Goal: Information Seeking & Learning: Learn about a topic

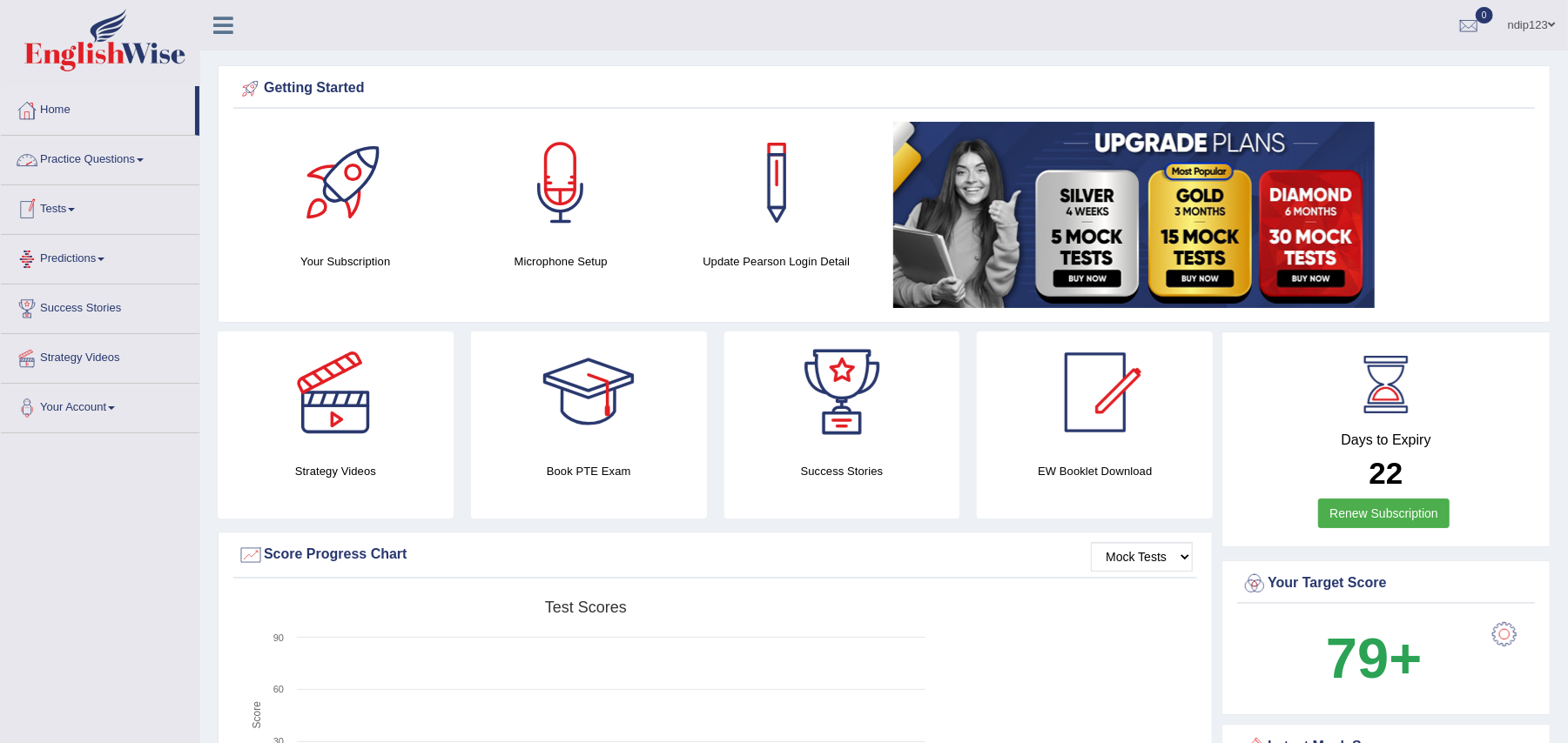
click at [116, 154] on link "Practice Questions" at bounding box center [100, 158] width 199 height 44
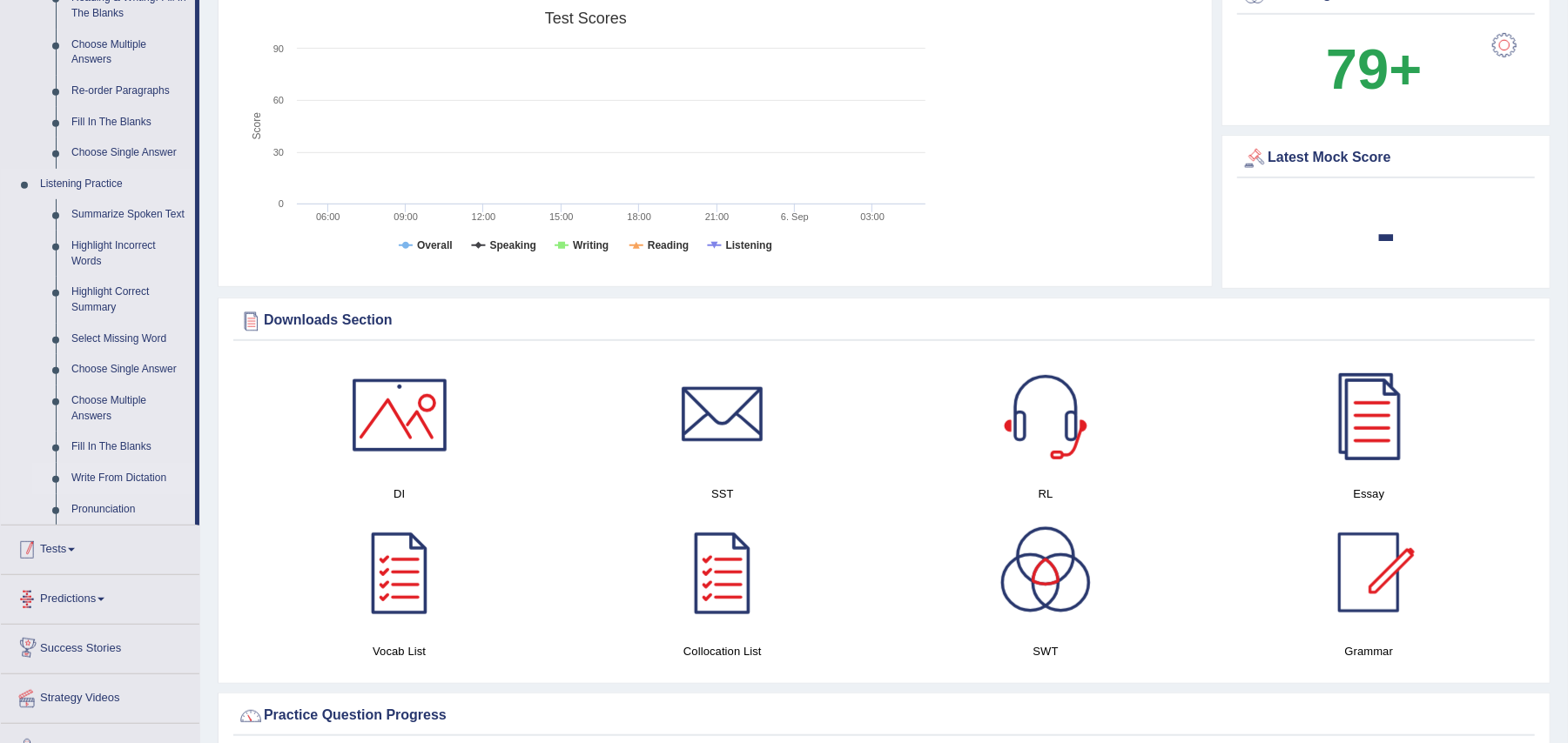
scroll to position [580, 0]
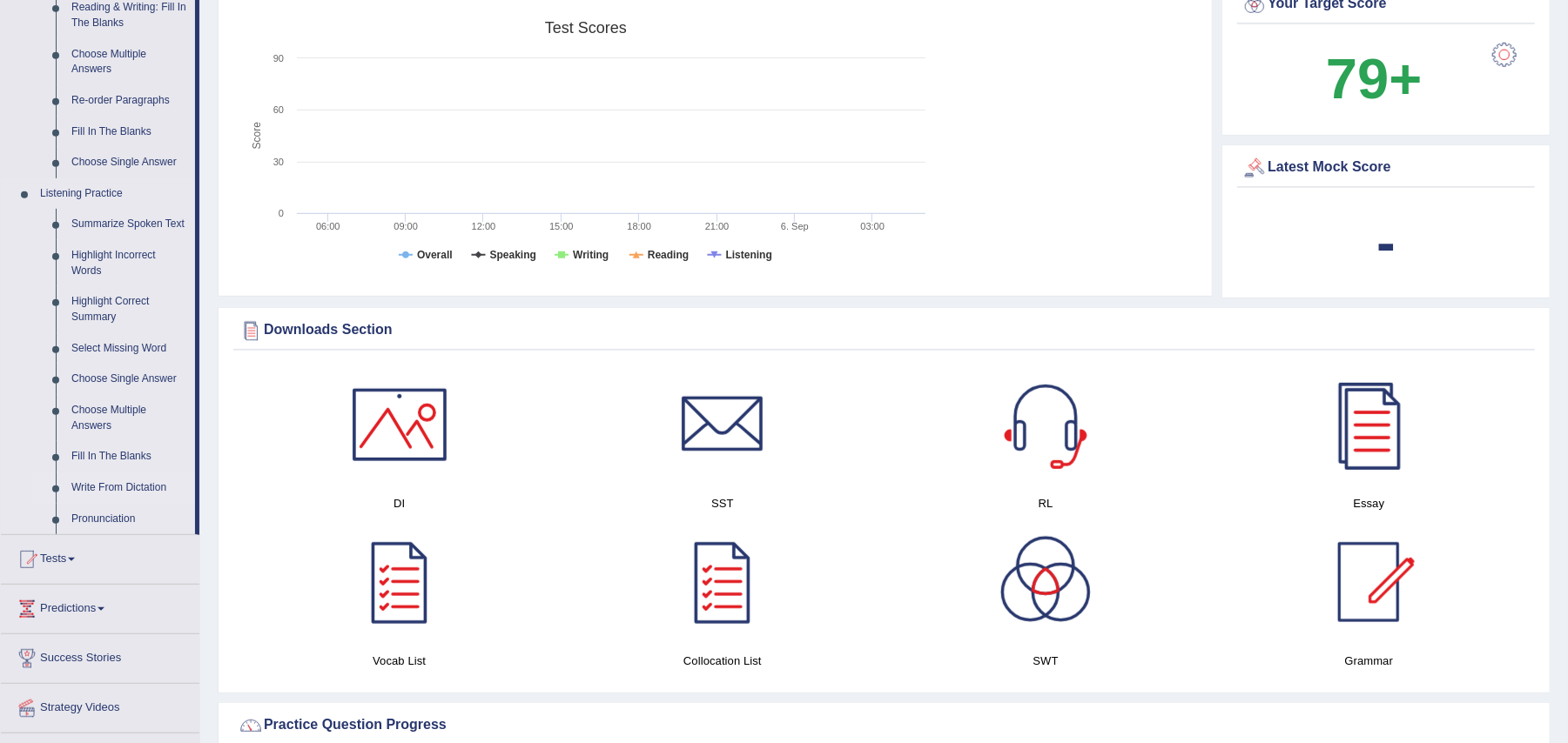
click at [123, 485] on link "Write From Dictation" at bounding box center [129, 488] width 132 height 32
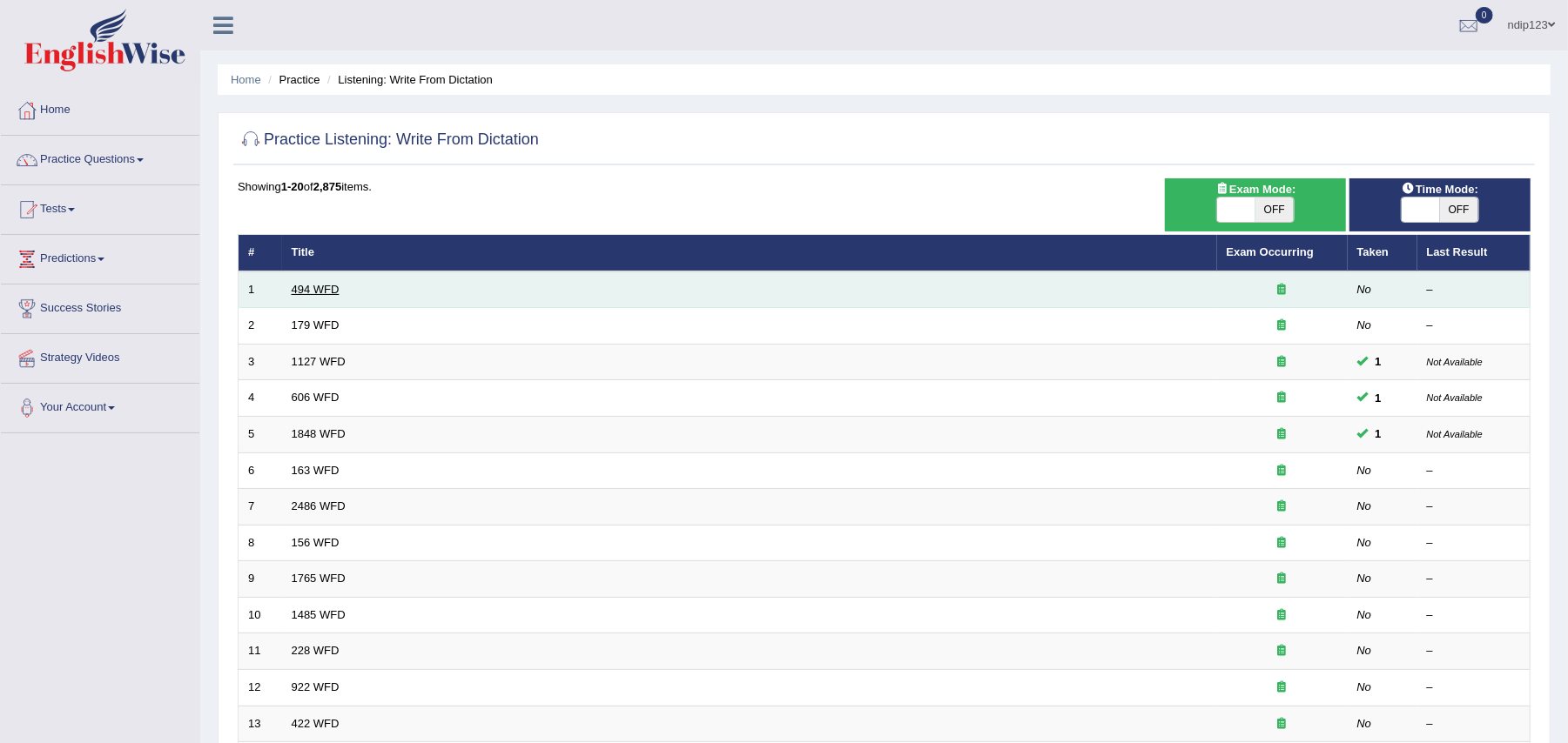
click at [311, 284] on link "494 WFD" at bounding box center [315, 289] width 48 height 13
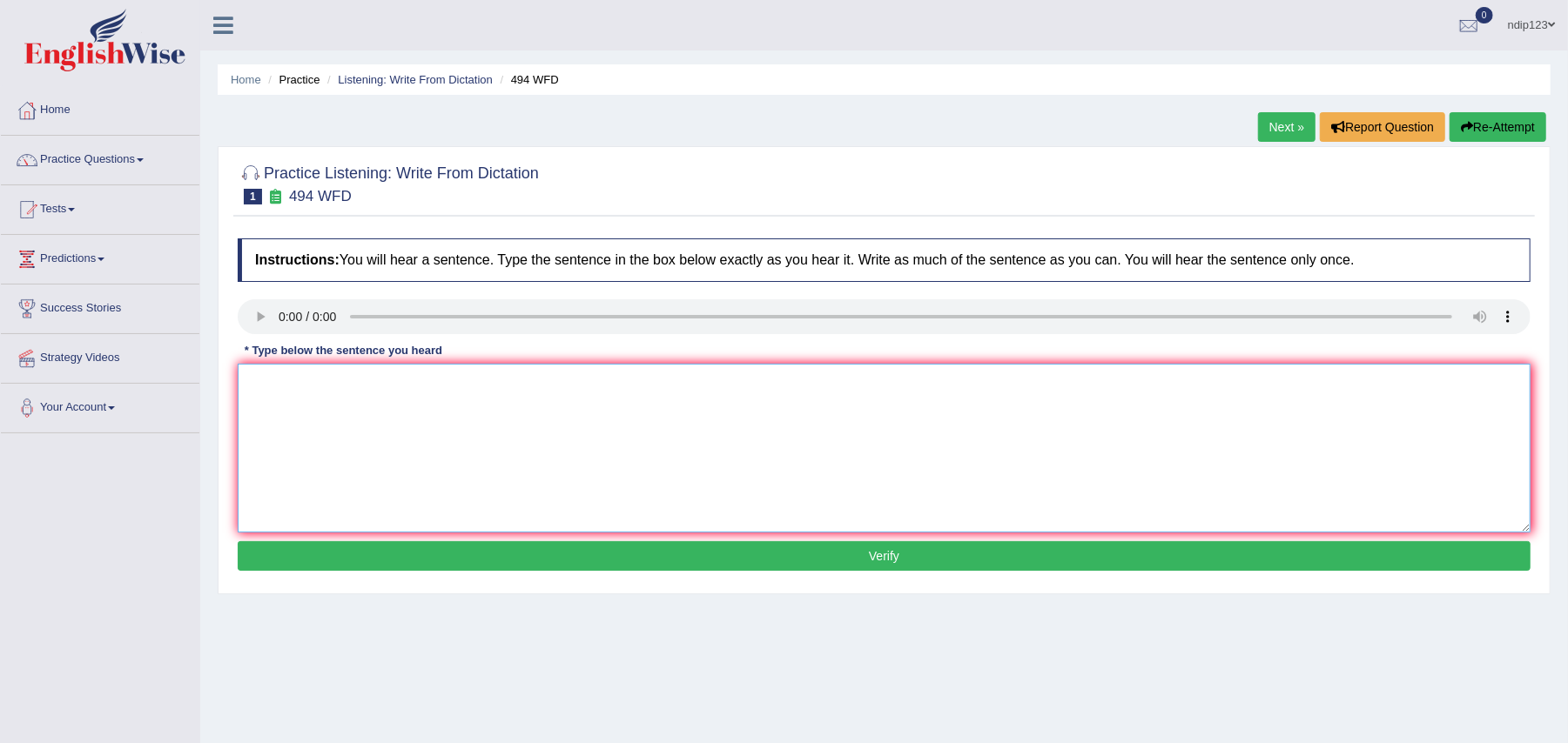
click at [308, 405] on textarea at bounding box center [884, 448] width 1292 height 169
click at [341, 386] on textarea "The vocabularary which is percular in this his field is called jorgan." at bounding box center [884, 448] width 1292 height 169
click at [405, 385] on textarea "The vocabularary that which is percular in this his field is called jorgan." at bounding box center [884, 448] width 1292 height 169
click at [481, 384] on textarea "The vocabularary that is percular in this his field is called jorgan." at bounding box center [884, 448] width 1292 height 169
click at [482, 383] on textarea "The vocabularary that is percular in this his particular field is called jorgan." at bounding box center [884, 448] width 1292 height 169
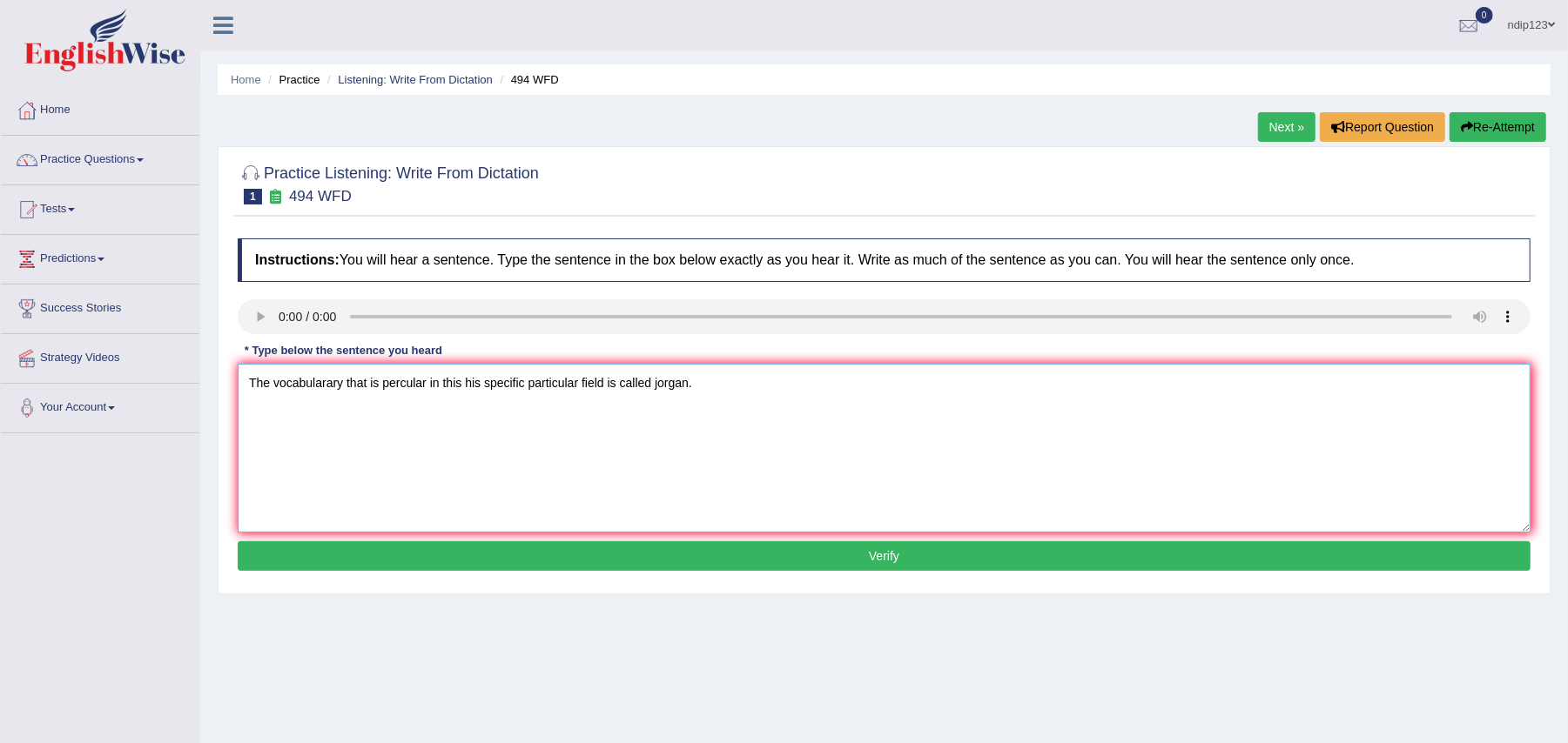
type textarea "The vocabularary that is percular in this his specific particular field is call…"
click at [887, 555] on button "Verify" at bounding box center [884, 556] width 1292 height 30
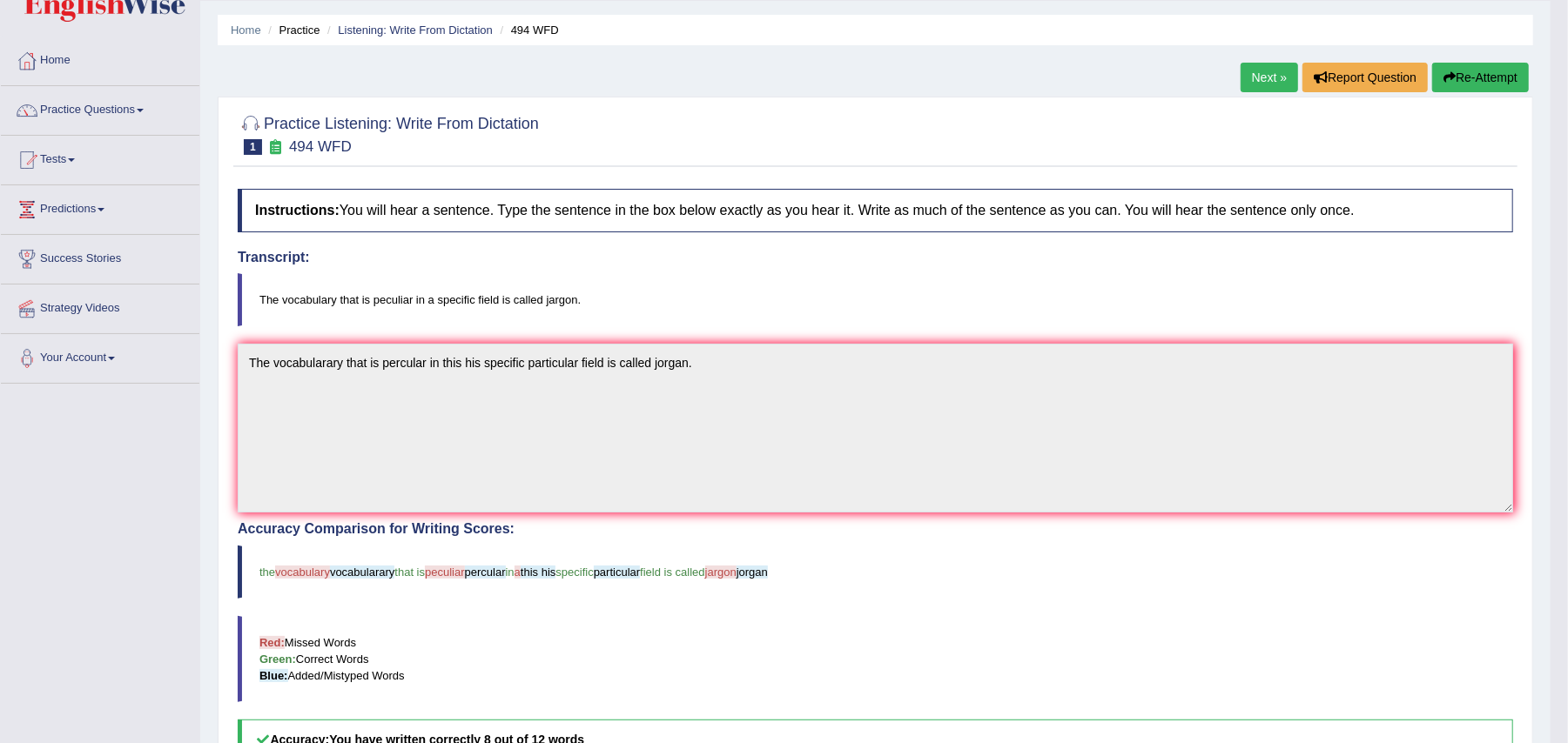
scroll to position [26, 0]
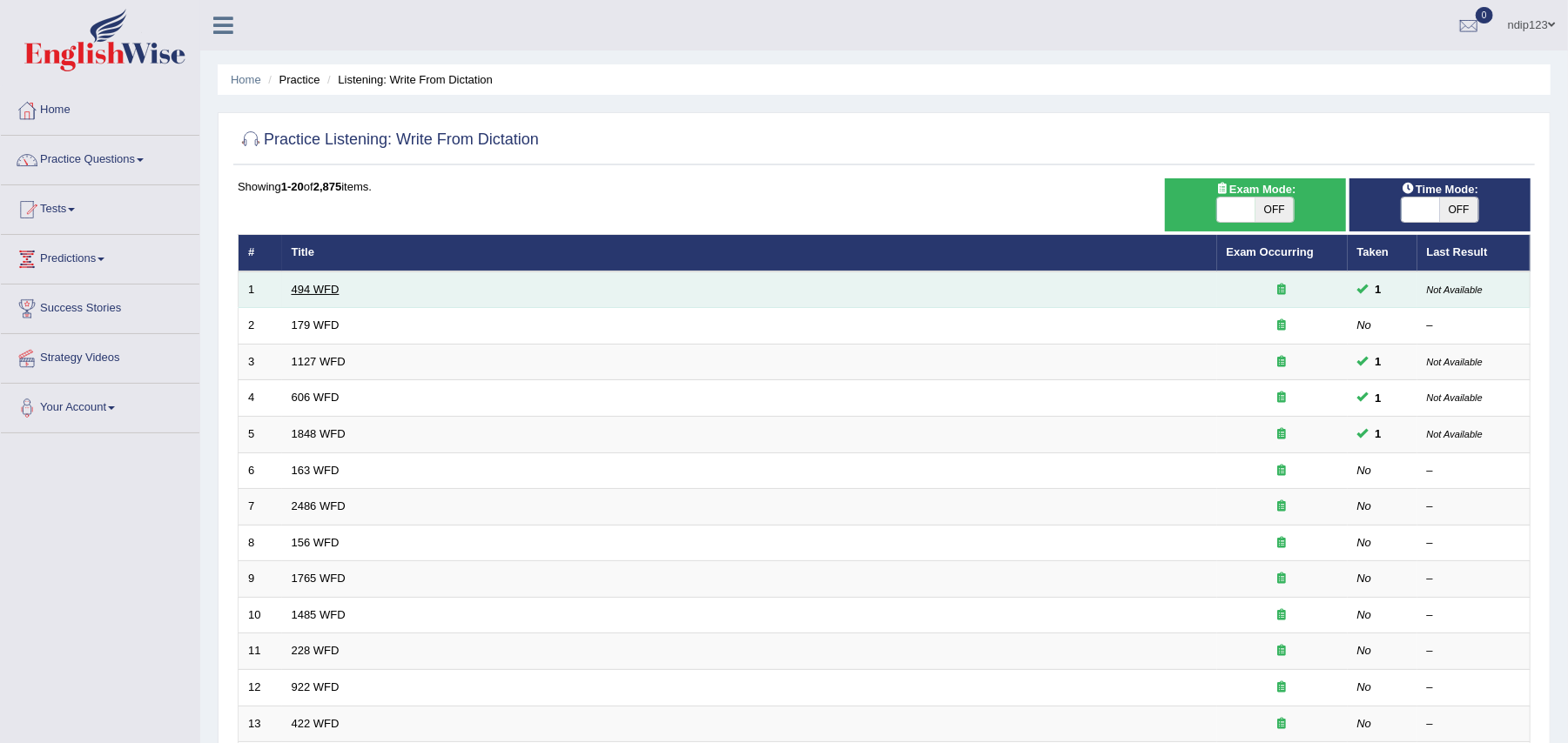
click at [313, 284] on link "494 WFD" at bounding box center [315, 289] width 48 height 13
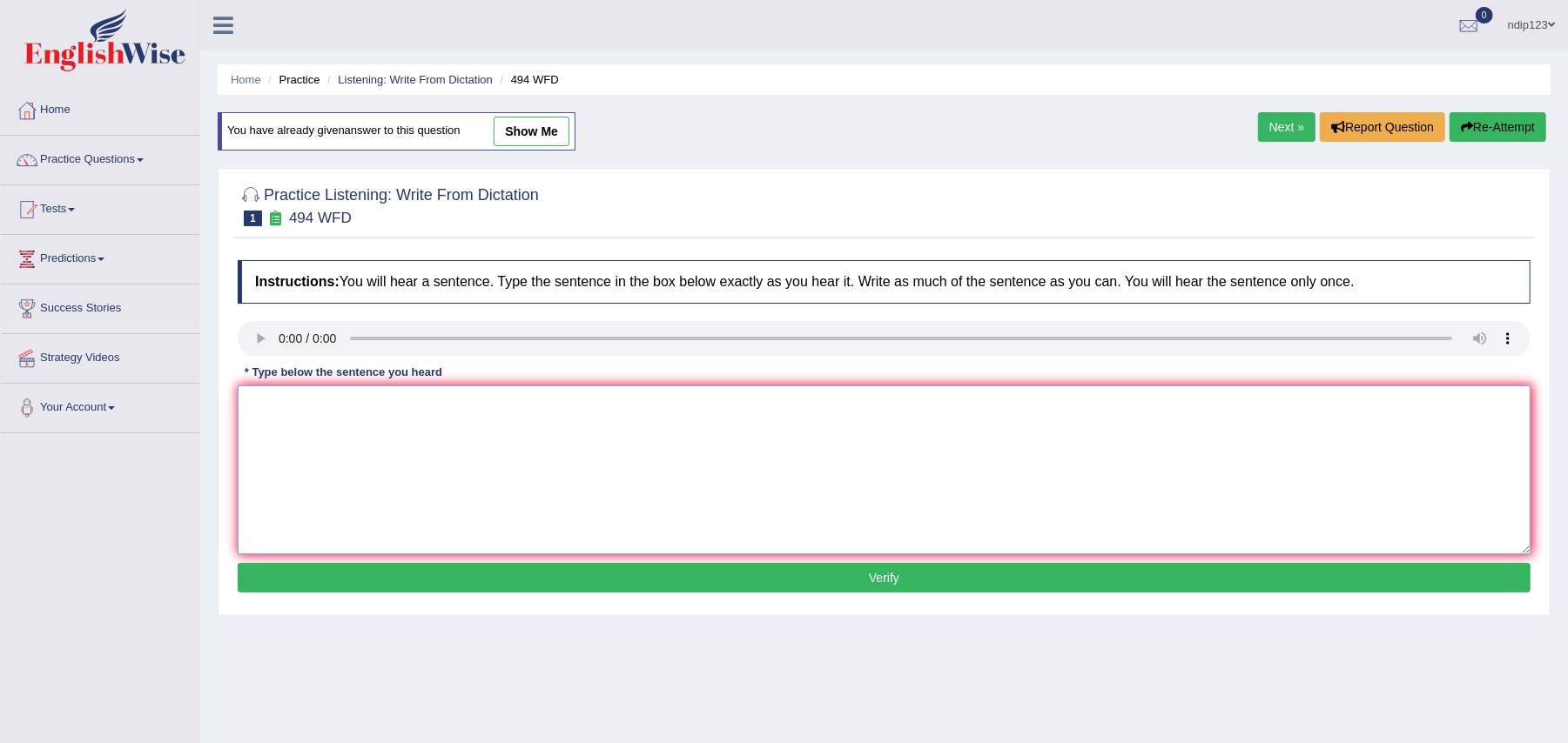
click at [512, 467] on textarea at bounding box center [884, 470] width 1292 height 169
type textarea "The vocabulary that is perculiar in this specific field is called jargon."
click at [907, 579] on button "Verify" at bounding box center [884, 578] width 1292 height 30
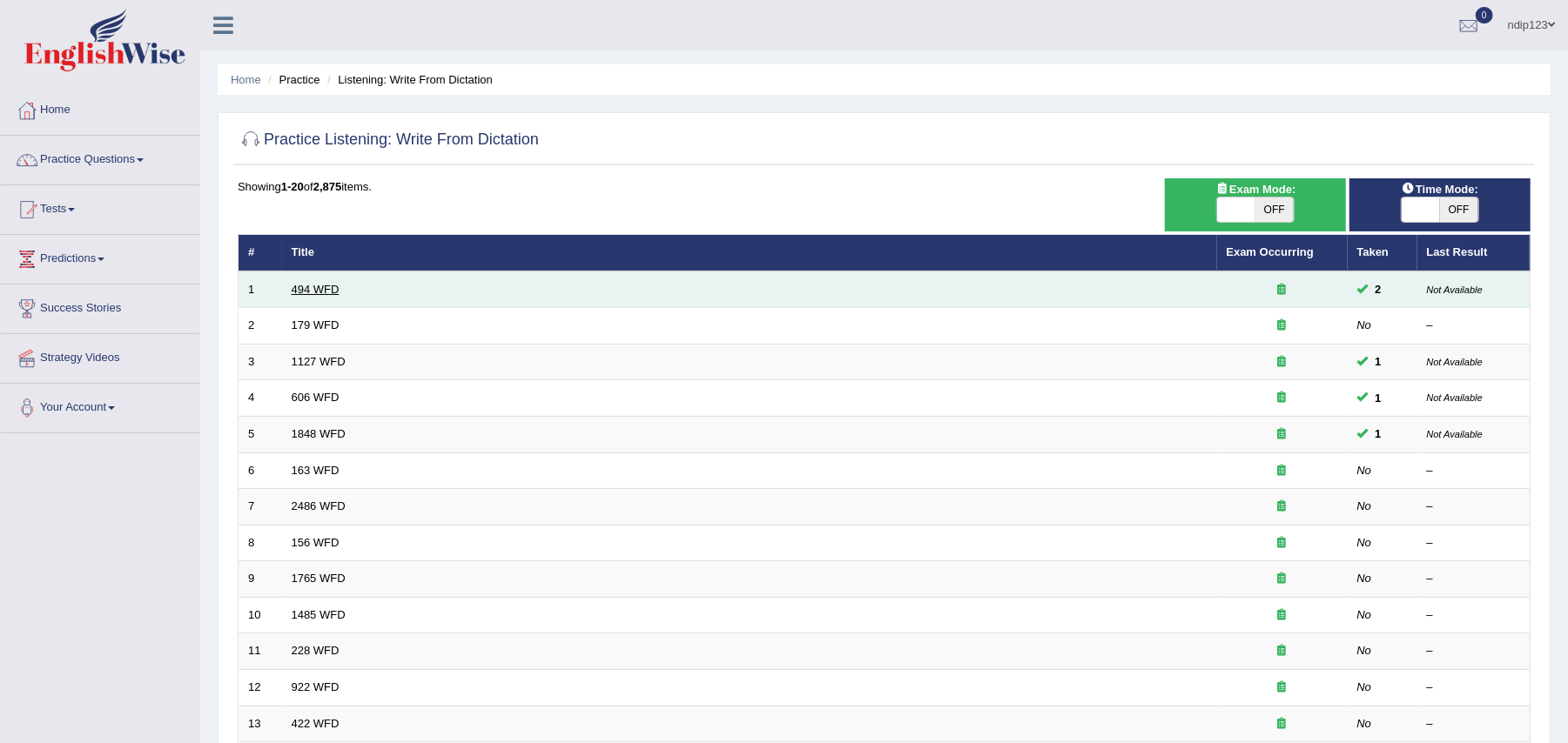
click at [318, 288] on link "494 WFD" at bounding box center [315, 289] width 48 height 13
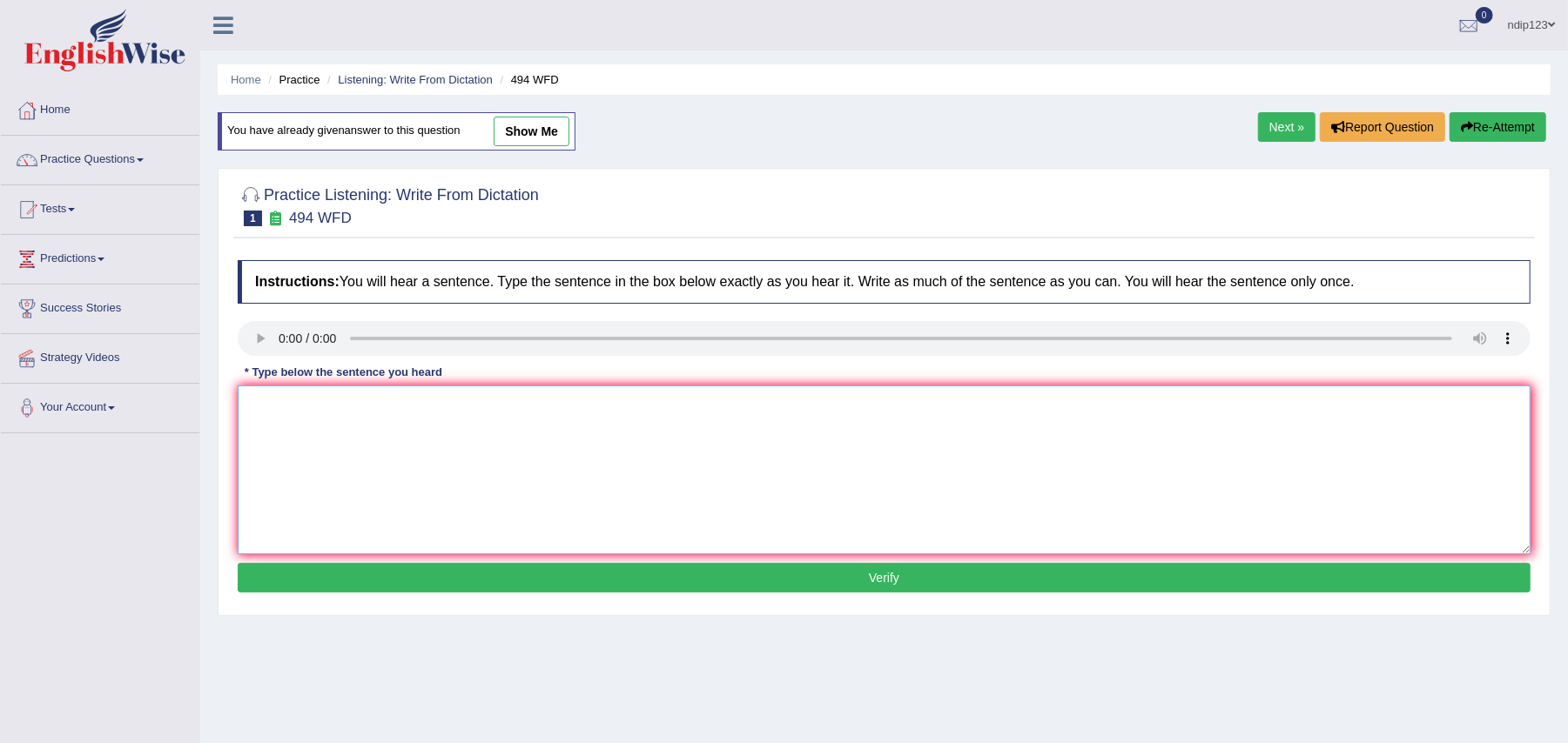
click at [379, 458] on textarea at bounding box center [884, 470] width 1292 height 169
drag, startPoint x: 415, startPoint y: 402, endPoint x: 371, endPoint y: 402, distance: 44.0
click at [371, 402] on textarea "The vocabulary that is specific in a particular" at bounding box center [884, 470] width 1292 height 169
click at [544, 409] on textarea "The vocabulary that is peculiar in a particular" at bounding box center [884, 470] width 1292 height 169
drag, startPoint x: 489, startPoint y: 404, endPoint x: 440, endPoint y: 413, distance: 49.8
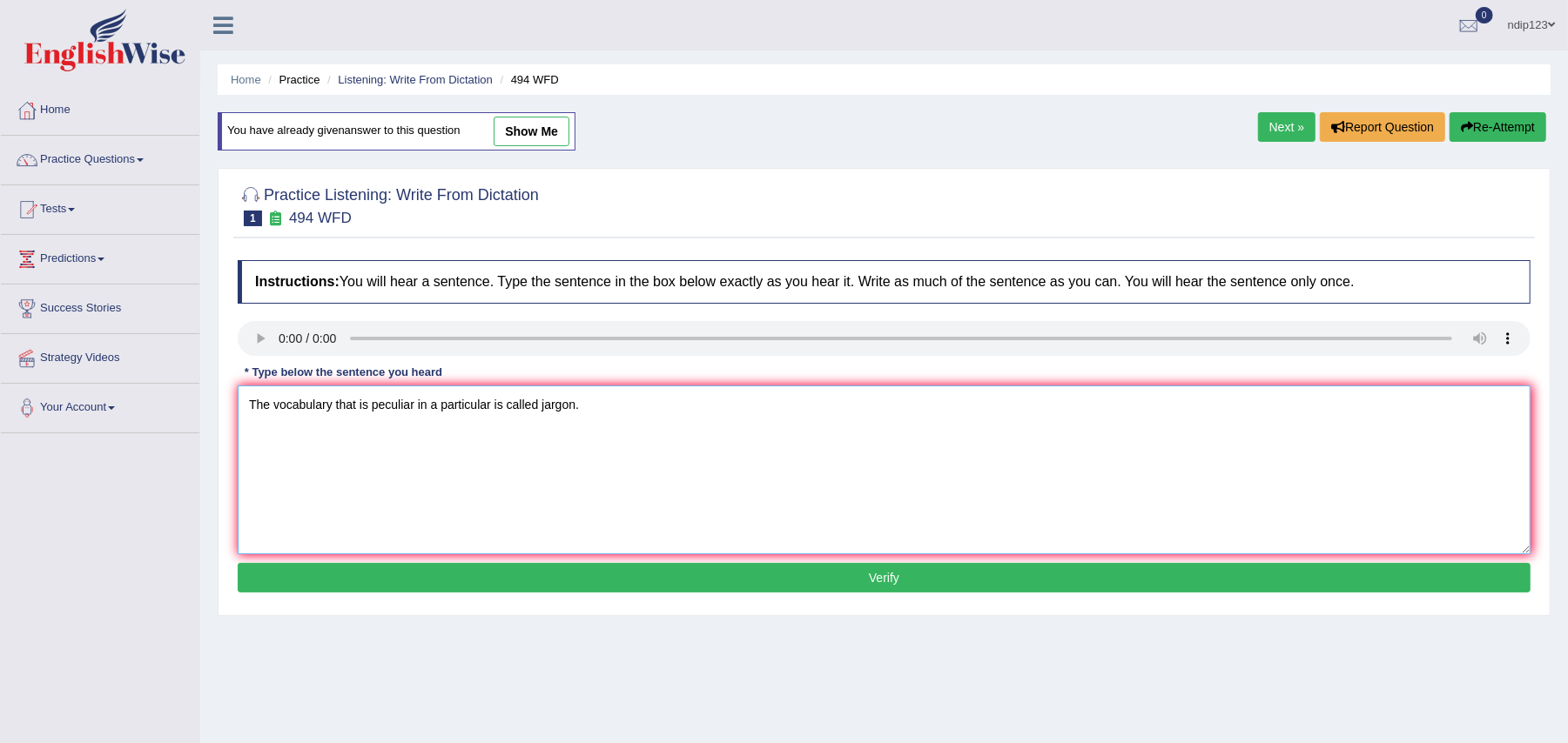
click at [440, 413] on textarea "The vocabulary that is peculiar in a particular is called jargon." at bounding box center [884, 470] width 1292 height 169
type textarea "The vocabulary that is peculiar in a specific field is called jargon."
click at [874, 579] on button "Verify" at bounding box center [884, 578] width 1292 height 30
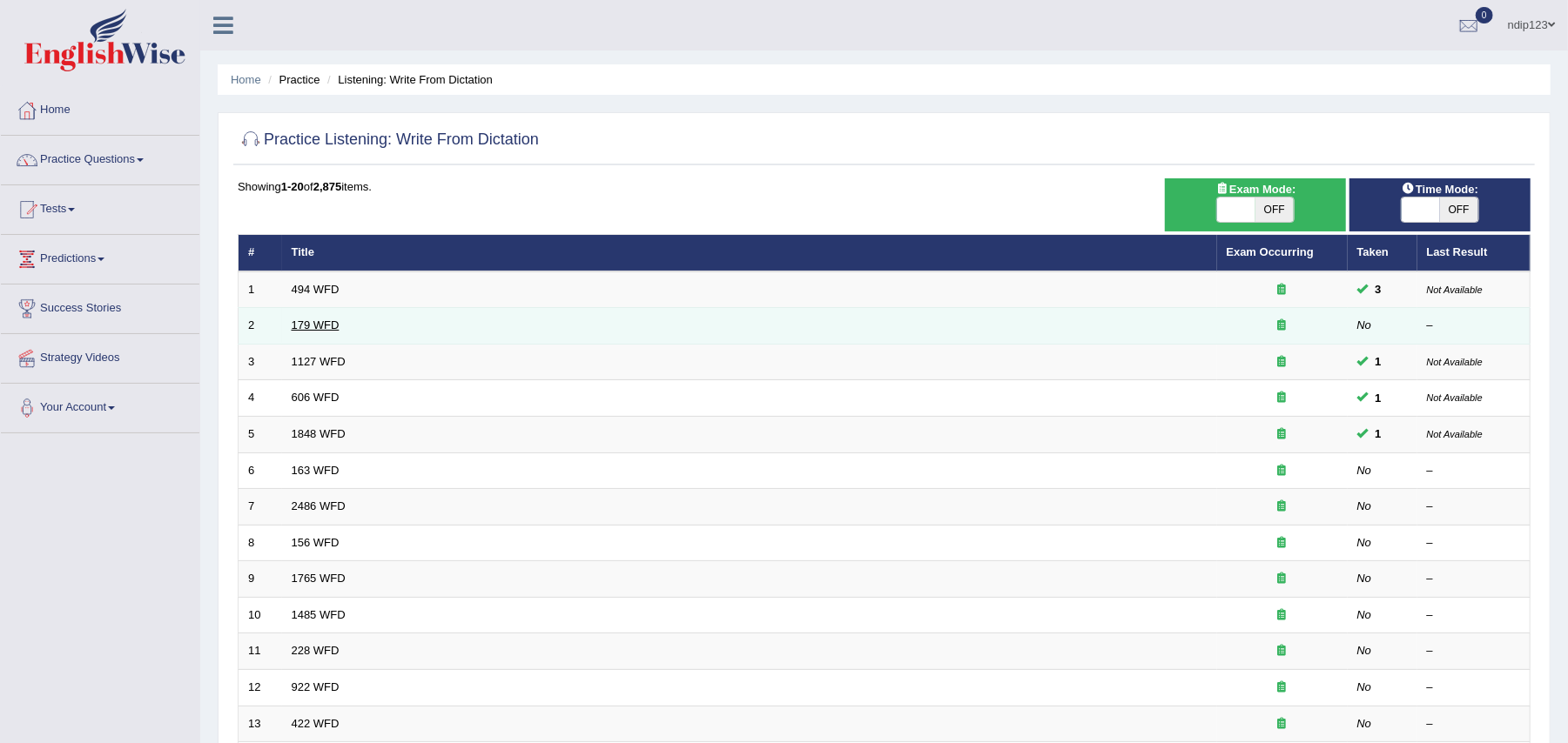
click at [305, 324] on link "179 WFD" at bounding box center [315, 325] width 48 height 13
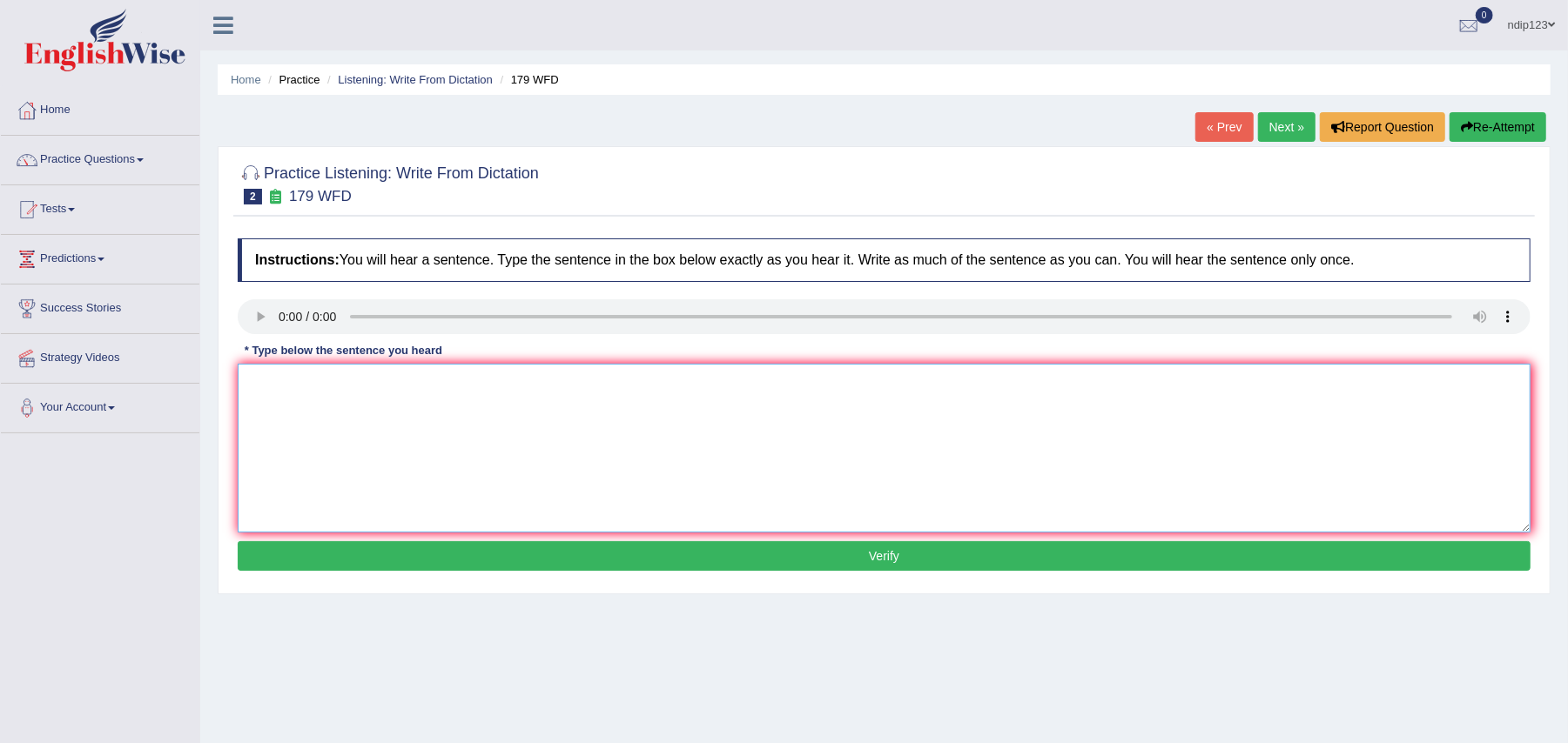
click at [423, 437] on textarea at bounding box center [884, 448] width 1292 height 169
type textarea "Lectures are the oldest and the most formal teaching methods method at the univ…"
click at [893, 555] on button "Verify" at bounding box center [884, 556] width 1292 height 30
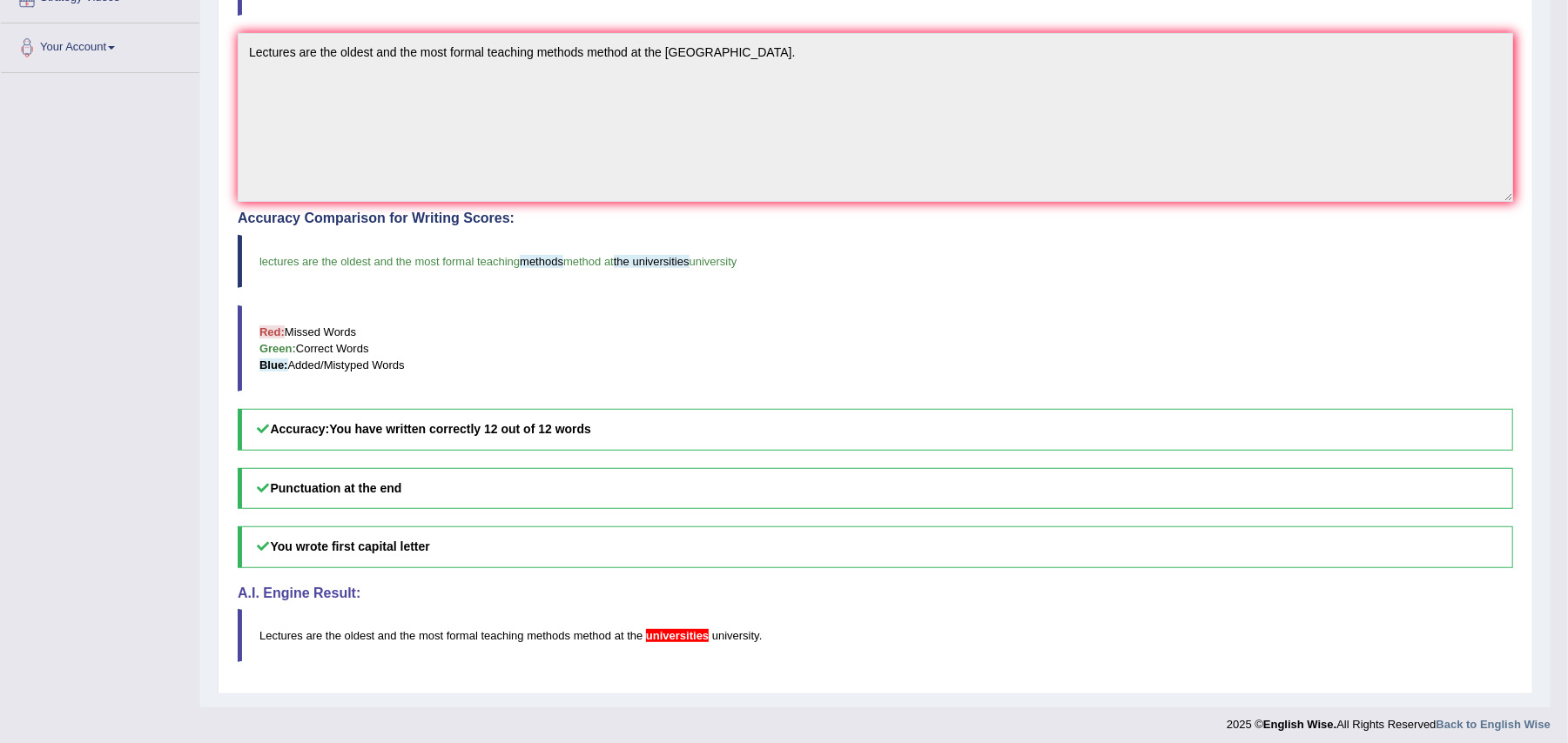
scroll to position [374, 0]
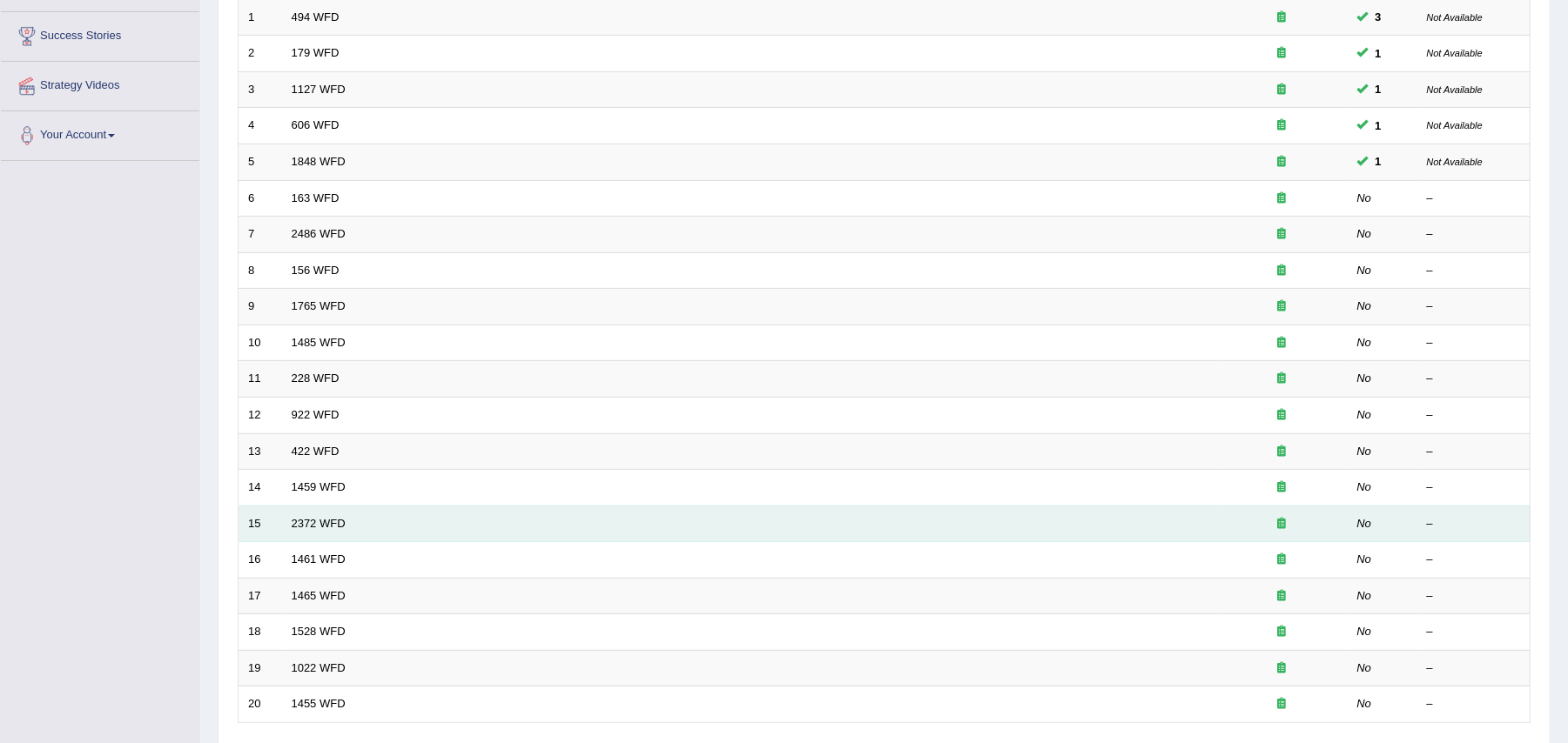
scroll to position [231, 0]
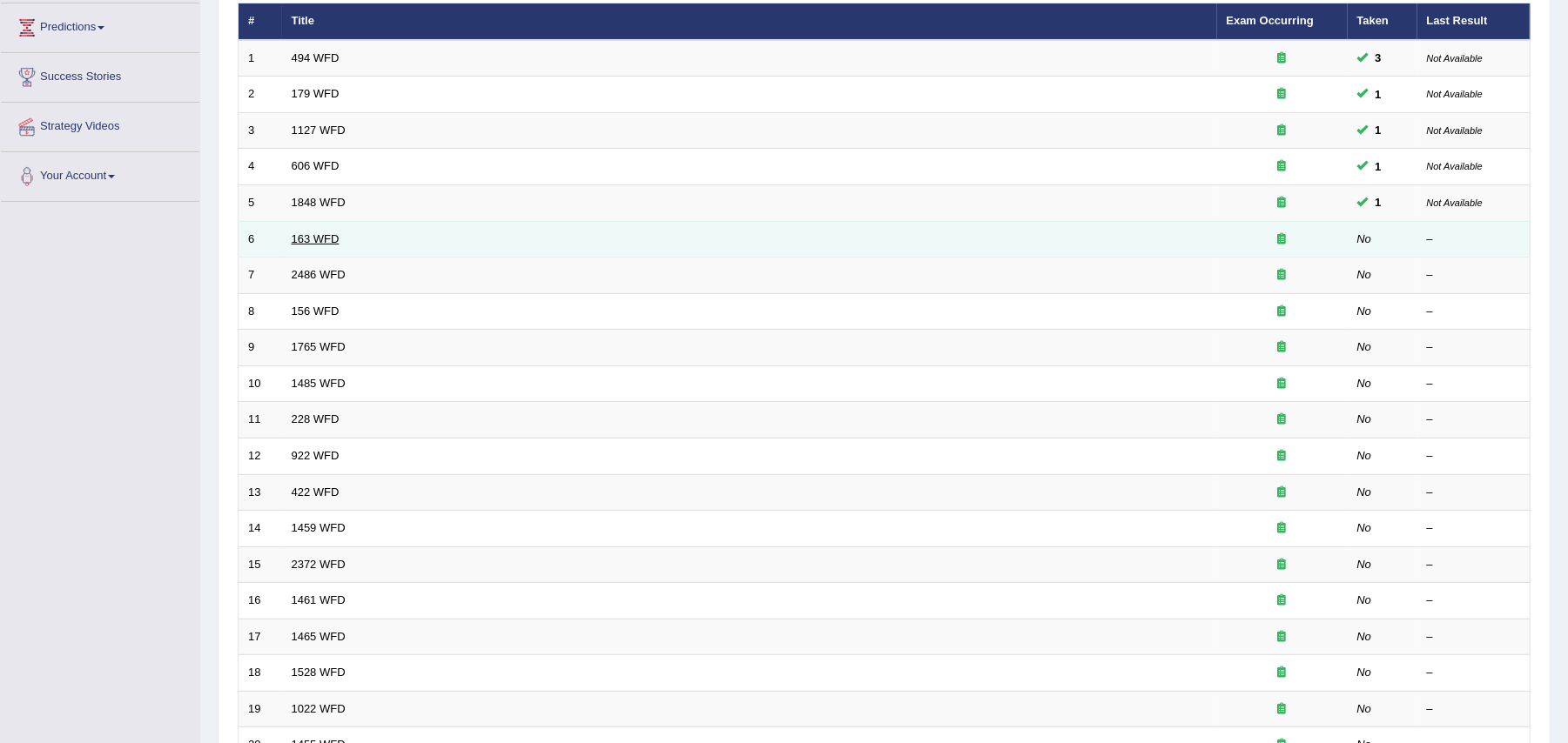
click at [318, 234] on link "163 WFD" at bounding box center [315, 239] width 48 height 13
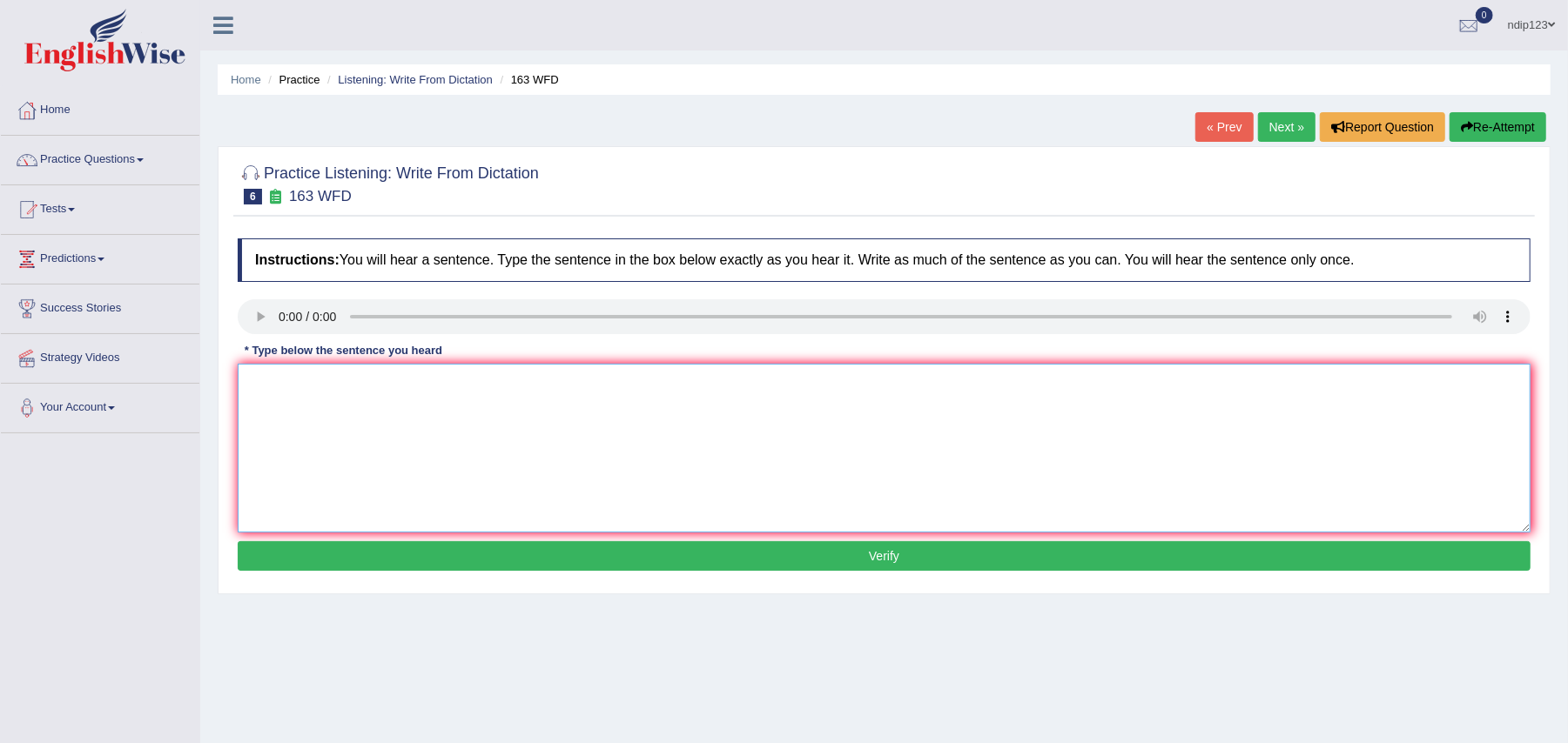
click at [408, 395] on textarea at bounding box center [884, 448] width 1292 height 169
click at [390, 388] on textarea "A number of assignments will be submitted at the conference." at bounding box center [884, 448] width 1292 height 169
type textarea "A number of assignments assignment will be submitted at the conference."
click at [877, 554] on button "Verify" at bounding box center [884, 556] width 1292 height 30
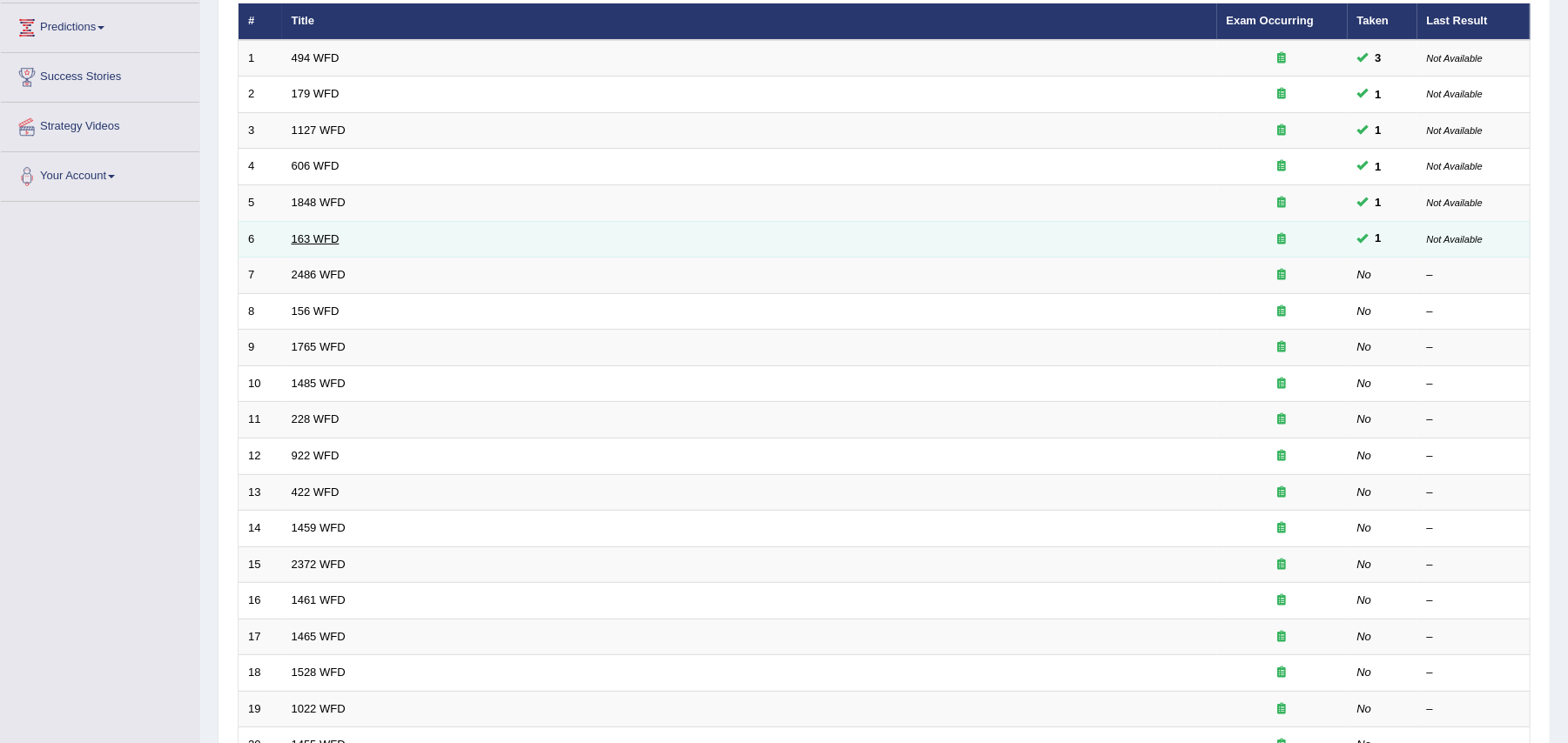
click at [315, 238] on link "163 WFD" at bounding box center [315, 239] width 48 height 13
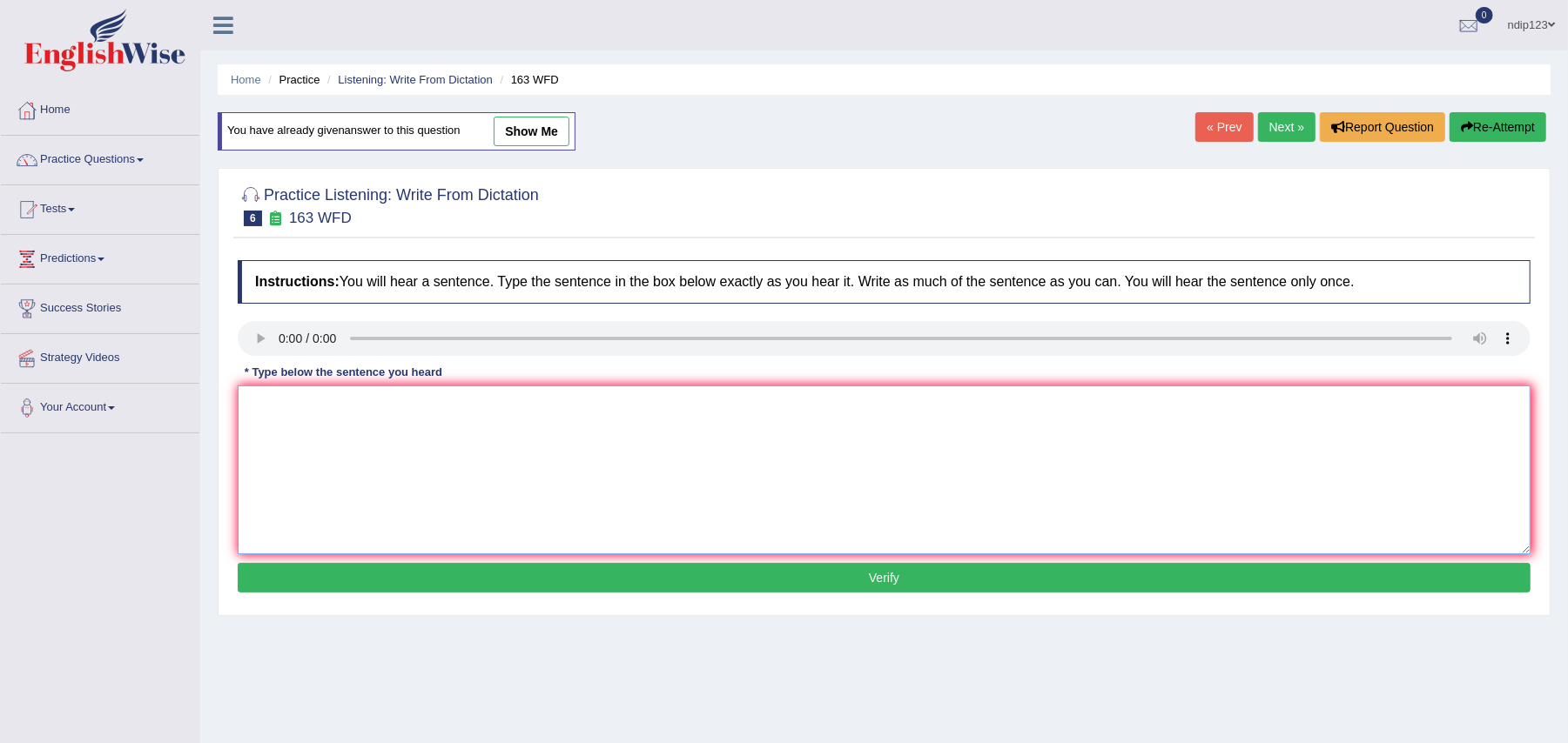
click at [331, 439] on textarea at bounding box center [884, 470] width 1292 height 169
click at [256, 405] on textarea "Anumber of assignments will be submitted to the conference." at bounding box center [884, 470] width 1292 height 169
type textarea "A number of assignments will be submitted to the conference."
click at [877, 580] on button "Verify" at bounding box center [884, 578] width 1292 height 30
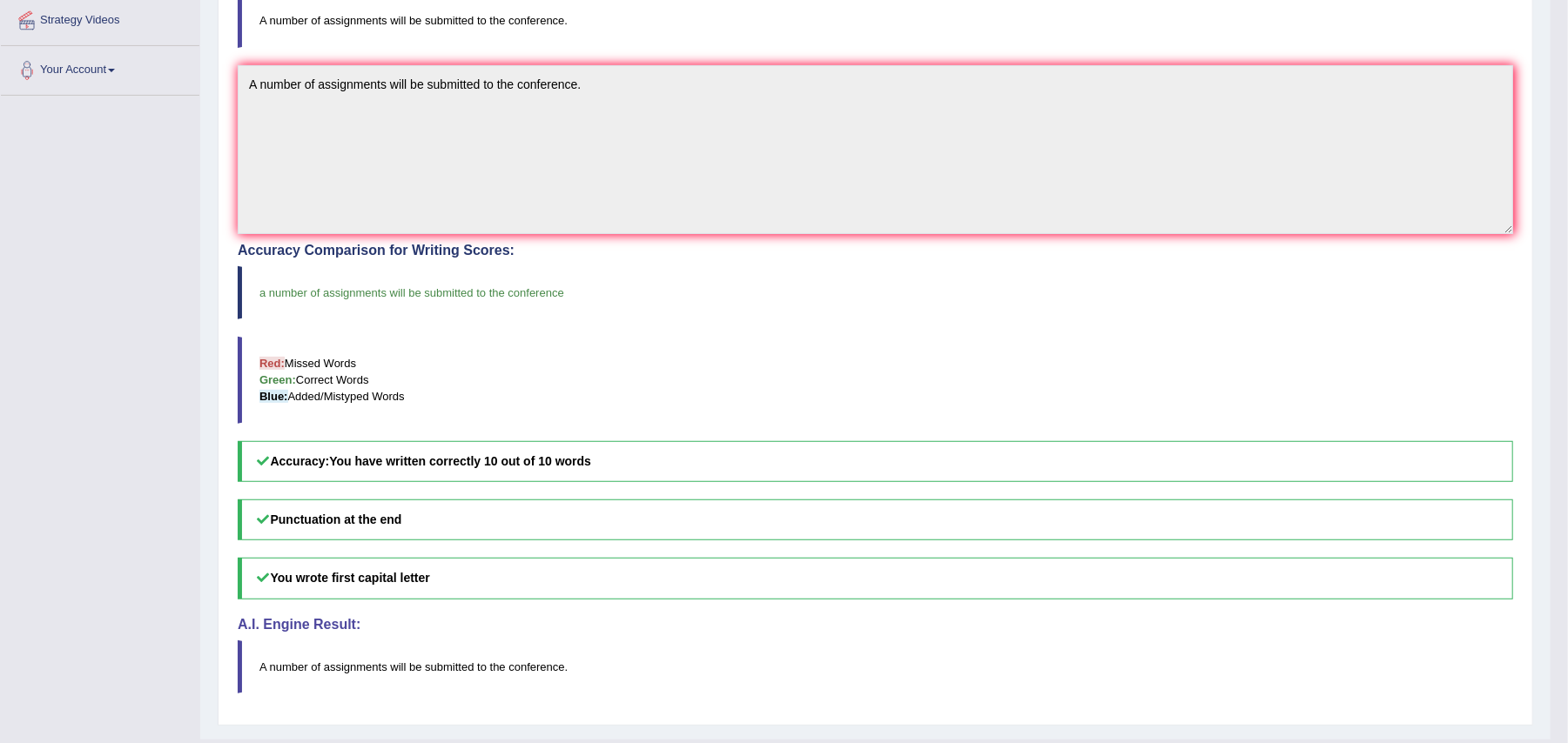
scroll to position [348, 0]
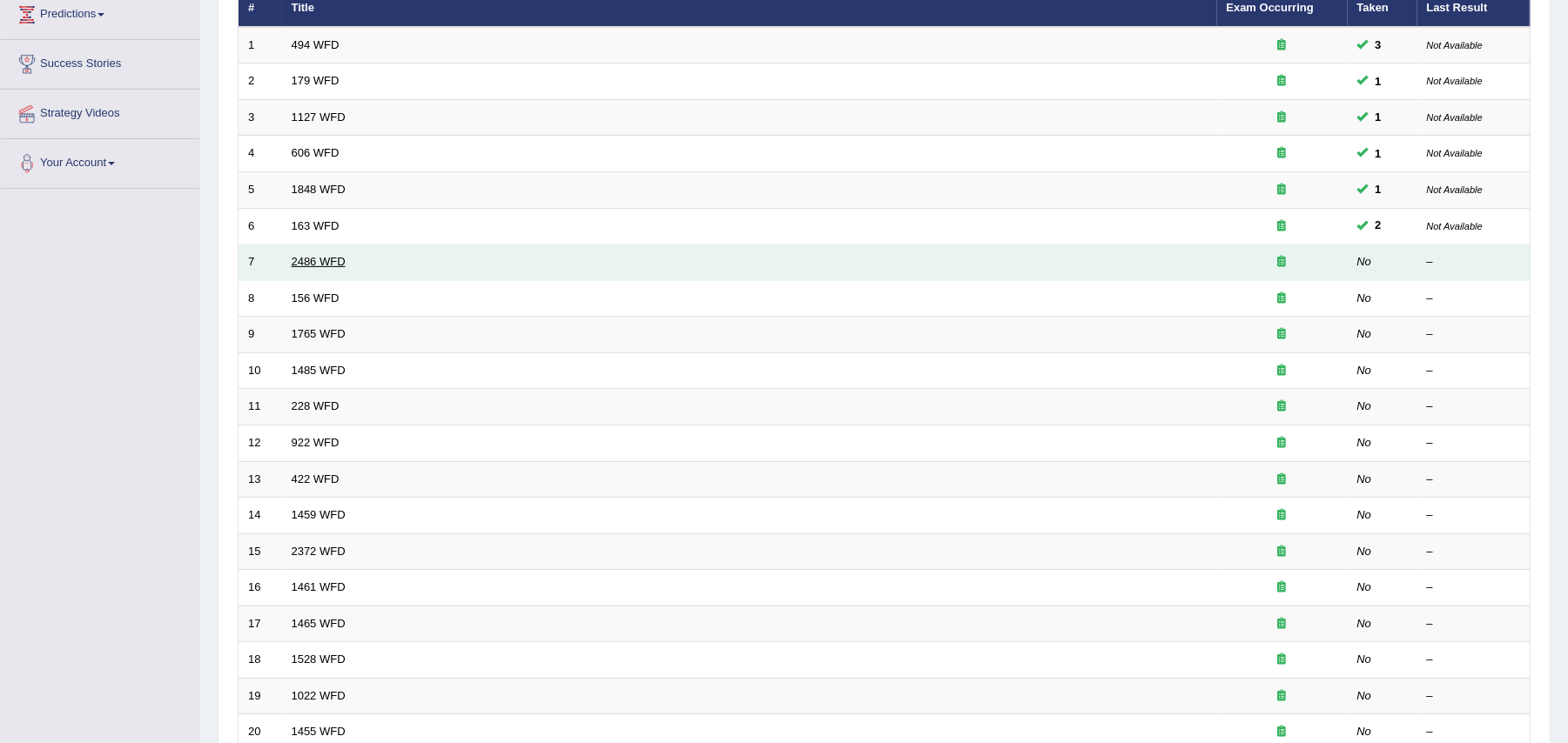
click at [311, 261] on link "2486 WFD" at bounding box center [318, 261] width 54 height 13
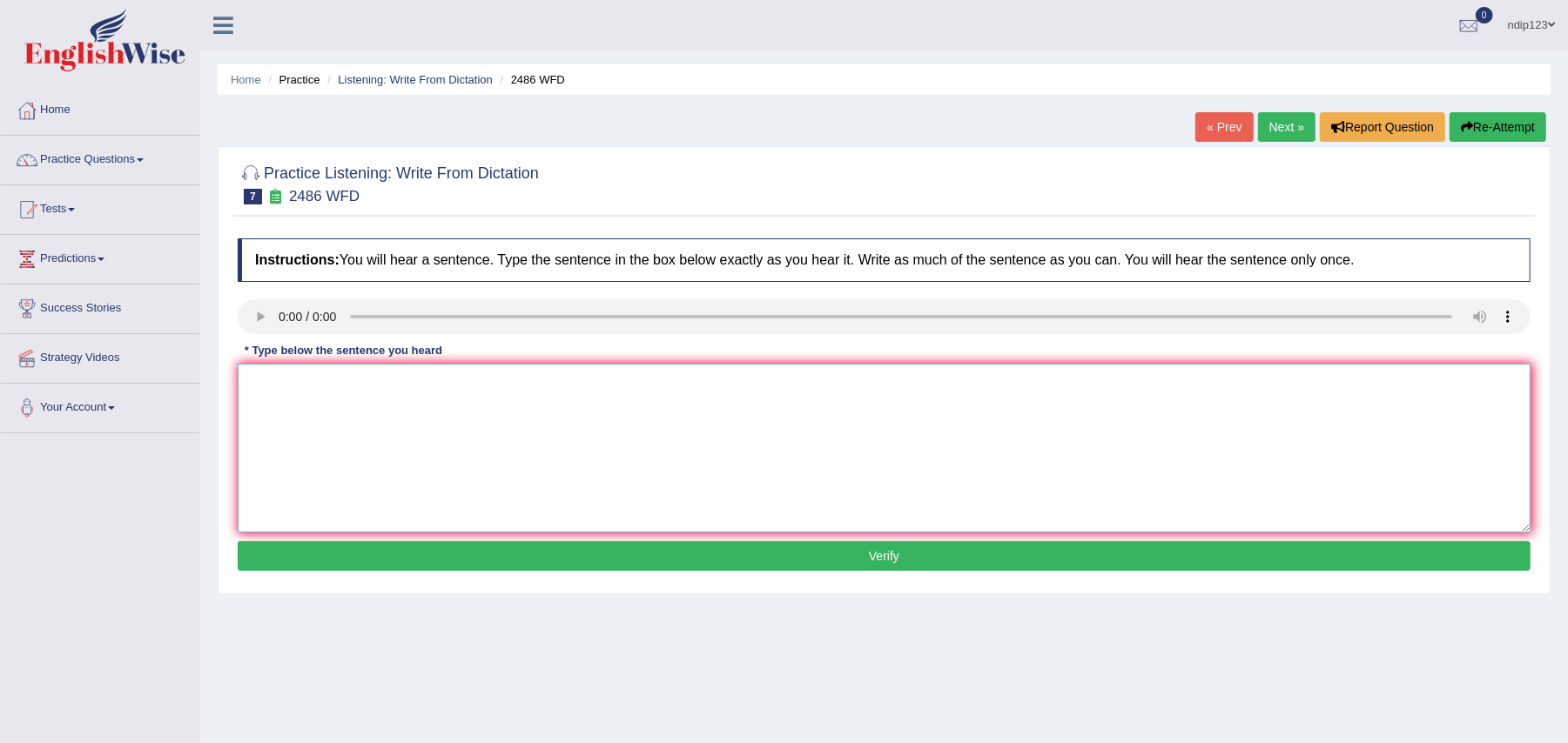
click at [417, 401] on textarea at bounding box center [884, 448] width 1292 height 169
click at [524, 384] on textarea "It is quite clear that our facial expressions are differnt across the world." at bounding box center [884, 448] width 1292 height 169
click at [604, 379] on textarea "It is quite clear that our facial expressions are different across the world." at bounding box center [884, 448] width 1292 height 169
click at [479, 385] on textarea "It is quite clear that our facial expressions are different across the World wo…" at bounding box center [884, 448] width 1292 height 169
type textarea "It is quite clear that our facial expressions expression are different across t…"
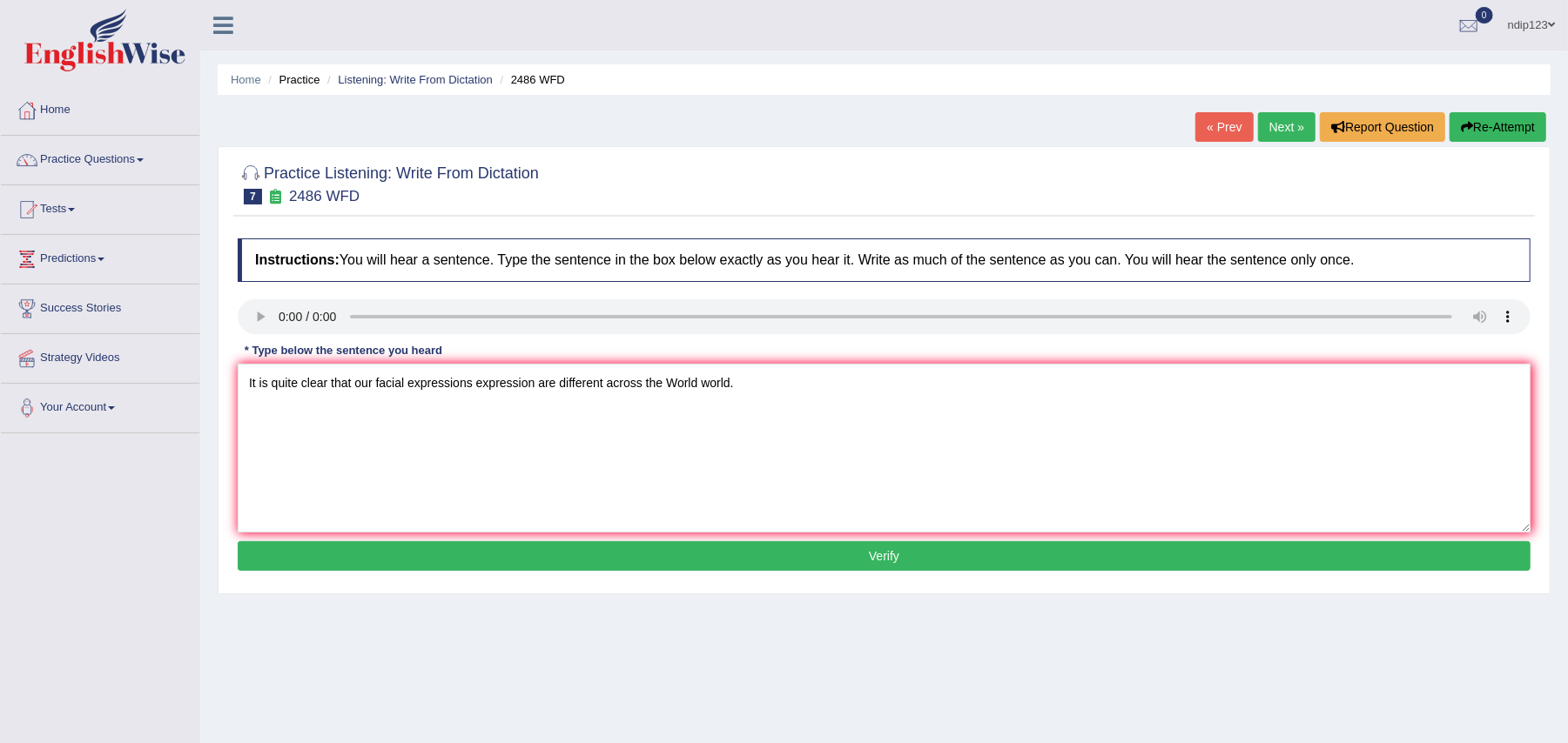
click at [889, 553] on button "Verify" at bounding box center [884, 556] width 1292 height 30
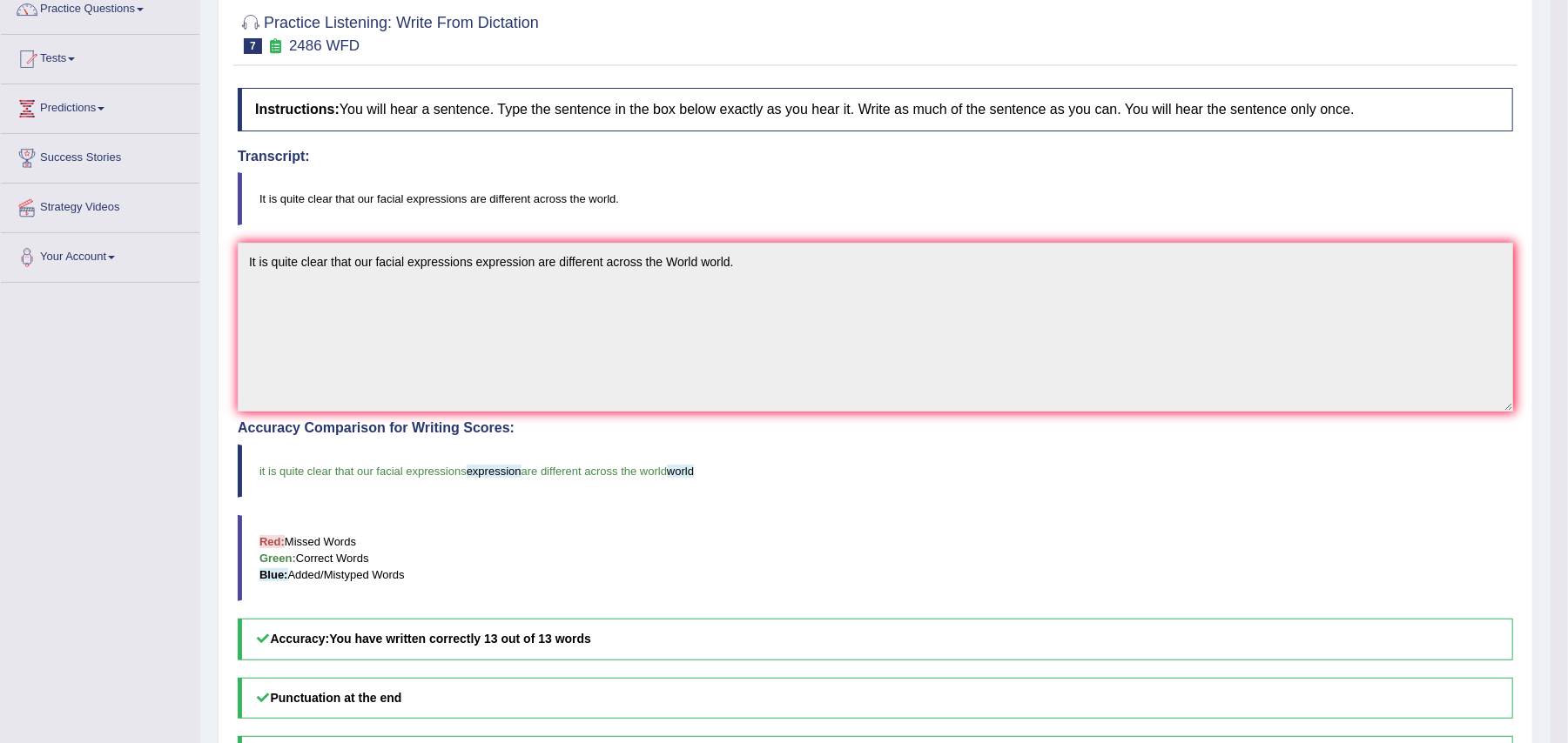
scroll to position [116, 0]
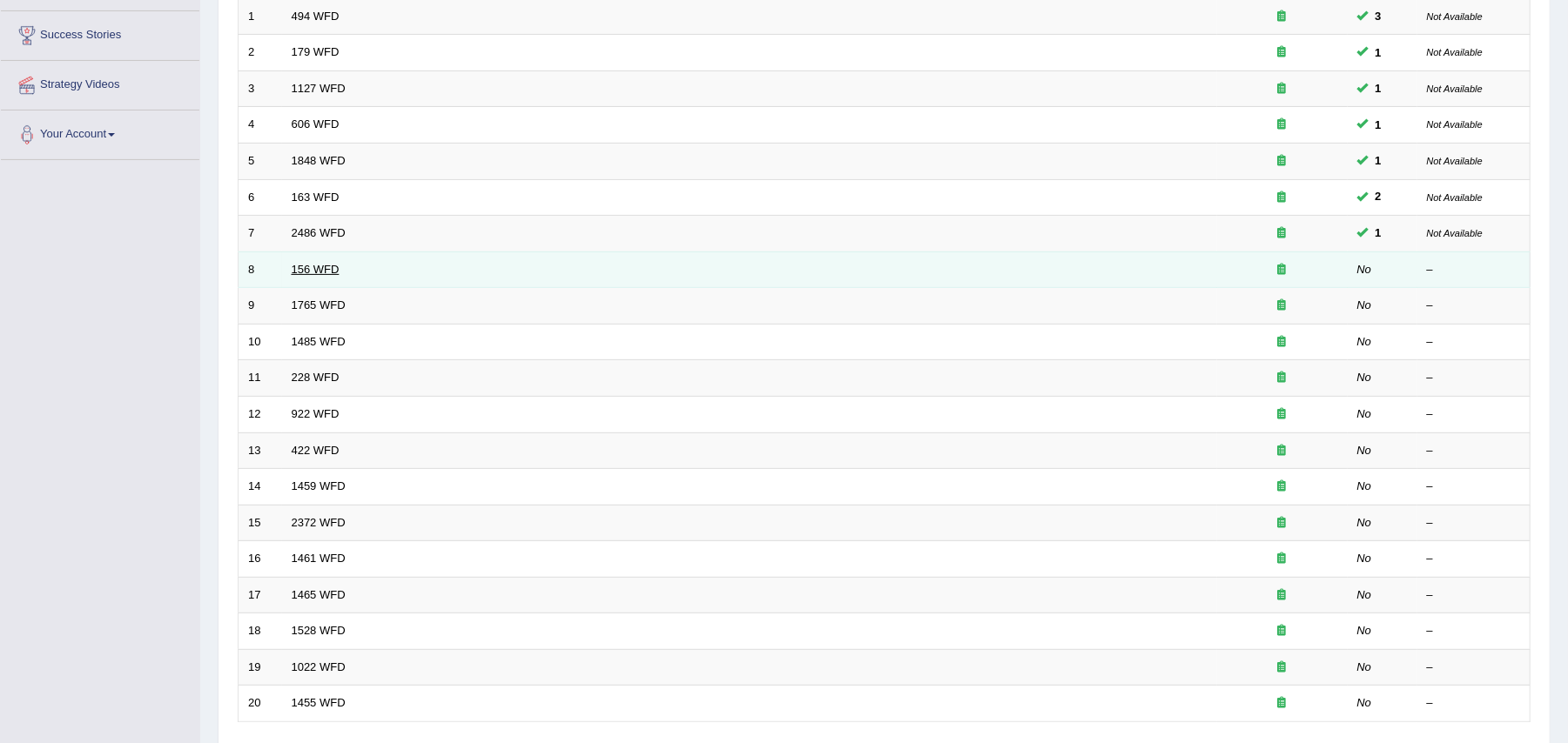
click at [318, 267] on link "156 WFD" at bounding box center [315, 269] width 48 height 13
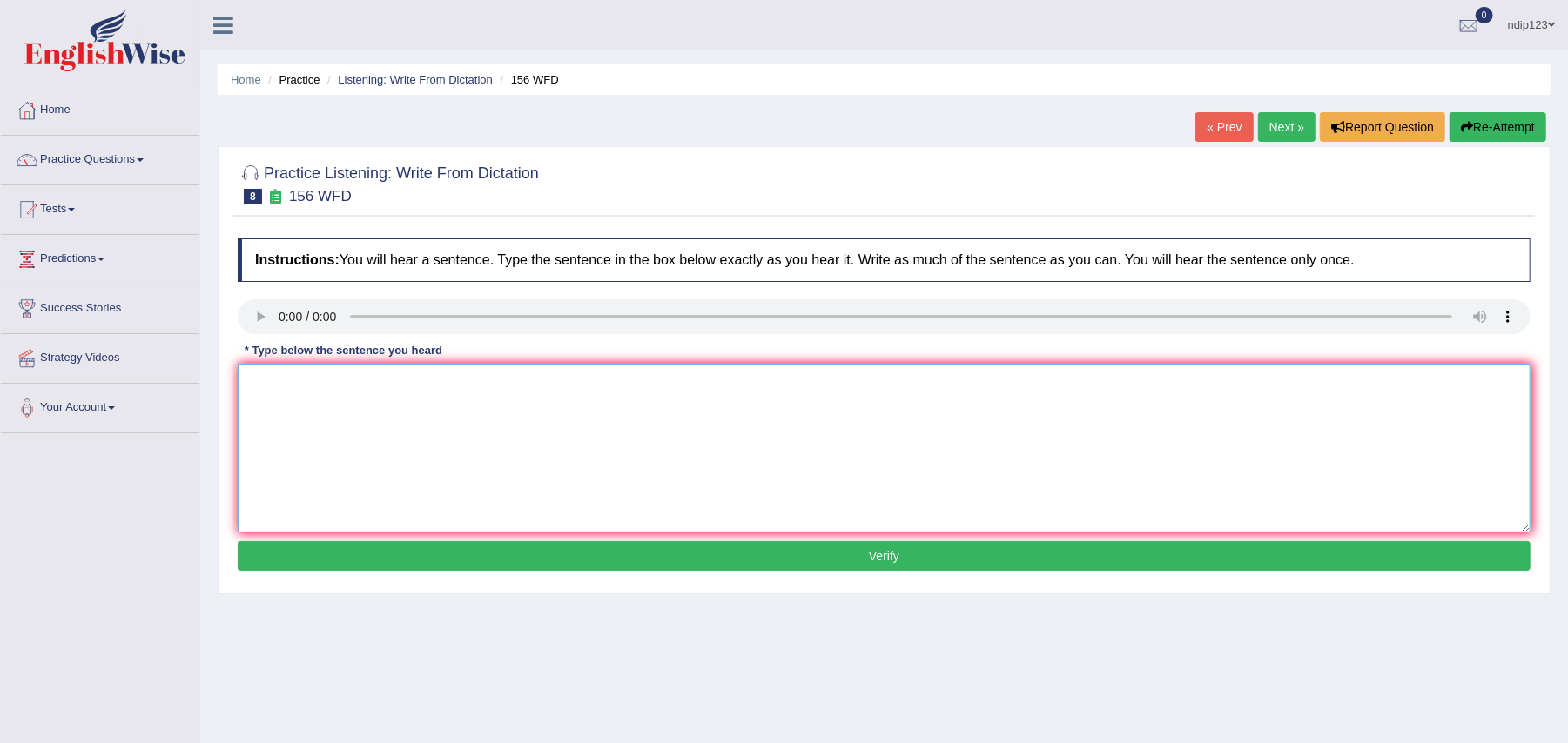
click at [466, 460] on textarea at bounding box center [884, 448] width 1292 height 169
type textarea "All the assignments are due by tomorrow."
click at [857, 554] on button "Verify" at bounding box center [884, 556] width 1292 height 30
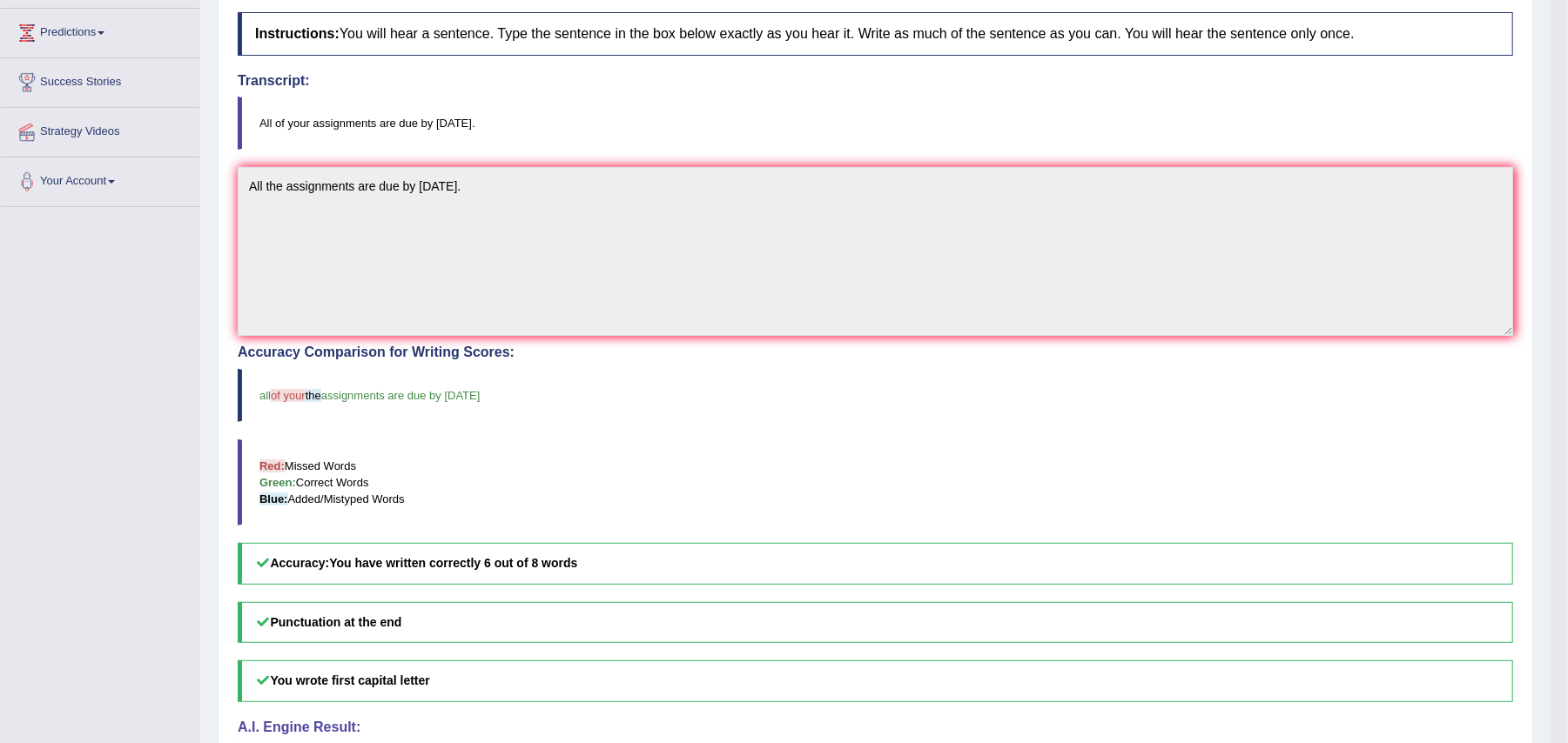
scroll to position [231, 0]
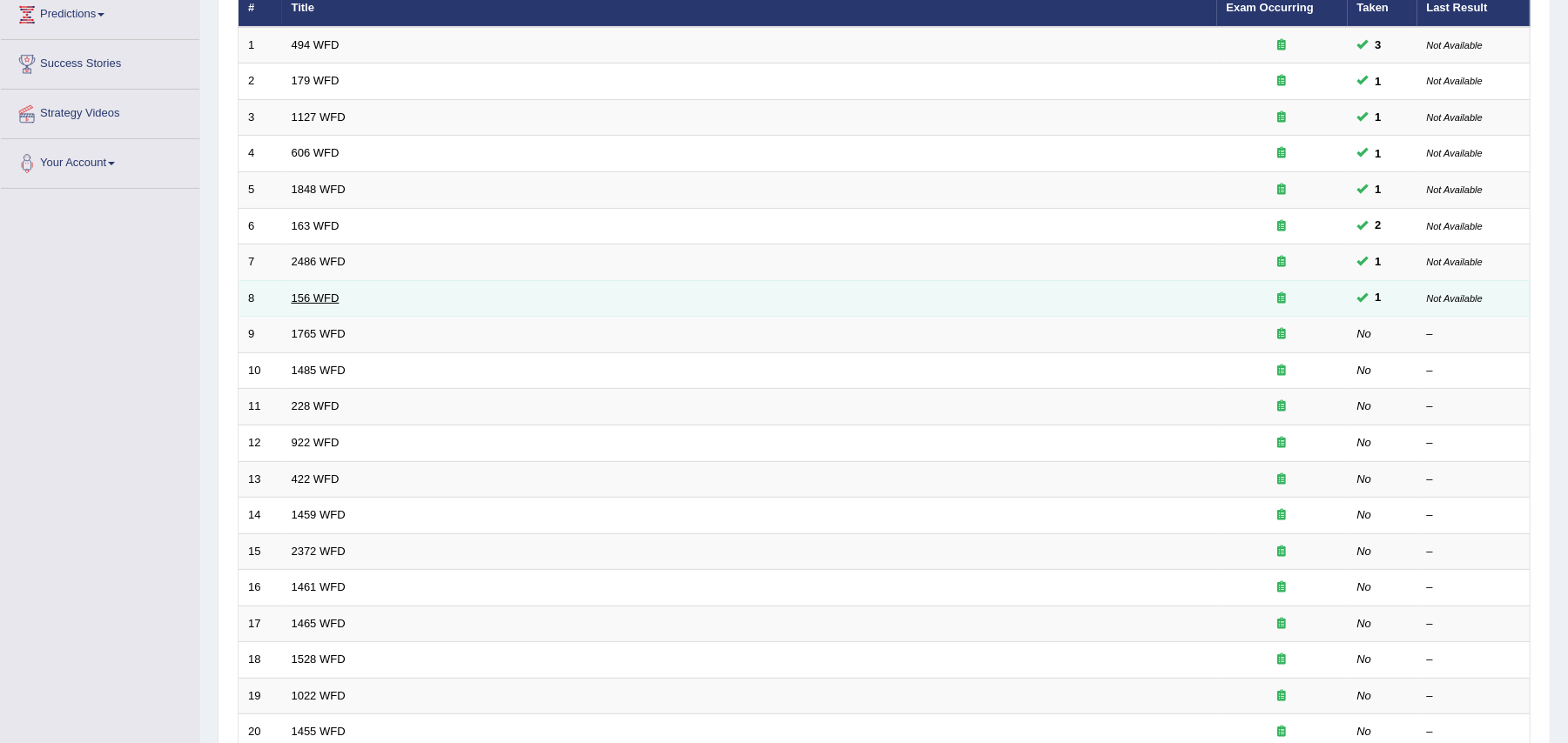
click at [317, 296] on link "156 WFD" at bounding box center [315, 298] width 48 height 13
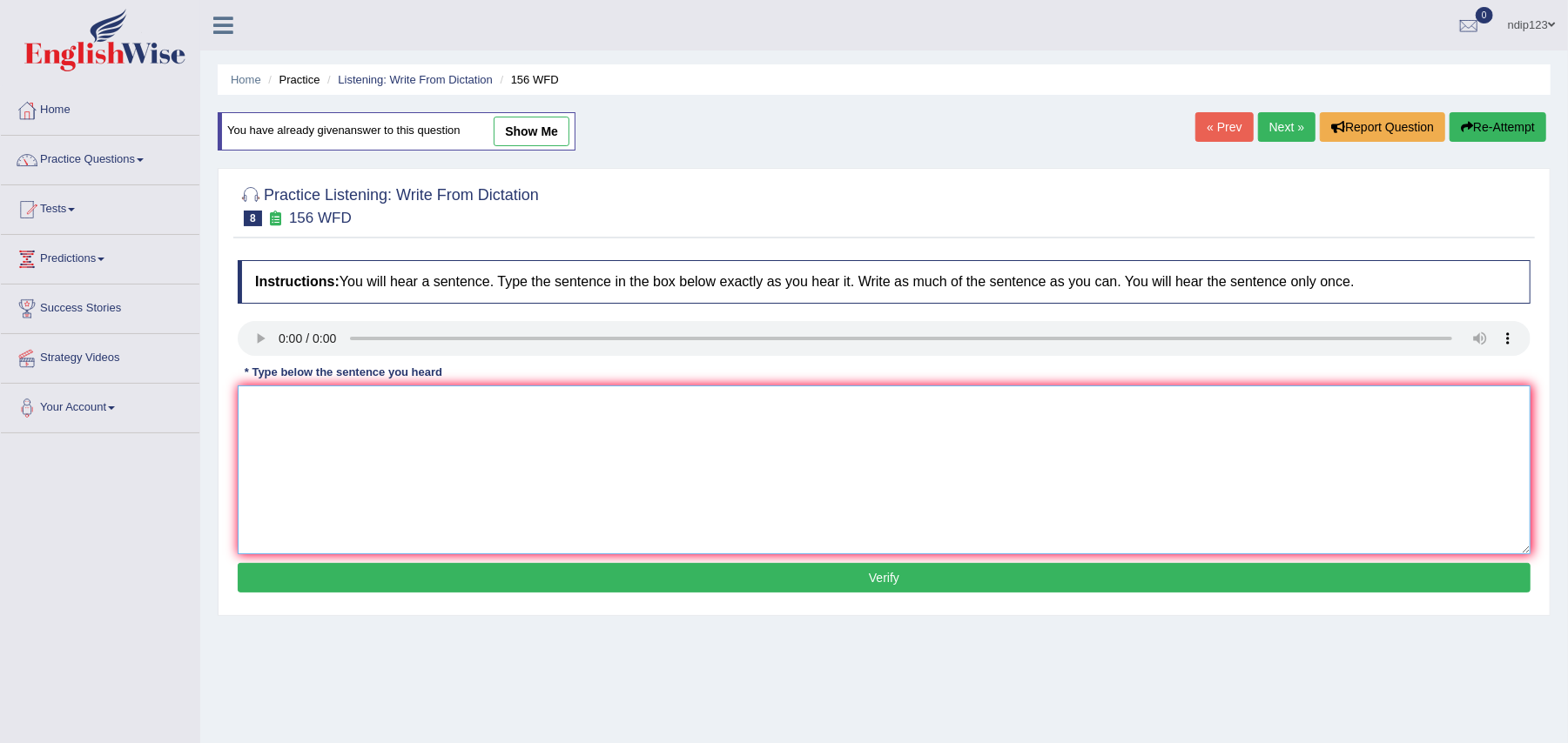
click at [262, 432] on textarea at bounding box center [884, 470] width 1292 height 169
click at [304, 409] on textarea "All of your assignments are due by tomorrow." at bounding box center [884, 470] width 1292 height 169
type textarea "All of your their assignments are due by tomorrow."
click at [877, 582] on button "Verify" at bounding box center [884, 578] width 1292 height 30
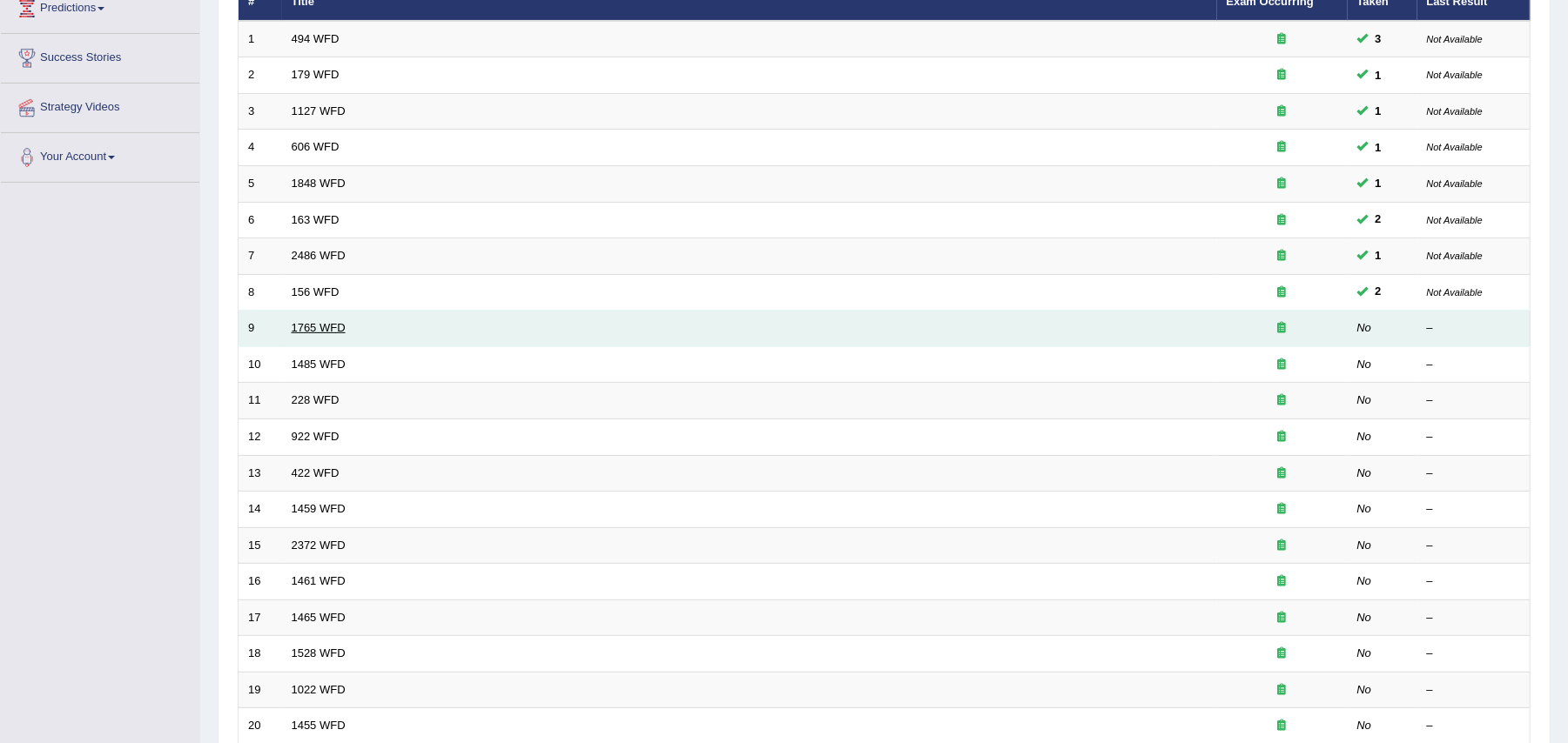
click at [325, 331] on link "1765 WFD" at bounding box center [318, 328] width 54 height 13
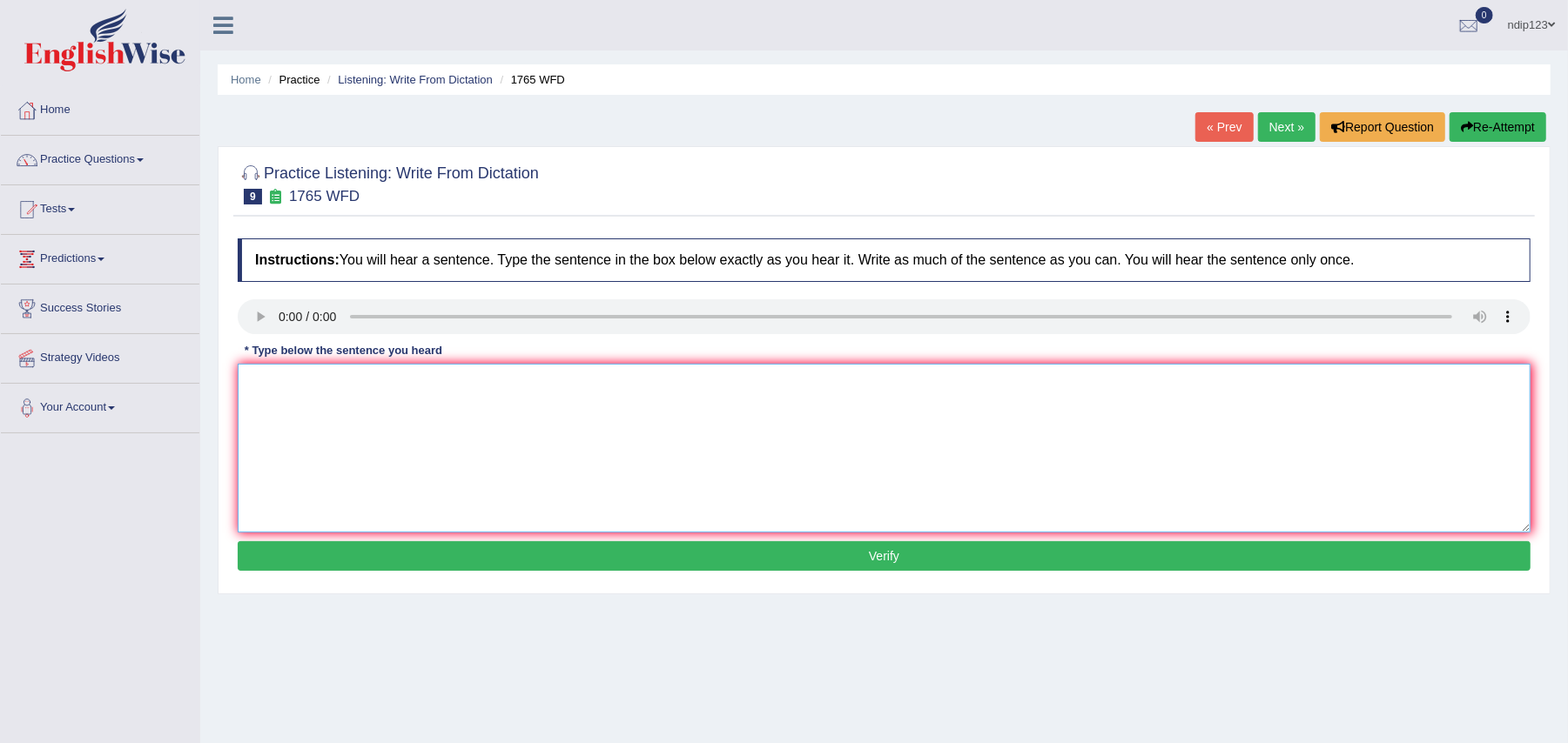
click at [506, 428] on textarea at bounding box center [884, 448] width 1292 height 169
click at [648, 386] on textarea "Applications for sharing accommodations must be submitted two moths ina row." at bounding box center [884, 448] width 1292 height 169
click at [618, 383] on textarea "Applications for sharing accommodations must be submitted two moths in a row." at bounding box center [884, 448] width 1292 height 169
drag, startPoint x: 574, startPoint y: 384, endPoint x: 523, endPoint y: 385, distance: 51.0
click at [523, 385] on textarea "Applications for sharing accommodations must be submitted two months in a row." at bounding box center [884, 448] width 1292 height 169
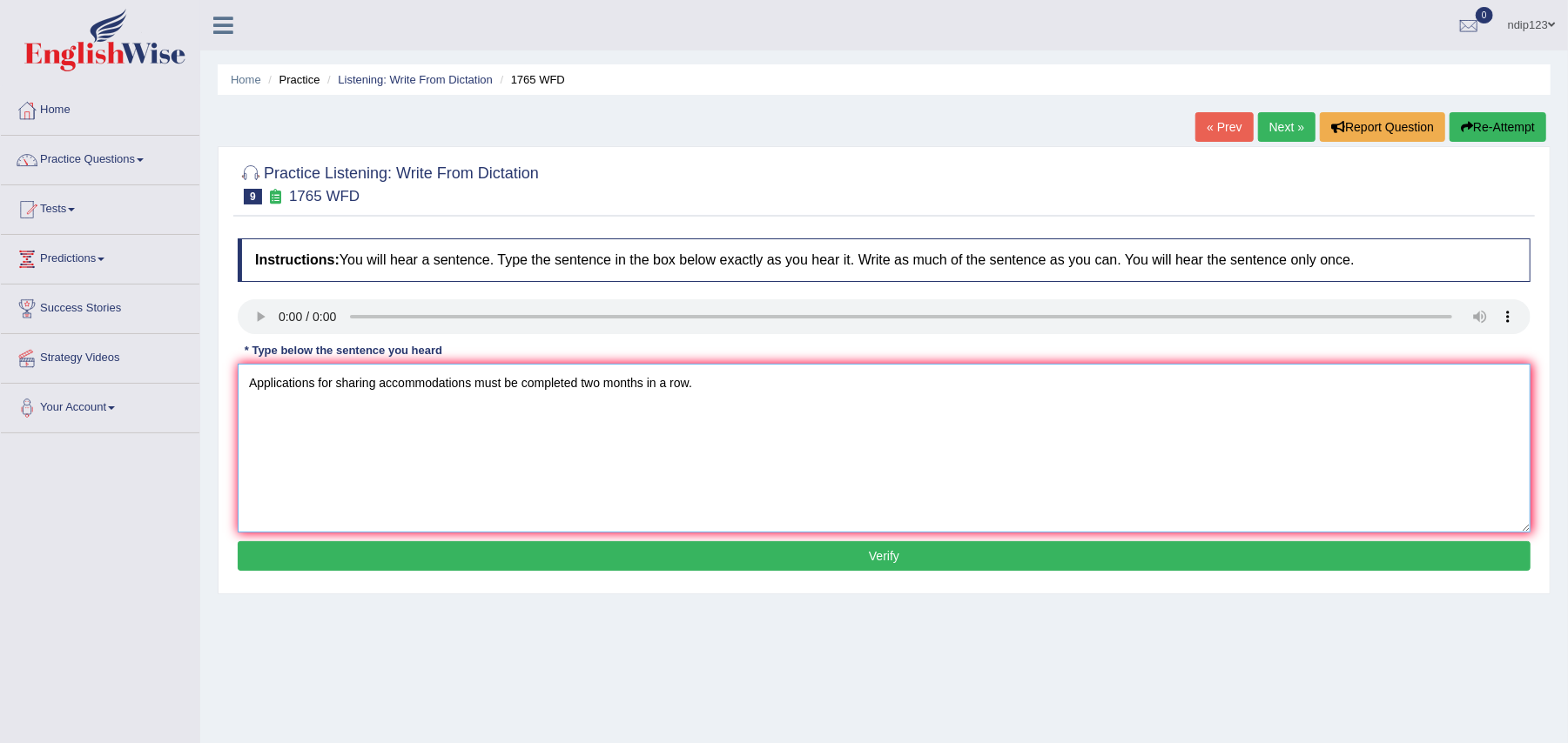
click at [671, 390] on textarea "Applications for sharing accommodations must be completed two months in a row." at bounding box center [884, 448] width 1292 height 169
click at [315, 385] on textarea "Applications for sharing accommodations must be completed two months in a built…" at bounding box center [884, 448] width 1292 height 169
type textarea "Applications Application forms form for sharing accommodations must be complete…"
click at [878, 557] on button "Verify" at bounding box center [884, 556] width 1292 height 30
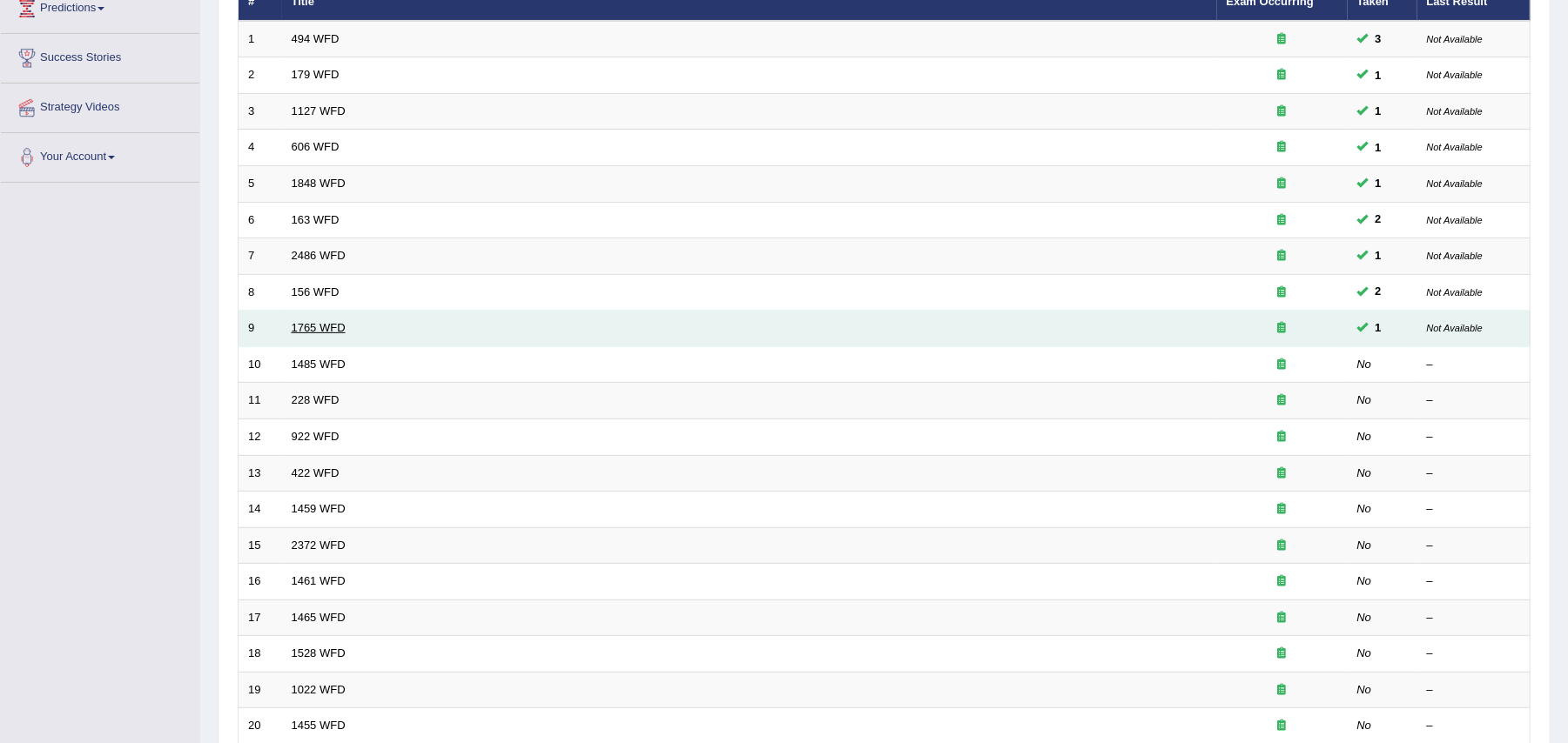
click at [299, 334] on link "1765 WFD" at bounding box center [318, 328] width 54 height 13
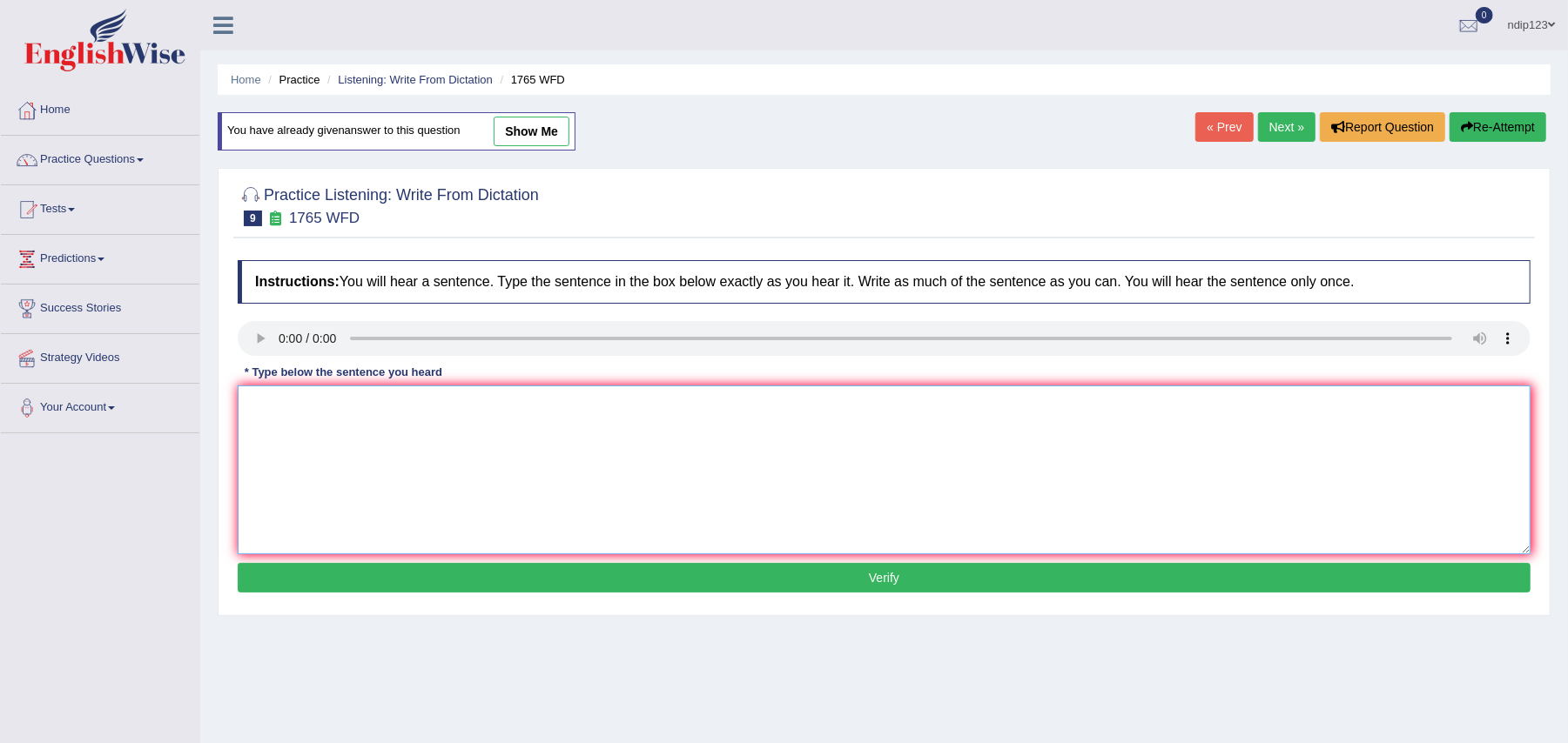
click at [366, 406] on textarea at bounding box center [884, 470] width 1292 height 169
click at [416, 400] on textarea "Application forms" at bounding box center [884, 470] width 1292 height 169
type textarea "Application forms for sharing accommodations must be completed two months in ad…"
click at [882, 579] on button "Verify" at bounding box center [884, 578] width 1292 height 30
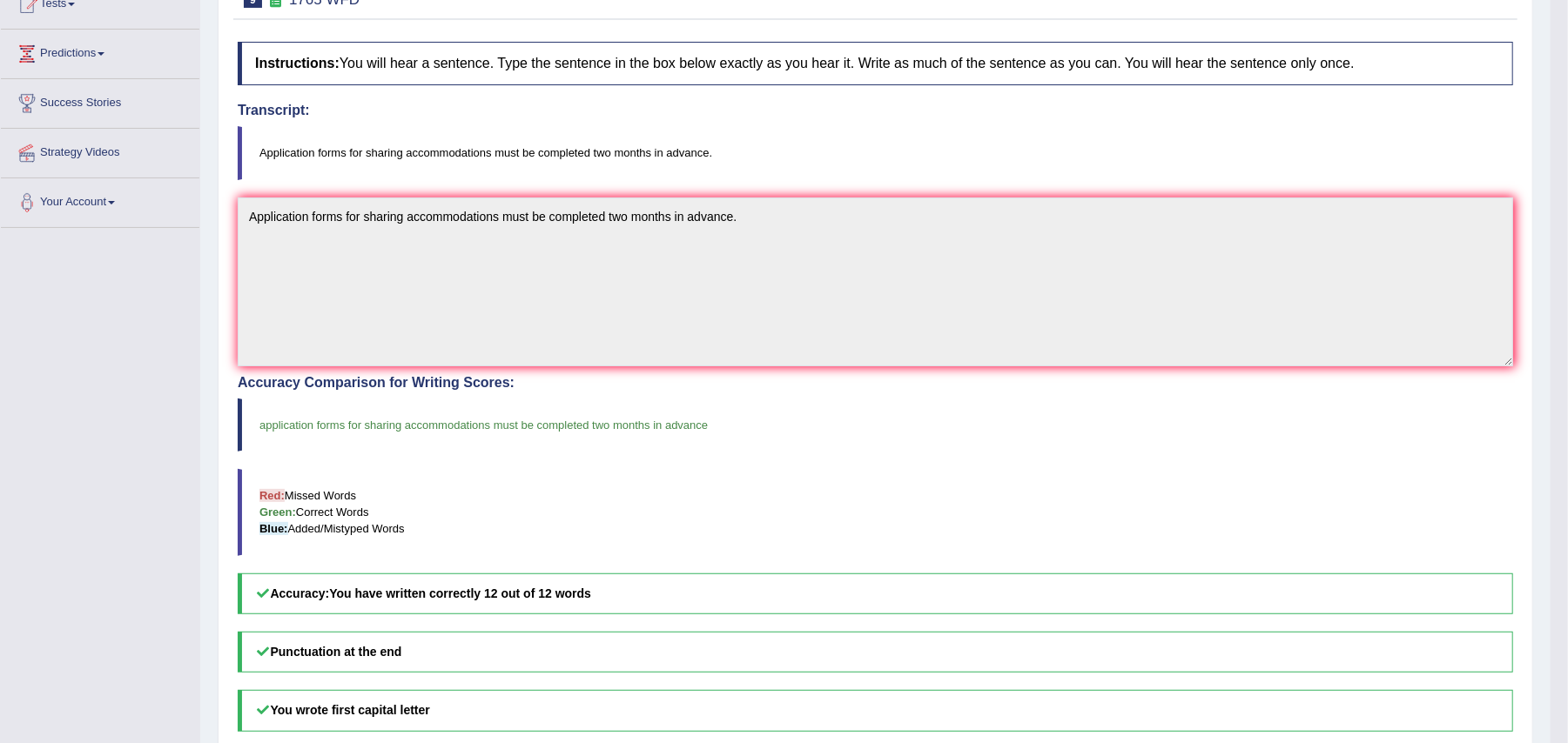
scroll to position [231, 0]
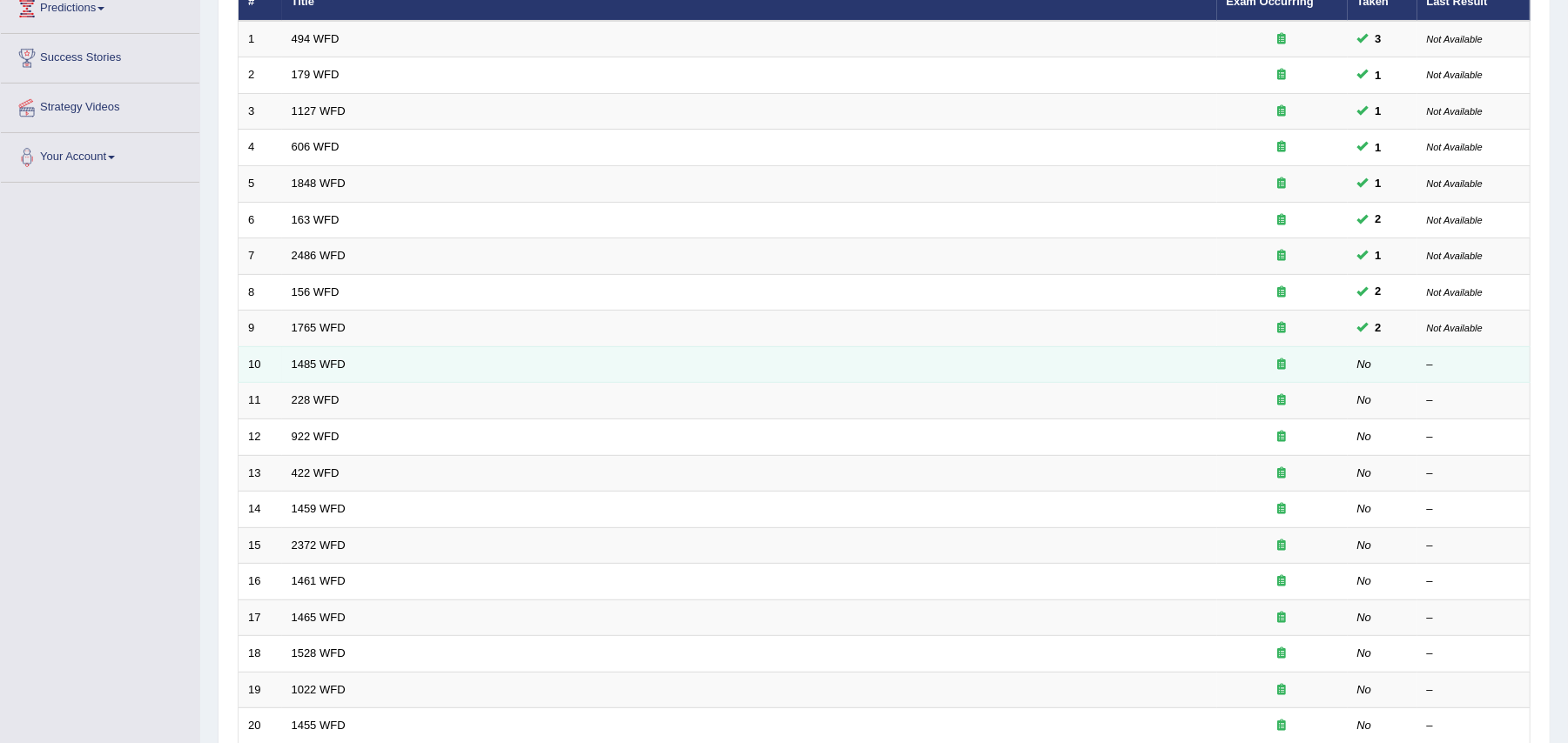
scroll to position [250, 0]
click at [309, 367] on link "1485 WFD" at bounding box center [318, 364] width 54 height 13
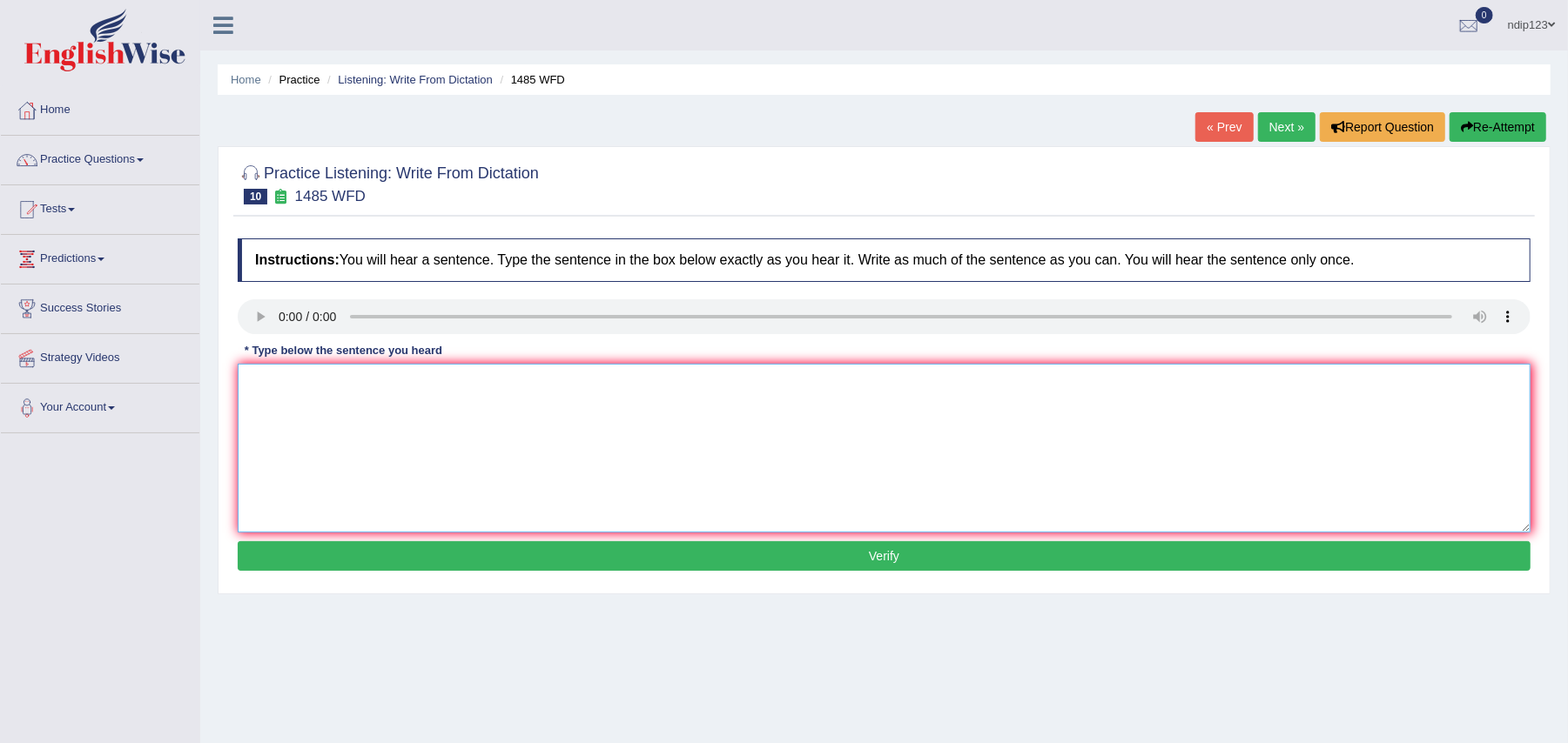
click at [352, 425] on textarea at bounding box center [884, 448] width 1292 height 169
type textarea "Post work gives give students the opportunity to thoroughly understand the subj…"
click at [892, 552] on button "Verify" at bounding box center [884, 556] width 1292 height 30
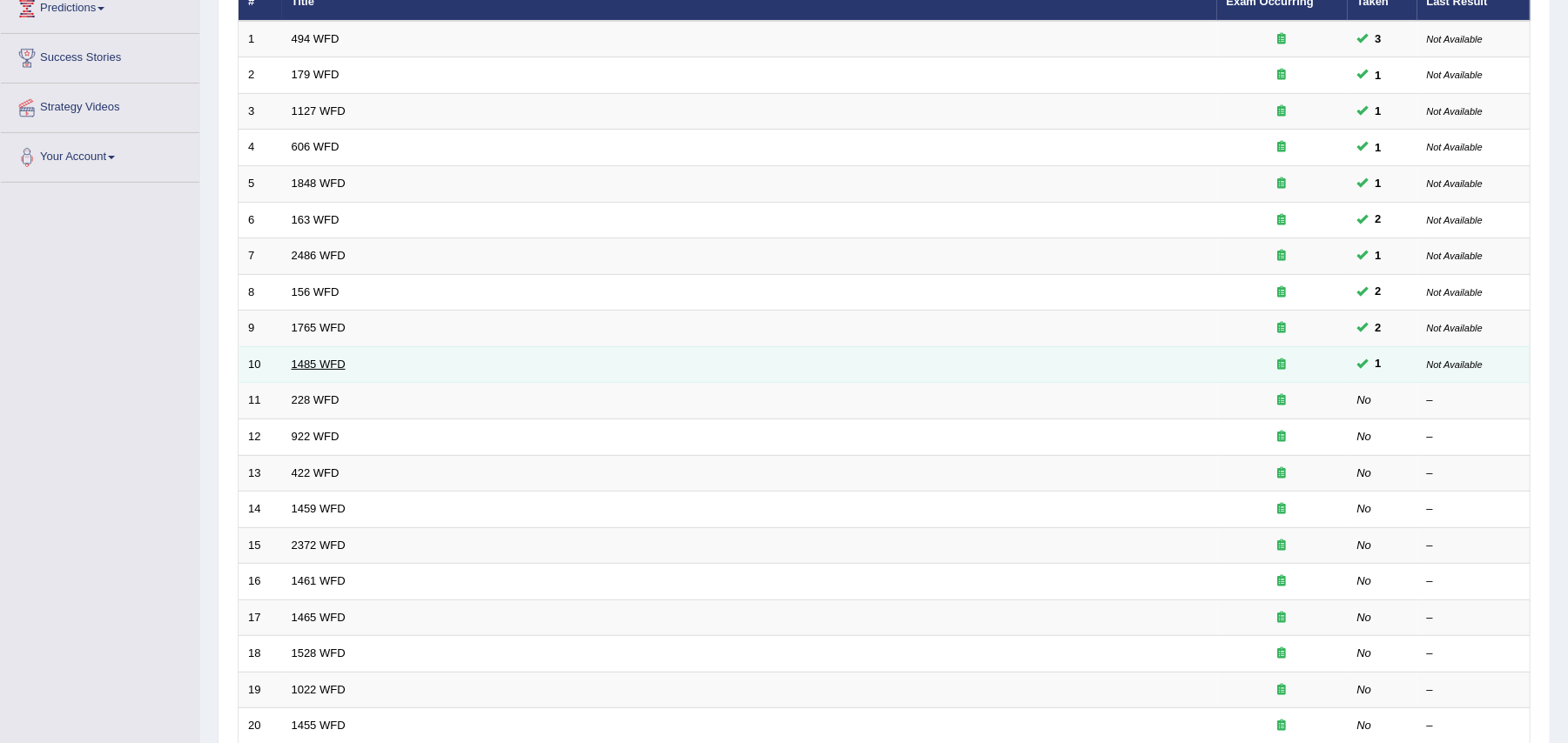
click at [309, 366] on link "1485 WFD" at bounding box center [318, 364] width 54 height 13
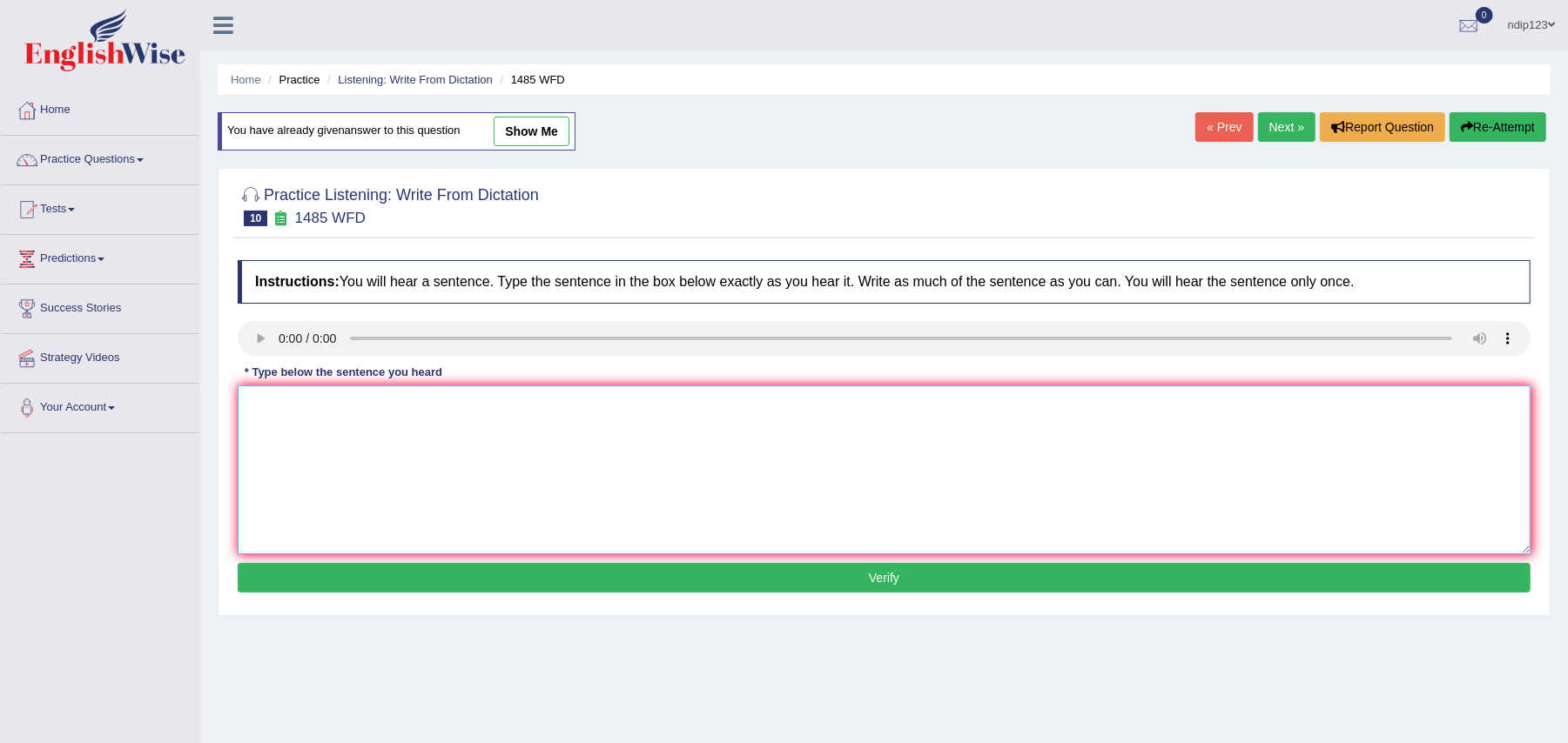
click at [301, 428] on textarea at bounding box center [884, 470] width 1292 height 169
type textarea "Course work gives students the chances to thoroughly explore the subjects."
click at [893, 582] on button "Verify" at bounding box center [884, 578] width 1292 height 30
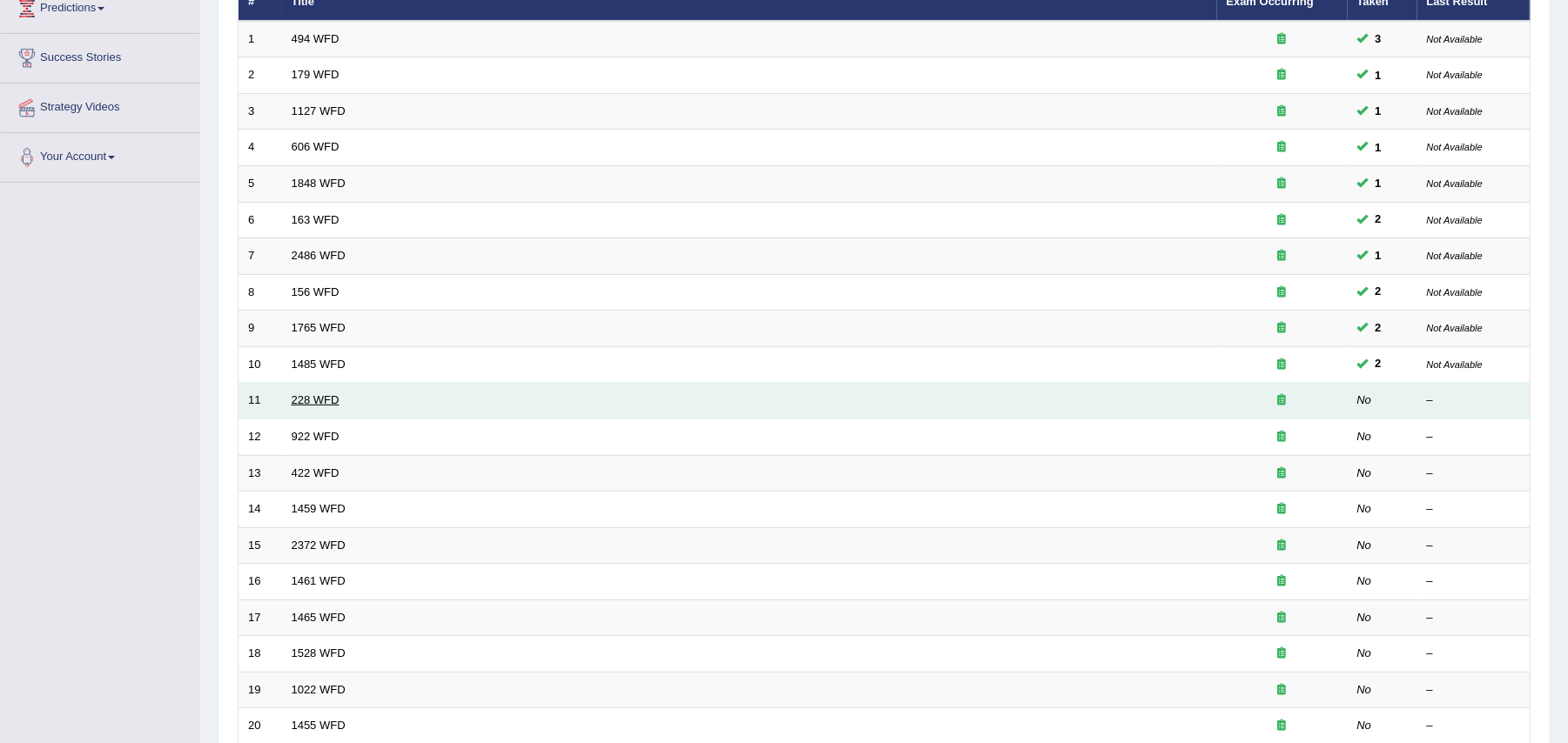
click at [313, 405] on link "228 WFD" at bounding box center [315, 400] width 48 height 13
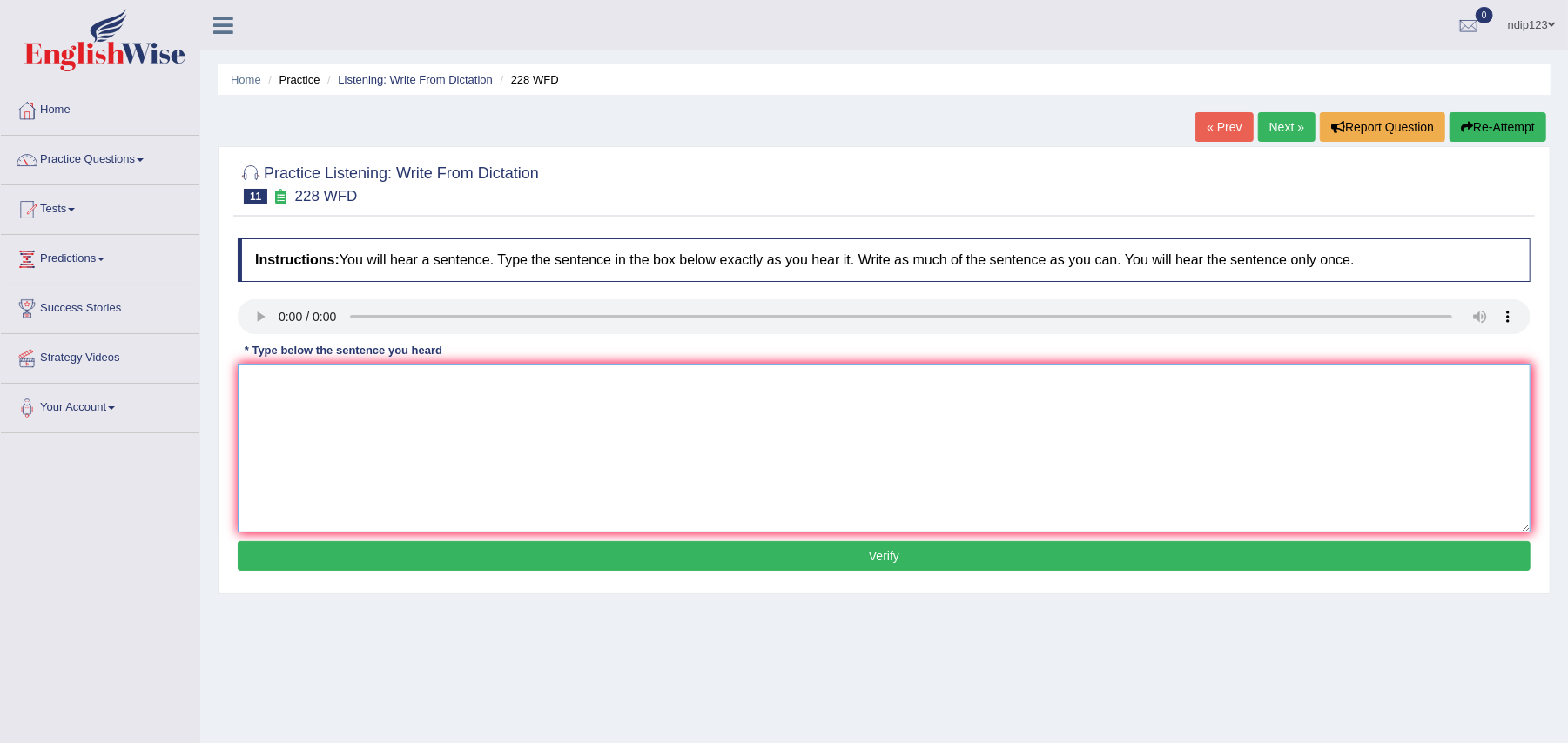
click at [328, 392] on textarea at bounding box center [884, 448] width 1292 height 169
type textarea "Computer science has become a popular university degree course."
click at [883, 562] on button "Verify" at bounding box center [884, 556] width 1292 height 30
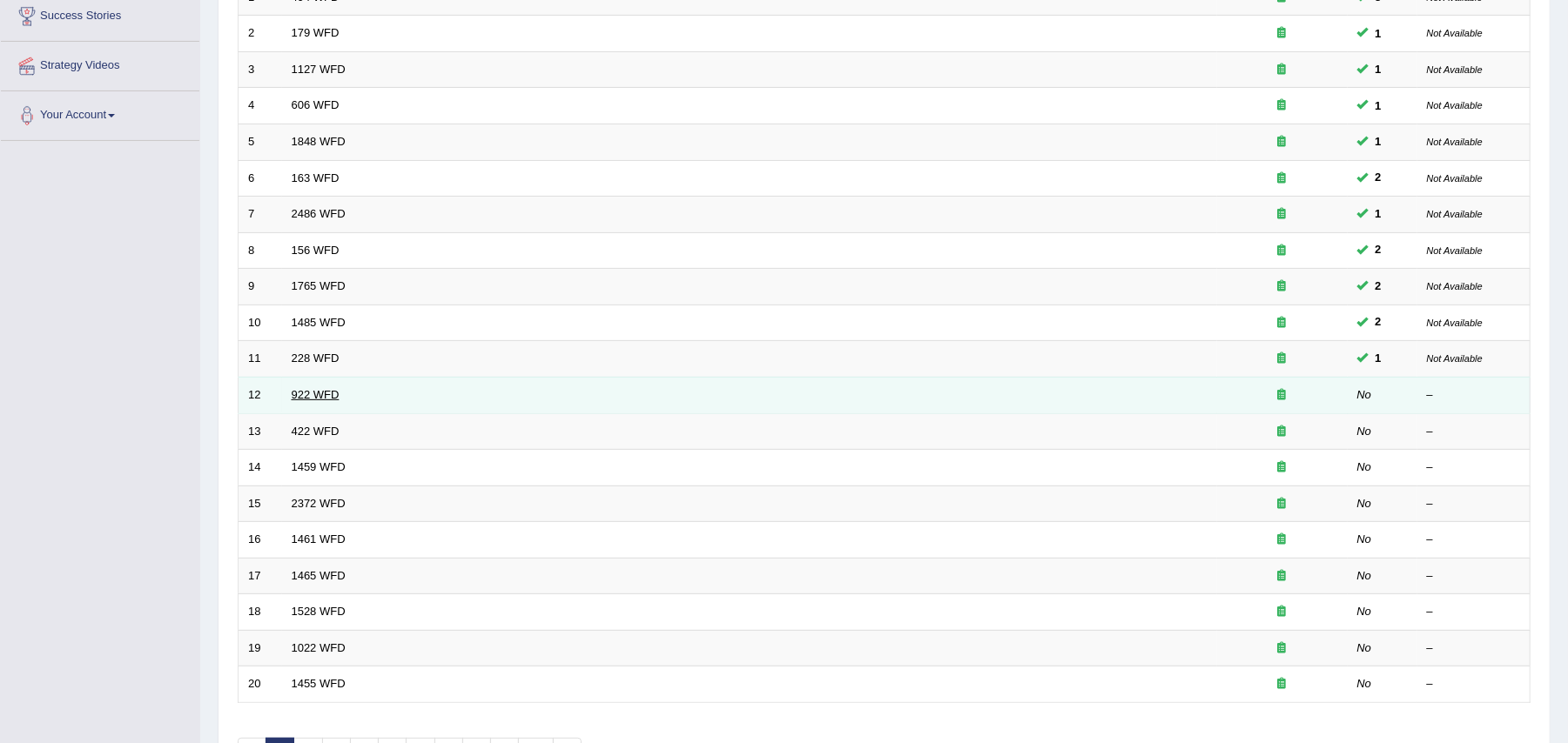
click at [303, 396] on link "922 WFD" at bounding box center [315, 395] width 48 height 13
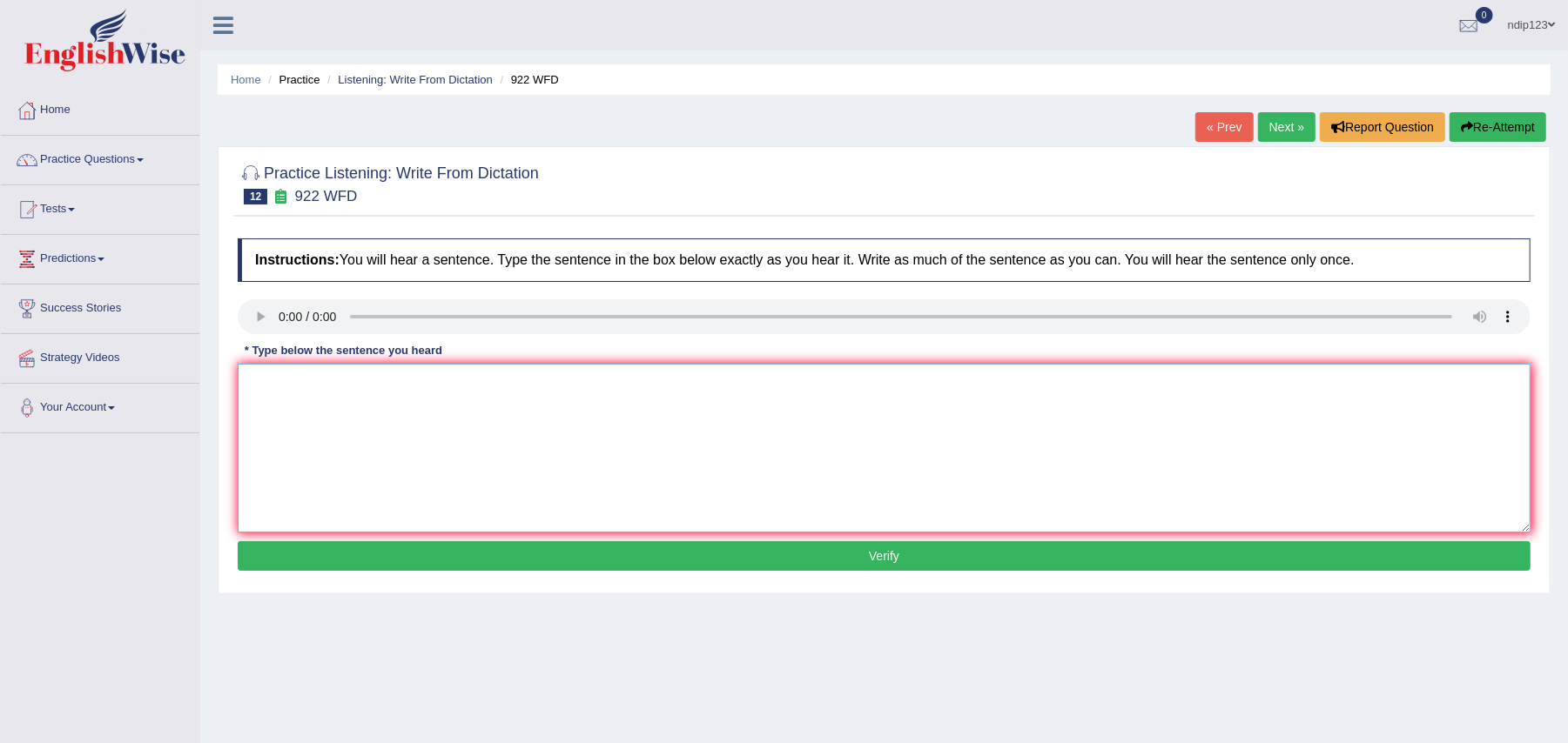
click at [377, 411] on textarea at bounding box center [884, 448] width 1292 height 169
click at [514, 381] on textarea "Students intending to attend the conference must register first." at bounding box center [884, 448] width 1292 height 169
type textarea "Students intending to attend the conference must register first."
click at [888, 553] on button "Verify" at bounding box center [884, 556] width 1292 height 30
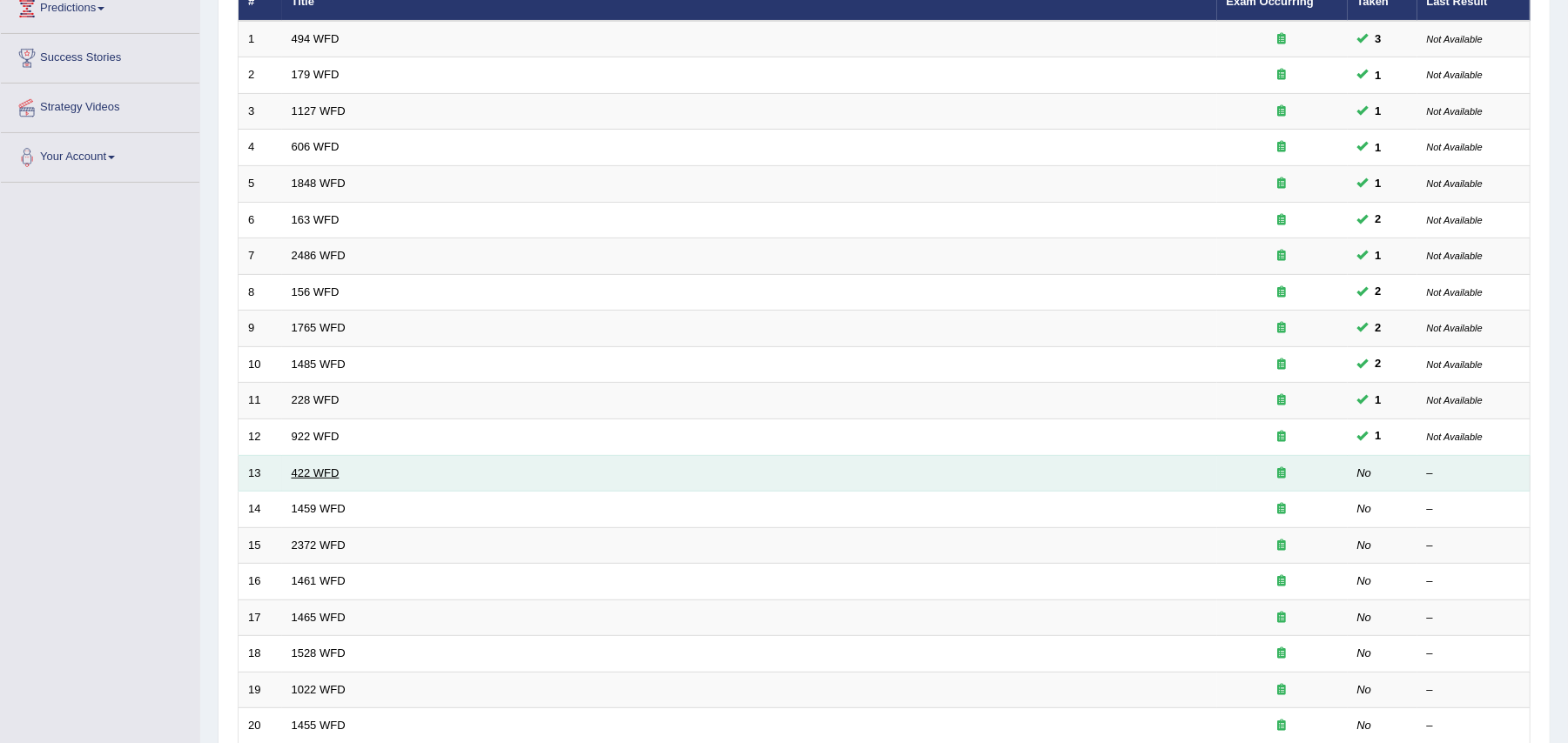
click at [307, 475] on link "422 WFD" at bounding box center [315, 473] width 48 height 13
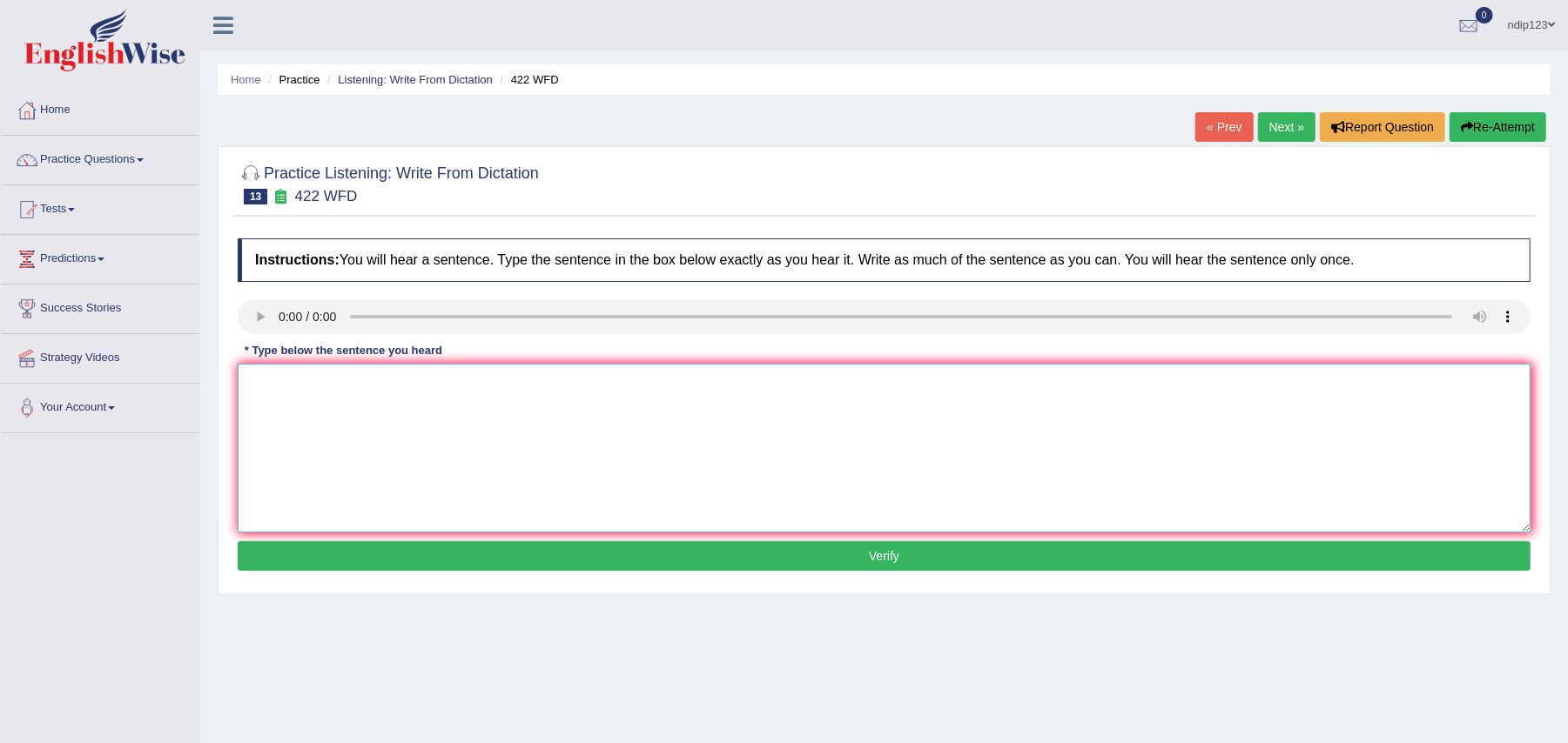
click at [368, 450] on textarea at bounding box center [884, 448] width 1292 height 169
click at [433, 381] on textarea "The must important details in this arguments are missing." at bounding box center [884, 448] width 1292 height 169
type textarea "The must important details in this argument arguments are missing."
click at [882, 550] on button "Verify" at bounding box center [884, 556] width 1292 height 30
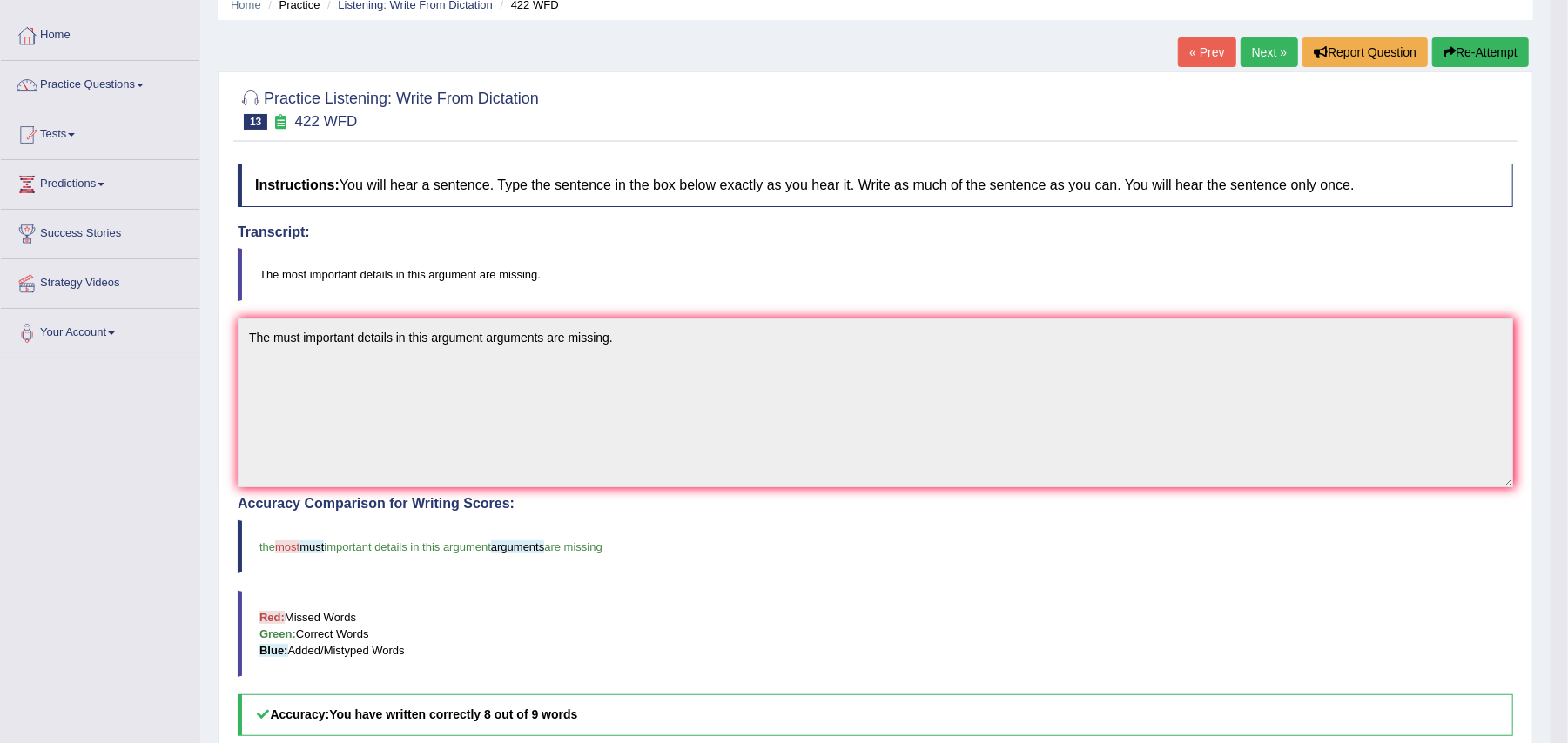
scroll to position [116, 0]
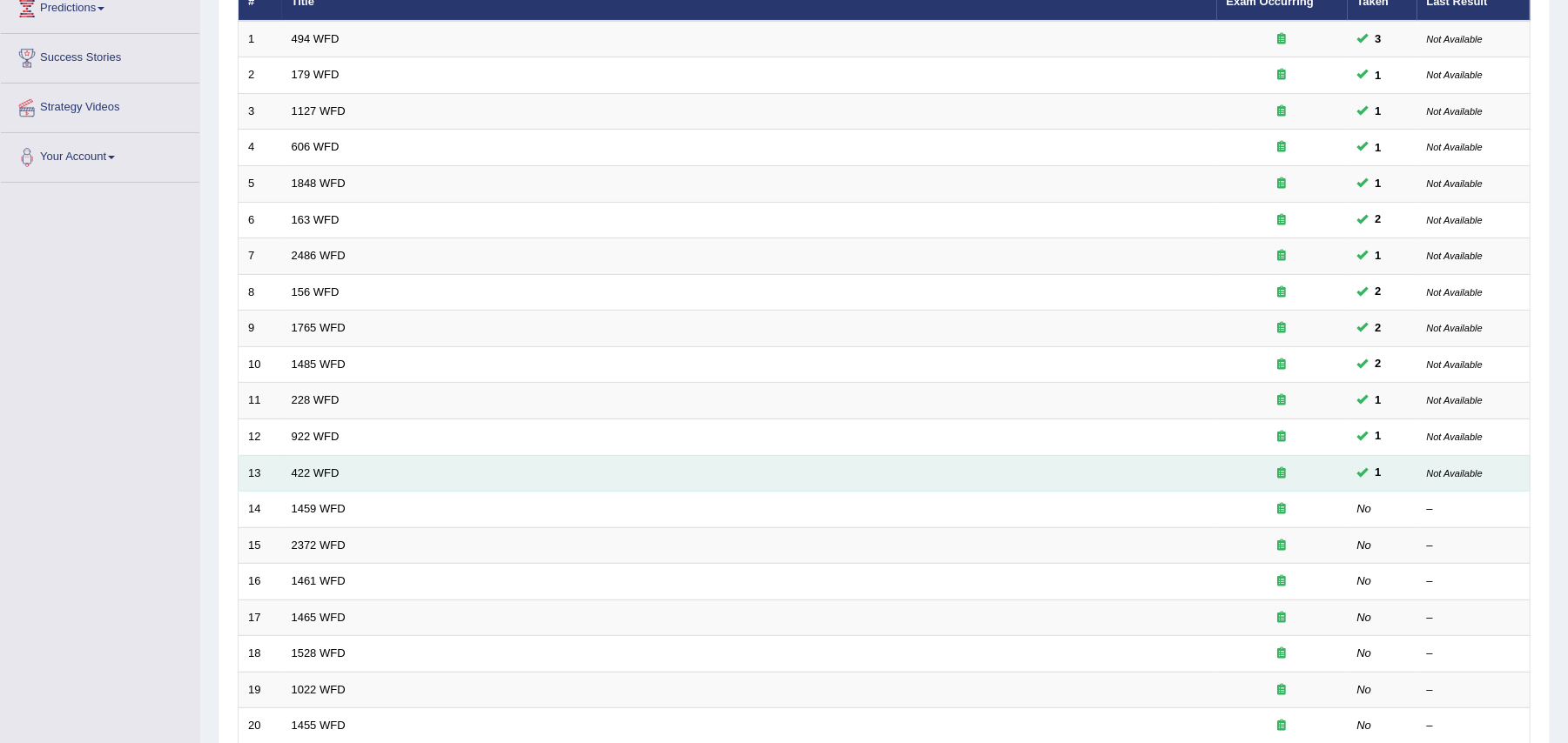
click at [318, 482] on td "422 WFD" at bounding box center [750, 474] width 935 height 36
click at [313, 471] on link "422 WFD" at bounding box center [315, 473] width 48 height 13
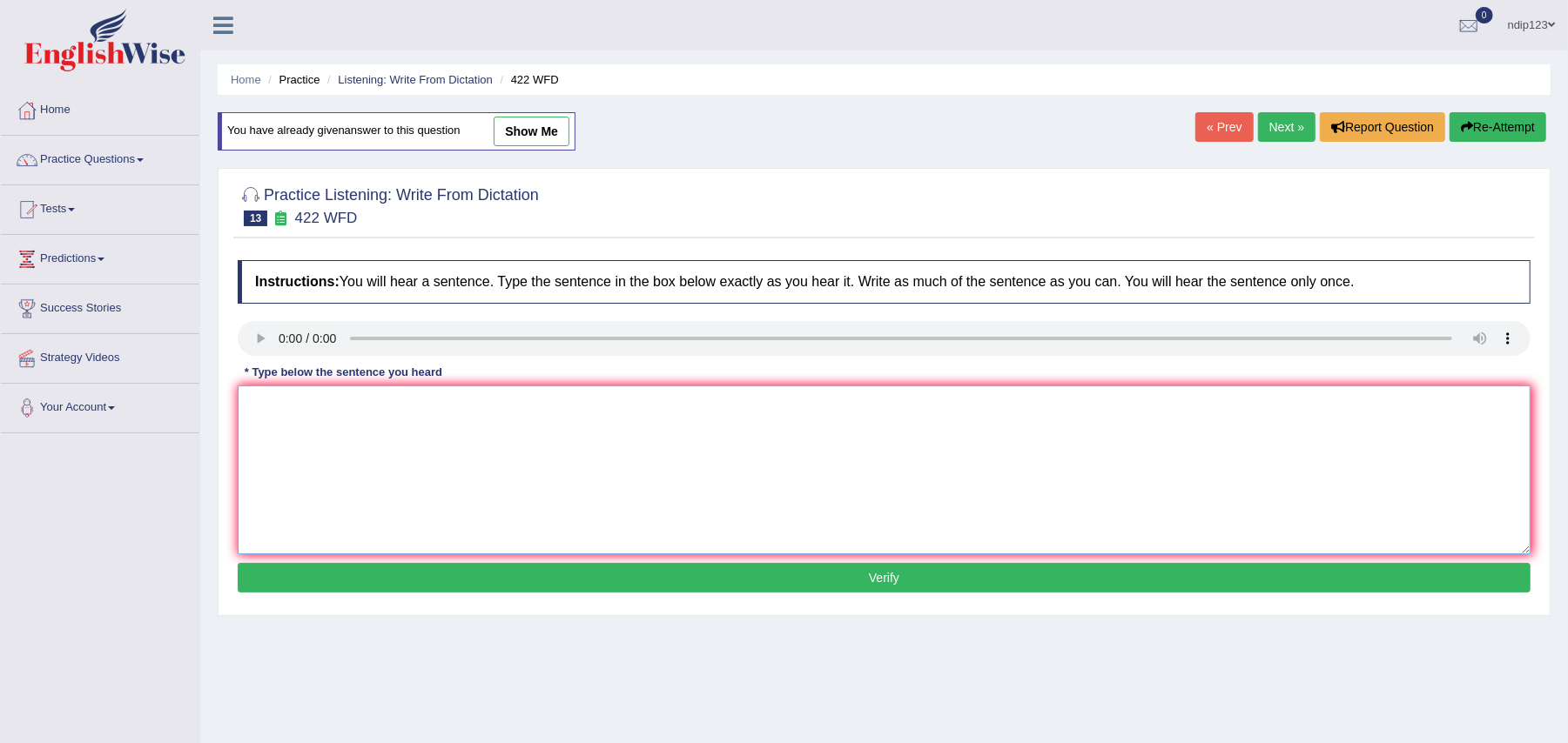
click at [325, 454] on textarea at bounding box center [884, 470] width 1292 height 169
click at [464, 406] on textarea "The most must important details of this arguments argument are missing." at bounding box center [884, 470] width 1292 height 169
type textarea "The most must important details of this these arguments argument are missing."
click at [888, 579] on button "Verify" at bounding box center [884, 578] width 1292 height 30
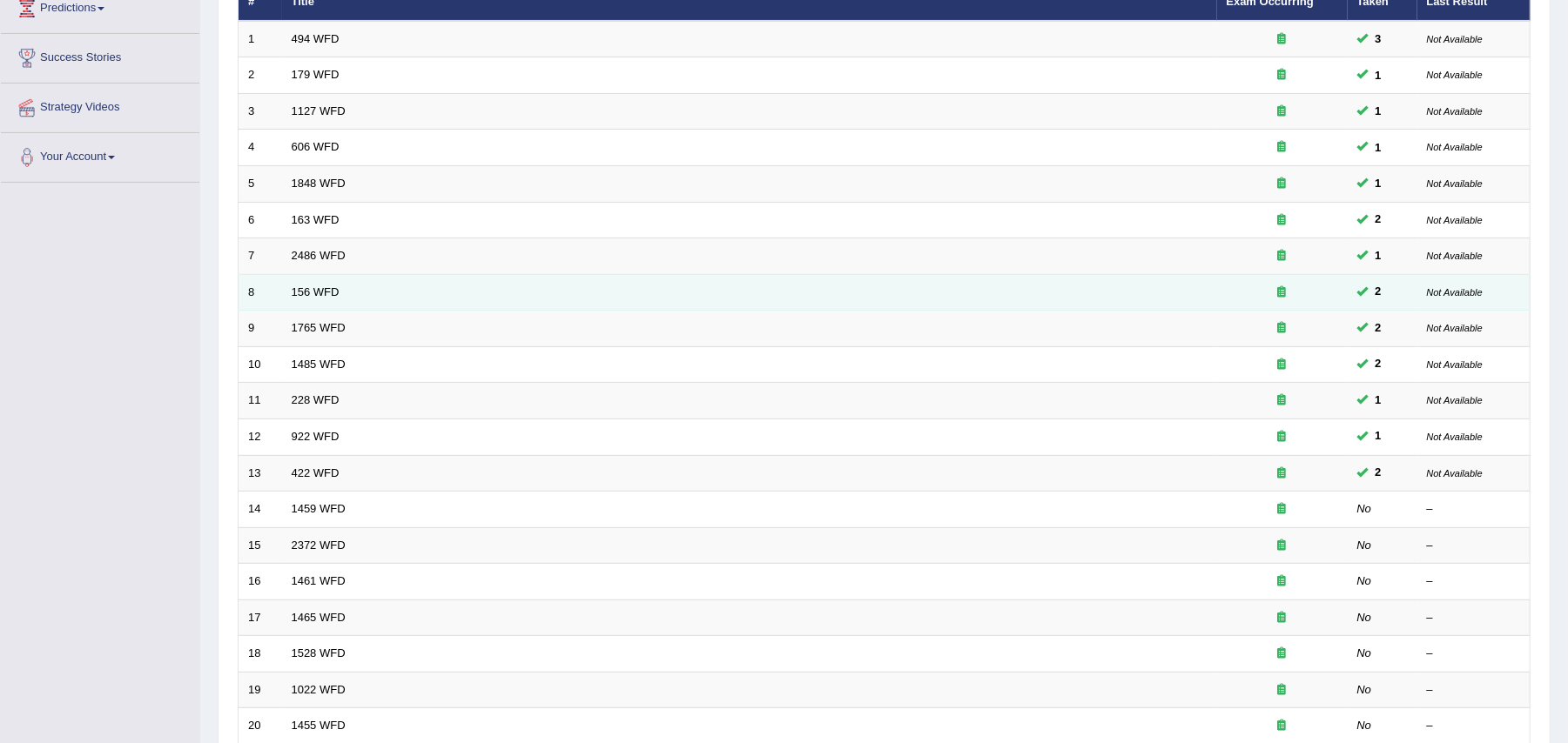
scroll to position [250, 0]
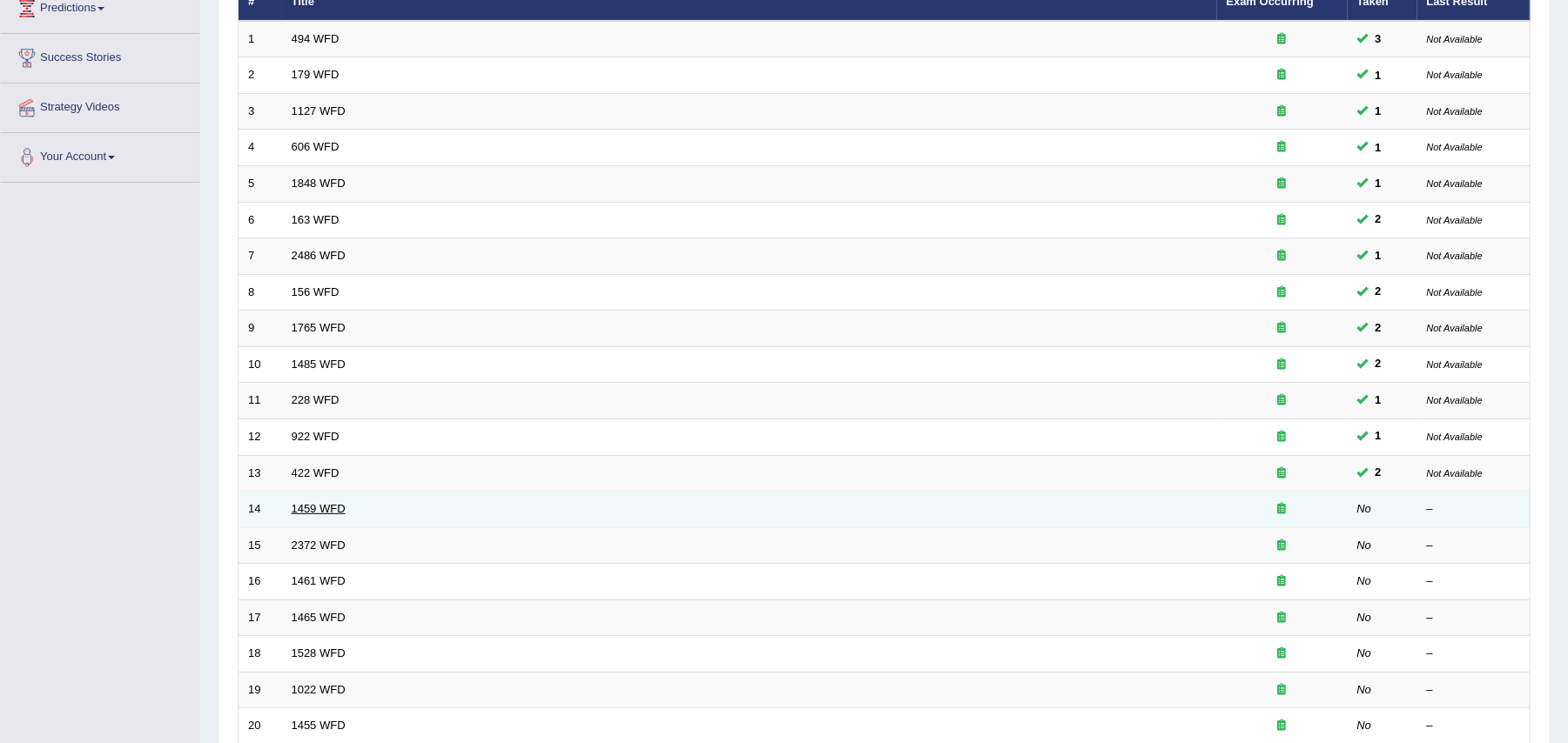
click at [328, 515] on link "1459 WFD" at bounding box center [318, 508] width 54 height 13
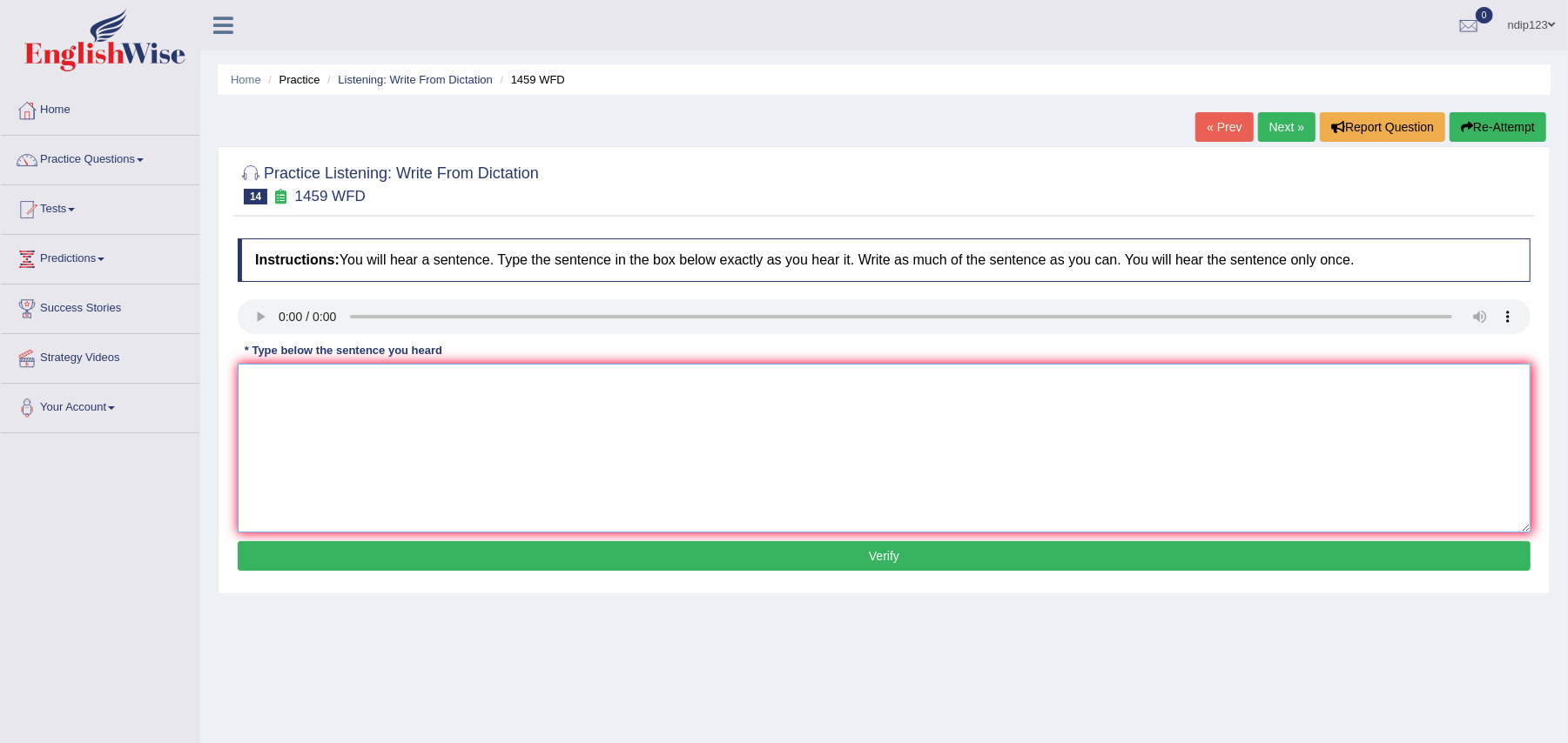
click at [318, 395] on textarea at bounding box center [884, 448] width 1292 height 169
click at [350, 381] on textarea "All the experiment procedures have had been outline outlined in the laboratory …" at bounding box center [884, 448] width 1292 height 169
type textarea "All the experiment experiments and procedures have had been outline outlined in…"
click at [877, 559] on button "Verify" at bounding box center [884, 556] width 1292 height 30
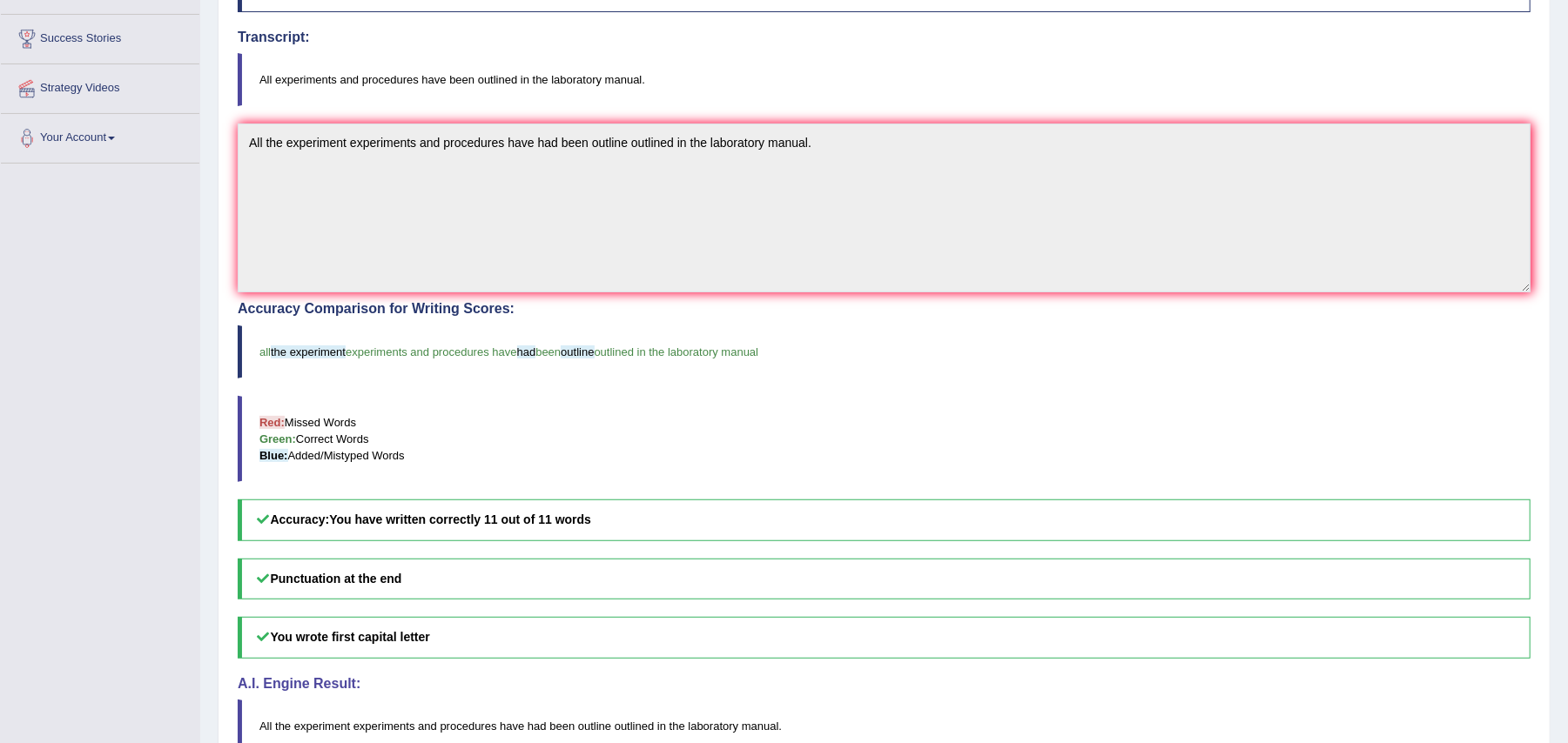
scroll to position [348, 0]
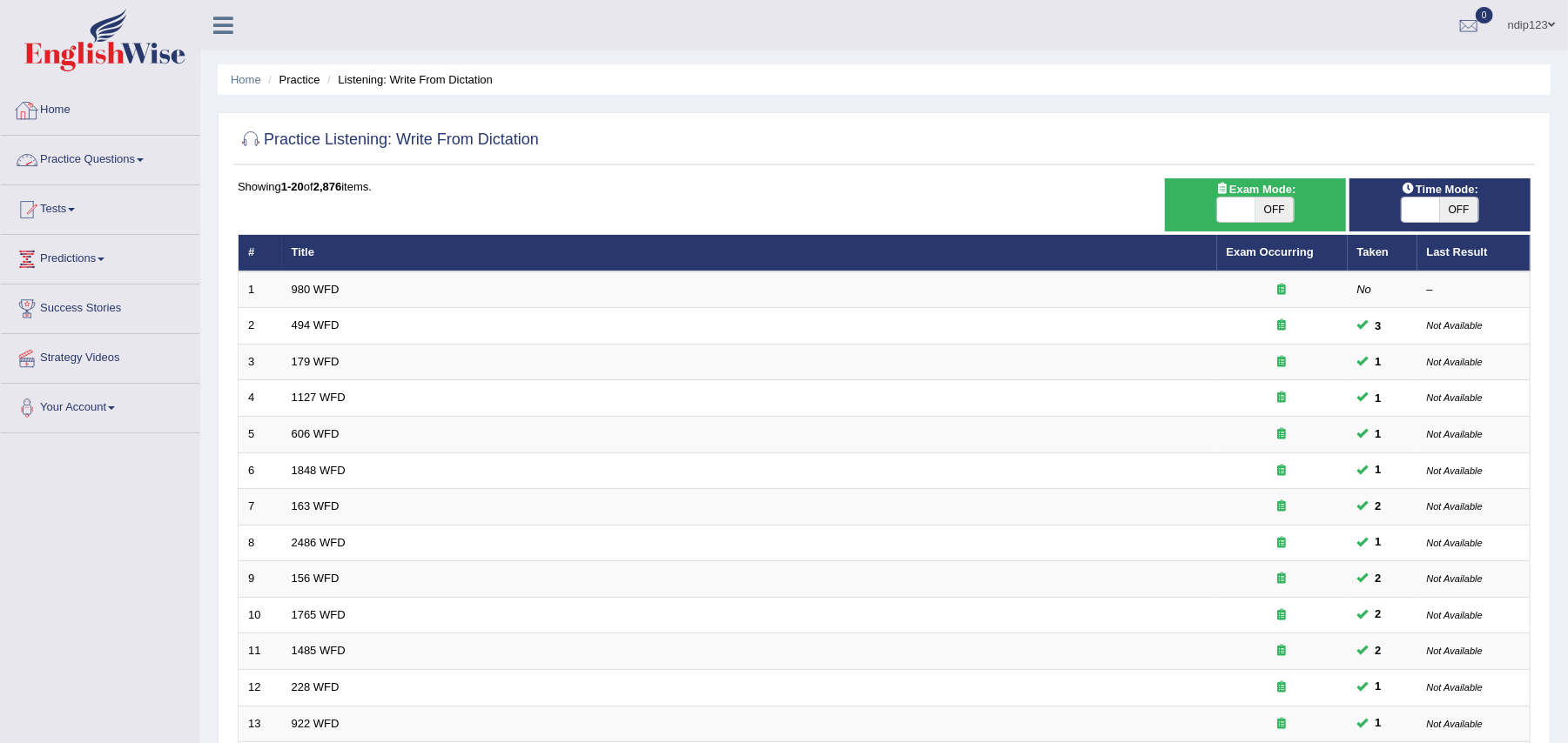
click at [57, 112] on link "Home" at bounding box center [100, 108] width 199 height 44
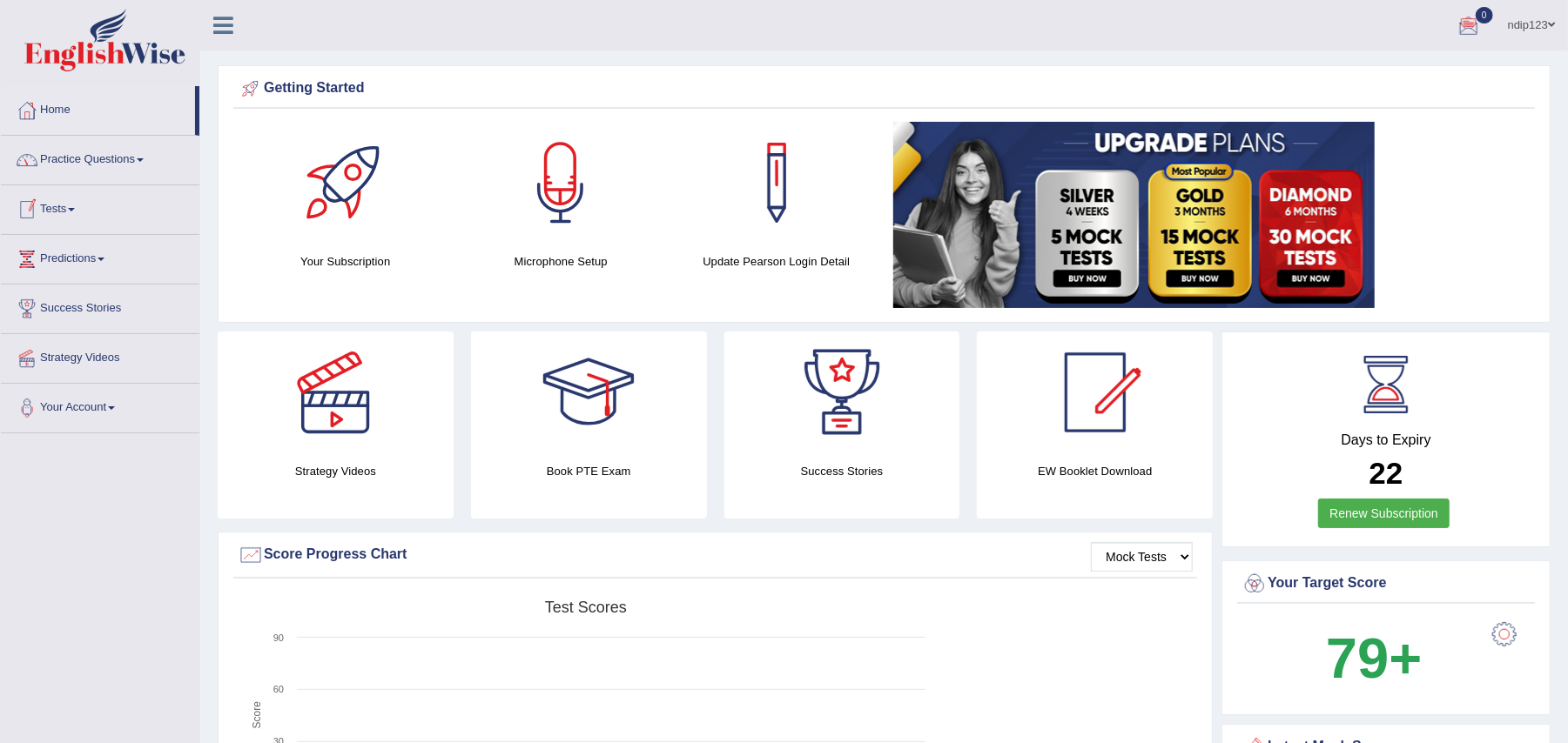
click at [113, 161] on link "Practice Questions" at bounding box center [100, 158] width 199 height 44
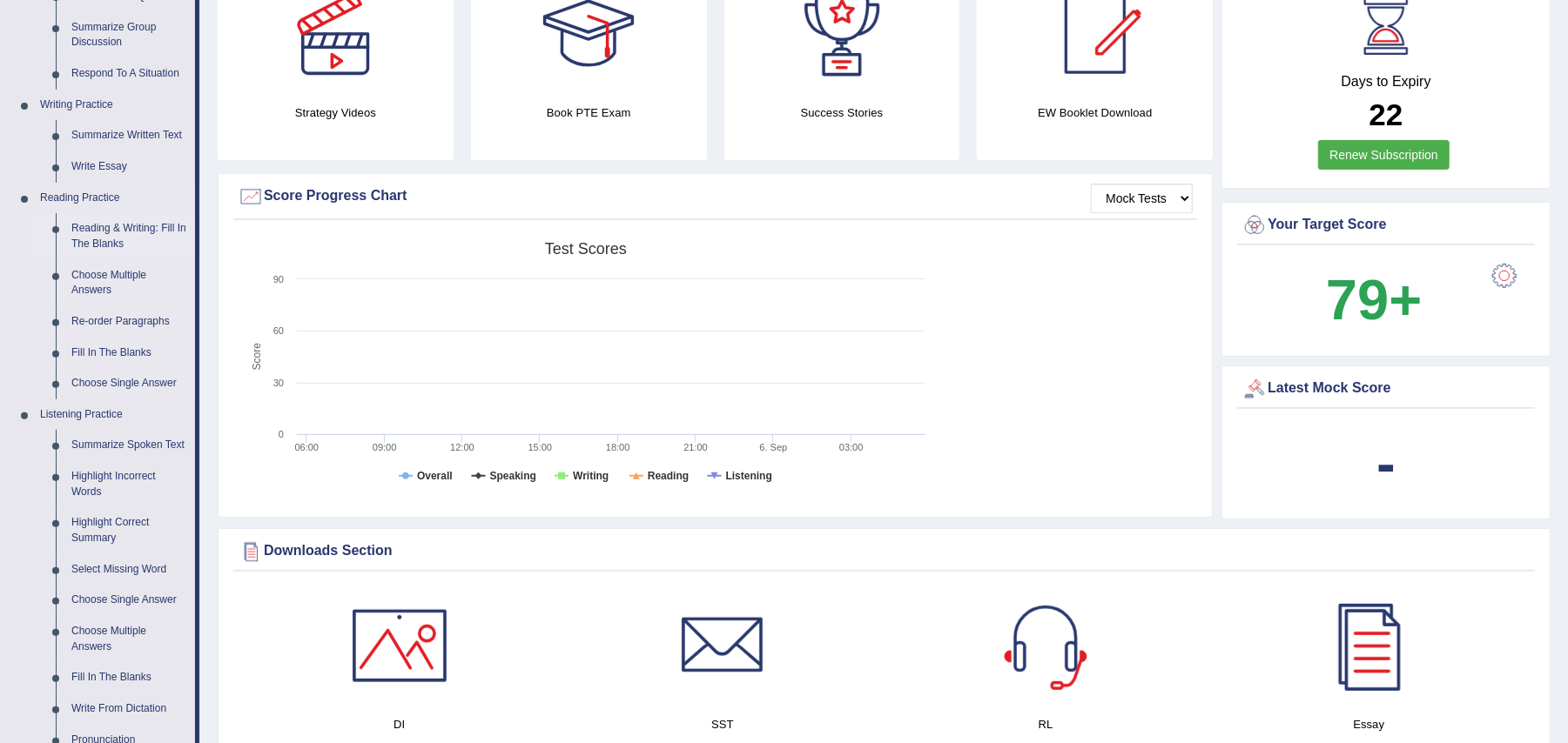
scroll to position [464, 0]
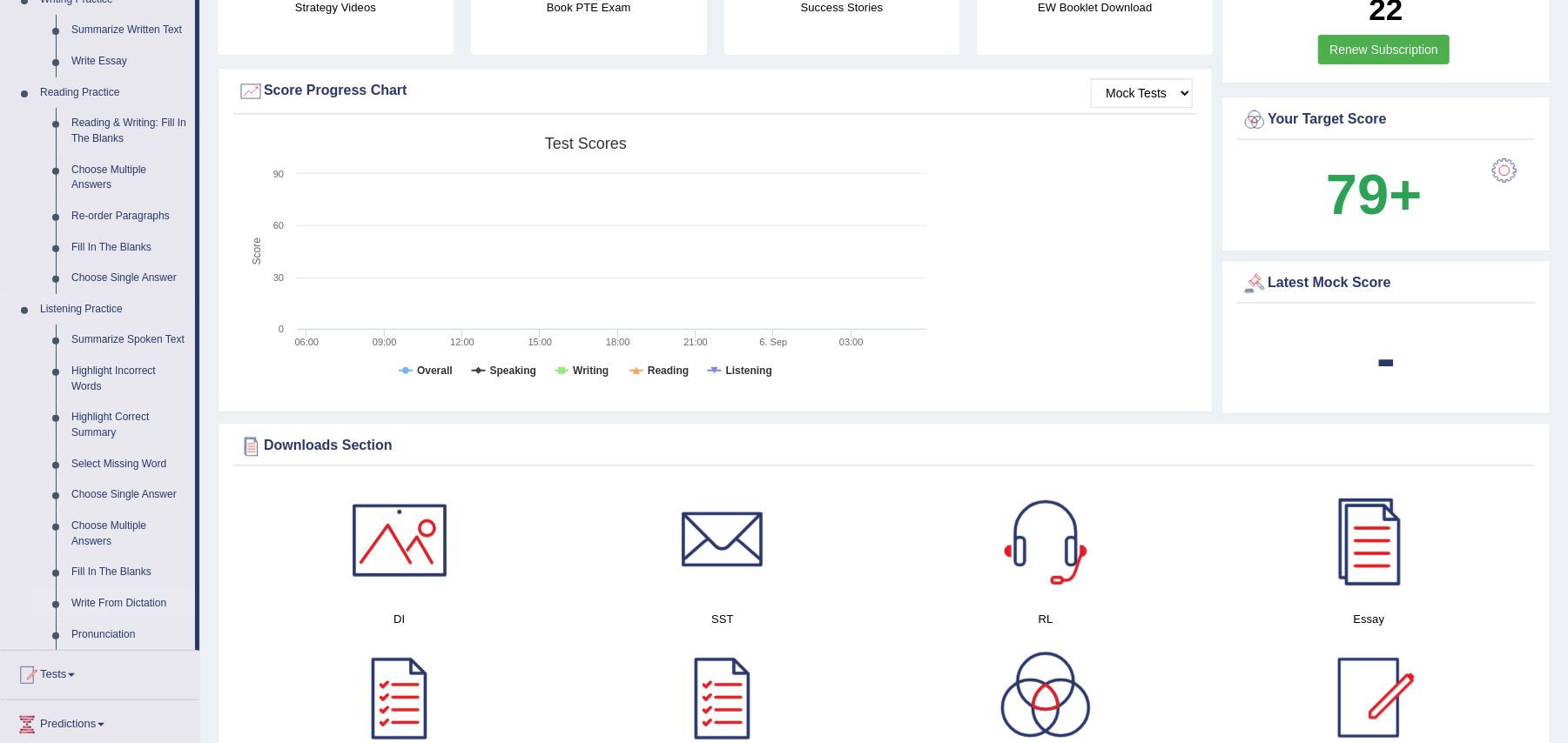
click at [122, 599] on link "Write From Dictation" at bounding box center [129, 603] width 132 height 32
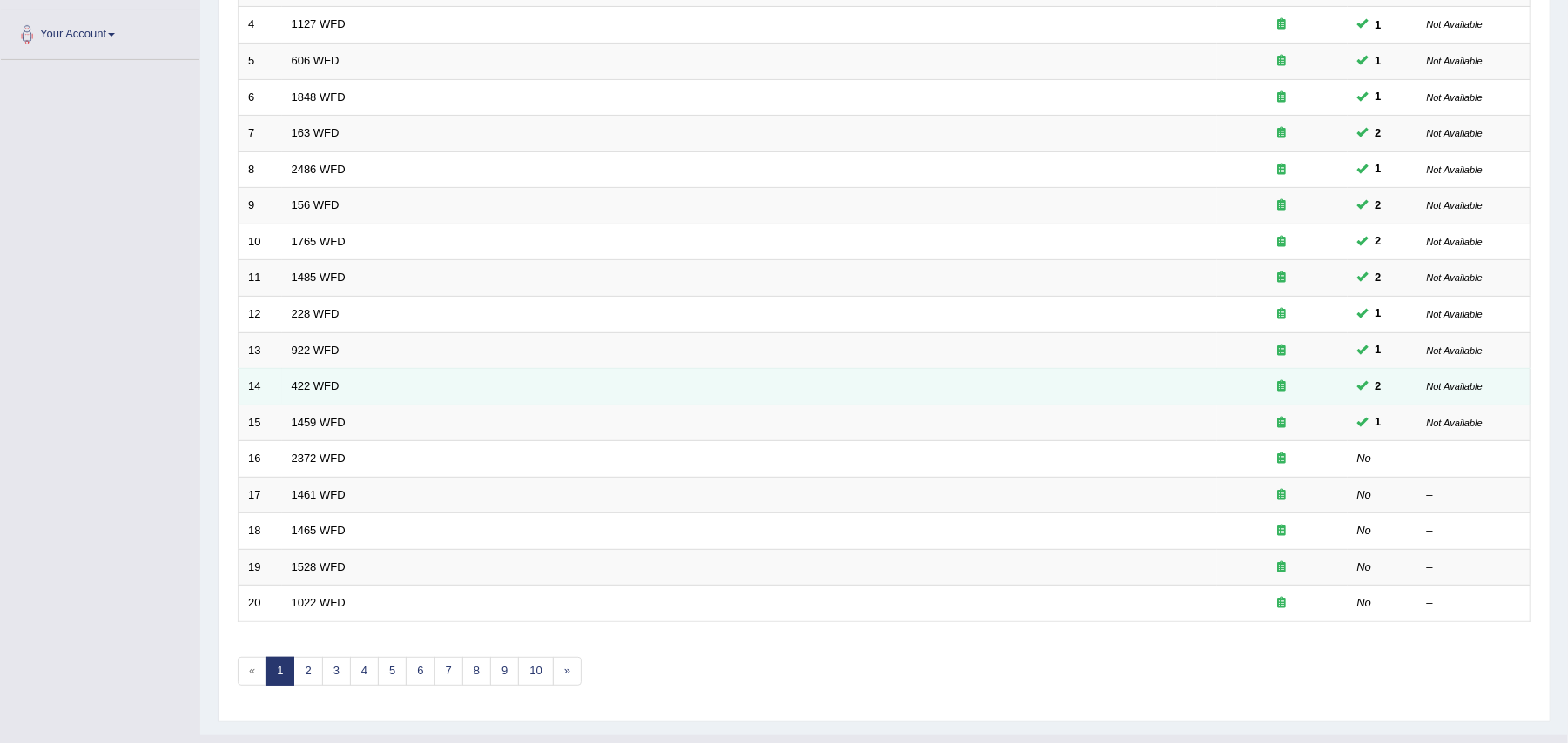
scroll to position [416, 0]
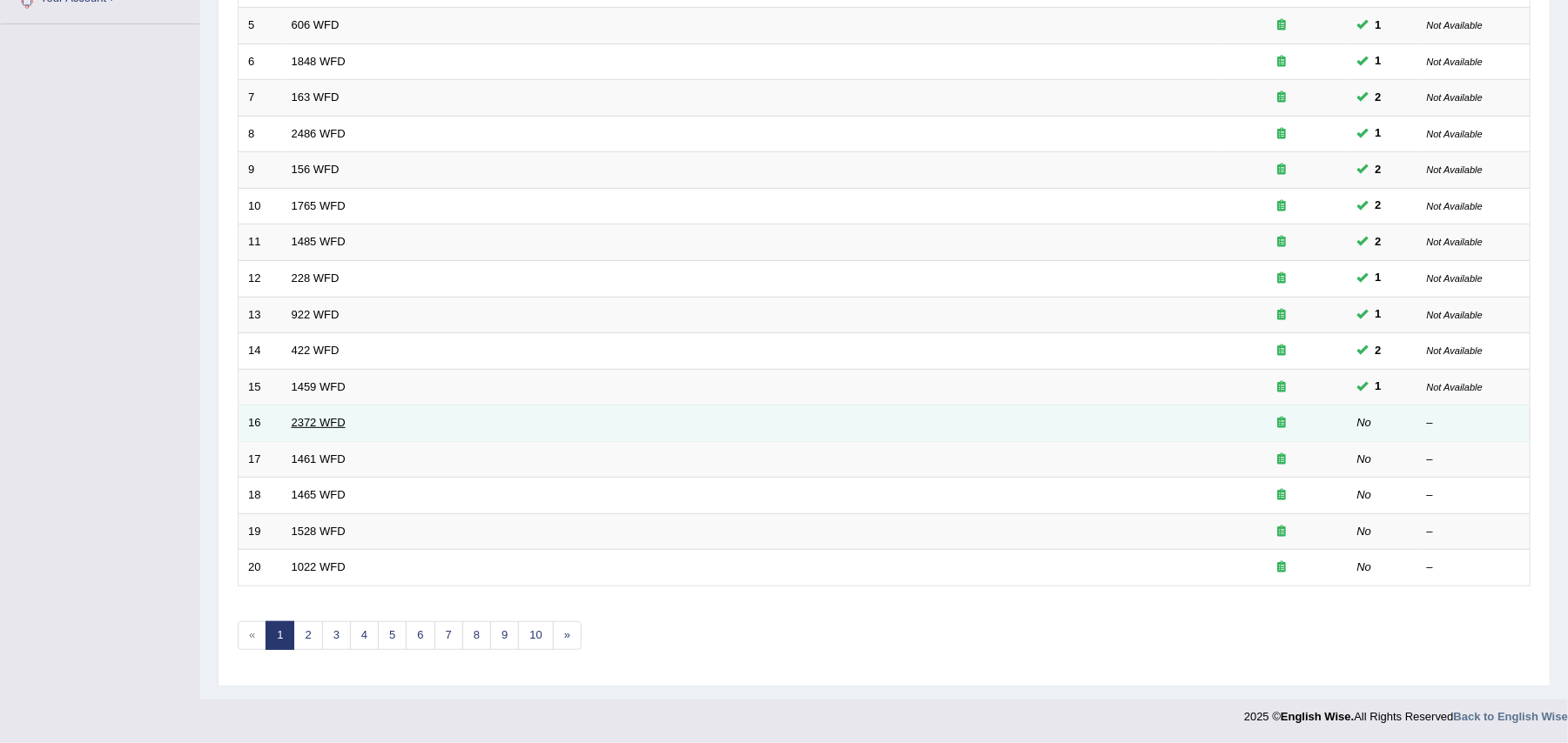
click at [322, 421] on link "2372 WFD" at bounding box center [318, 423] width 54 height 13
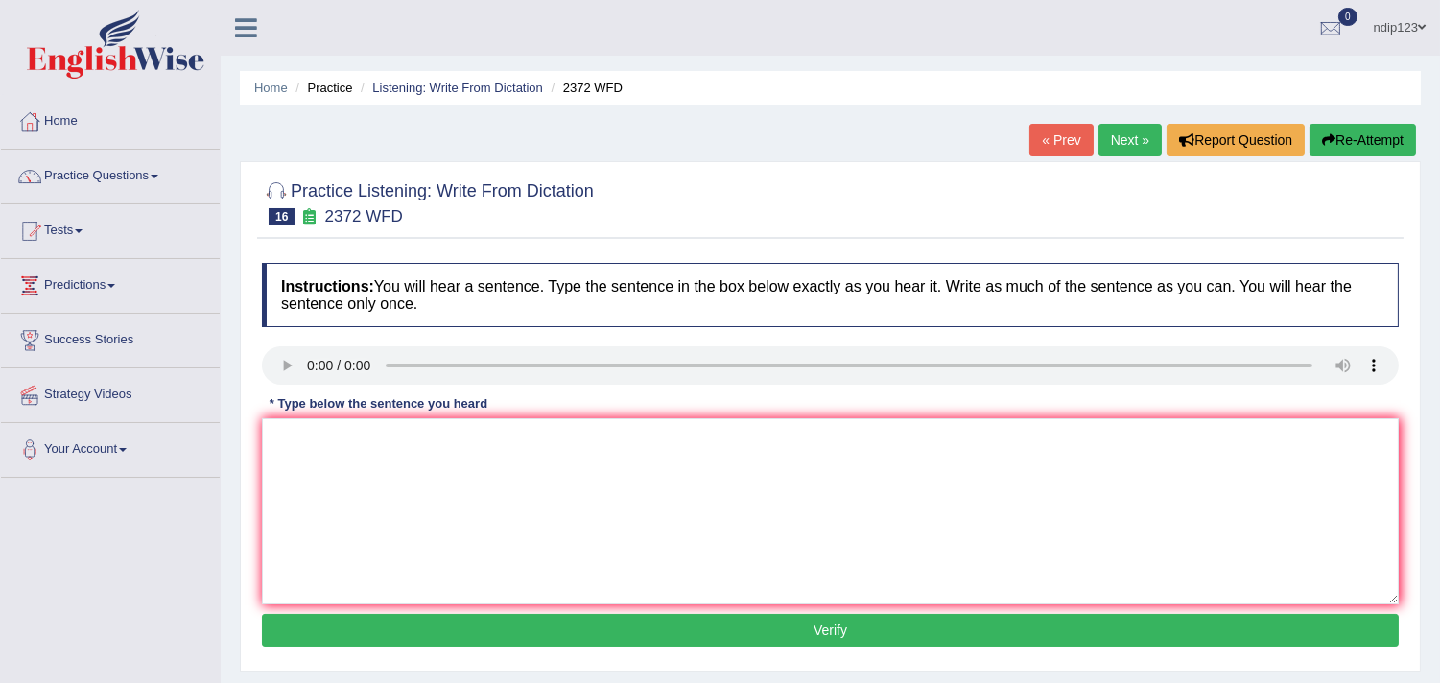
drag, startPoint x: 1711, startPoint y: 4, endPoint x: 881, endPoint y: 22, distance: 830.9
click at [881, 22] on ul "ndip123 Toggle navigation Username: ndip123 Access Type: Online Subscription: D…" at bounding box center [1013, 27] width 854 height 55
click at [751, 534] on textarea at bounding box center [830, 511] width 1137 height 186
click at [365, 439] on textarea "We must hand over our assignments by the end of this semester." at bounding box center [830, 511] width 1137 height 186
click at [361, 434] on textarea "We must hand in over our assignments by the end of this semester." at bounding box center [830, 511] width 1137 height 186
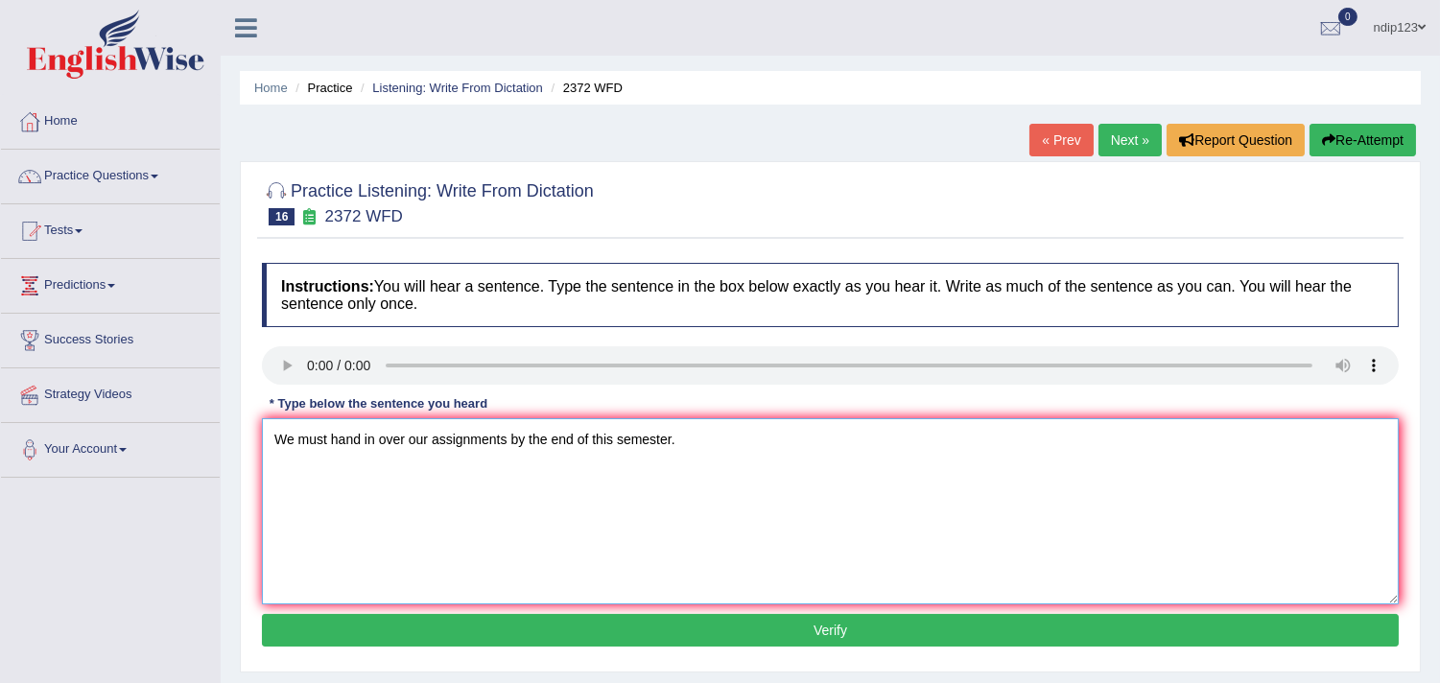
click at [430, 432] on textarea "We must hand in over our assignments by the end of this semester." at bounding box center [830, 511] width 1137 height 186
type textarea "We must hand in over our assignments assignments by the end of this semester."
click at [836, 627] on button "Verify" at bounding box center [830, 630] width 1137 height 33
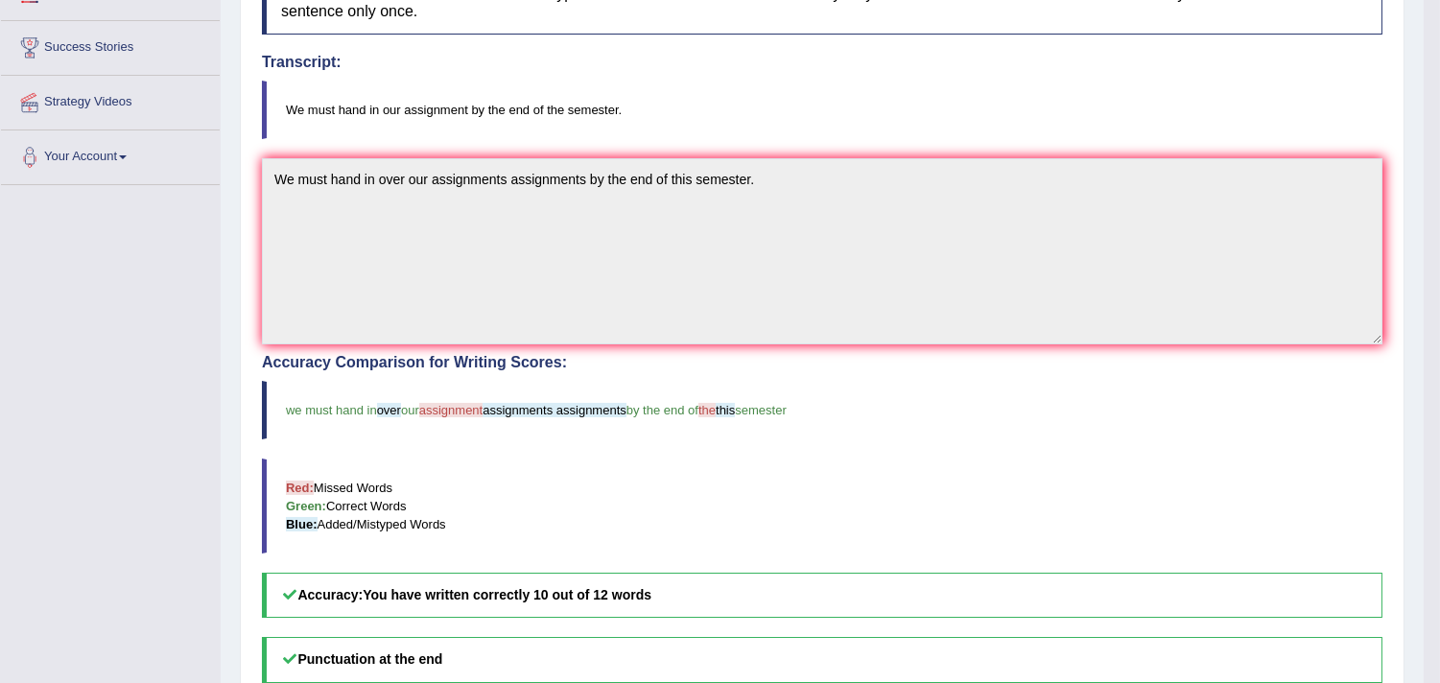
scroll to position [213, 0]
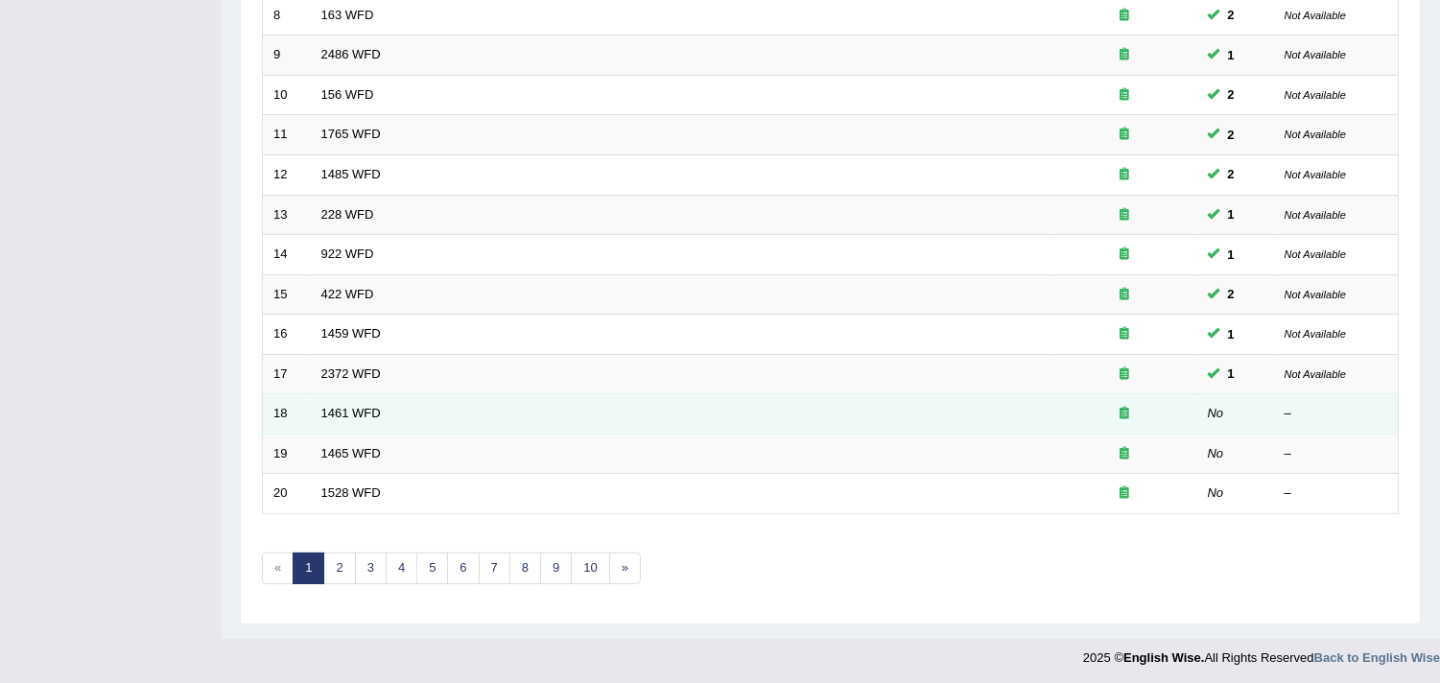
scroll to position [587, 0]
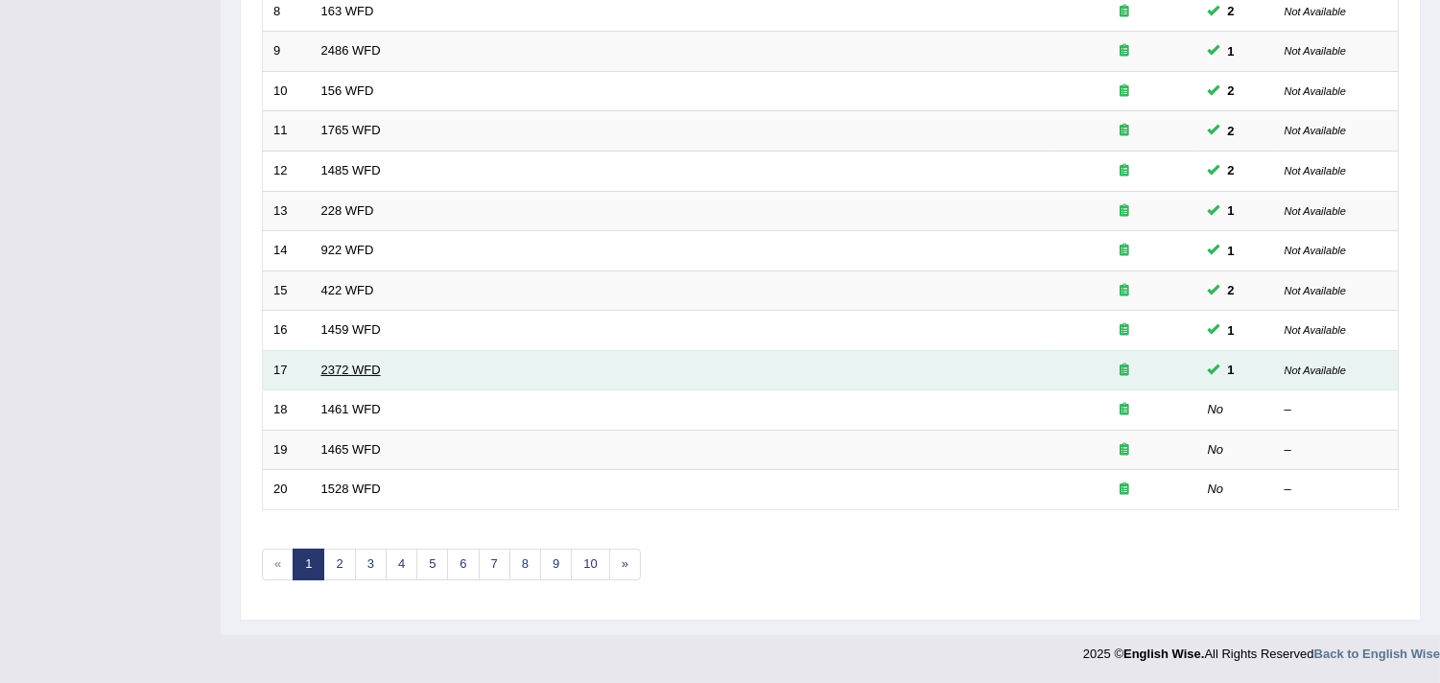
click at [348, 369] on link "2372 WFD" at bounding box center [350, 370] width 59 height 14
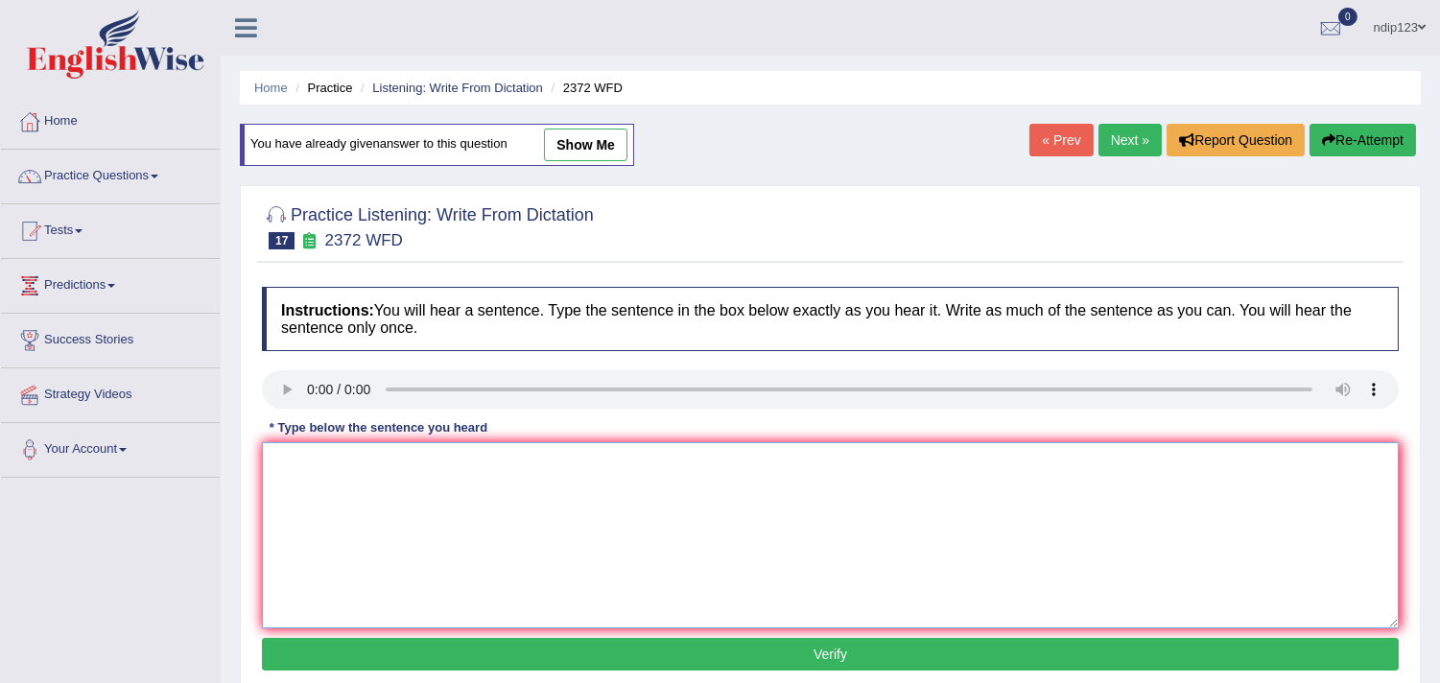
click at [329, 499] on textarea at bounding box center [830, 535] width 1137 height 186
click at [482, 459] on textarea "We must hand in our assignments by the end of the this semester." at bounding box center [830, 535] width 1137 height 186
type textarea "We must hand in our assignments assignment by the end of the this semester."
click at [847, 649] on button "Verify" at bounding box center [830, 654] width 1137 height 33
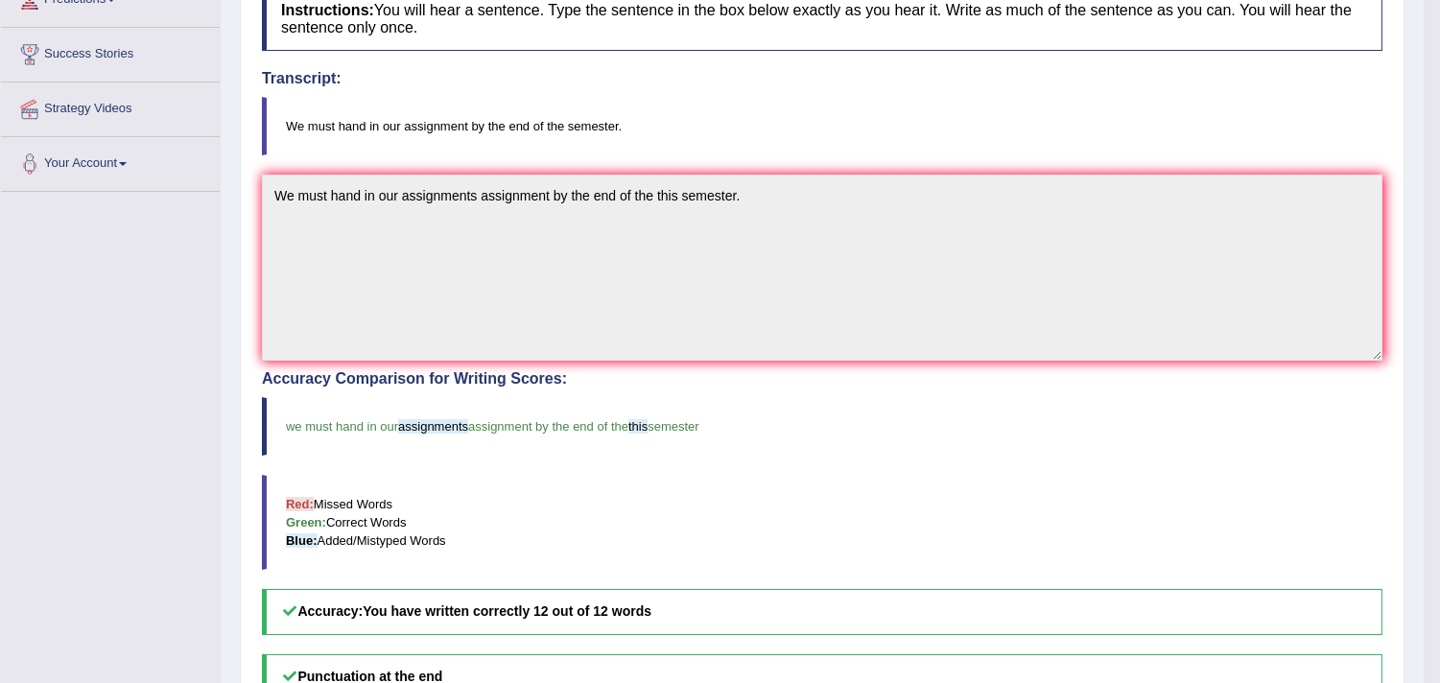
scroll to position [319, 0]
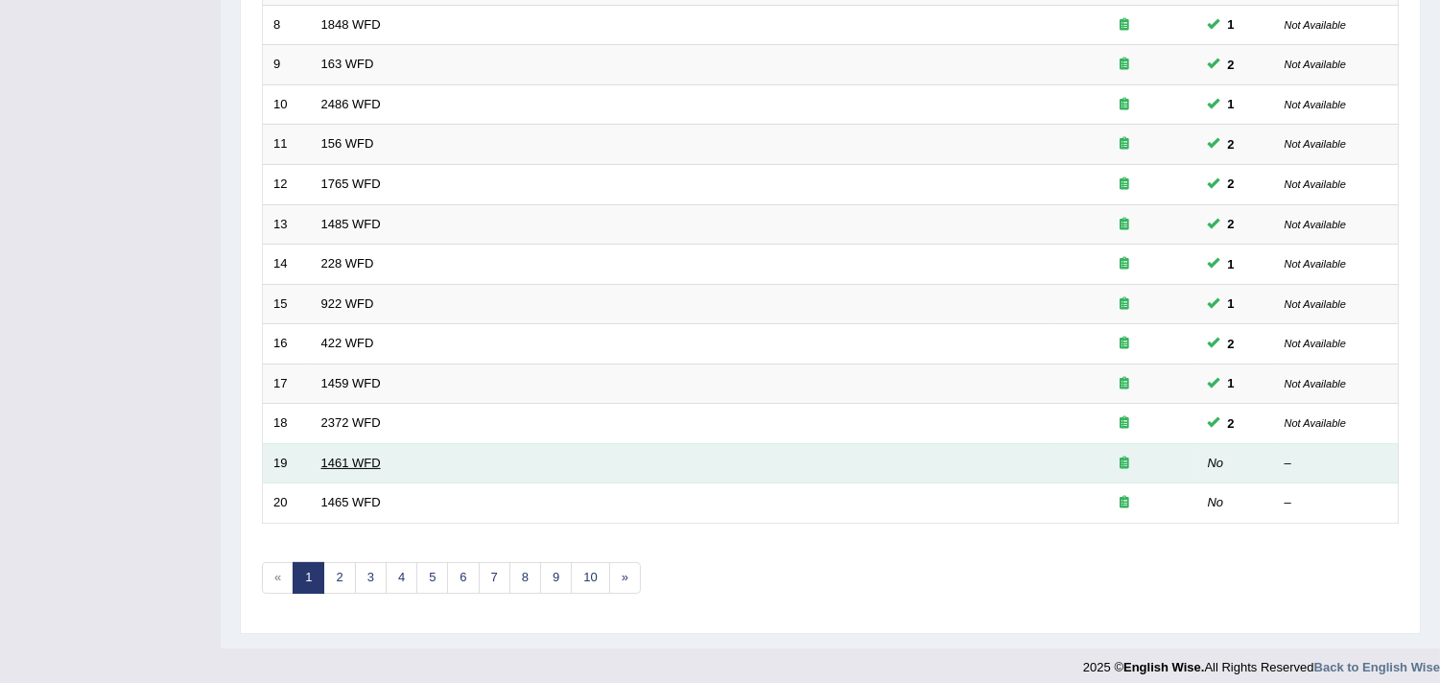
click at [352, 460] on link "1461 WFD" at bounding box center [350, 463] width 59 height 14
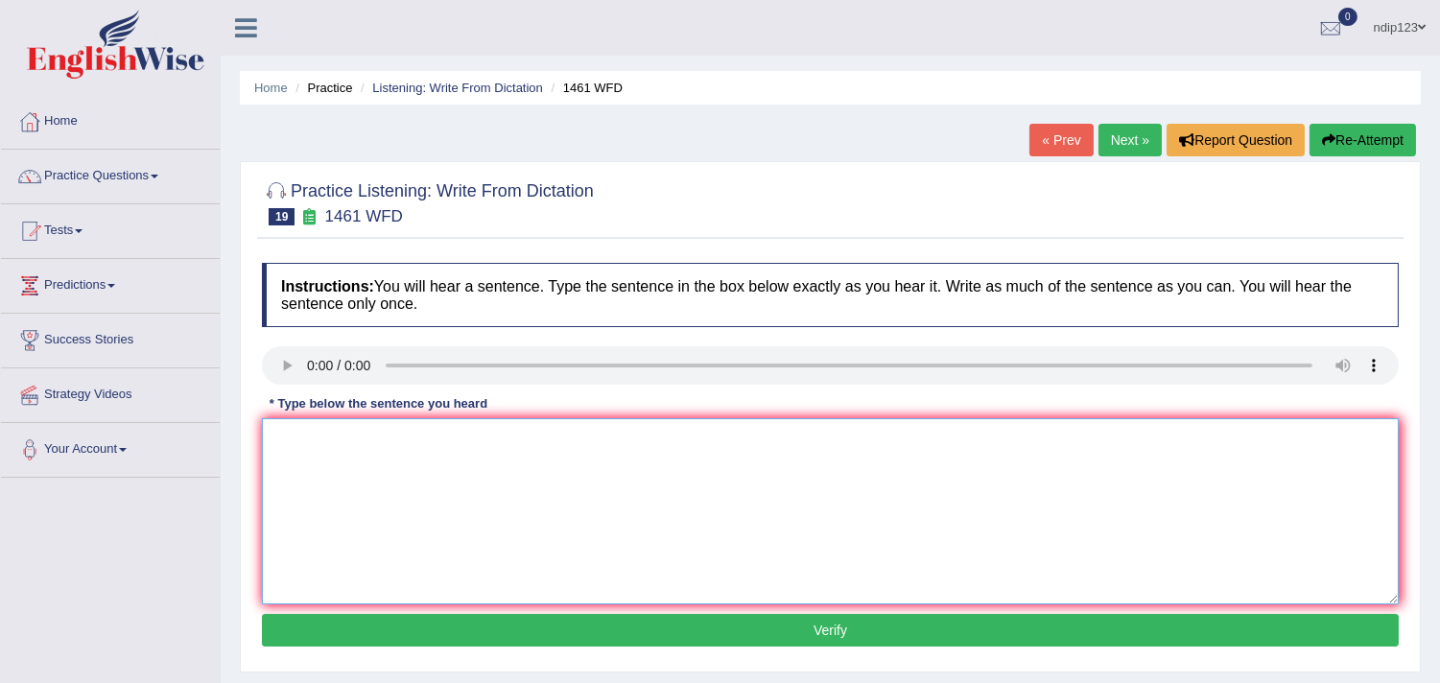
click at [334, 466] on textarea at bounding box center [830, 511] width 1137 height 186
click at [393, 437] on textarea "My sister runs run a business about small toys." at bounding box center [830, 511] width 1137 height 186
type textarea "My sister runs run a small business about small toys."
click at [847, 627] on button "Verify" at bounding box center [830, 630] width 1137 height 33
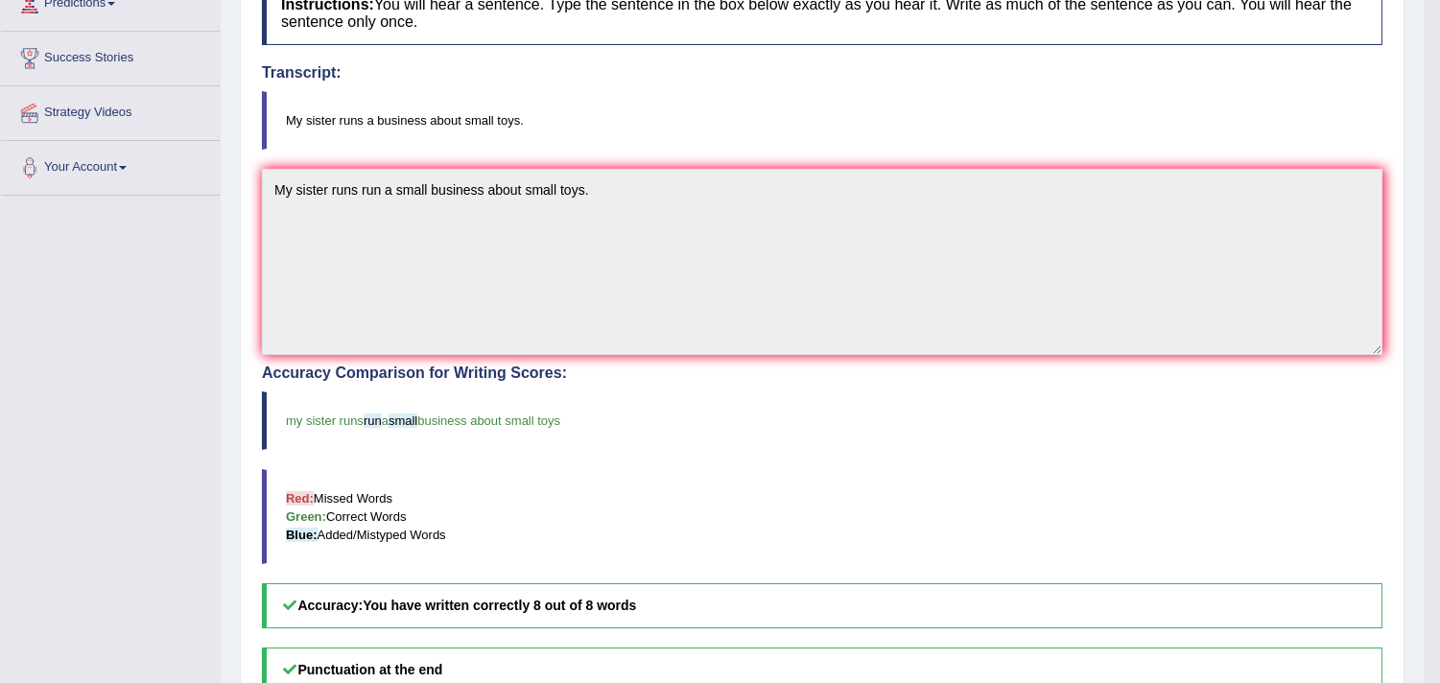
scroll to position [319, 0]
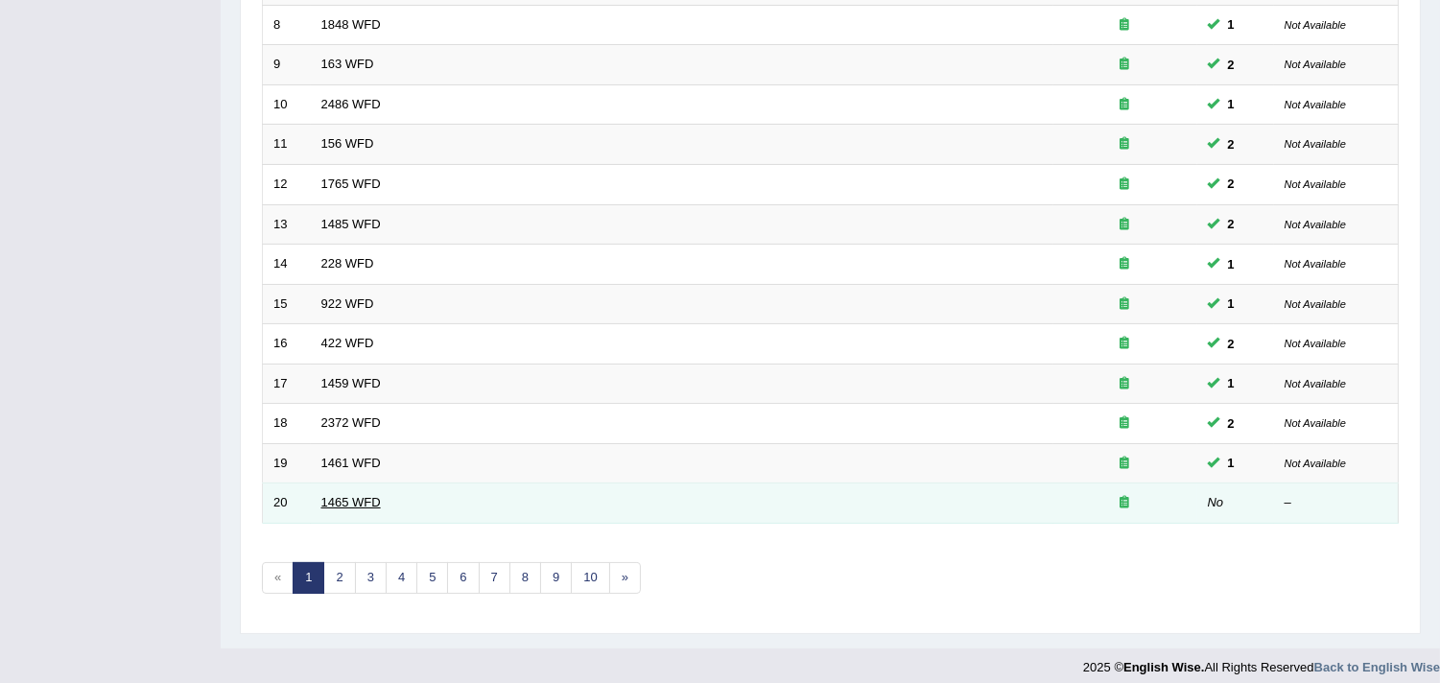
click at [341, 504] on link "1465 WFD" at bounding box center [350, 502] width 59 height 14
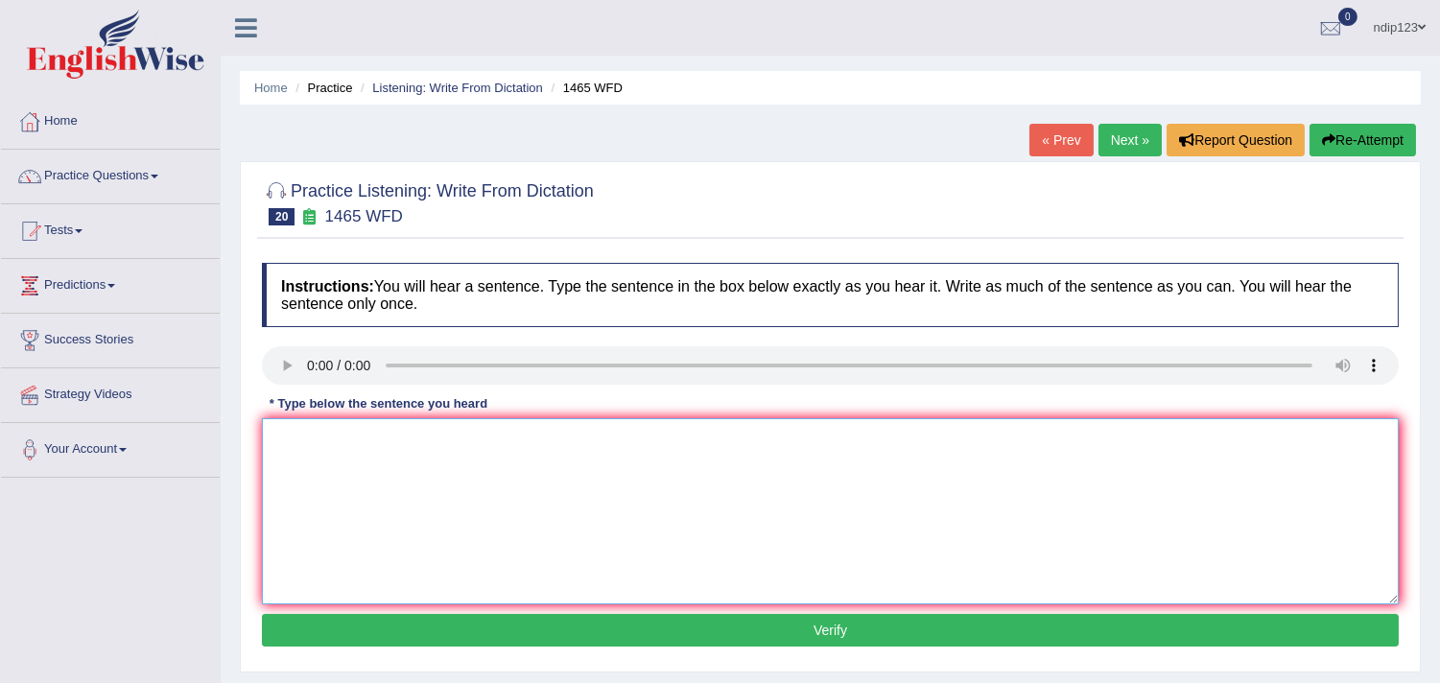
click at [395, 460] on textarea at bounding box center [830, 511] width 1137 height 186
click at [435, 433] on textarea "You can find the complaint form at the website." at bounding box center [830, 511] width 1137 height 186
click at [583, 435] on textarea "You can find the complaint complaints forms form at the website." at bounding box center [830, 511] width 1137 height 186
type textarea "You can find the complaint complaints forms form at on the website."
click at [829, 628] on button "Verify" at bounding box center [830, 630] width 1137 height 33
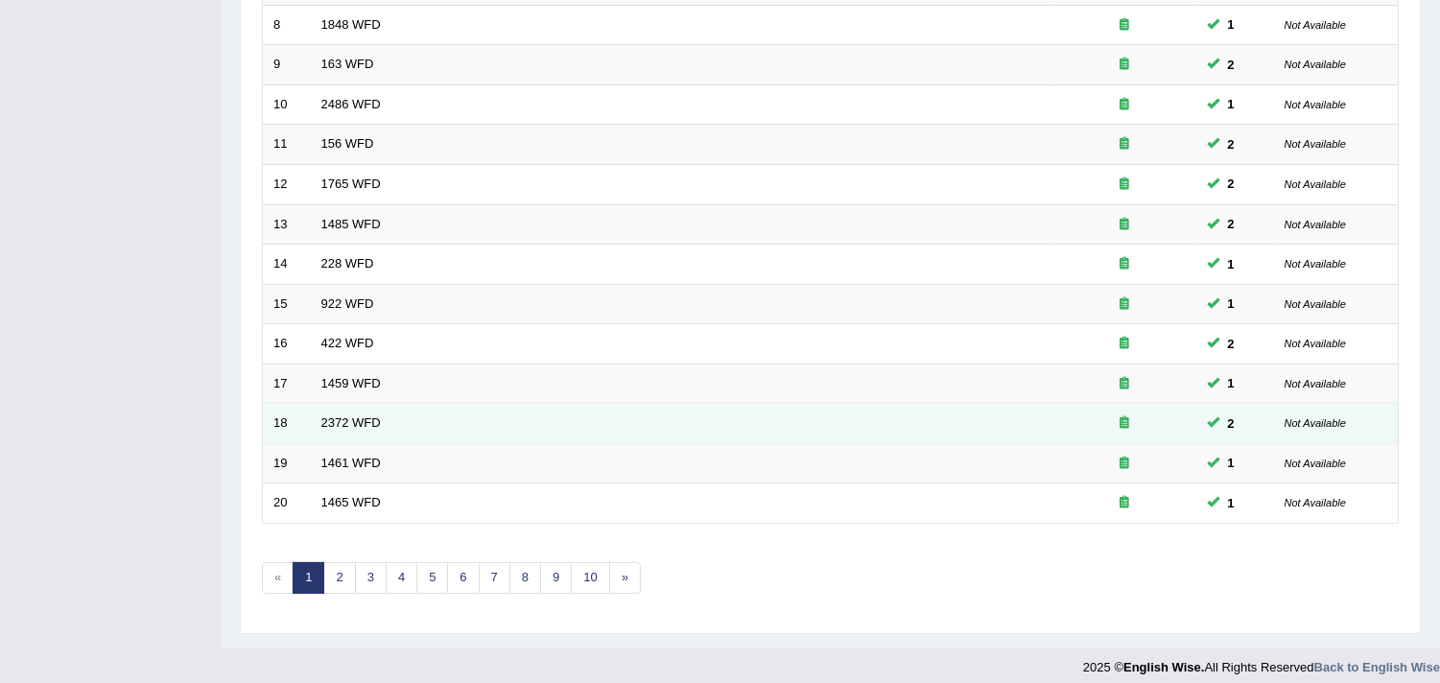
scroll to position [574, 0]
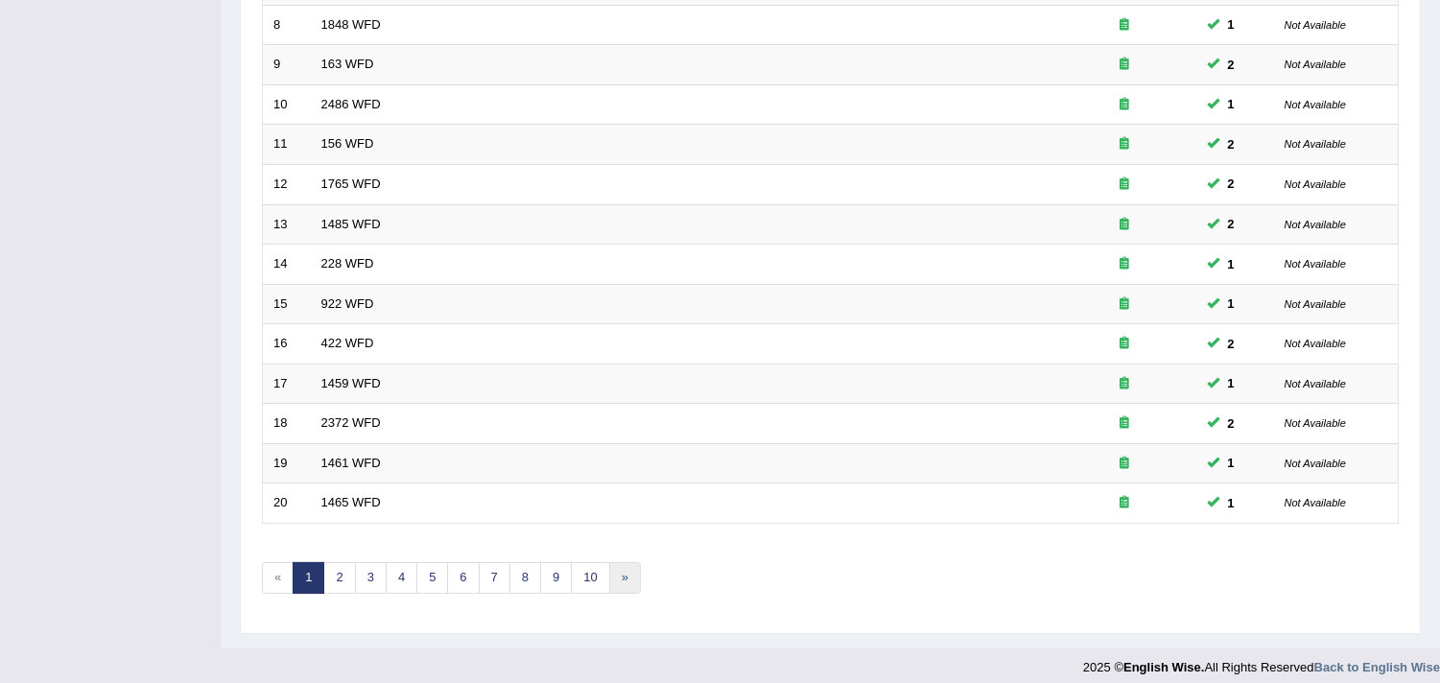
click at [625, 577] on link "»" at bounding box center [625, 578] width 32 height 32
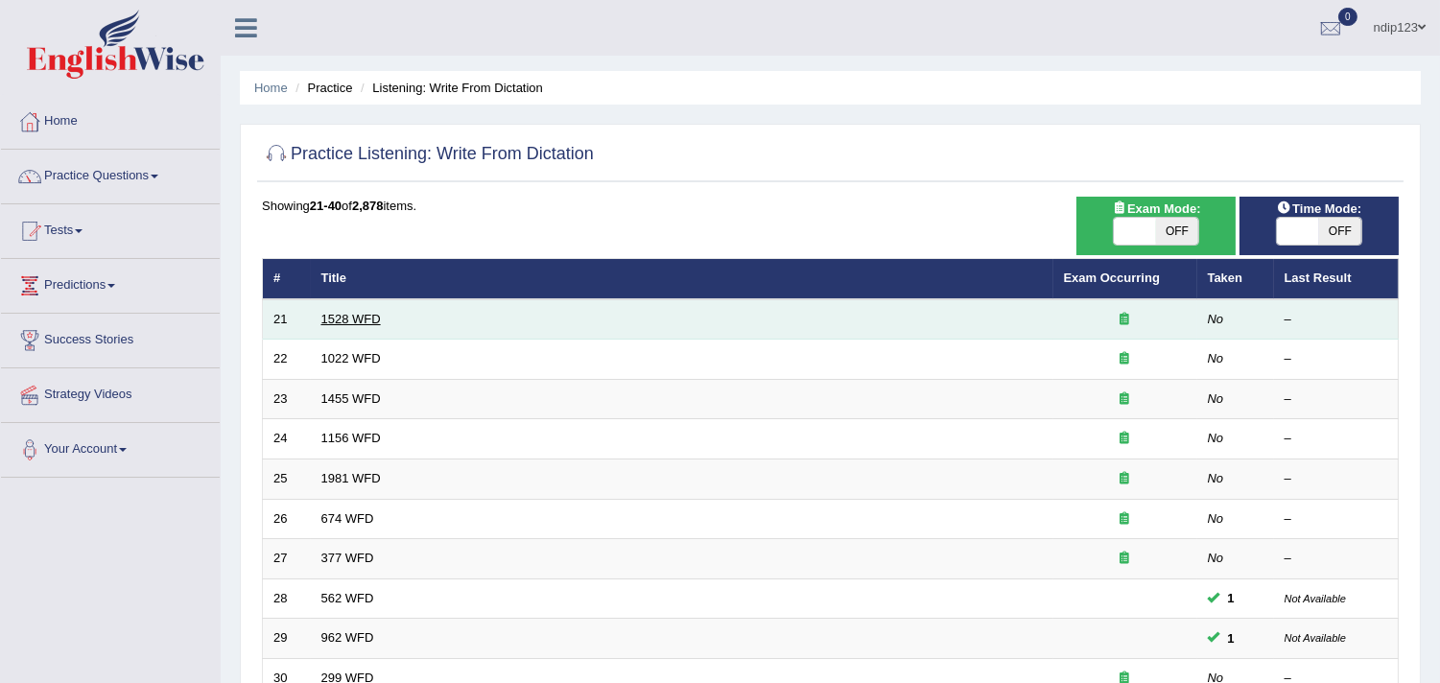
click at [358, 317] on link "1528 WFD" at bounding box center [350, 319] width 59 height 14
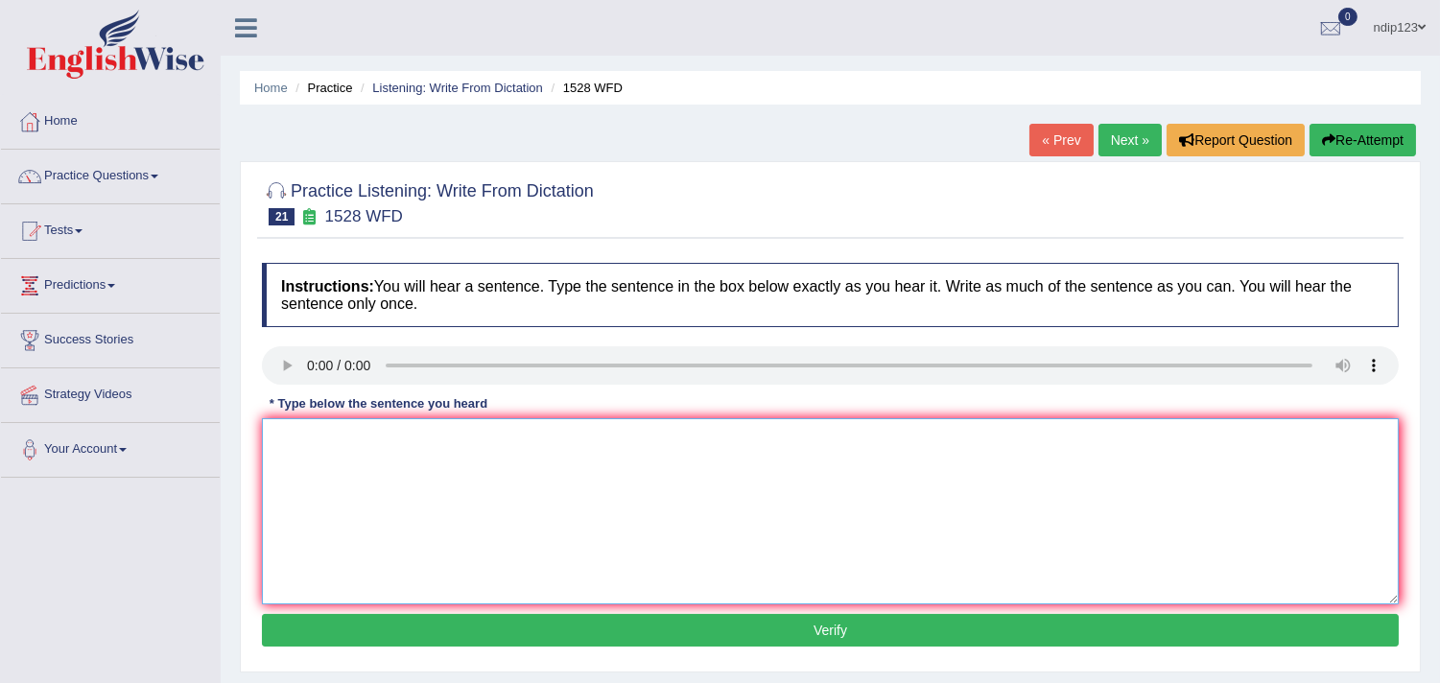
click at [338, 473] on textarea at bounding box center [830, 511] width 1137 height 186
click at [599, 435] on textarea "We are looking at introducing new methods that are on practical and engaging in…" at bounding box center [830, 511] width 1137 height 186
click at [675, 435] on textarea "We are looking at introducing new methods that are above practical and engaging…" at bounding box center [830, 511] width 1137 height 186
click at [885, 435] on textarea "We are looking at introducing new methods that are above practical practicals a…" at bounding box center [830, 511] width 1137 height 186
click at [481, 445] on textarea "We are looking at introducing new methods that are above practical practicals a…" at bounding box center [830, 511] width 1137 height 186
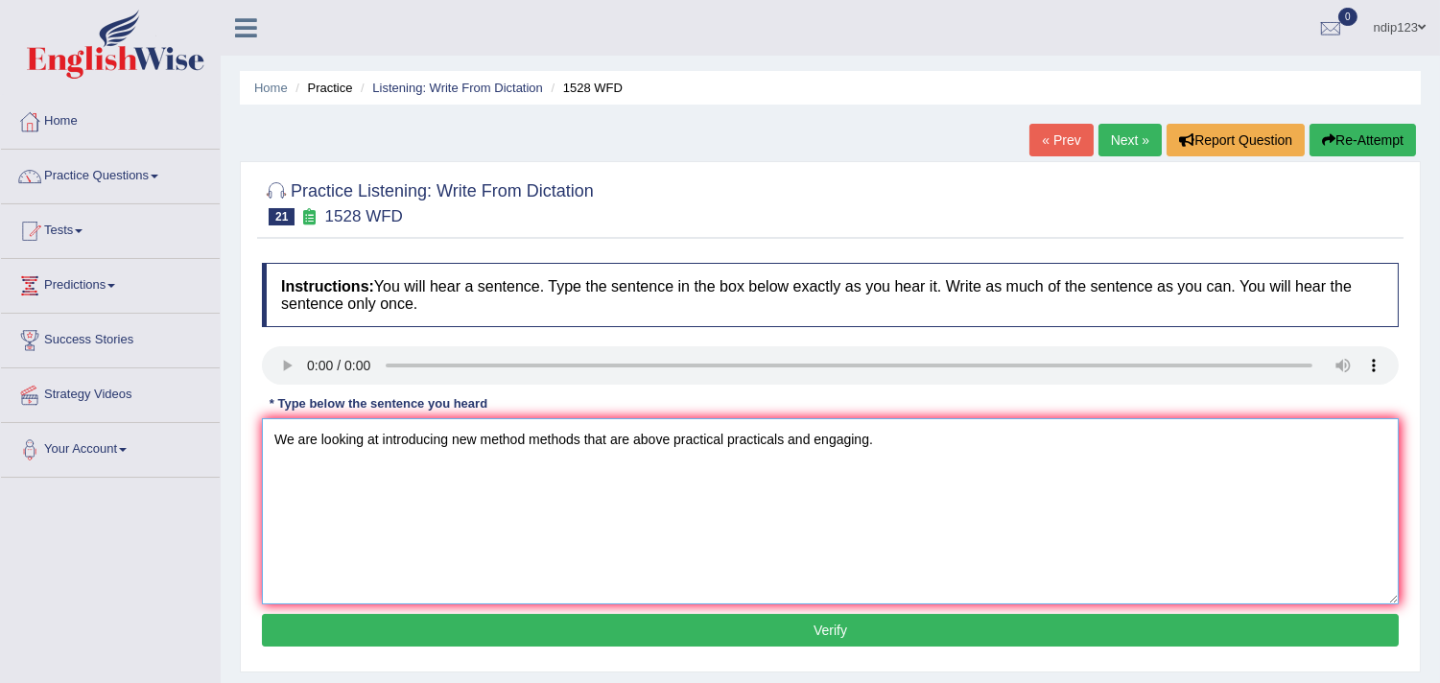
type textarea "We are looking at introducing new method methods that are above practical pract…"
click at [831, 627] on button "Verify" at bounding box center [830, 630] width 1137 height 33
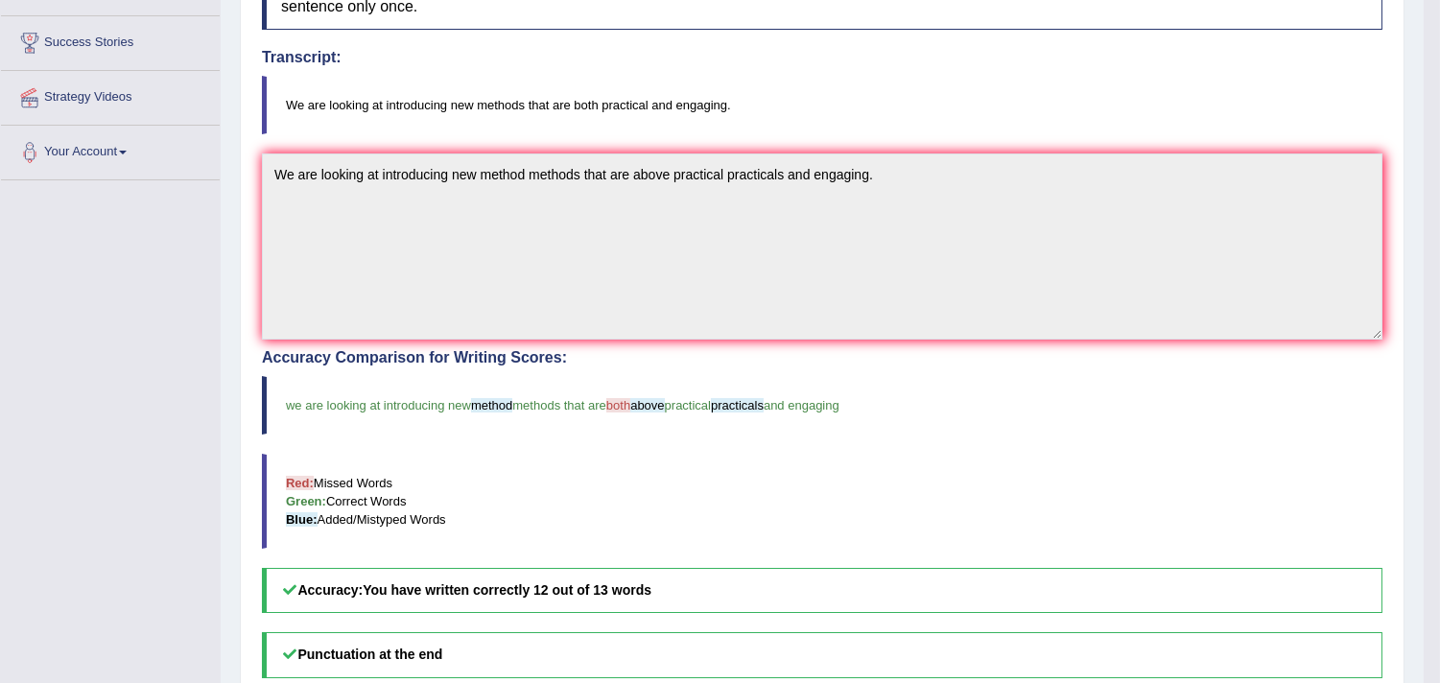
scroll to position [319, 0]
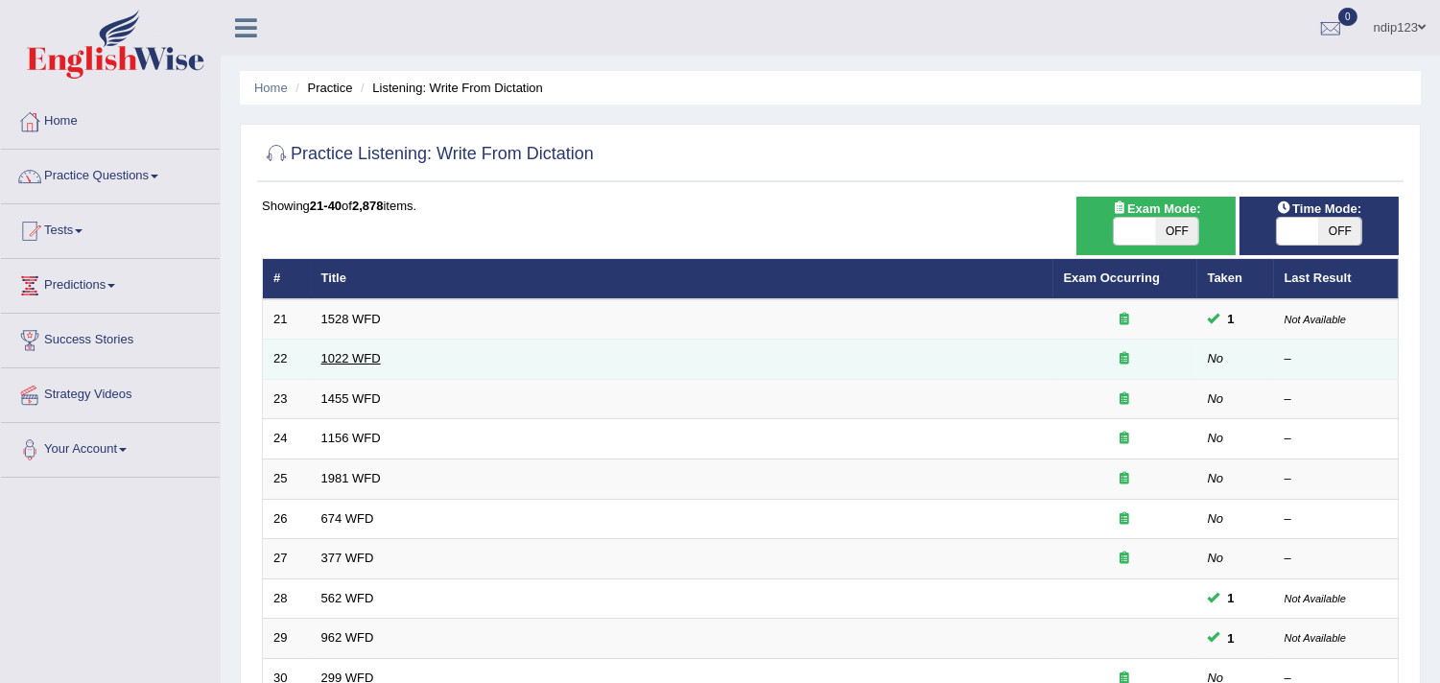
click at [369, 351] on link "1022 WFD" at bounding box center [350, 358] width 59 height 14
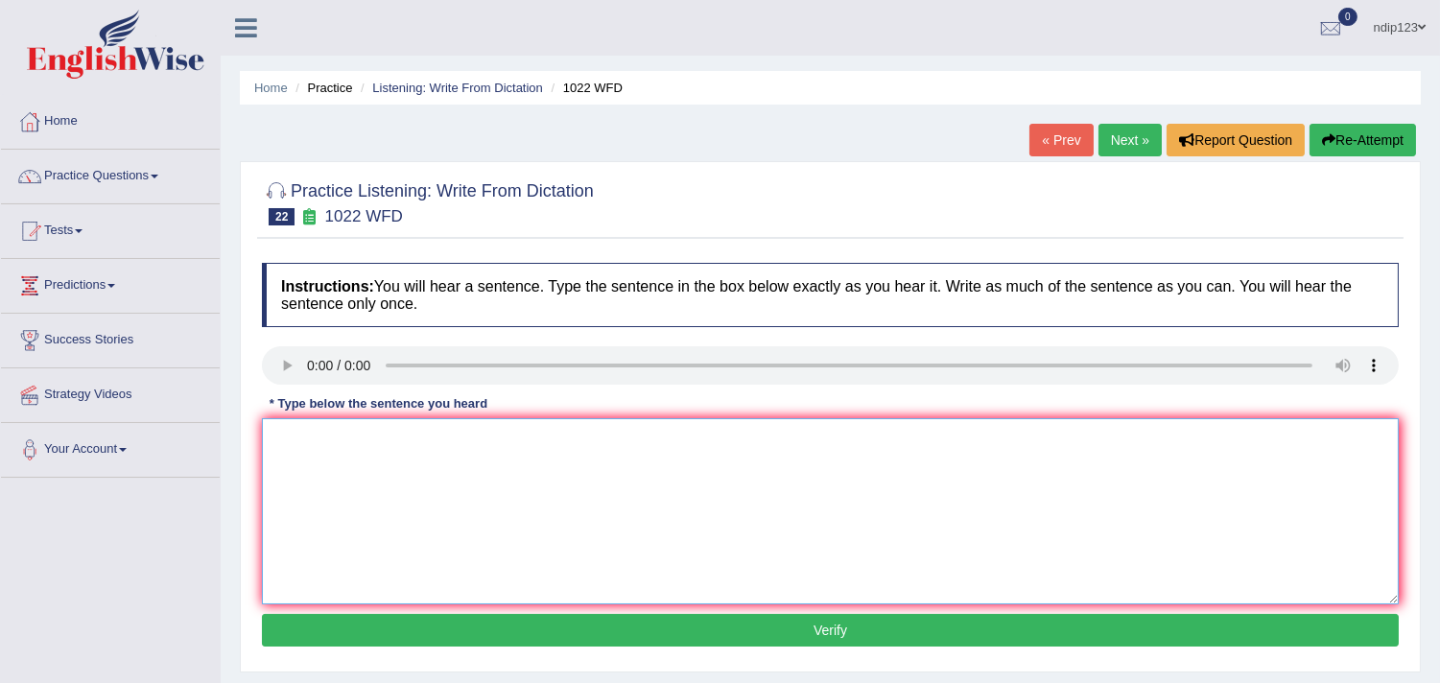
click at [357, 457] on textarea at bounding box center [830, 511] width 1137 height 186
click at [459, 435] on textarea "Marks provide a foundation for analysing and providing data." at bounding box center [830, 511] width 1137 height 186
drag, startPoint x: 688, startPoint y: 441, endPoint x: 607, endPoint y: 438, distance: 80.6
click at [607, 438] on textarea "Marks provide a foundation for understanding analysing and providing data." at bounding box center [830, 511] width 1137 height 186
click at [548, 437] on textarea "Marks provide a foundation for understanding analysing data." at bounding box center [830, 511] width 1137 height 186
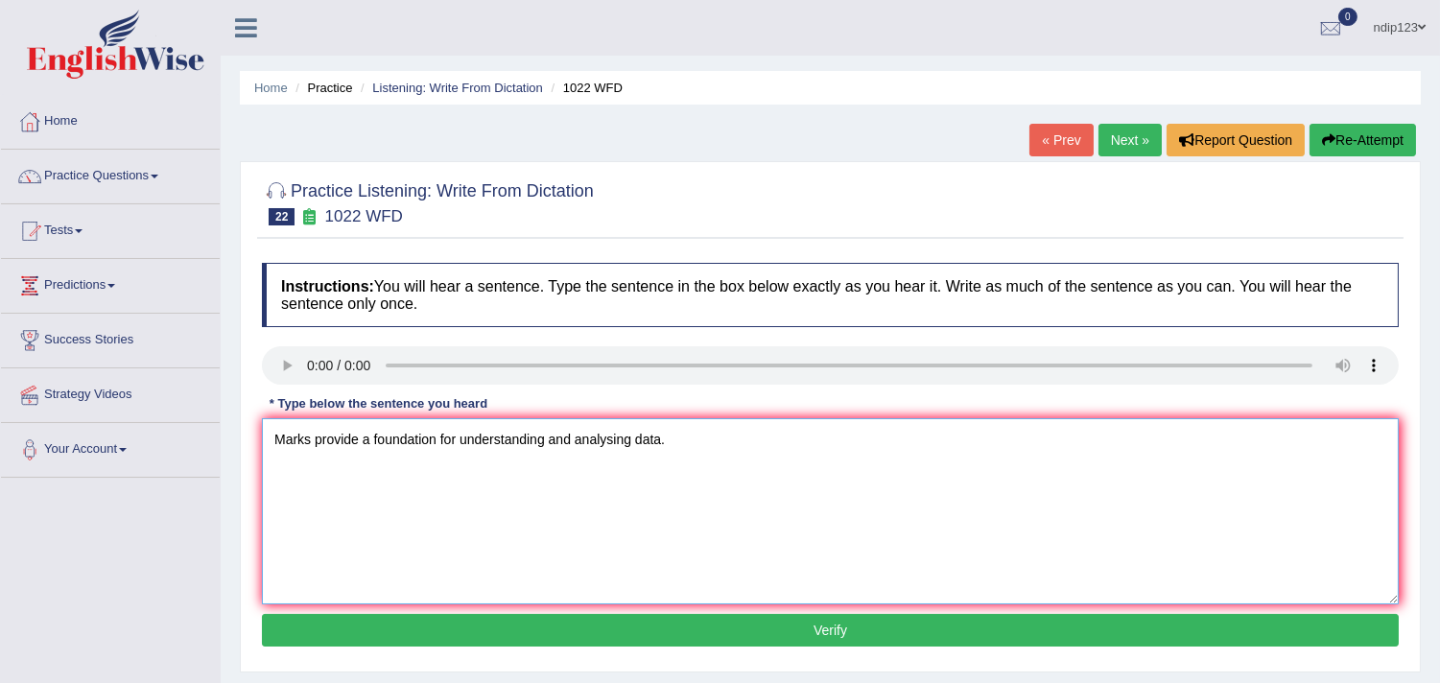
type textarea "Marks provide a foundation for understanding and analysing data."
click at [839, 621] on button "Verify" at bounding box center [830, 630] width 1137 height 33
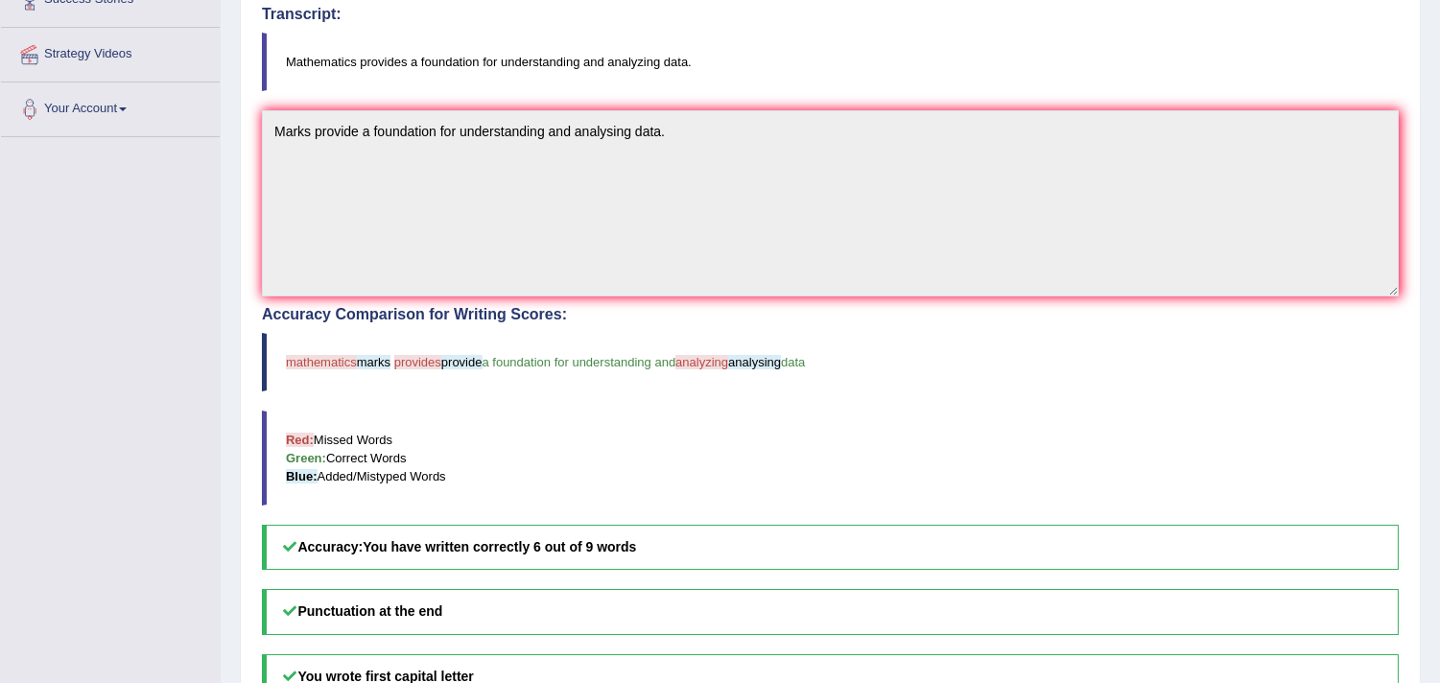
scroll to position [213, 0]
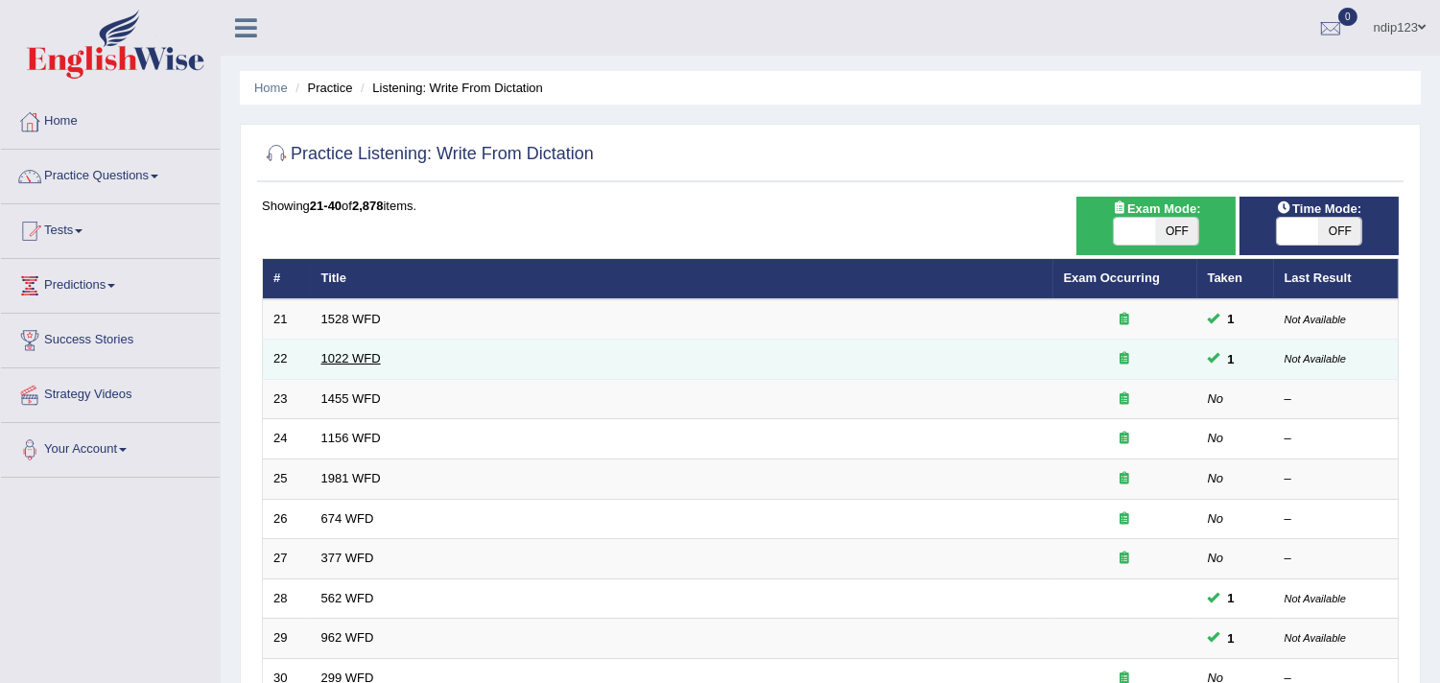
click at [346, 357] on link "1022 WFD" at bounding box center [350, 358] width 59 height 14
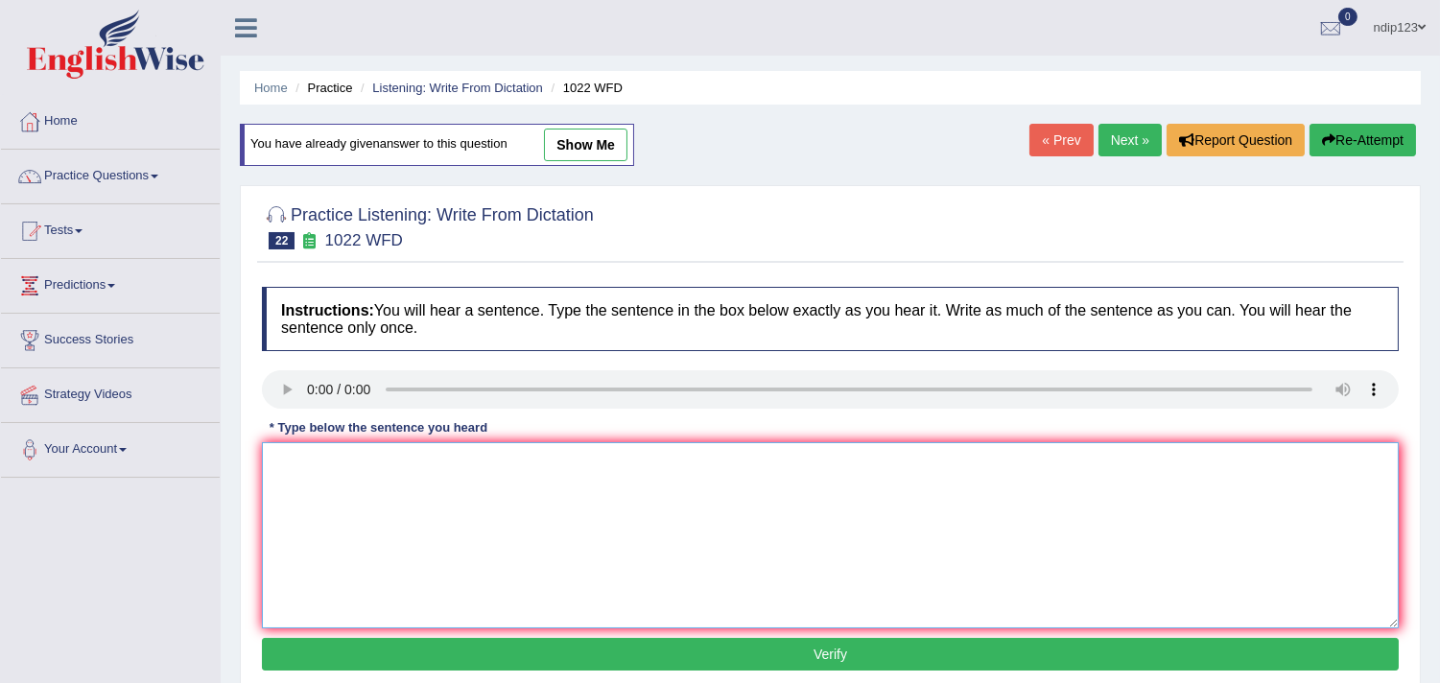
click at [372, 512] on textarea at bounding box center [830, 535] width 1137 height 186
type textarea "Mathematics provides provide a foundation for understanding and analyzing data."
click at [818, 647] on button "Verify" at bounding box center [830, 654] width 1137 height 33
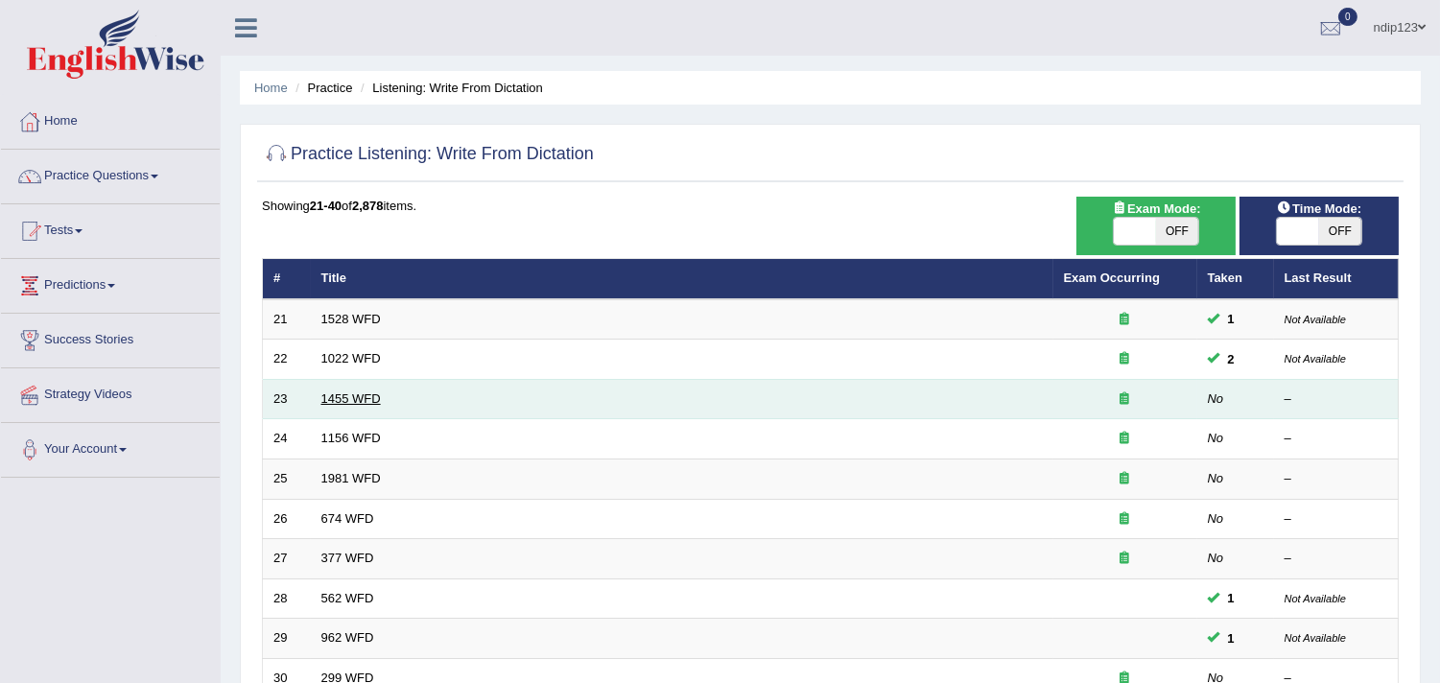
click at [363, 395] on link "1455 WFD" at bounding box center [350, 398] width 59 height 14
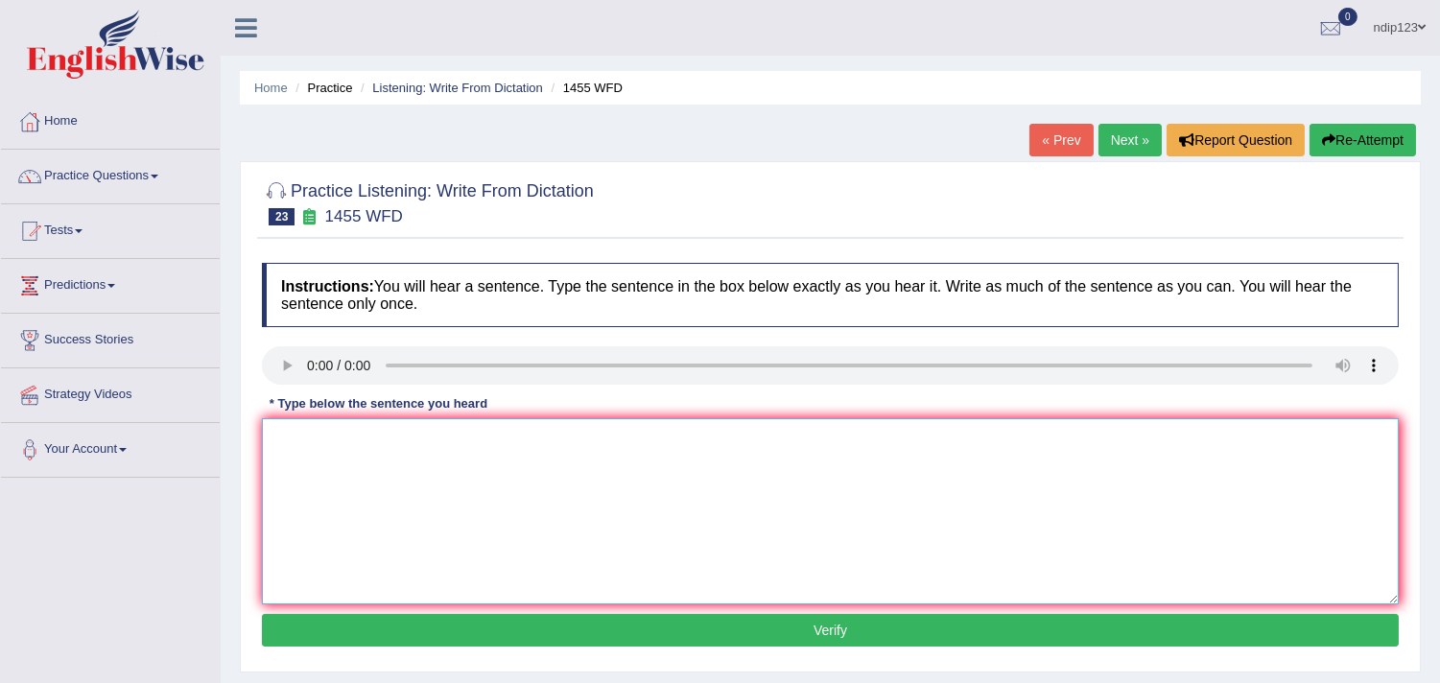
click at [422, 447] on textarea at bounding box center [830, 511] width 1137 height 186
click at [395, 435] on textarea "You must wear head hat on the construction site." at bounding box center [830, 511] width 1137 height 186
click at [490, 436] on textarea "You must wear head hard hat on the construction site." at bounding box center [830, 511] width 1137 height 186
click at [650, 441] on textarea "You must wear head hard hat on the constructions construction site." at bounding box center [830, 511] width 1137 height 186
type textarea "You must wear head hard hat on the constructions construction sites site."
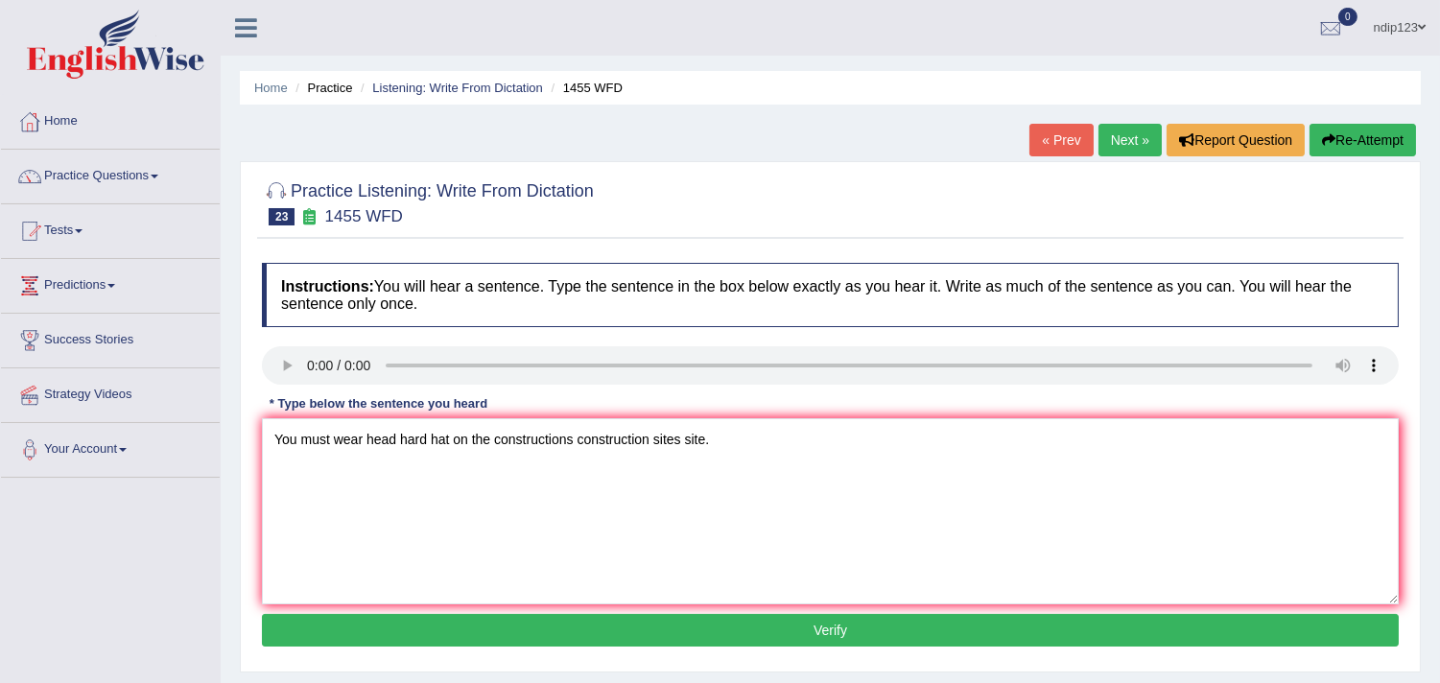
click at [838, 624] on button "Verify" at bounding box center [830, 630] width 1137 height 33
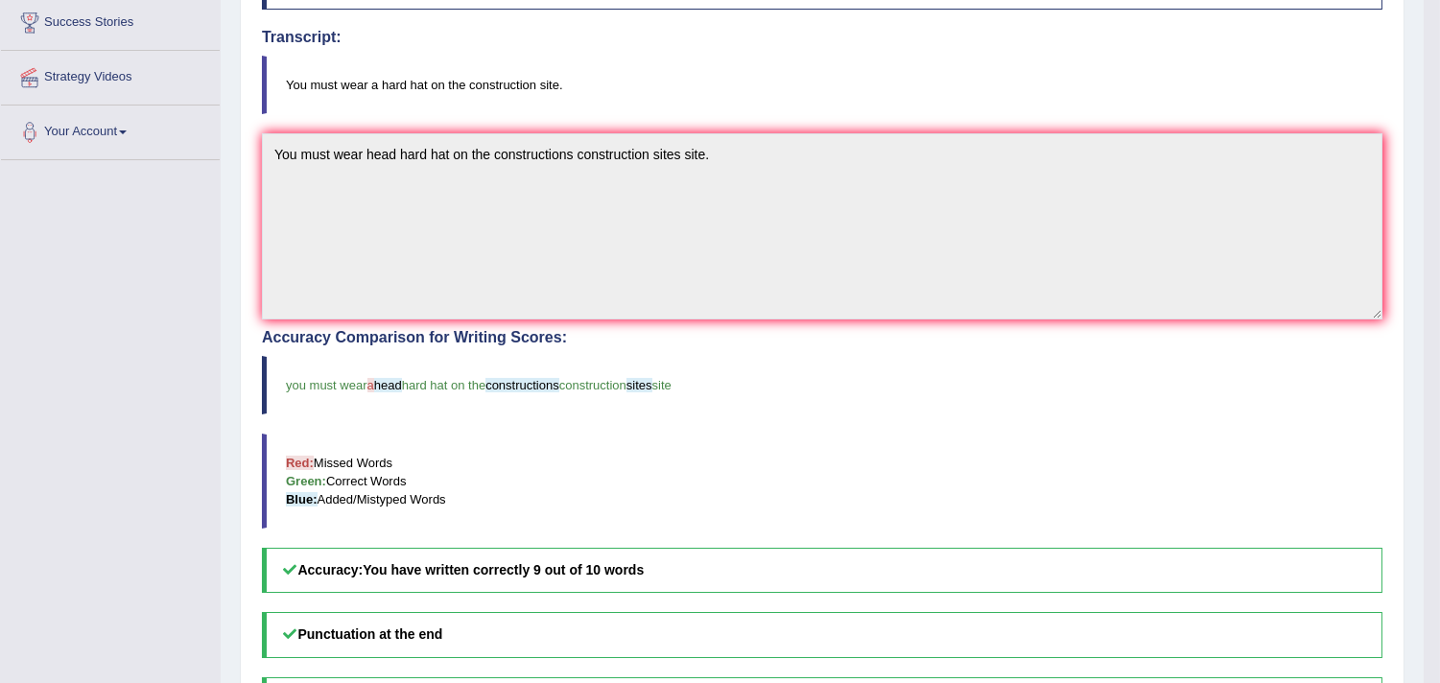
scroll to position [319, 0]
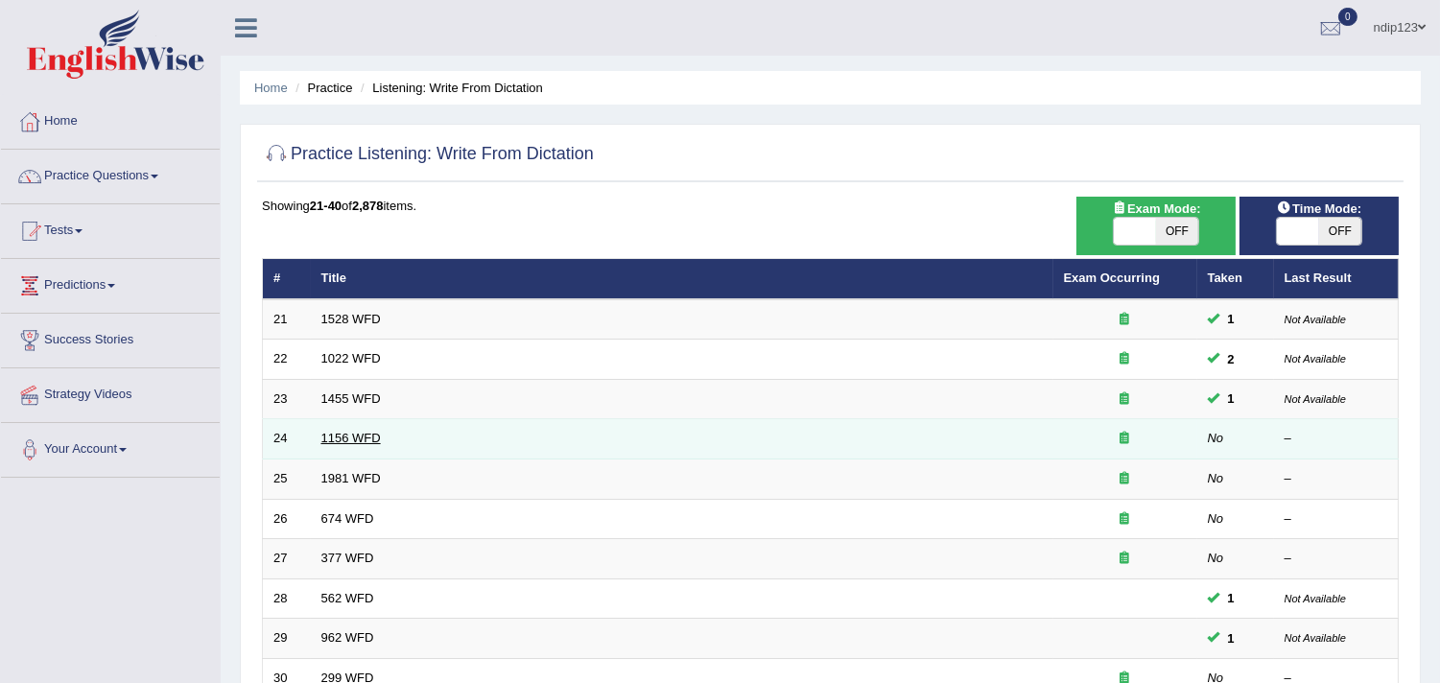
click at [357, 434] on link "1156 WFD" at bounding box center [350, 438] width 59 height 14
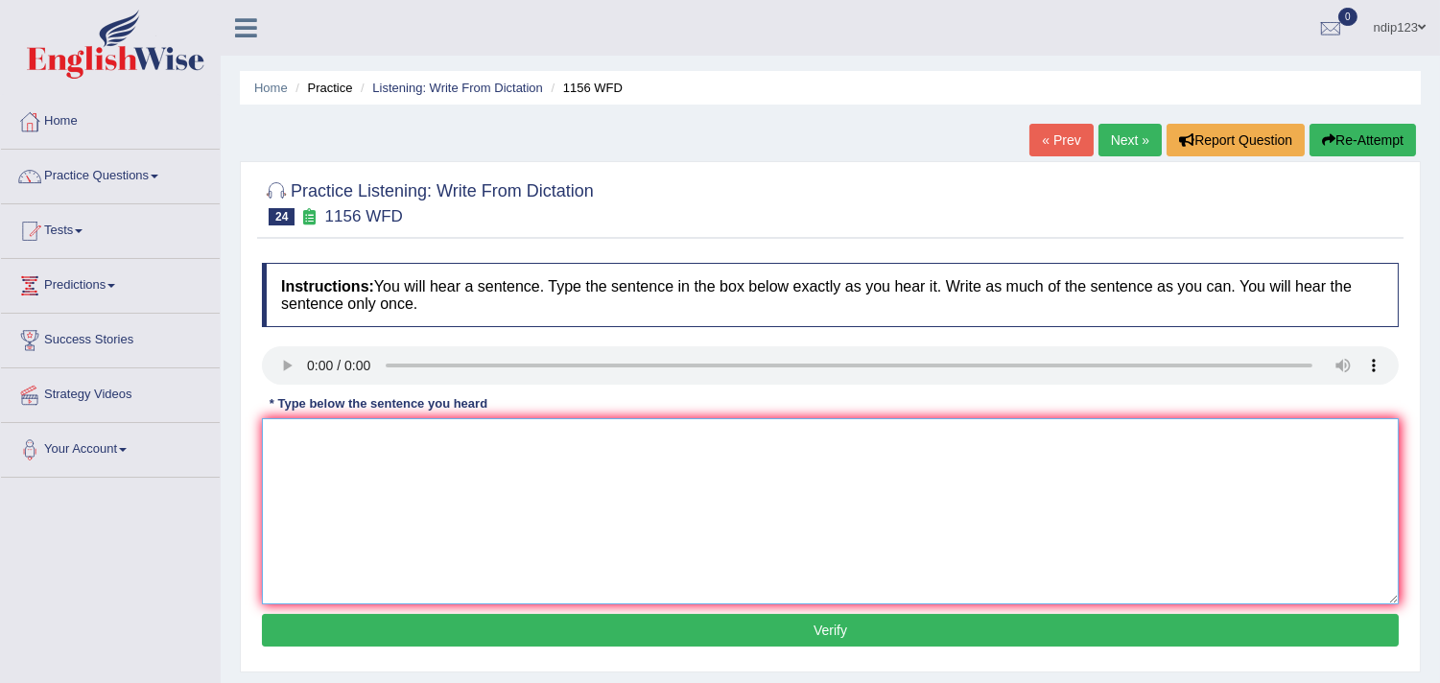
click at [483, 464] on textarea at bounding box center [830, 511] width 1137 height 186
click at [395, 435] on textarea "Chemical reactions occured when substances combined or changed change." at bounding box center [830, 511] width 1137 height 186
click at [602, 439] on textarea "Chemical reactions reaction occured when substances combined or changed change." at bounding box center [830, 511] width 1137 height 186
type textarea "Chemical reactions reaction occured when substances combine combined or changed…"
click at [827, 628] on button "Verify" at bounding box center [830, 630] width 1137 height 33
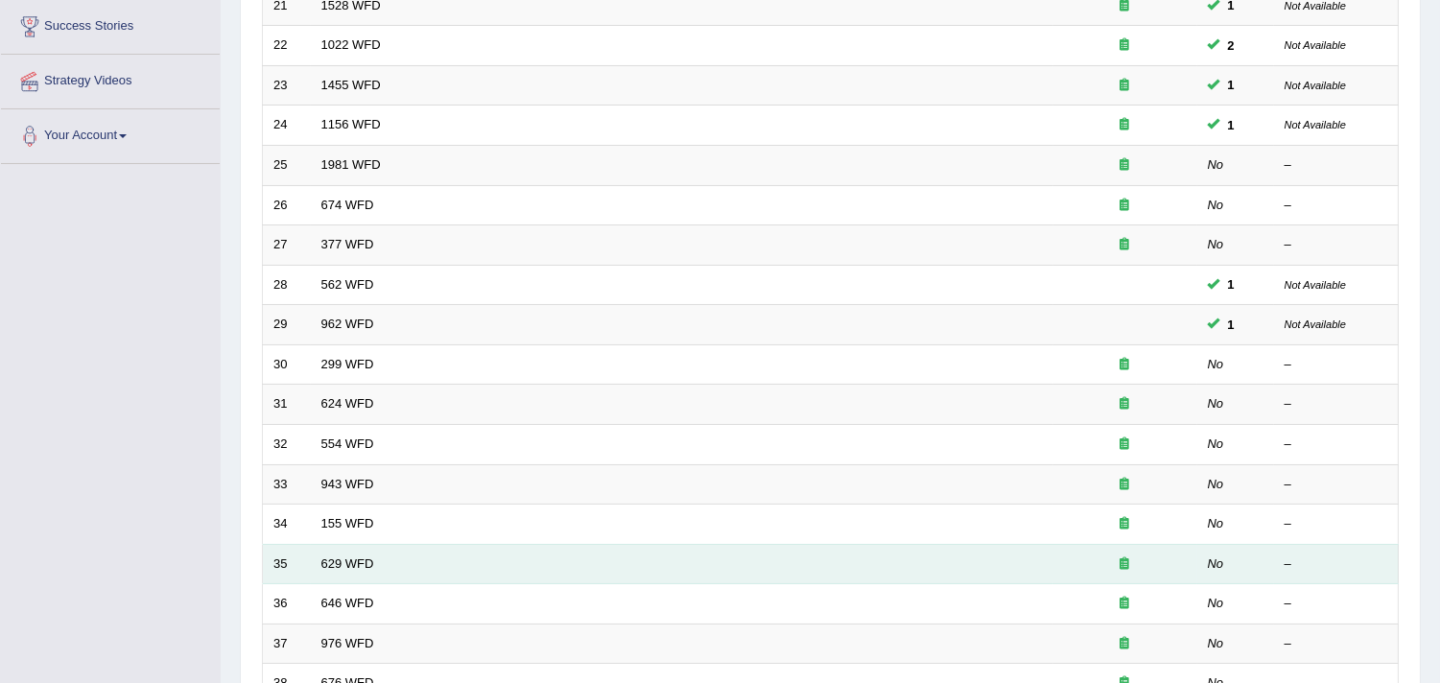
scroll to position [319, 0]
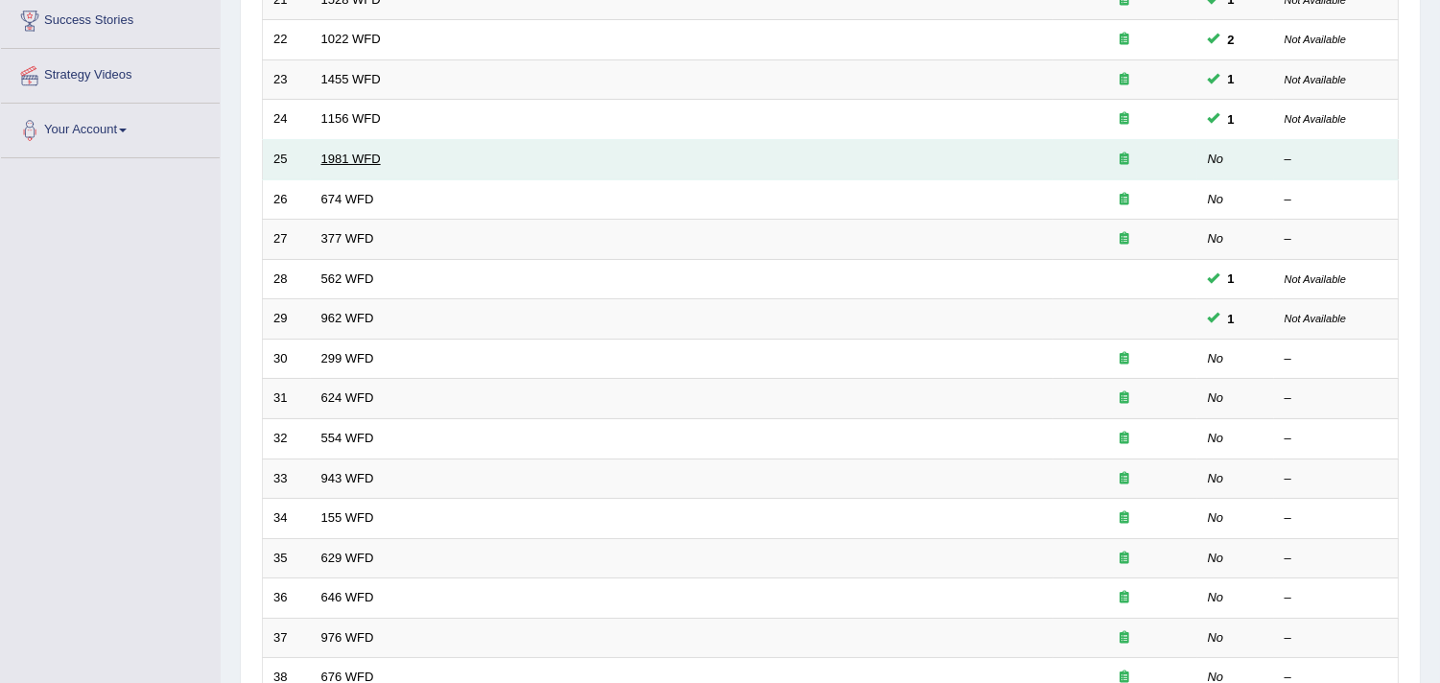
click at [352, 155] on link "1981 WFD" at bounding box center [350, 159] width 59 height 14
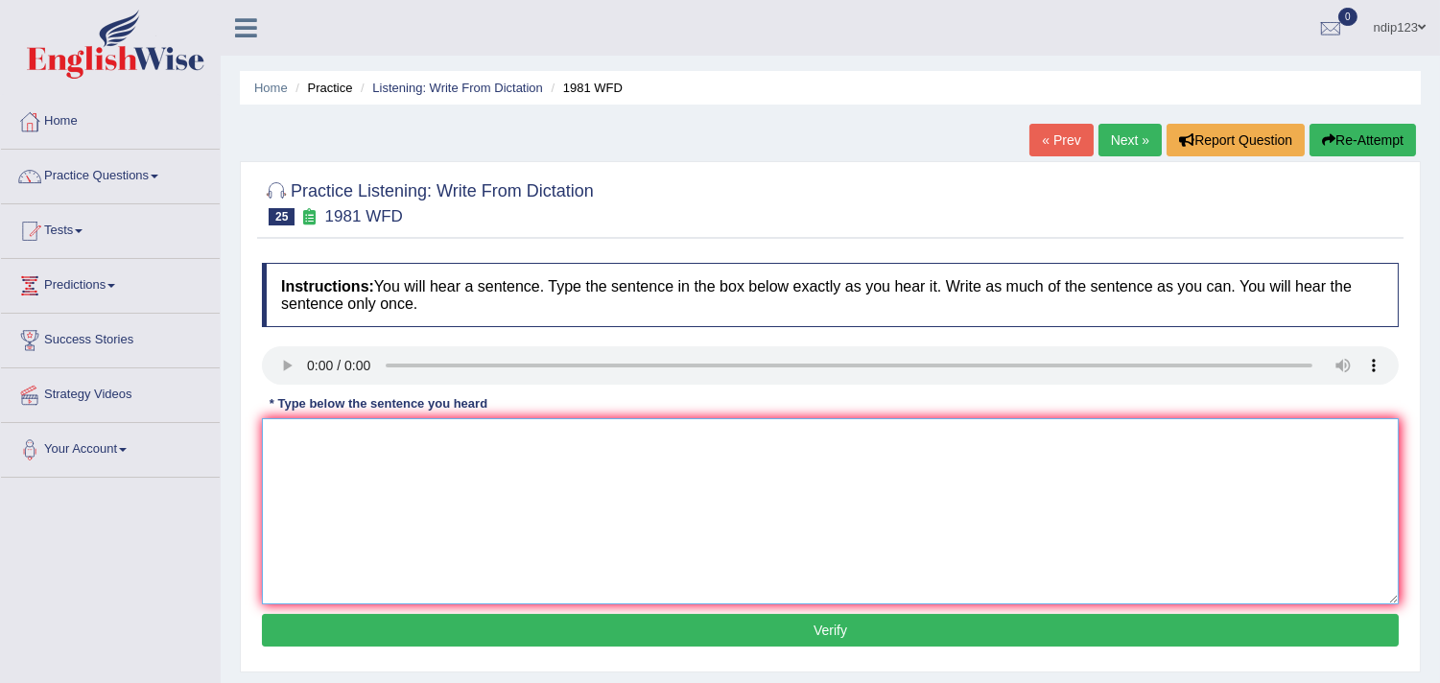
click at [500, 485] on textarea at bounding box center [830, 511] width 1137 height 186
click at [591, 435] on textarea "All of your arguments must be supported with evidenc and relevant theories." at bounding box center [830, 511] width 1137 height 186
type textarea "All of your arguments must be supported with evidence and relevant theories."
click at [829, 621] on button "Verify" at bounding box center [830, 630] width 1137 height 33
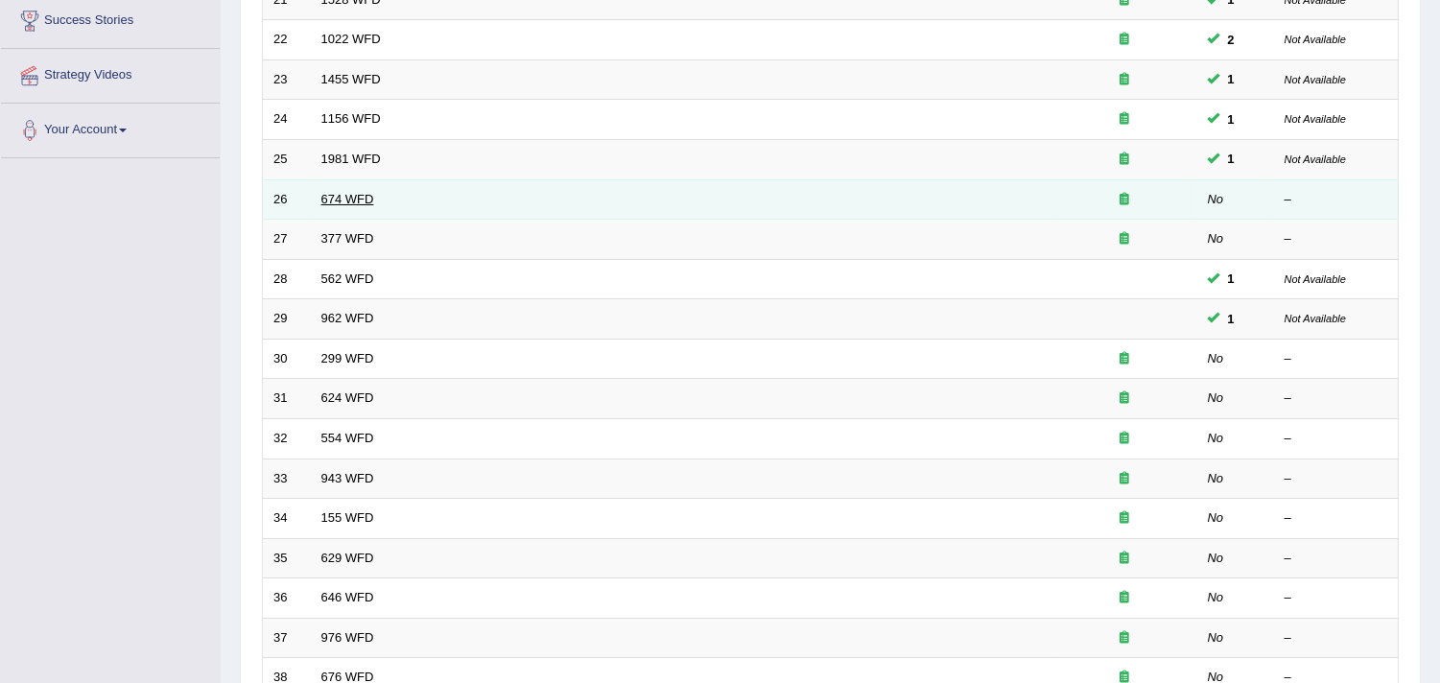
click at [337, 197] on link "674 WFD" at bounding box center [347, 199] width 53 height 14
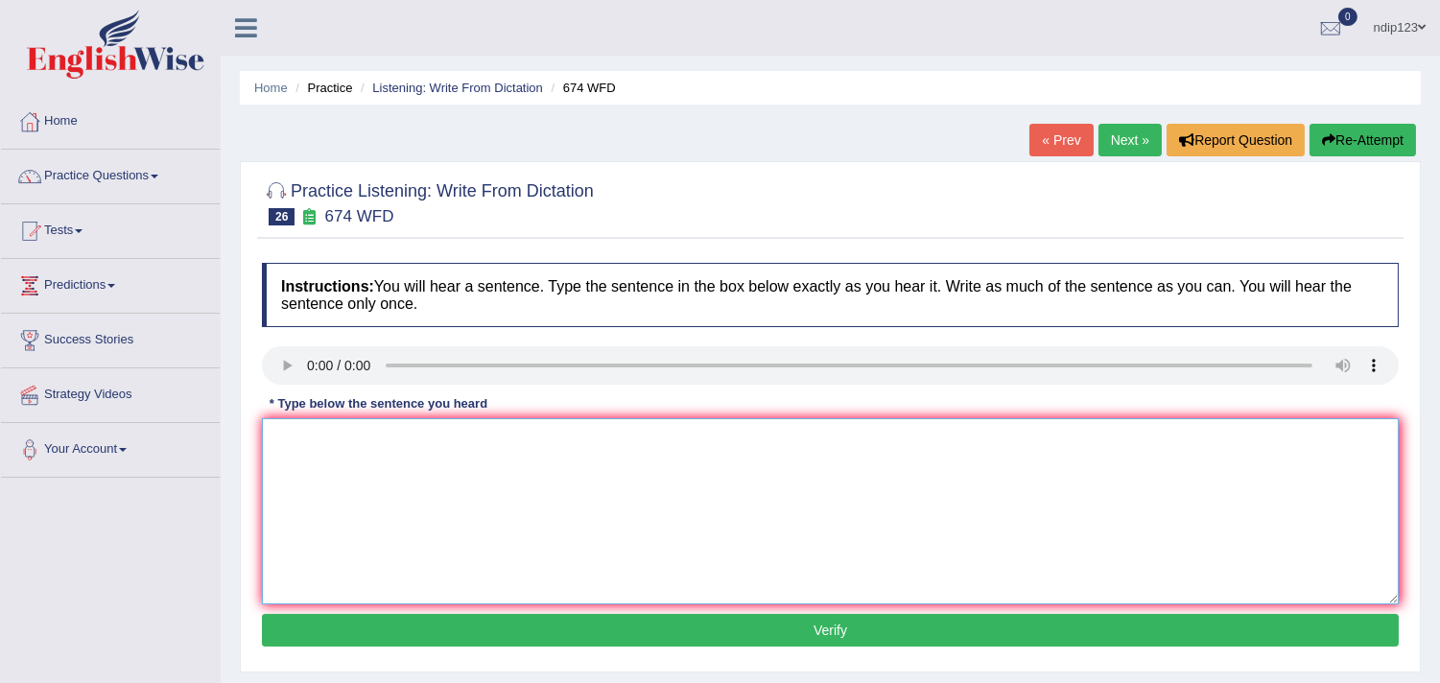
click at [363, 485] on textarea at bounding box center [830, 511] width 1137 height 186
click at [477, 435] on textarea "Unemployement rate has fallen to its lowest level in years." at bounding box center [830, 511] width 1137 height 186
type textarea "Unemployement rate has fallen to it's its lowest level in years."
click at [842, 626] on button "Verify" at bounding box center [830, 630] width 1137 height 33
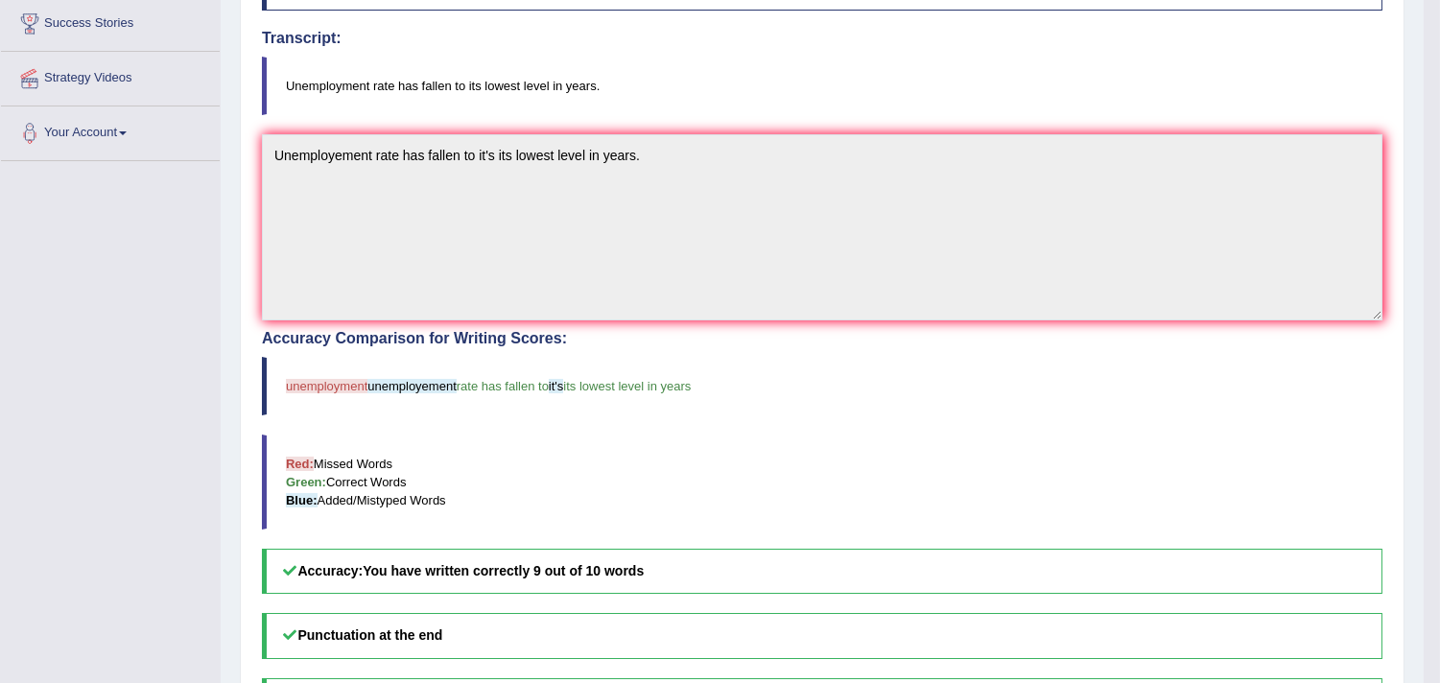
scroll to position [106, 0]
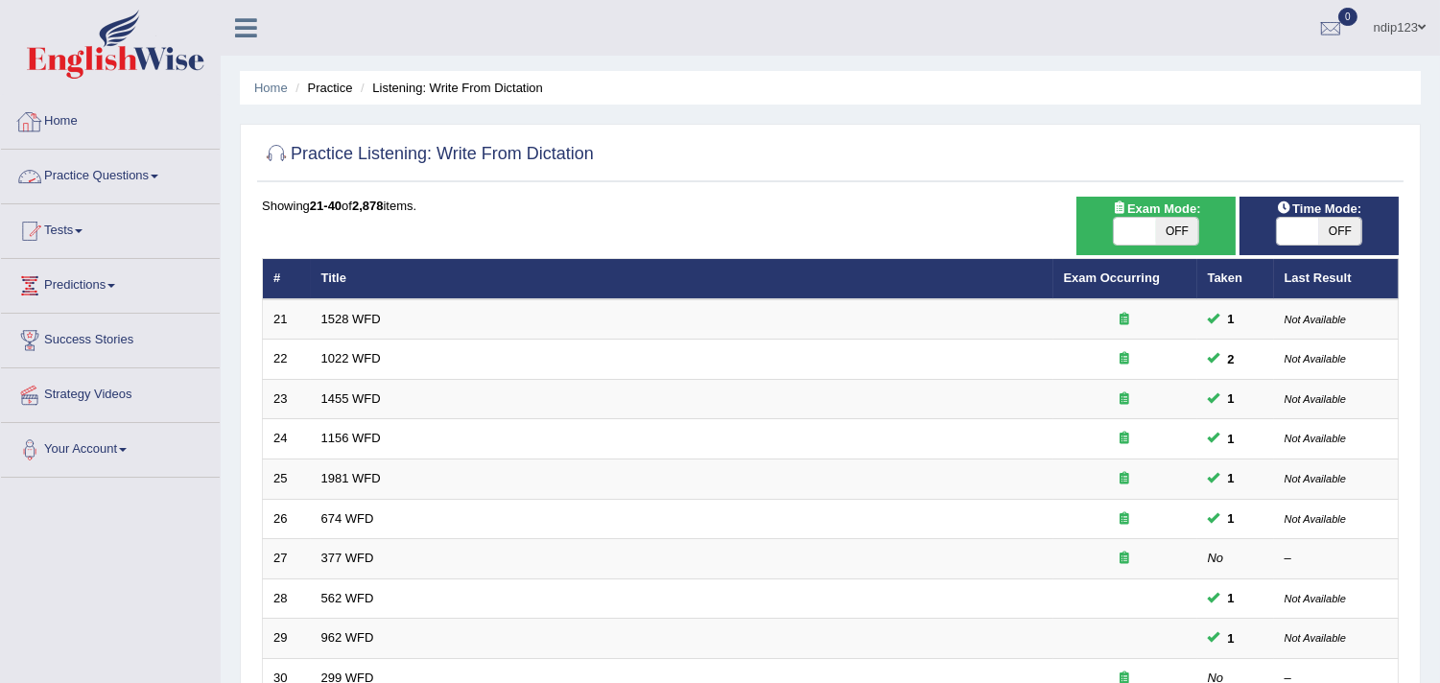
click at [72, 118] on link "Home" at bounding box center [110, 119] width 219 height 48
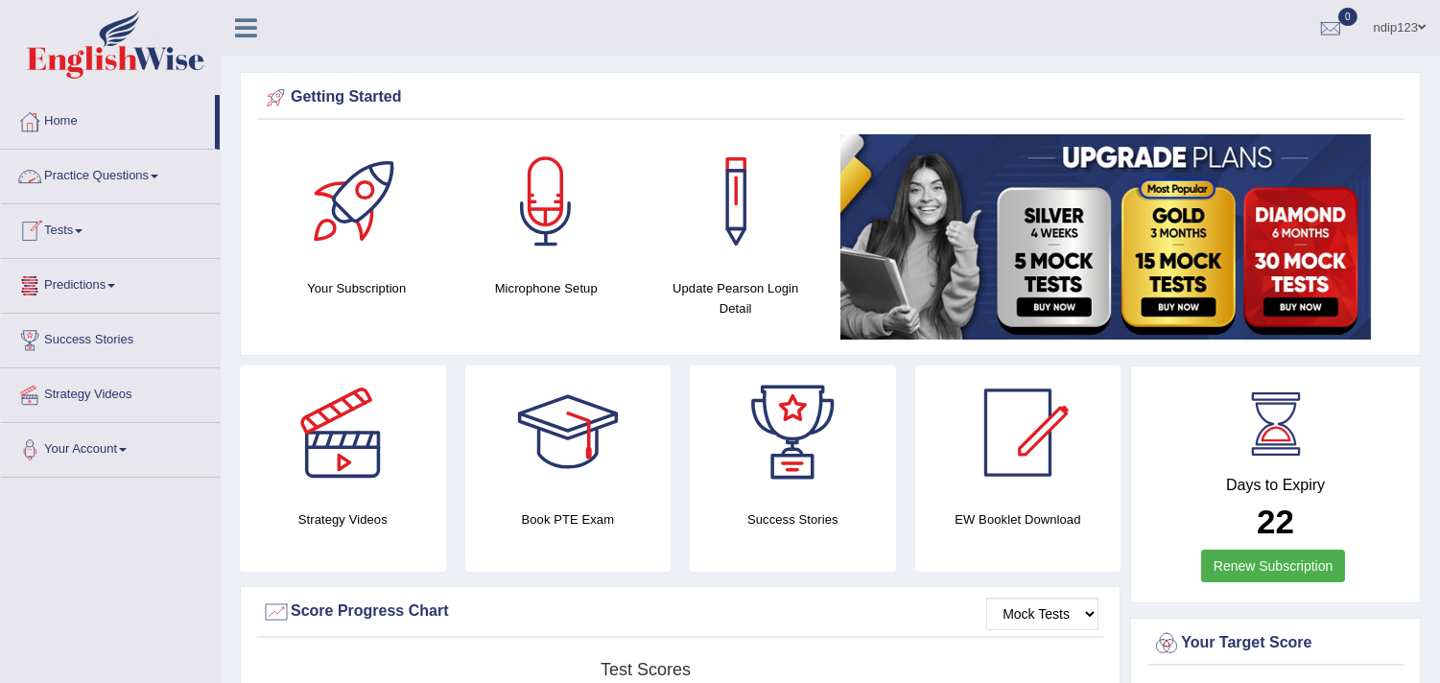
click at [127, 173] on link "Practice Questions" at bounding box center [110, 174] width 219 height 48
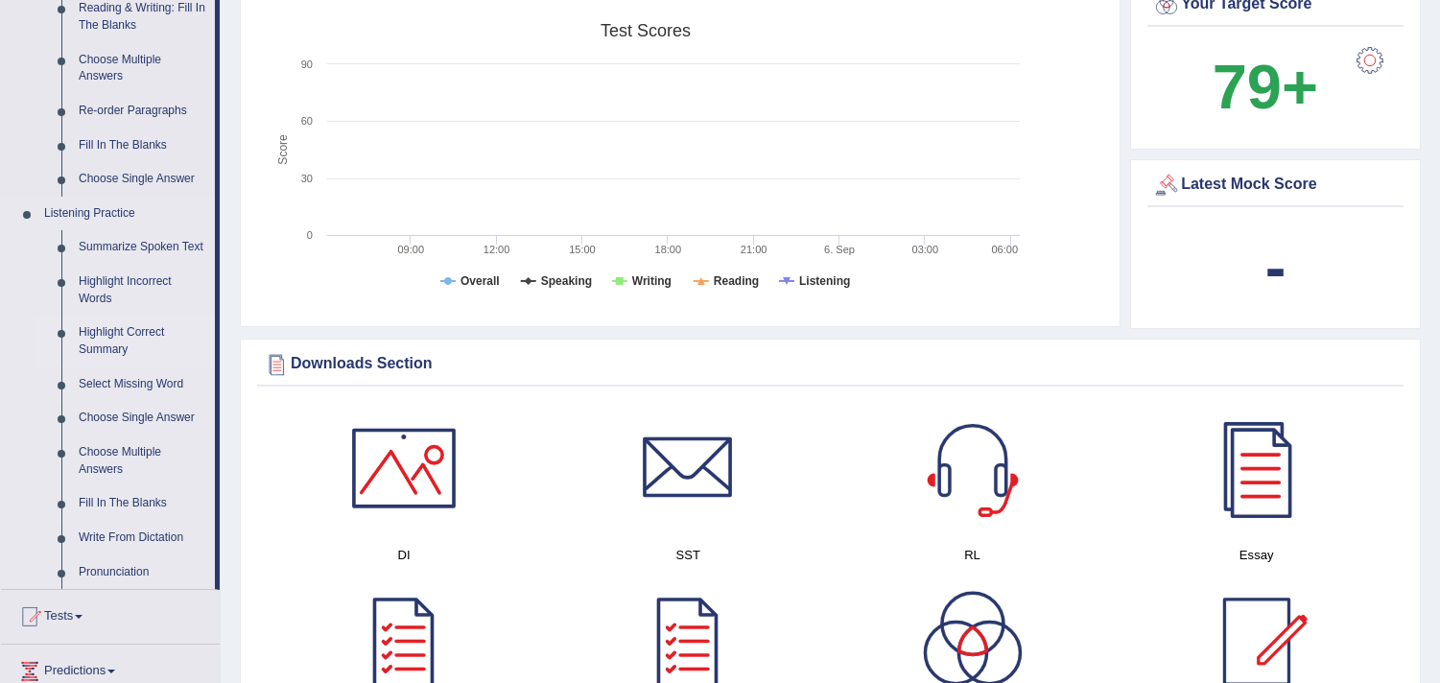
scroll to position [745, 0]
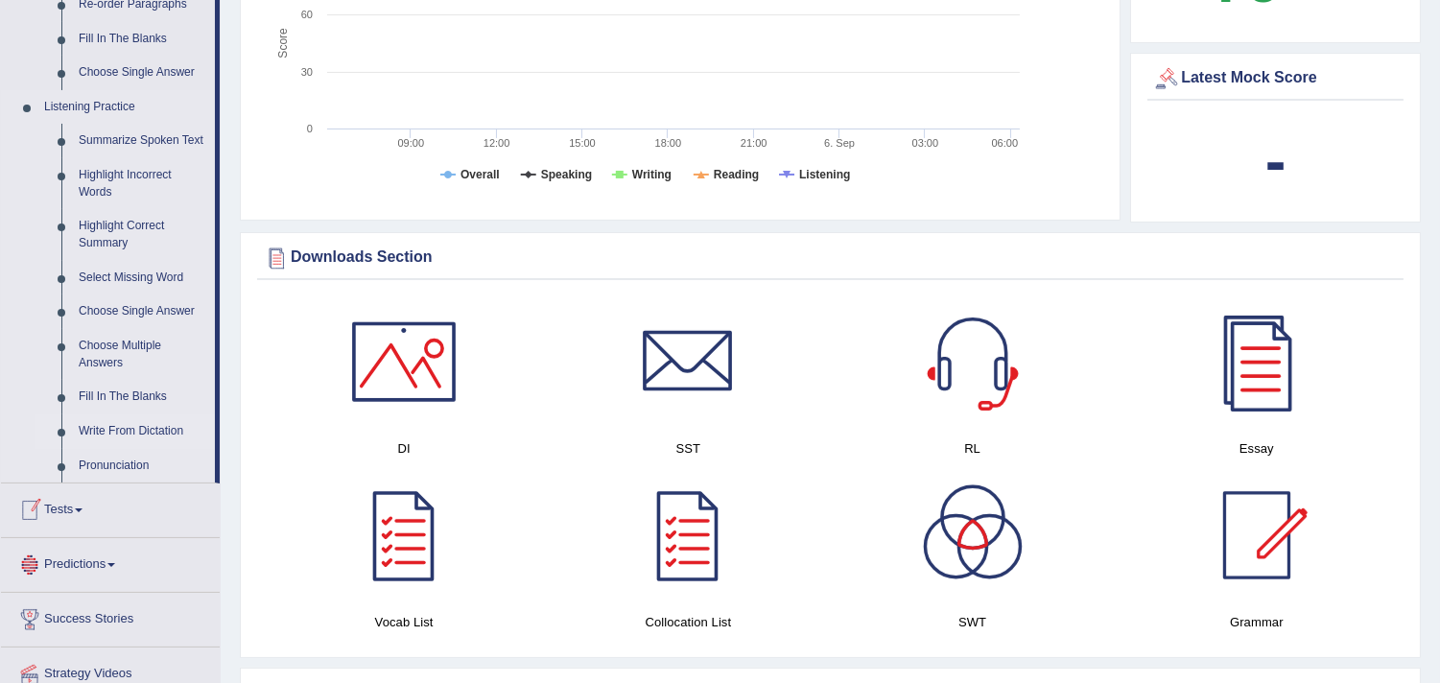
click at [130, 427] on link "Write From Dictation" at bounding box center [142, 431] width 145 height 35
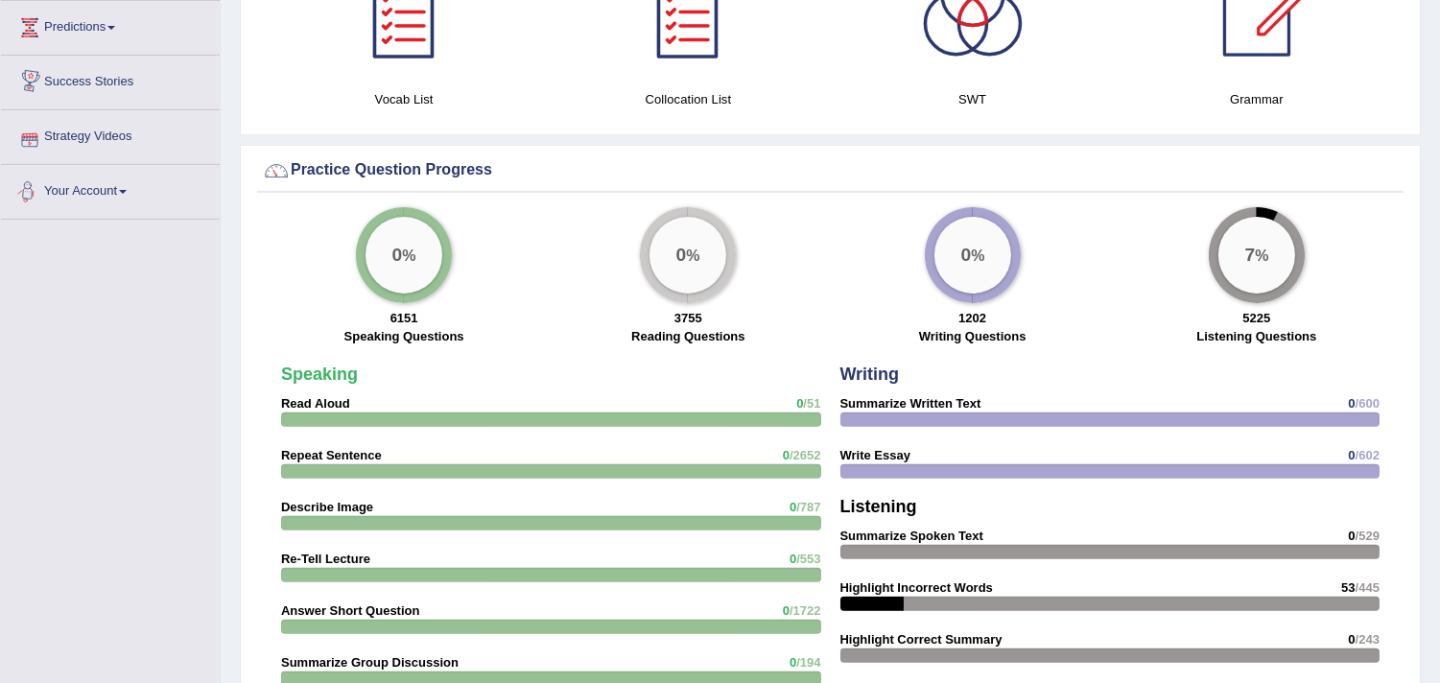
scroll to position [1222, 0]
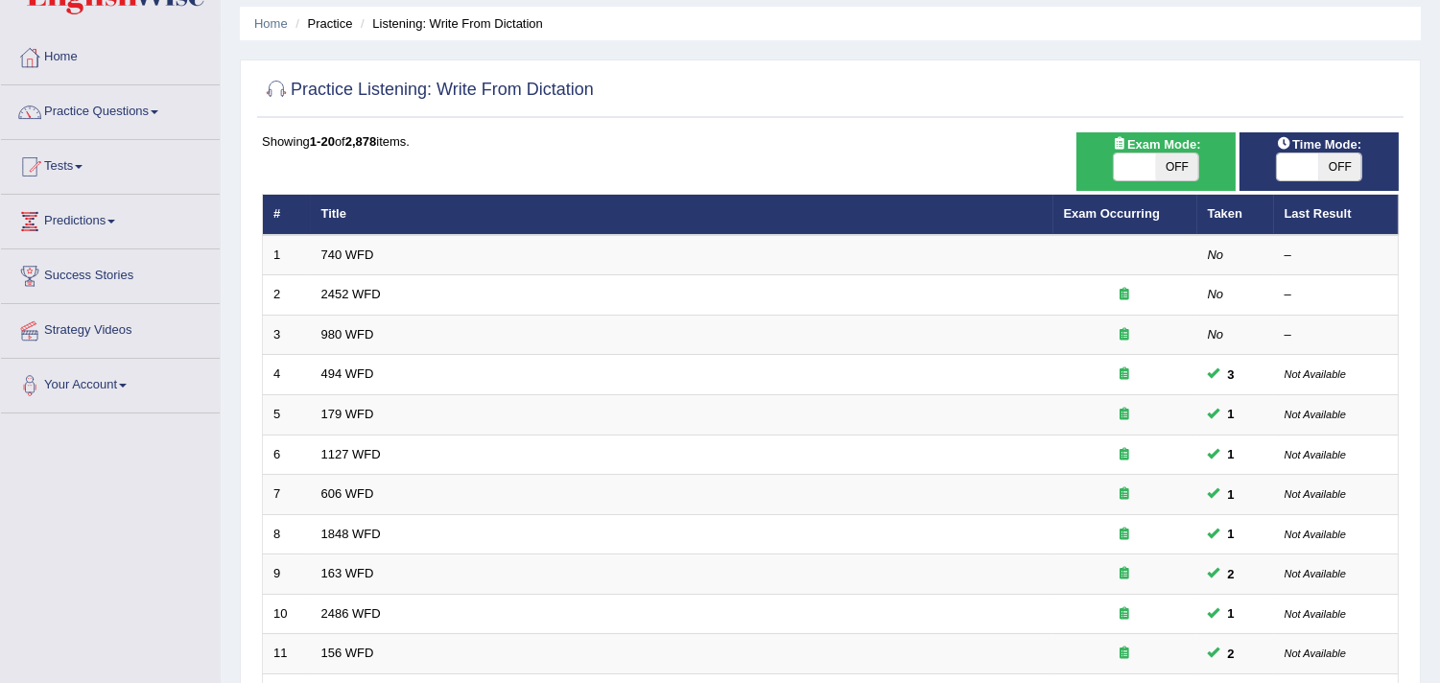
scroll to position [54, 0]
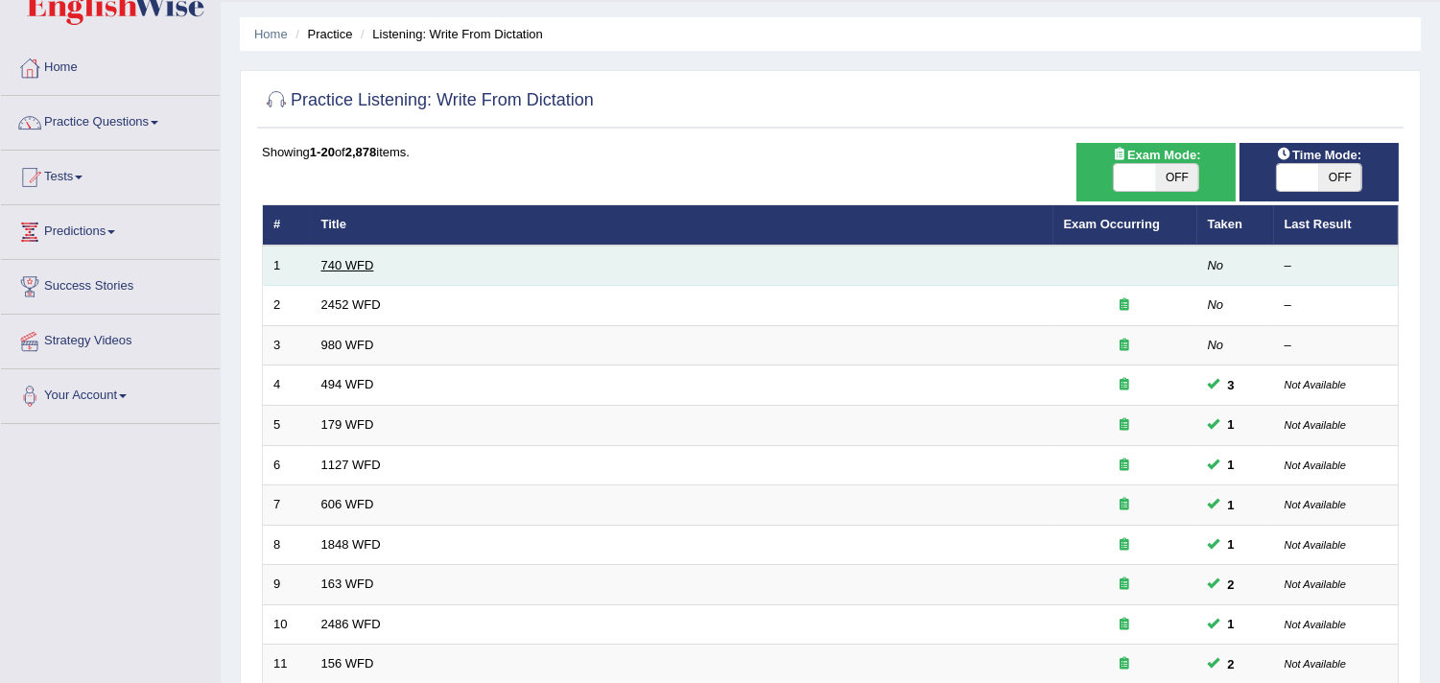
click at [331, 263] on link "740 WFD" at bounding box center [347, 265] width 53 height 14
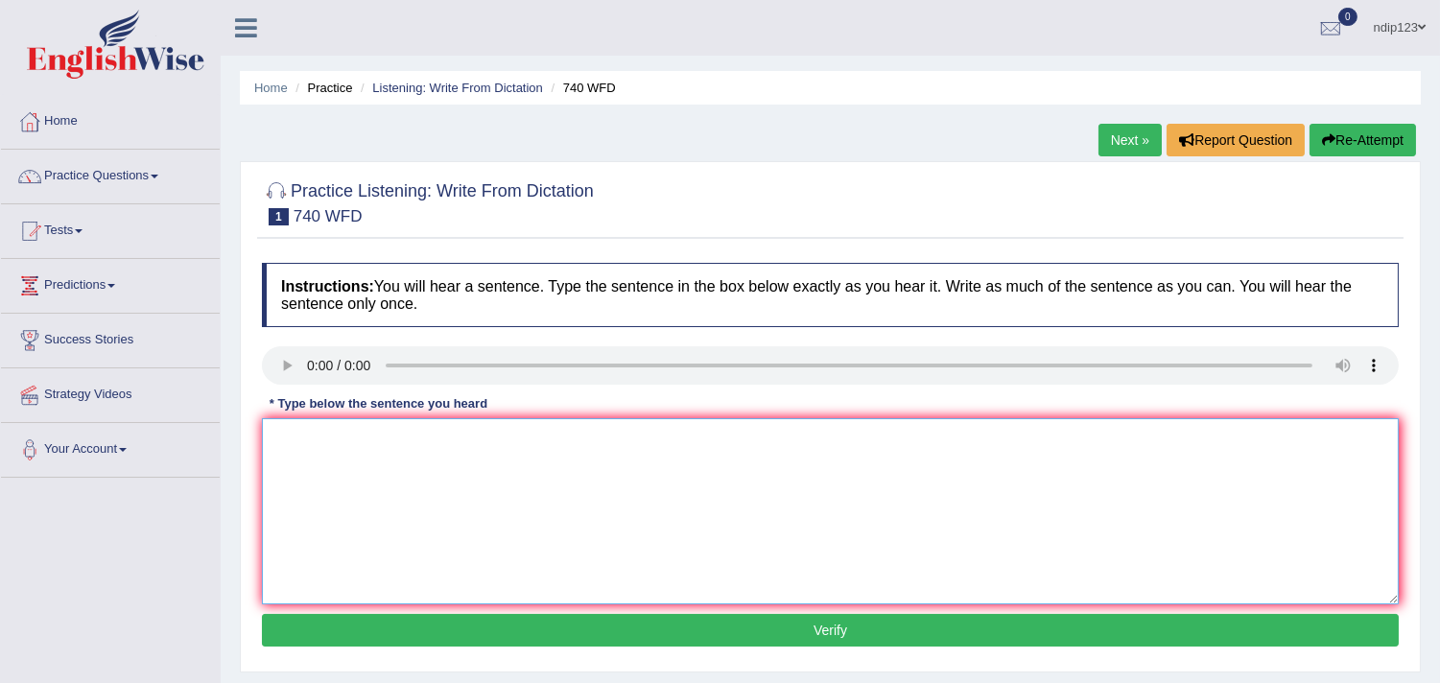
click at [358, 462] on textarea at bounding box center [830, 511] width 1137 height 186
click at [443, 433] on textarea "A series of the observations were carried out in the classroom." at bounding box center [830, 511] width 1137 height 186
click at [681, 433] on textarea "A series of the observations observation was were carried out in the classroom." at bounding box center [830, 511] width 1137 height 186
type textarea "A series of the observations observation was were carried out in the classrooms…"
click at [832, 626] on button "Verify" at bounding box center [830, 630] width 1137 height 33
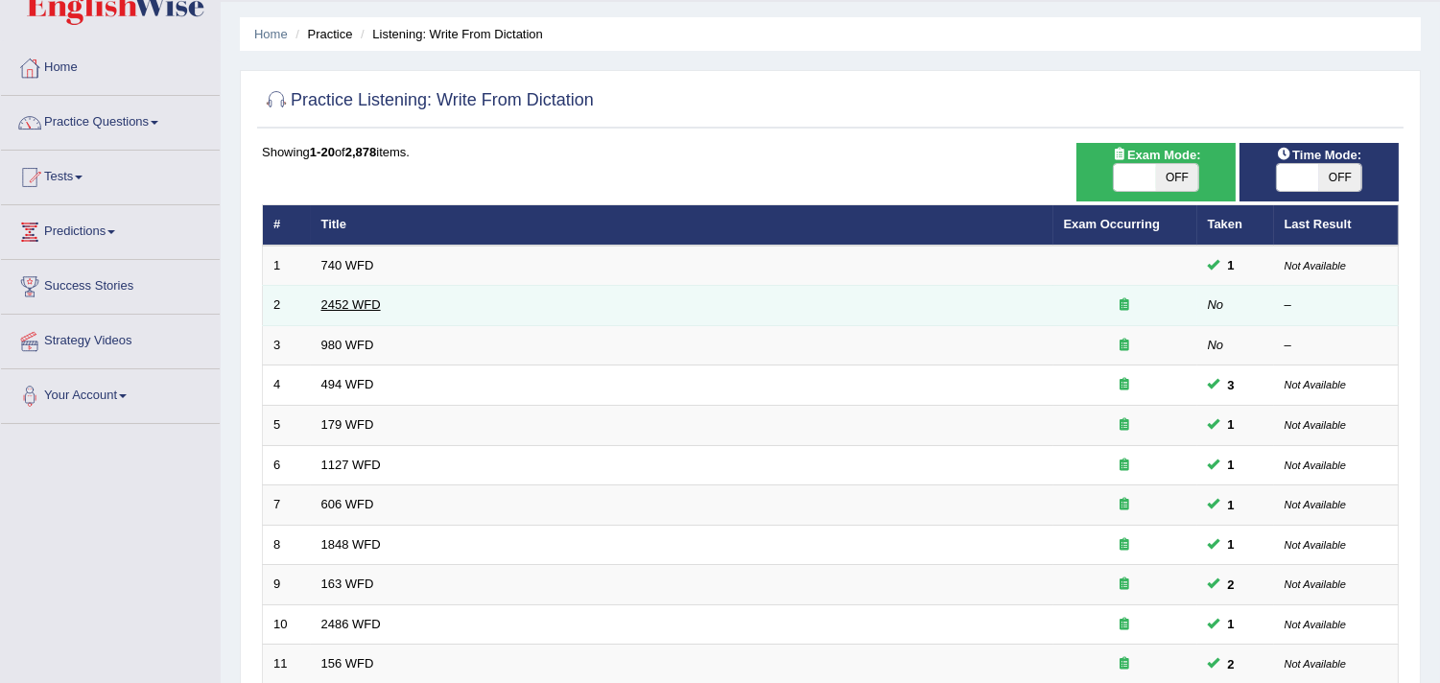
click at [347, 299] on link "2452 WFD" at bounding box center [350, 304] width 59 height 14
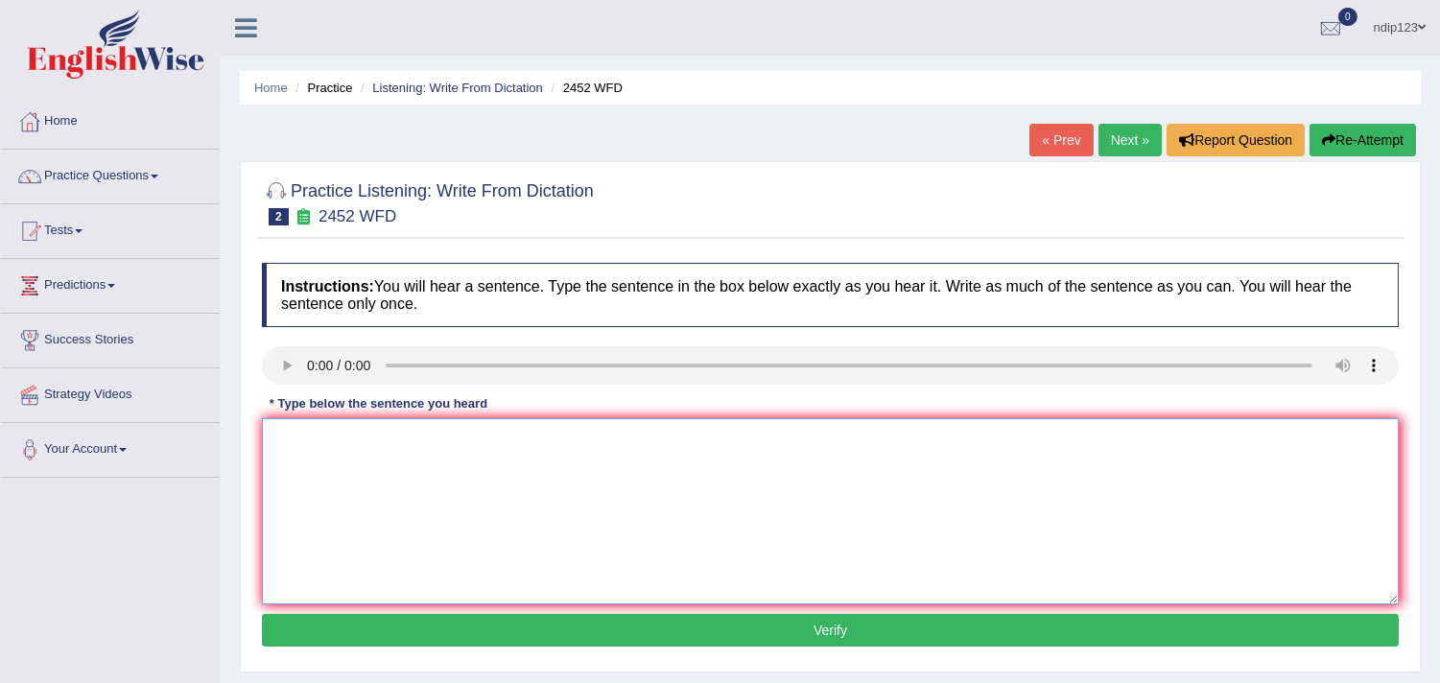
click at [417, 452] on textarea at bounding box center [830, 511] width 1137 height 186
click at [297, 438] on textarea "It is a debate about the value of knowledge." at bounding box center [830, 511] width 1137 height 186
type textarea "It is It's a debate about the value of knowledge."
click at [845, 621] on button "Verify" at bounding box center [830, 630] width 1137 height 33
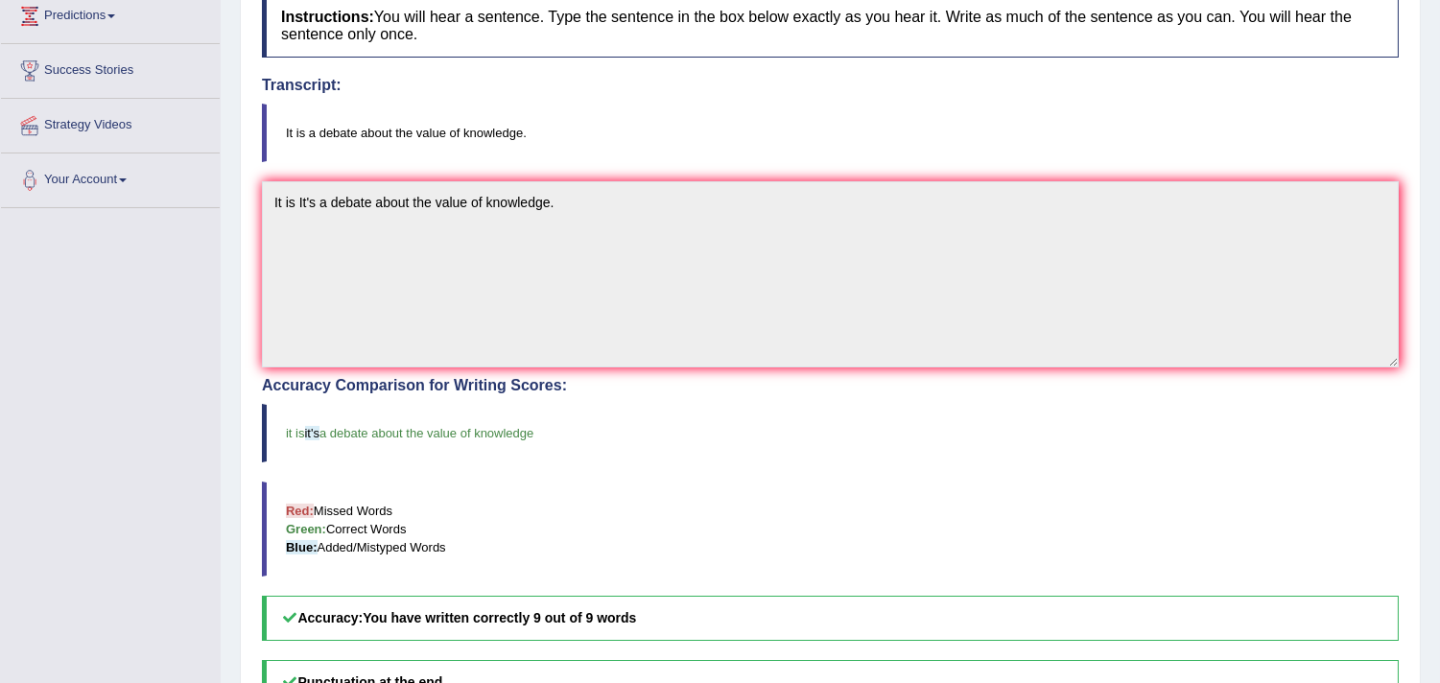
scroll to position [241, 0]
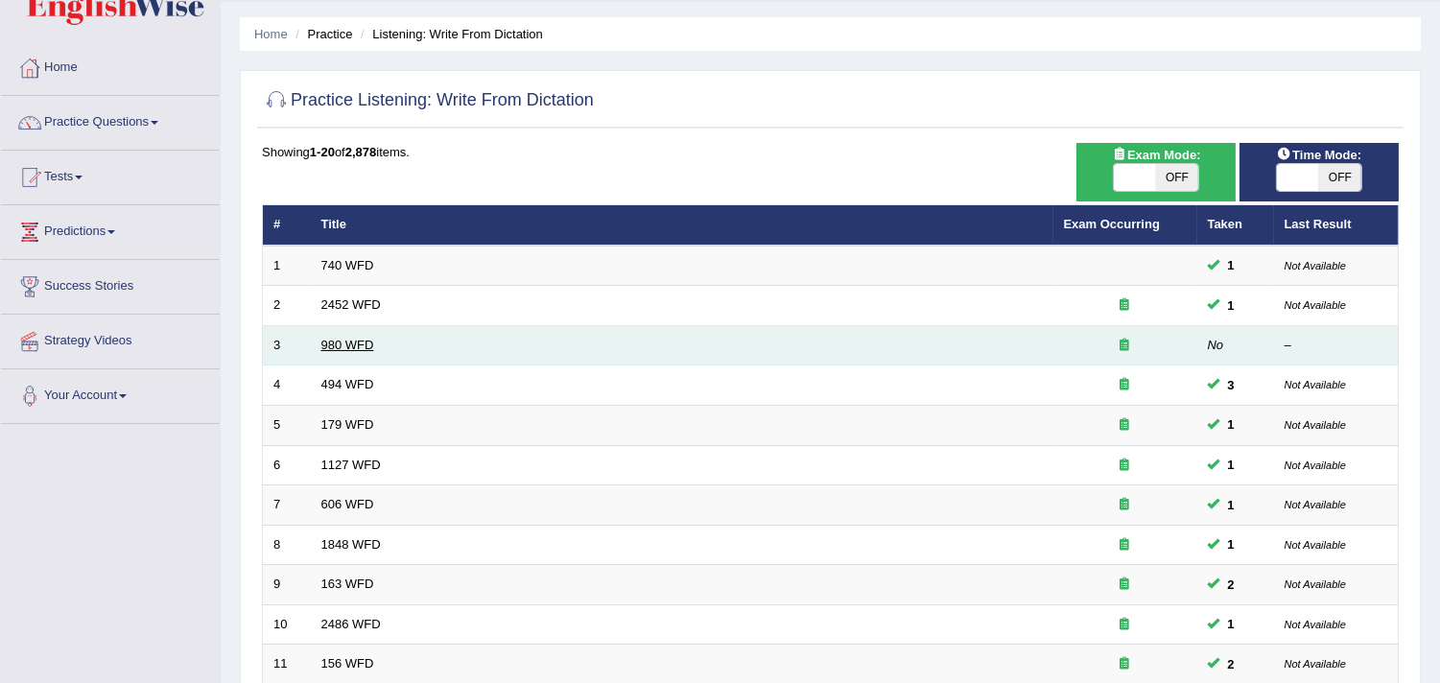
click at [341, 343] on link "980 WFD" at bounding box center [347, 345] width 53 height 14
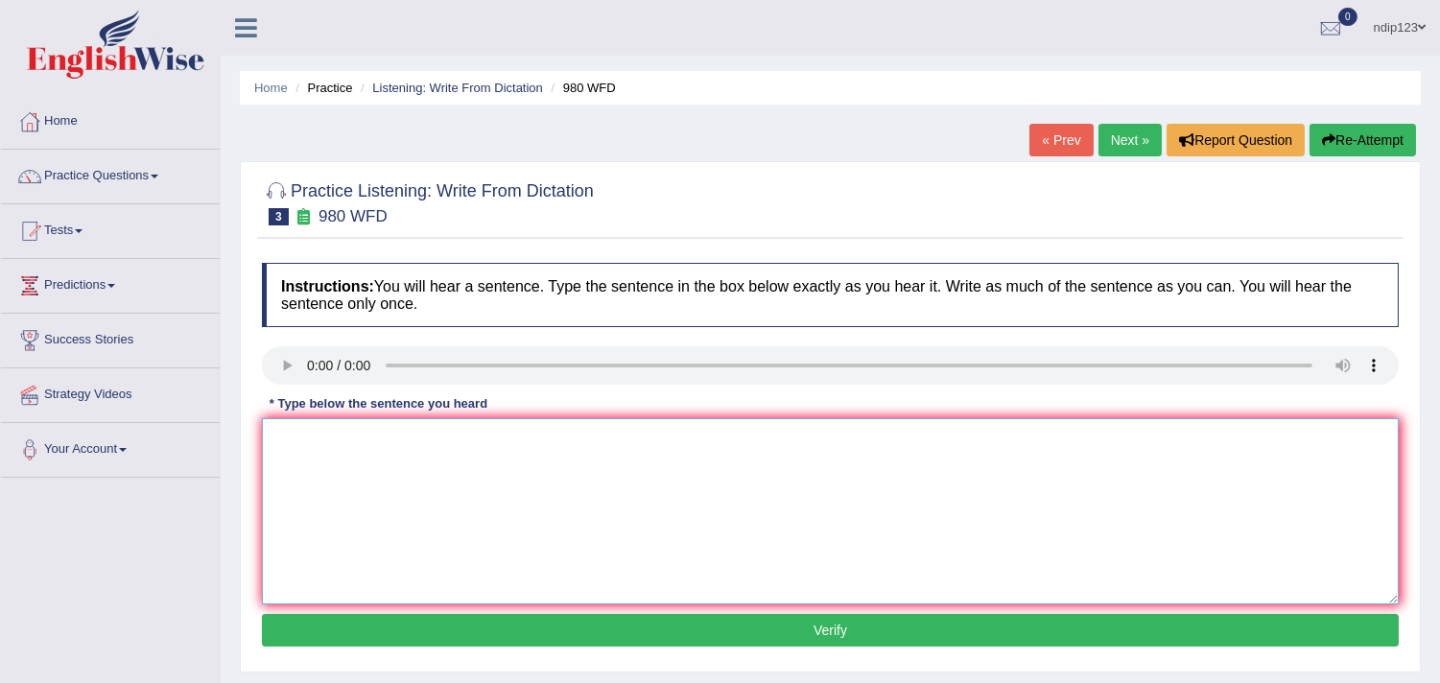
click at [332, 443] on textarea at bounding box center [830, 511] width 1137 height 186
click at [529, 438] on textarea "Your ideas have been debated in seminers and tetorials." at bounding box center [830, 511] width 1137 height 186
click at [617, 434] on textarea "Your ideas have been debated in seminers seminars and tetorials." at bounding box center [830, 511] width 1137 height 186
type textarea "Your ideas have been debated in seminers seminars and tutorials tetorials."
click at [838, 624] on button "Verify" at bounding box center [830, 630] width 1137 height 33
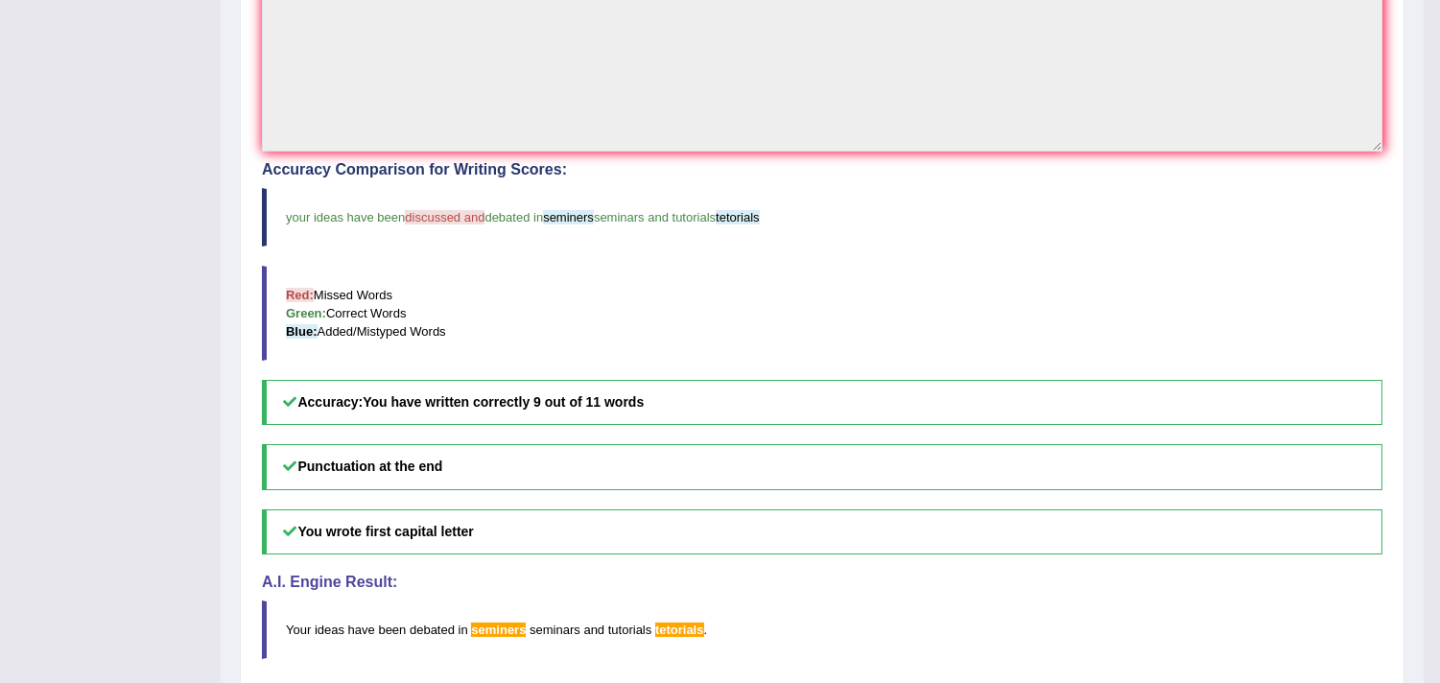
scroll to position [532, 0]
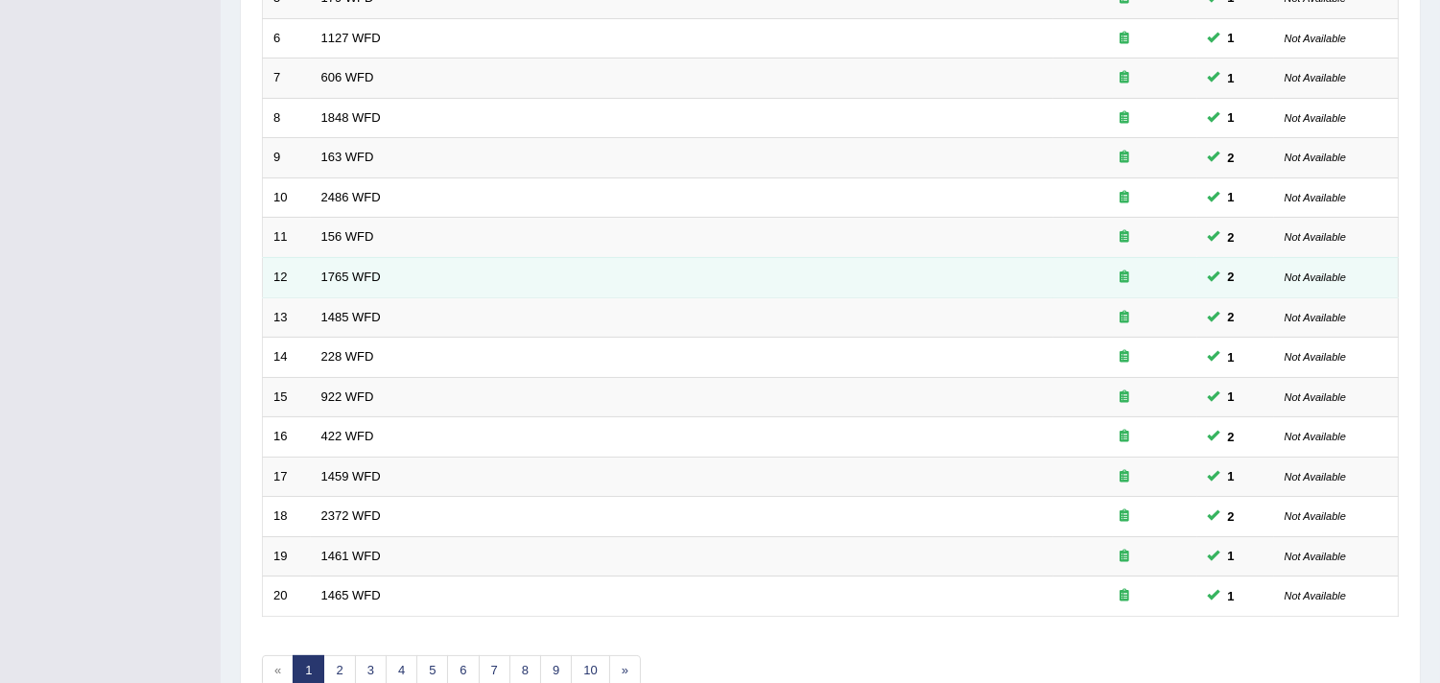
scroll to position [587, 0]
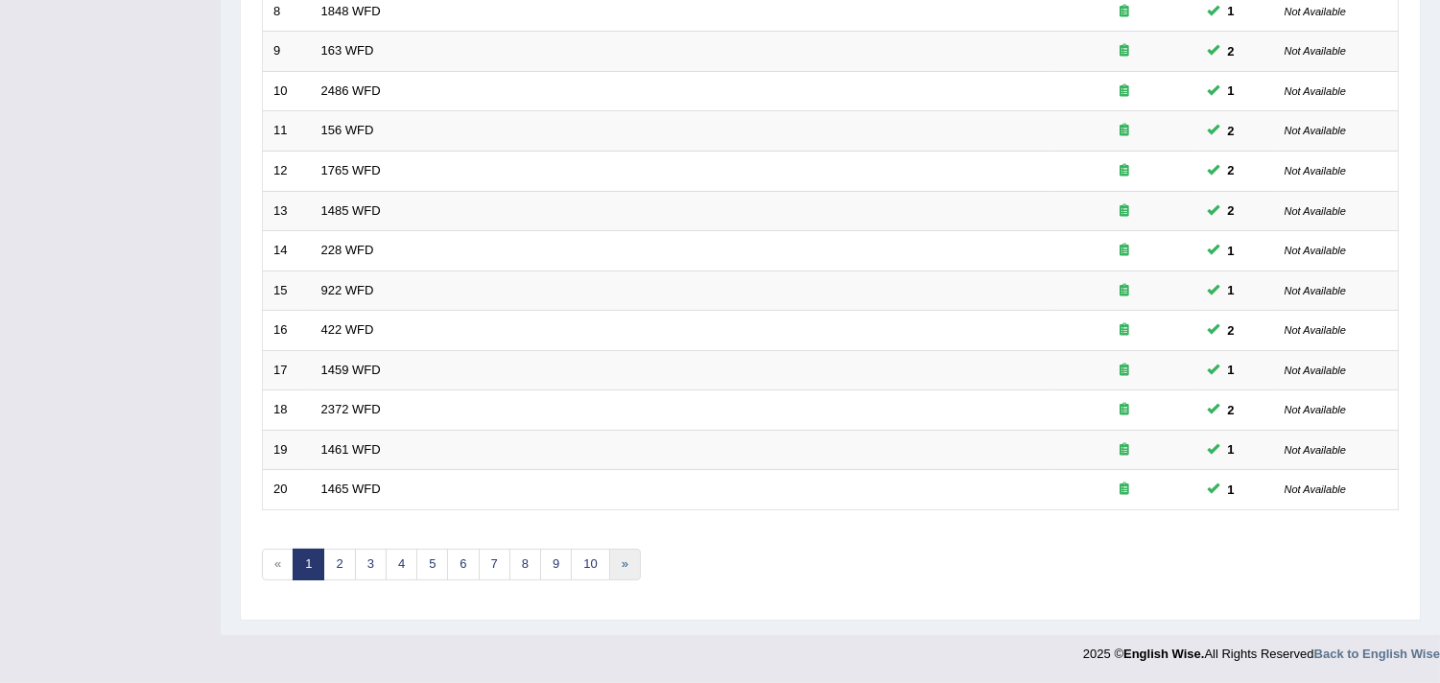
click at [628, 562] on link "»" at bounding box center [625, 565] width 32 height 32
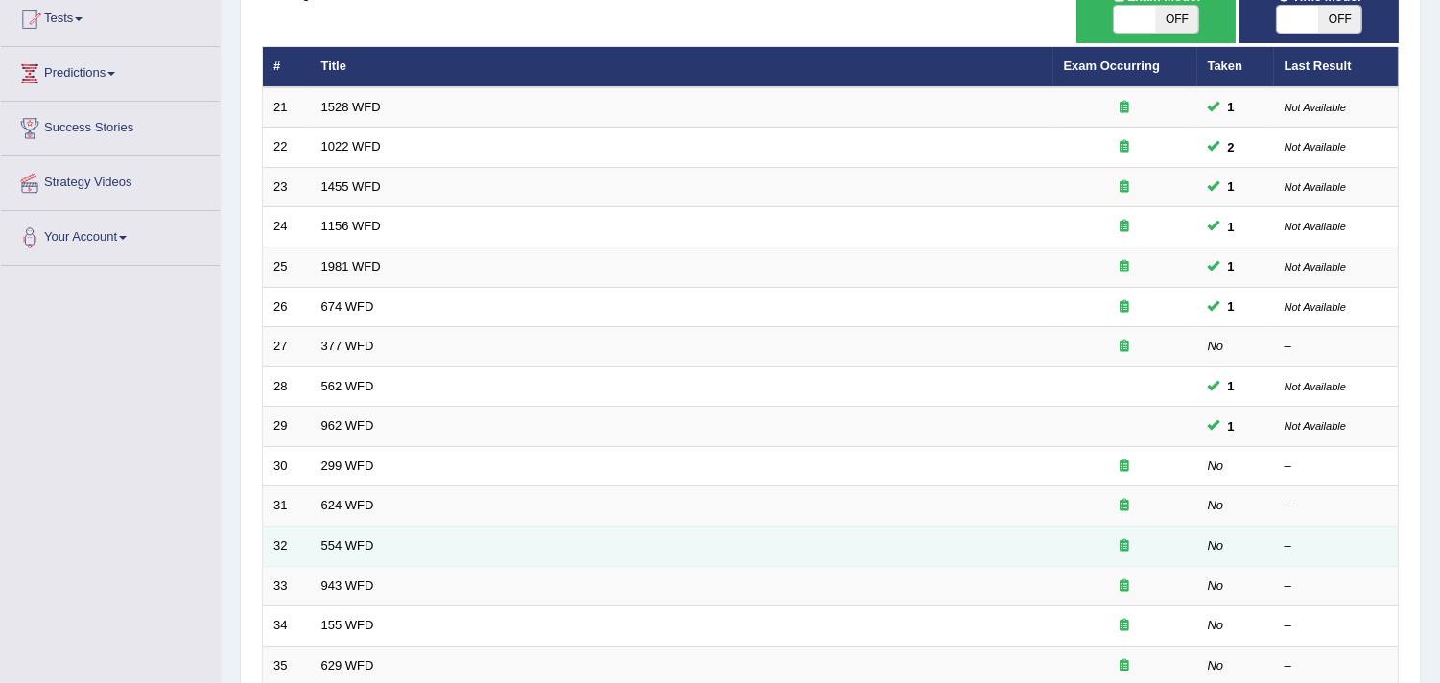
scroll to position [213, 0]
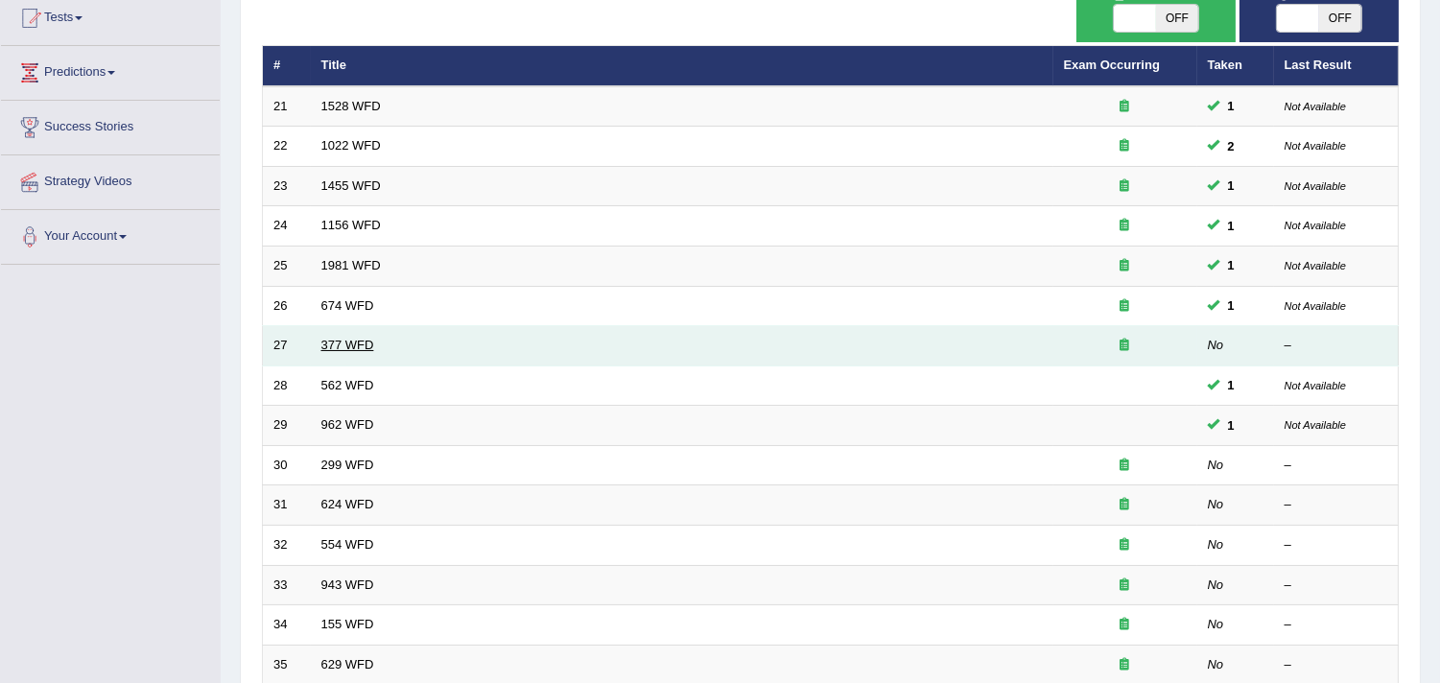
click at [329, 347] on link "377 WFD" at bounding box center [347, 345] width 53 height 14
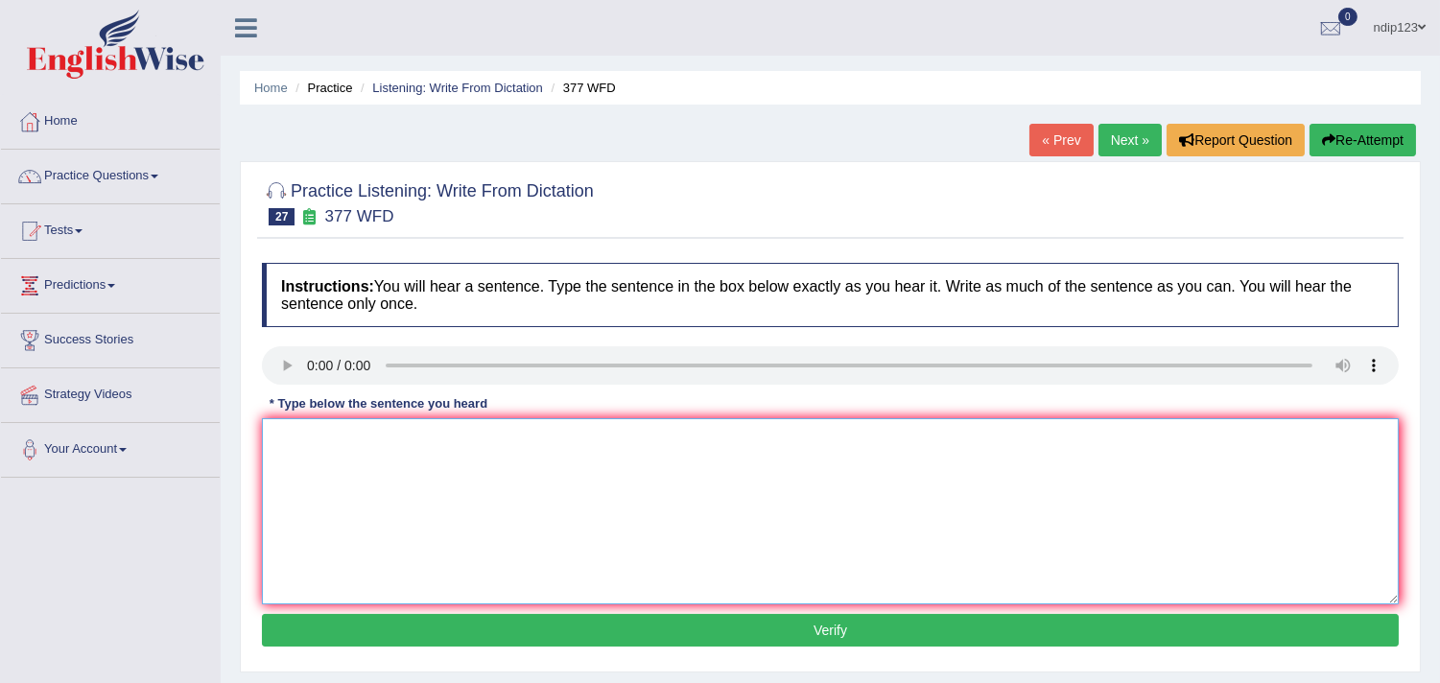
click at [341, 499] on textarea at bounding box center [830, 511] width 1137 height 186
click at [393, 435] on textarea "The department has a higher proportion of graduate students." at bounding box center [830, 511] width 1137 height 186
type textarea "The department has have a higher proportion of graduate students."
click at [841, 626] on button "Verify" at bounding box center [830, 630] width 1137 height 33
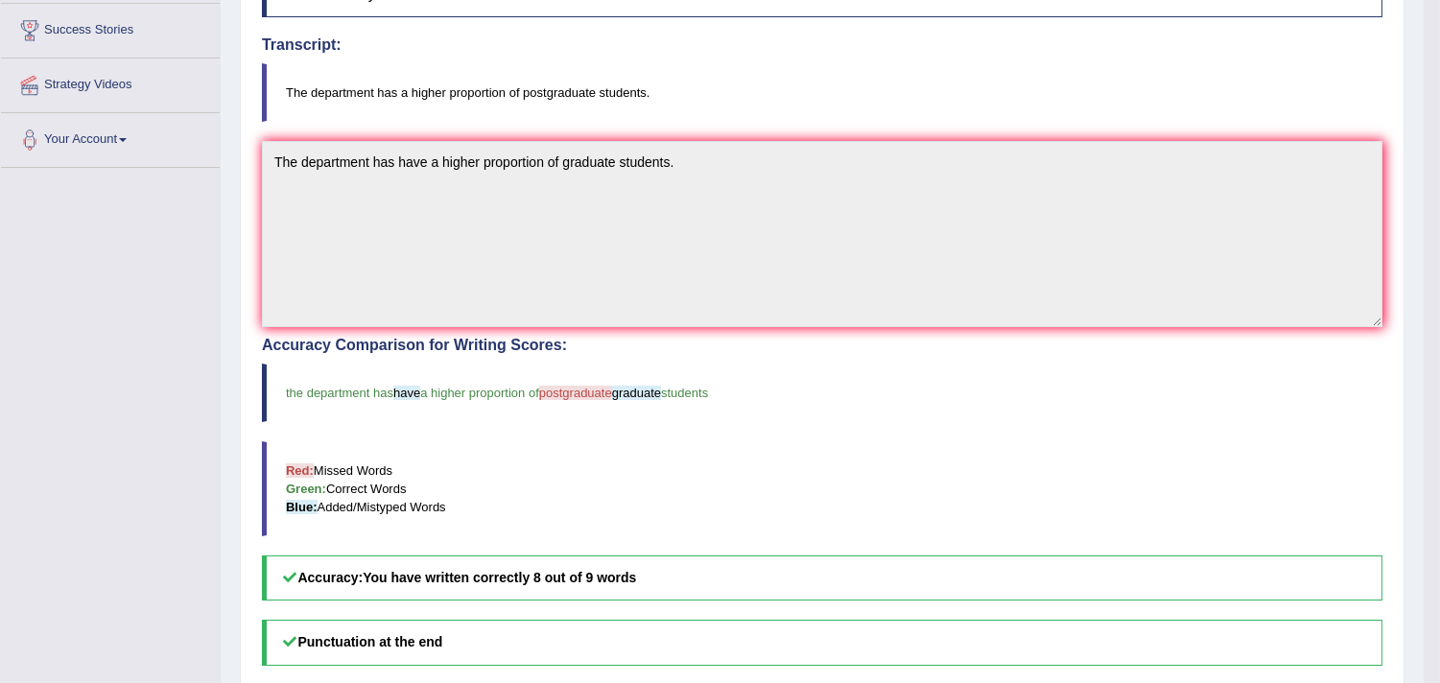
scroll to position [319, 0]
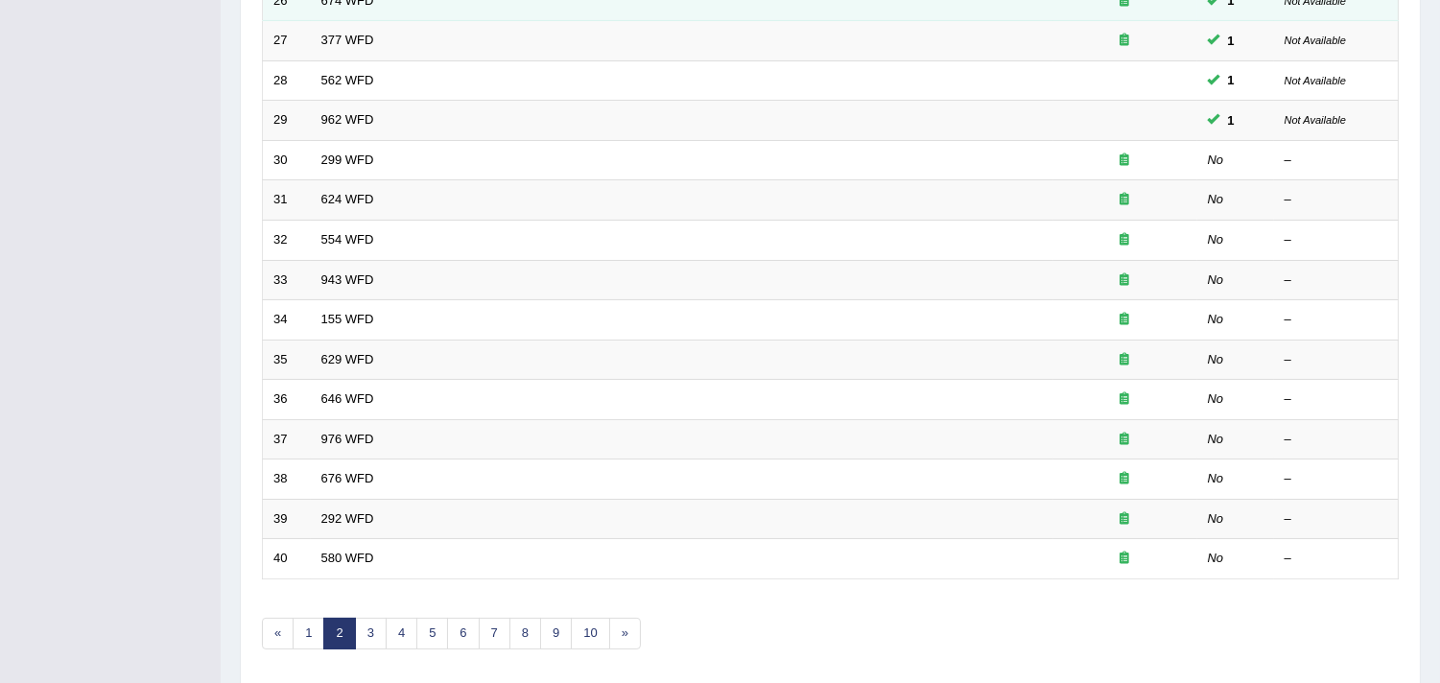
scroll to position [481, 0]
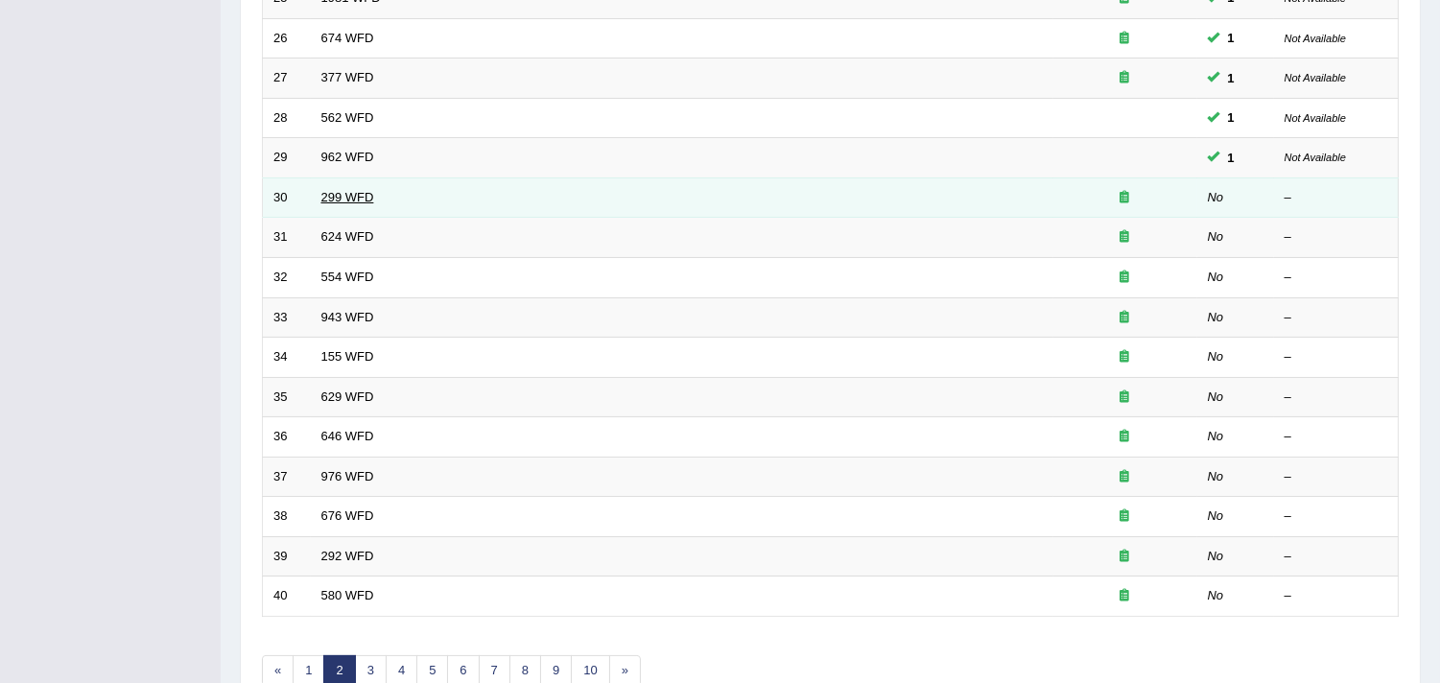
click at [338, 195] on link "299 WFD" at bounding box center [347, 197] width 53 height 14
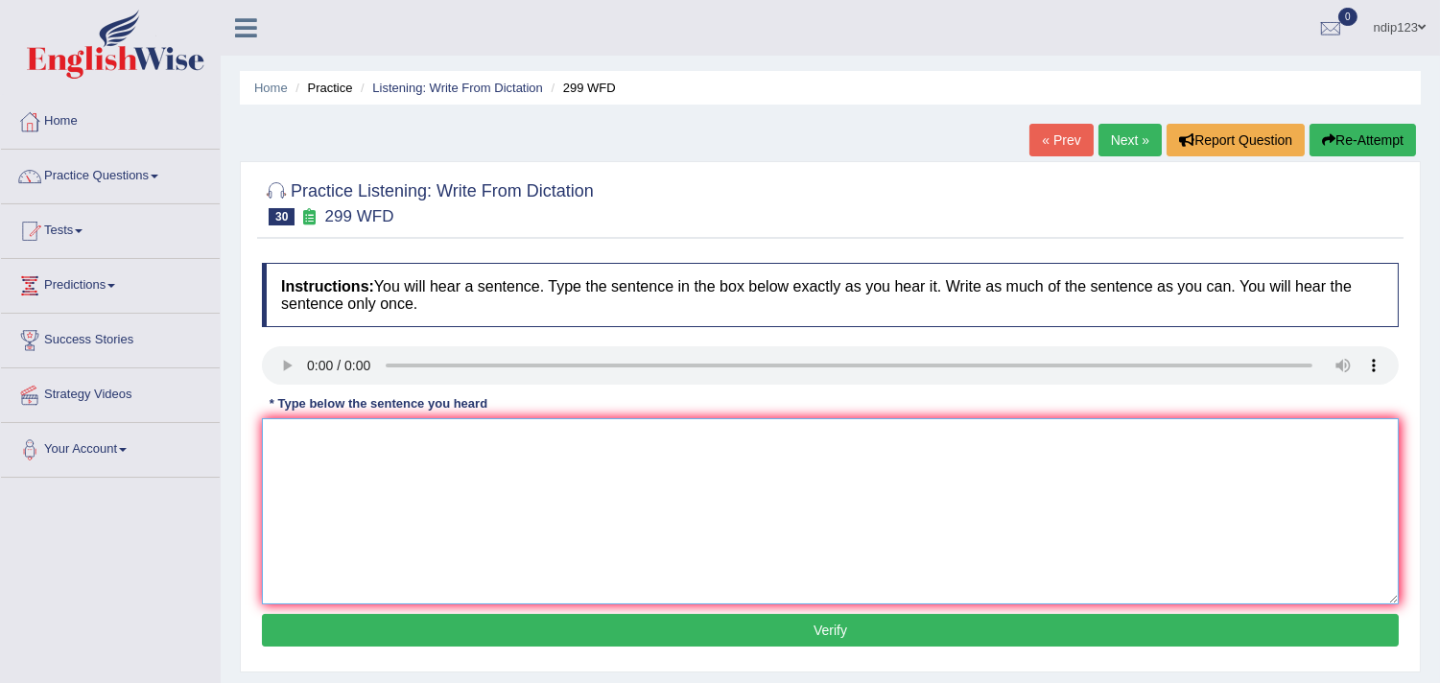
click at [393, 509] on textarea at bounding box center [830, 511] width 1137 height 186
click at [664, 437] on textarea "Student representatives will be visting the class classes with both informs." at bounding box center [830, 511] width 1137 height 186
click at [322, 434] on textarea "Student representatives will be visting the class classes with both in forms in…" at bounding box center [830, 511] width 1137 height 186
type textarea "Student Student's representatives will be visting the class classes with both i…"
click at [852, 619] on button "Verify" at bounding box center [830, 630] width 1137 height 33
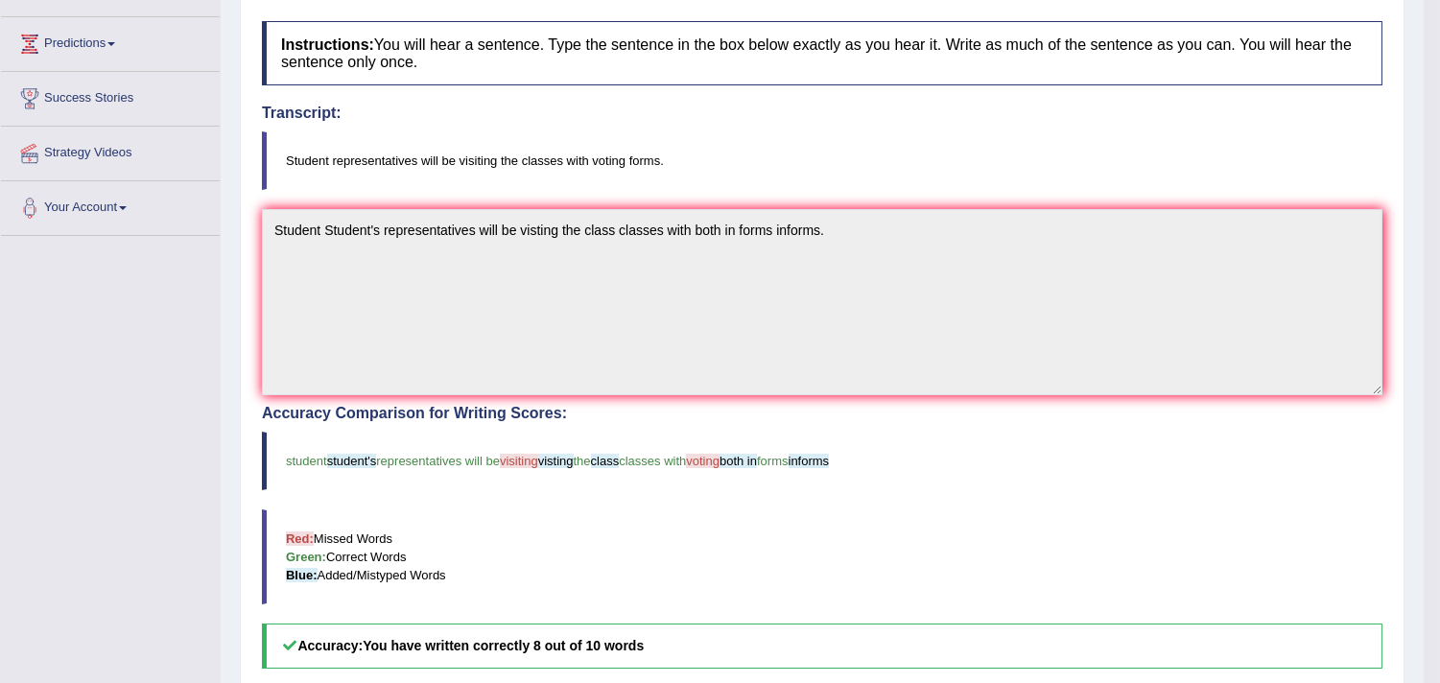
scroll to position [319, 0]
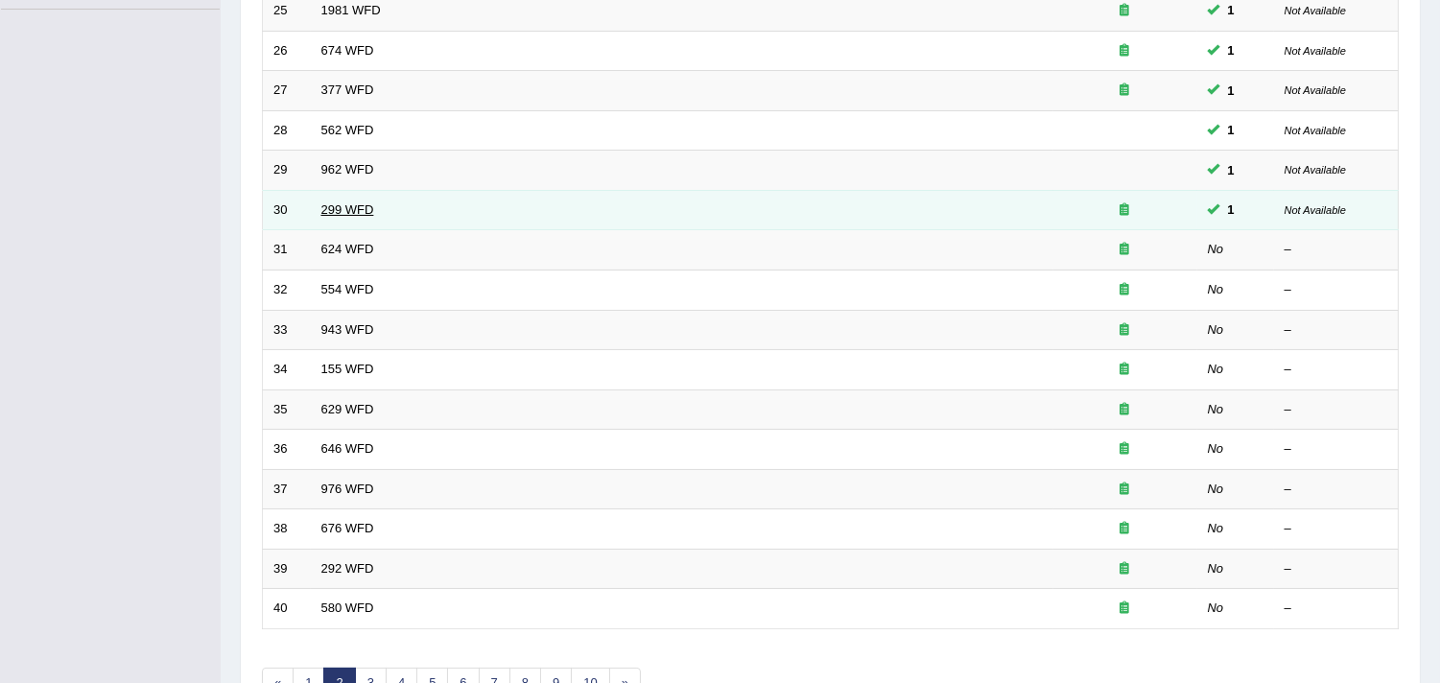
click at [332, 207] on link "299 WFD" at bounding box center [347, 209] width 53 height 14
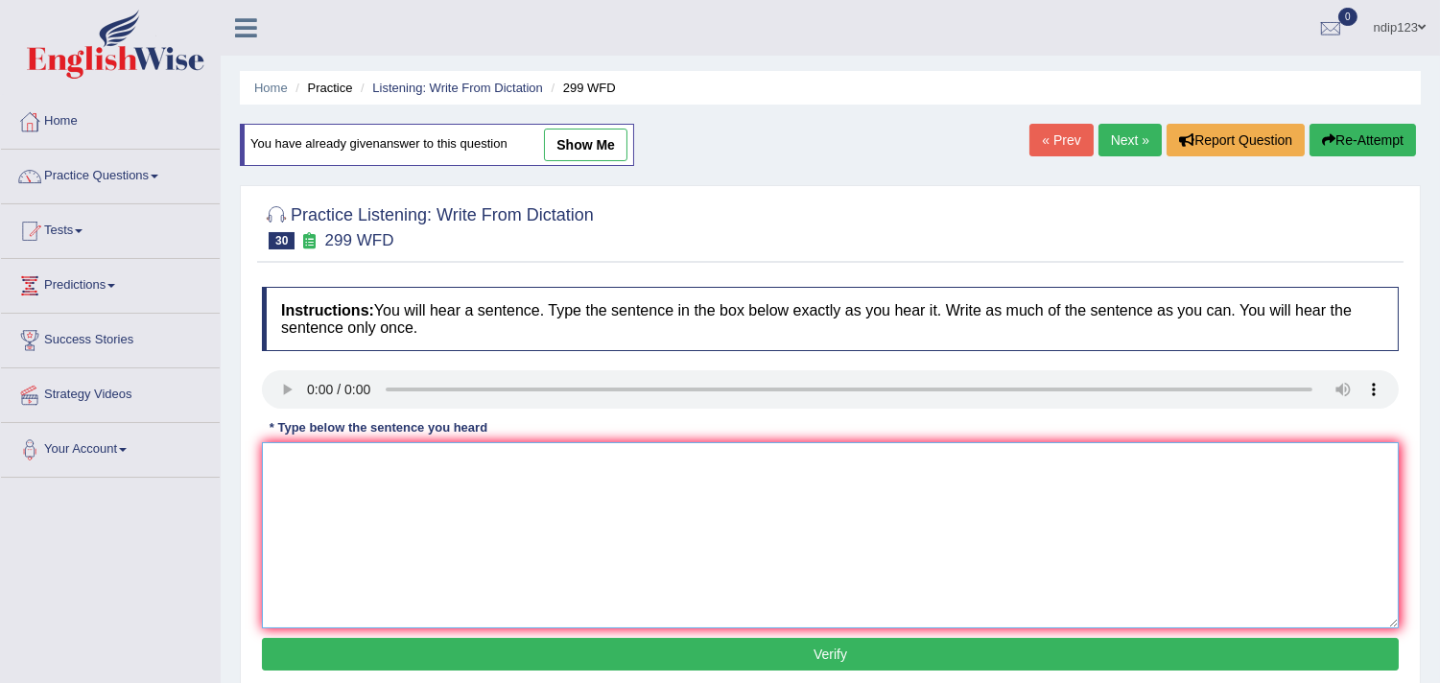
click at [348, 486] on textarea at bounding box center [830, 535] width 1137 height 186
type textarea "Student representatives will be visiting the classes with voting forms."
click at [818, 650] on button "Verify" at bounding box center [830, 654] width 1137 height 33
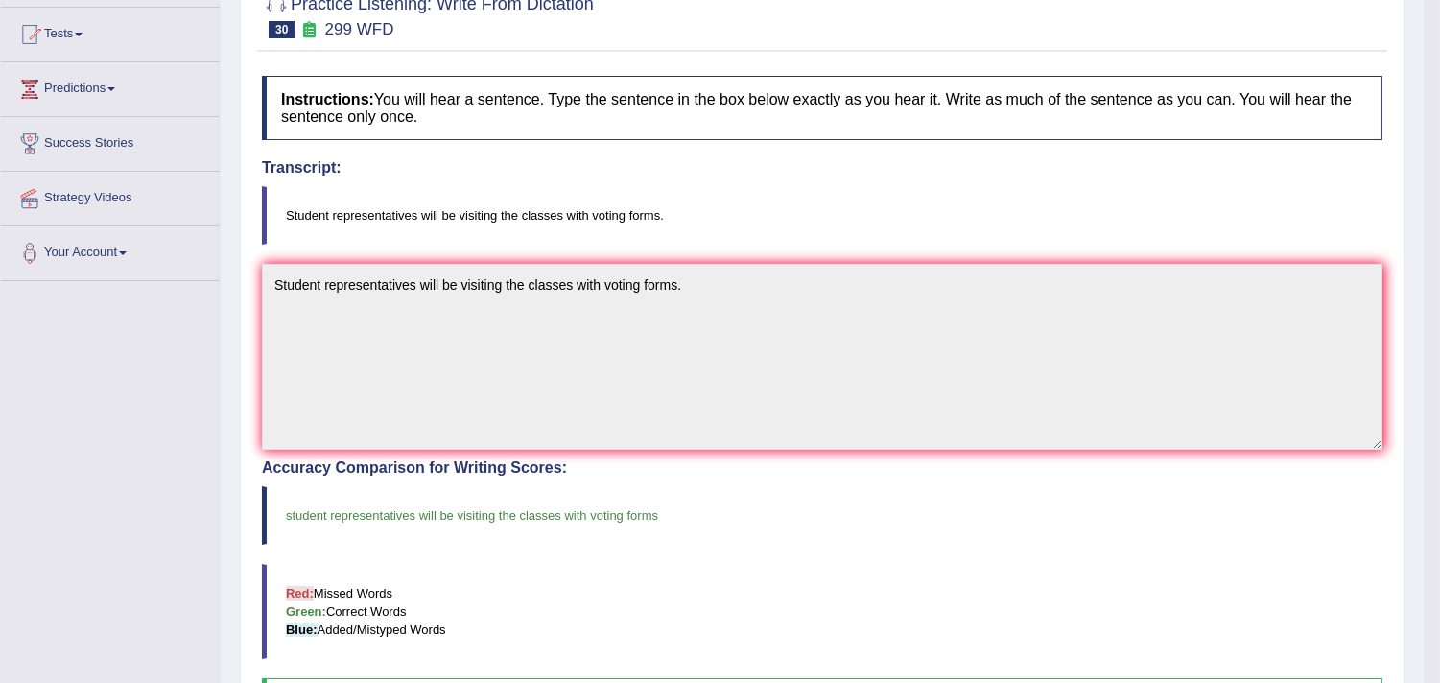
scroll to position [213, 0]
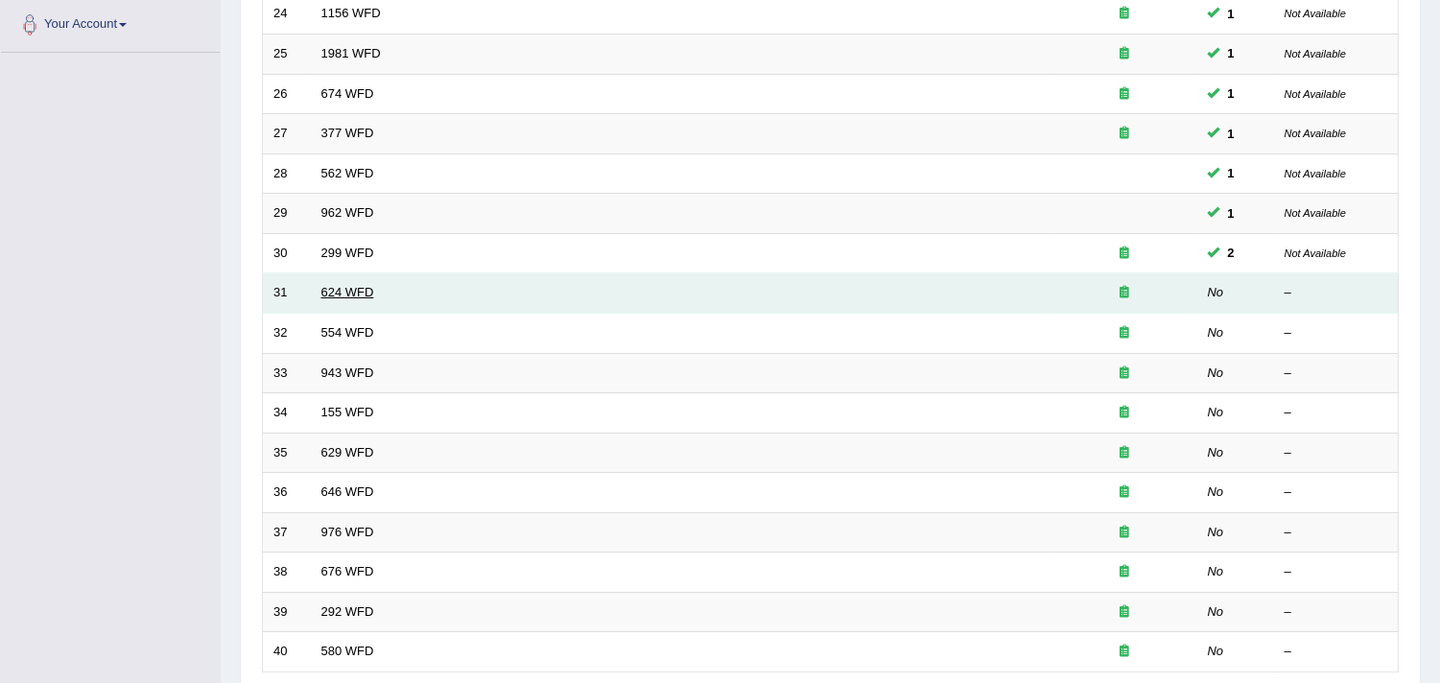
click at [363, 288] on link "624 WFD" at bounding box center [347, 292] width 53 height 14
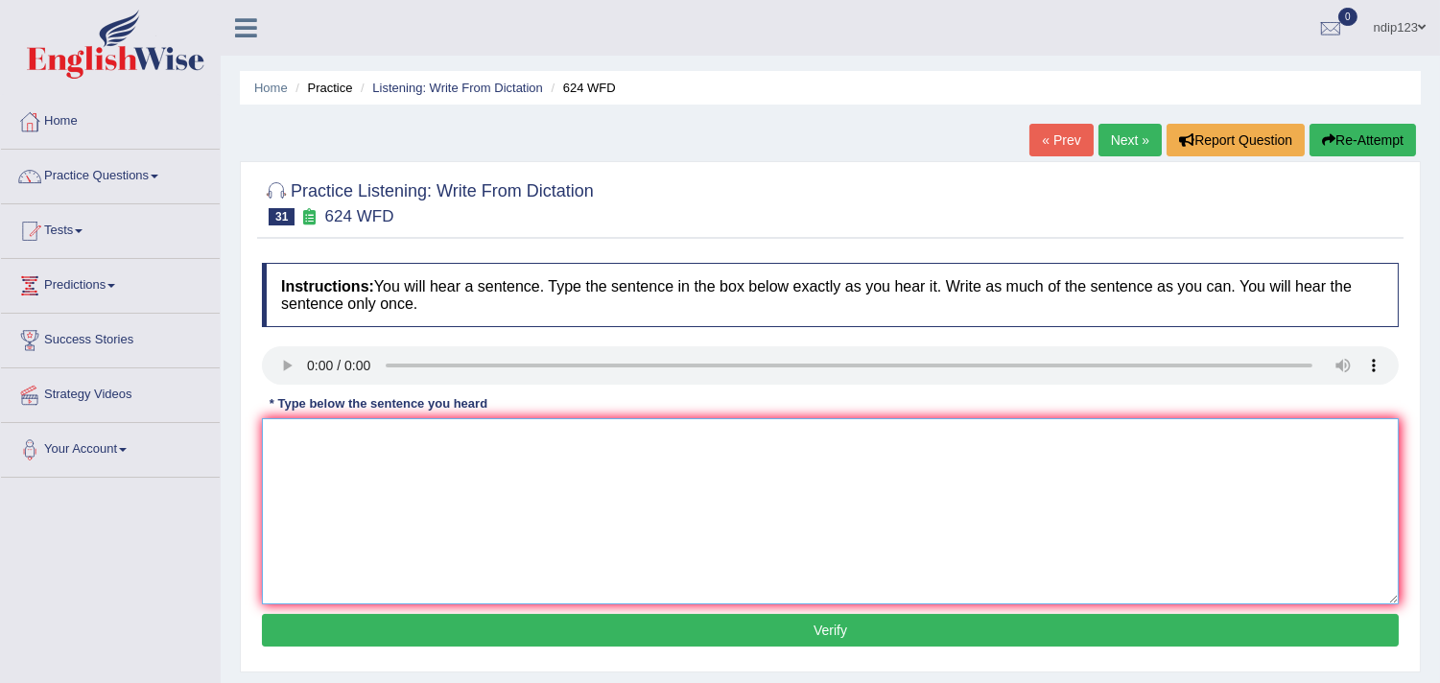
click at [378, 467] on textarea at bounding box center [830, 511] width 1137 height 186
click at [558, 438] on textarea "Our courses has to improve critical thinking and learning skills." at bounding box center [830, 511] width 1137 height 186
click at [371, 435] on textarea "Our courses has to improve critical thinking and independent learning skills." at bounding box center [830, 511] width 1137 height 186
type textarea "Our courses has have to improve critical thinking and independent learning skil…"
click at [844, 626] on button "Verify" at bounding box center [830, 630] width 1137 height 33
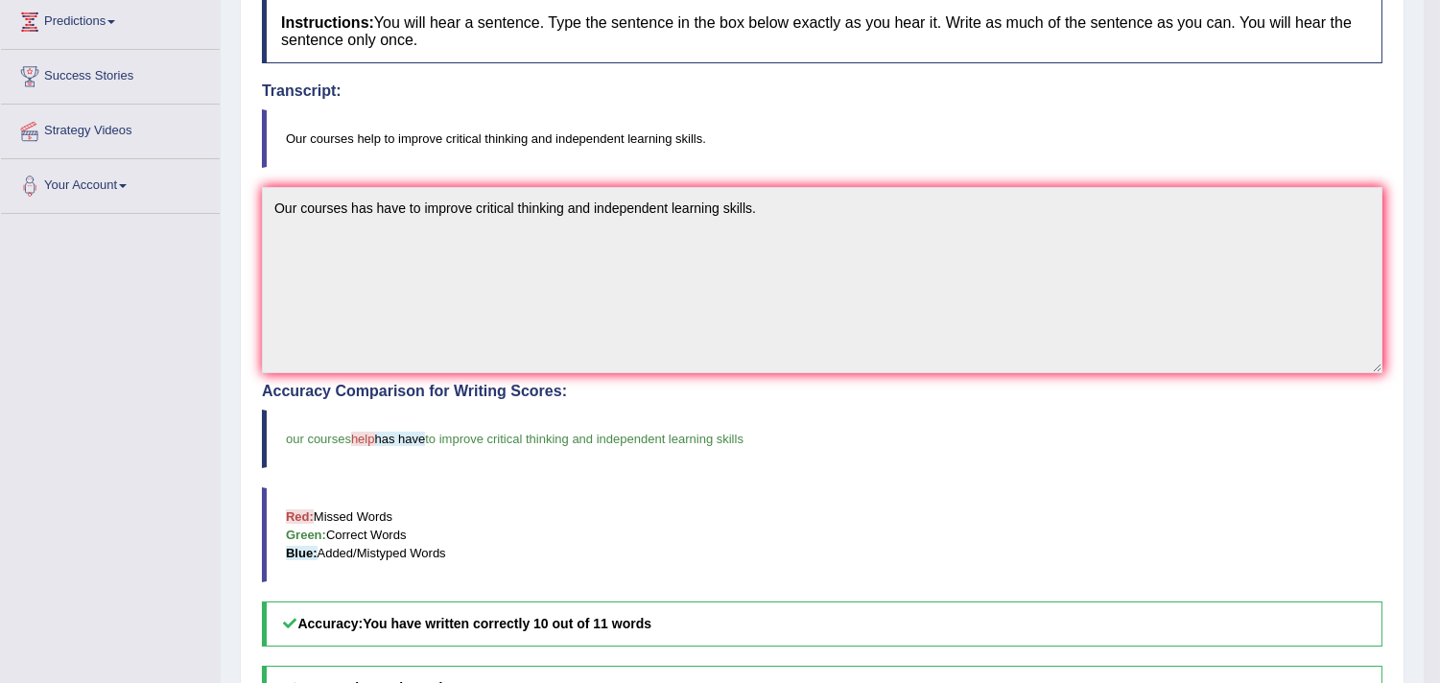
scroll to position [319, 0]
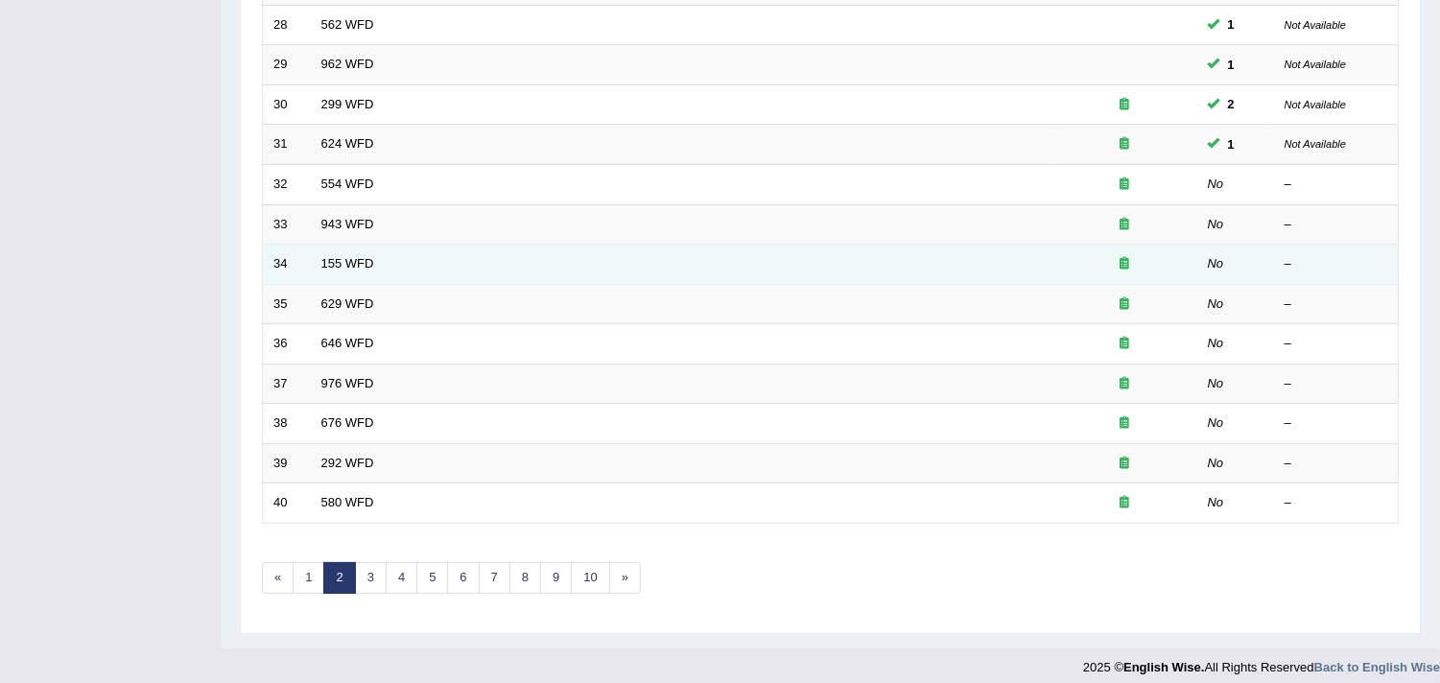
scroll to position [587, 0]
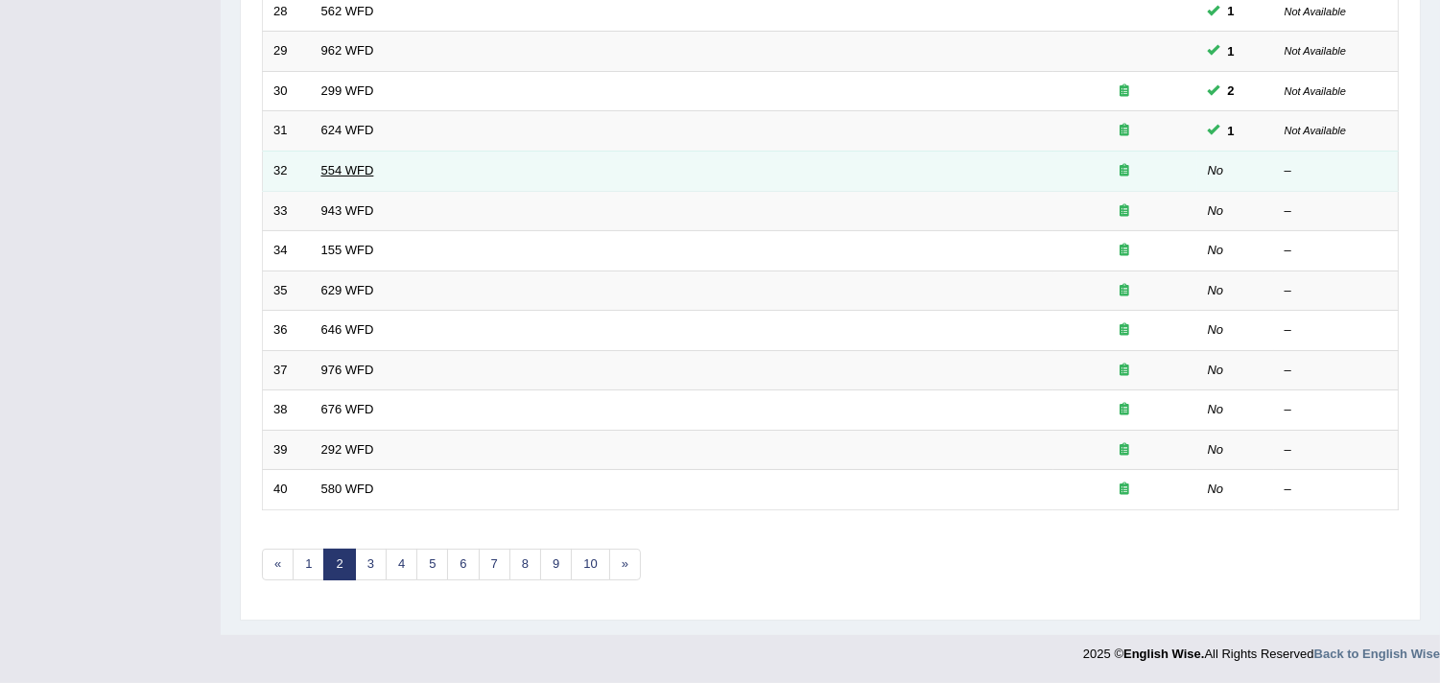
click at [330, 174] on link "554 WFD" at bounding box center [347, 170] width 53 height 14
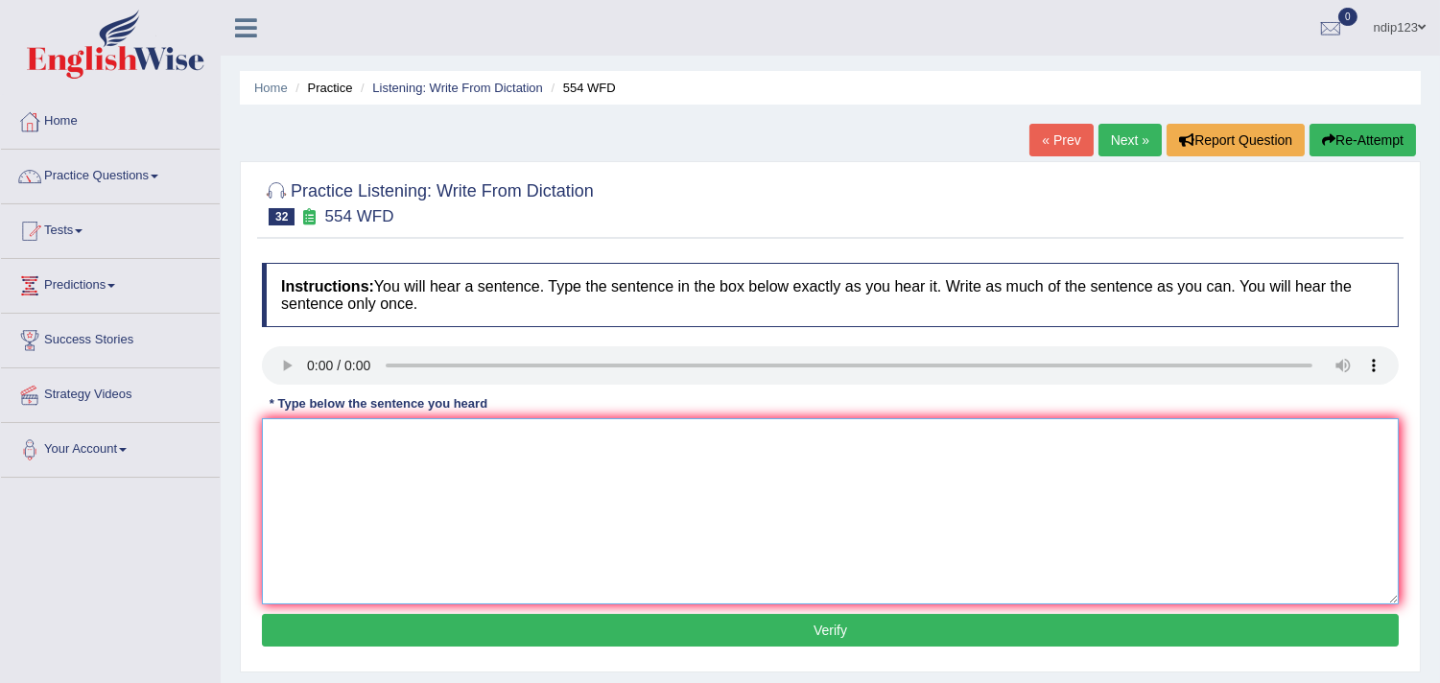
click at [292, 511] on textarea at bounding box center [830, 511] width 1137 height 186
type textarea "We are able to work in a team."
click at [859, 627] on button "Verify" at bounding box center [830, 630] width 1137 height 33
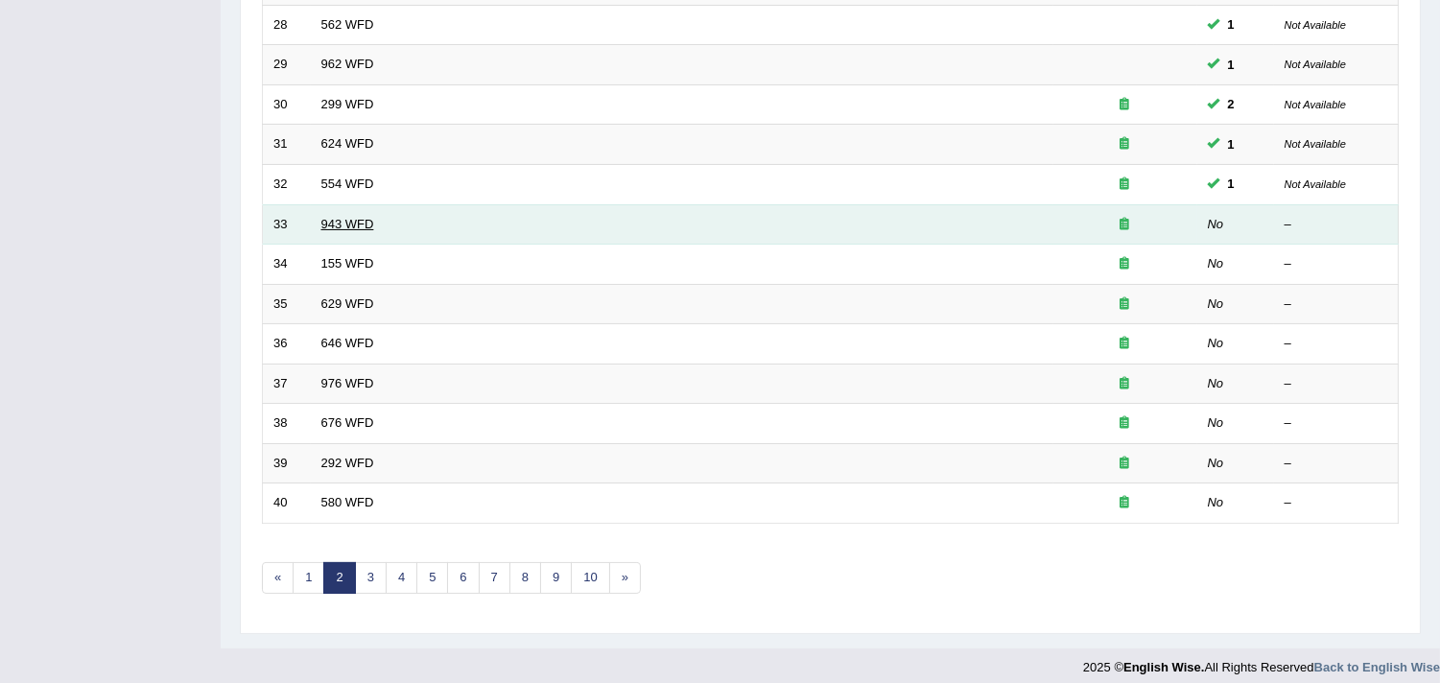
click at [338, 223] on link "943 WFD" at bounding box center [347, 224] width 53 height 14
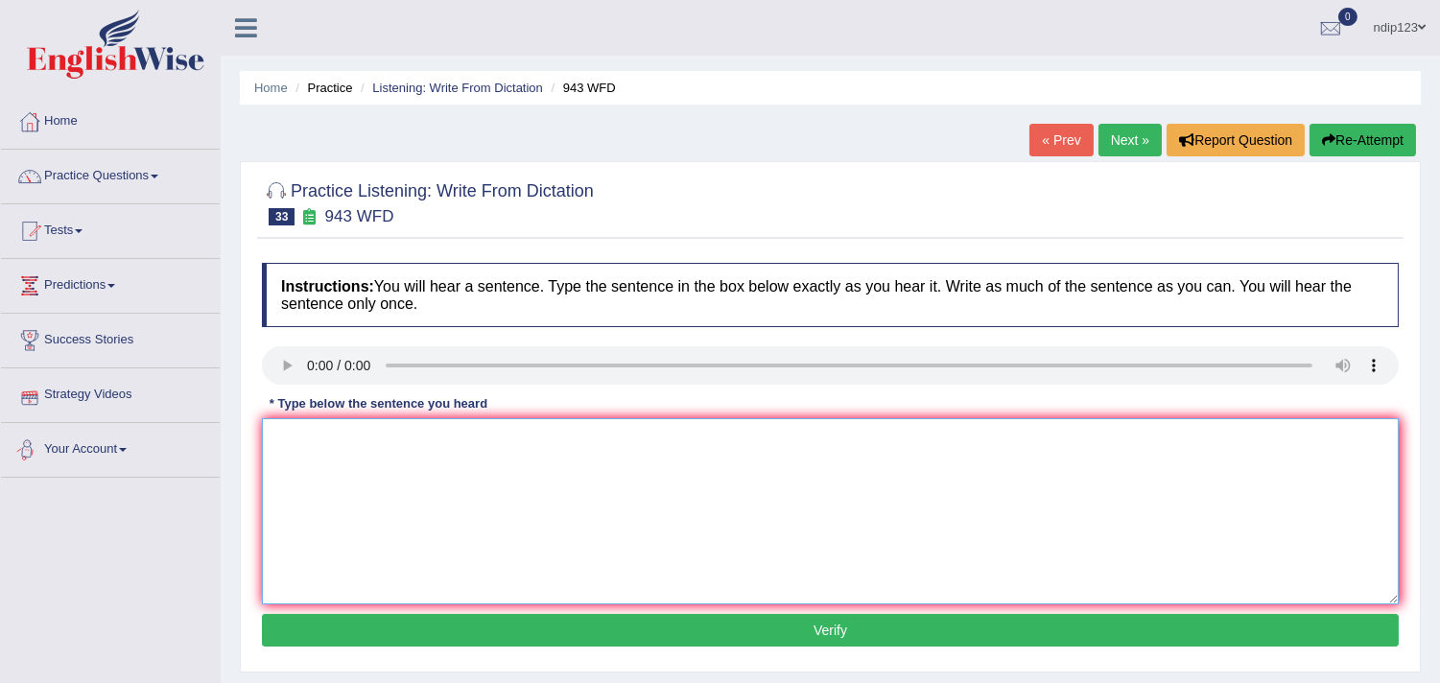
drag, startPoint x: 305, startPoint y: 496, endPoint x: 313, endPoint y: 483, distance: 15.5
click at [307, 494] on textarea at bounding box center [830, 511] width 1137 height 186
click at [447, 434] on textarea "Farming methods across the world have greatly developed recently." at bounding box center [830, 511] width 1137 height 186
click at [522, 439] on textarea "Farming methods across the World world have greatly developed recently." at bounding box center [830, 511] width 1137 height 186
click at [624, 437] on textarea "Farming methods across the World world has have greatly developed recently." at bounding box center [830, 511] width 1137 height 186
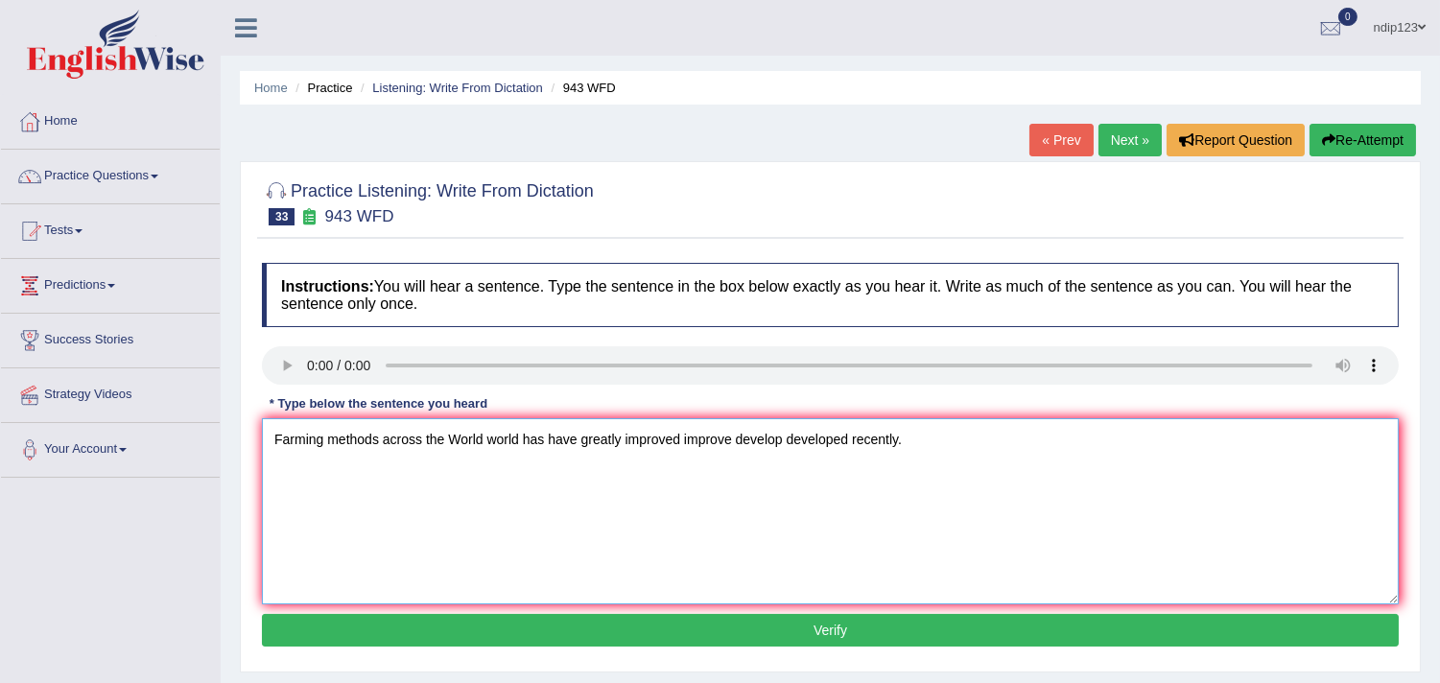
type textarea "Farming methods across the World world has have greatly improved improve develo…"
click at [819, 629] on button "Verify" at bounding box center [830, 630] width 1137 height 33
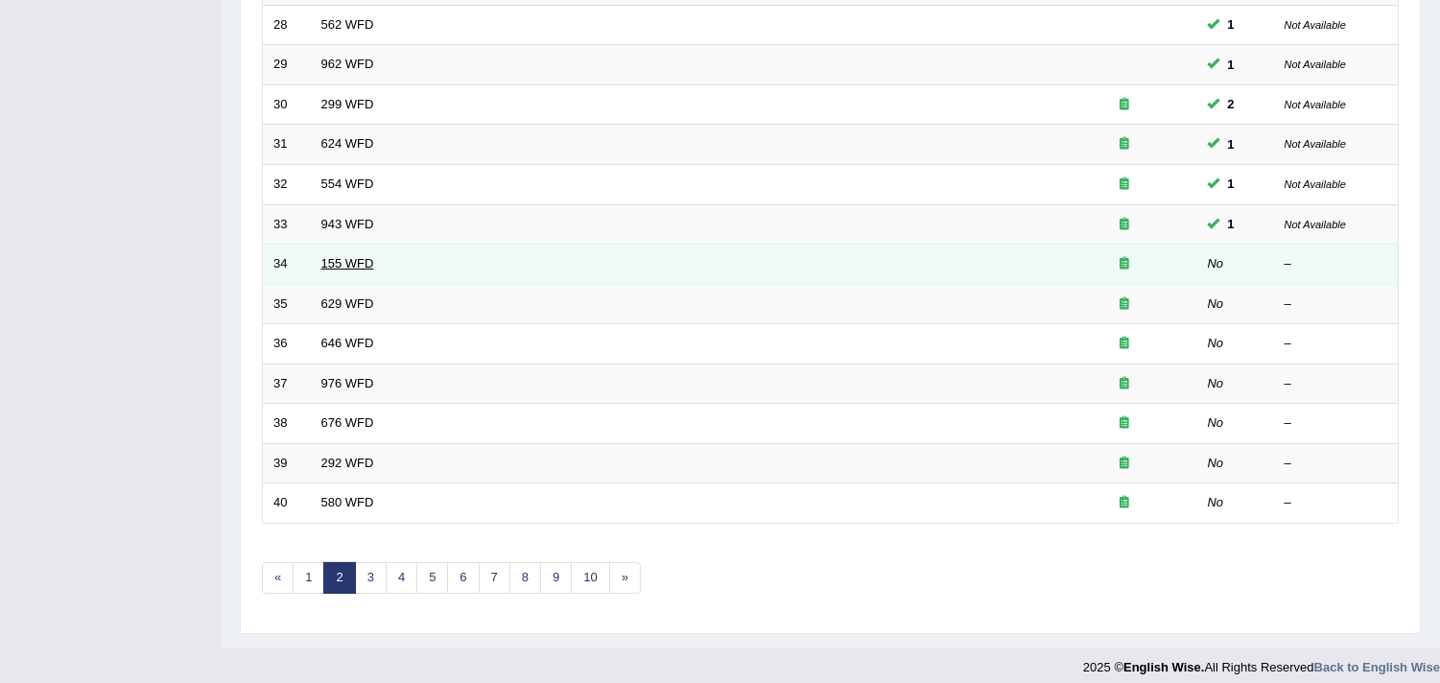
click at [336, 261] on link "155 WFD" at bounding box center [347, 263] width 53 height 14
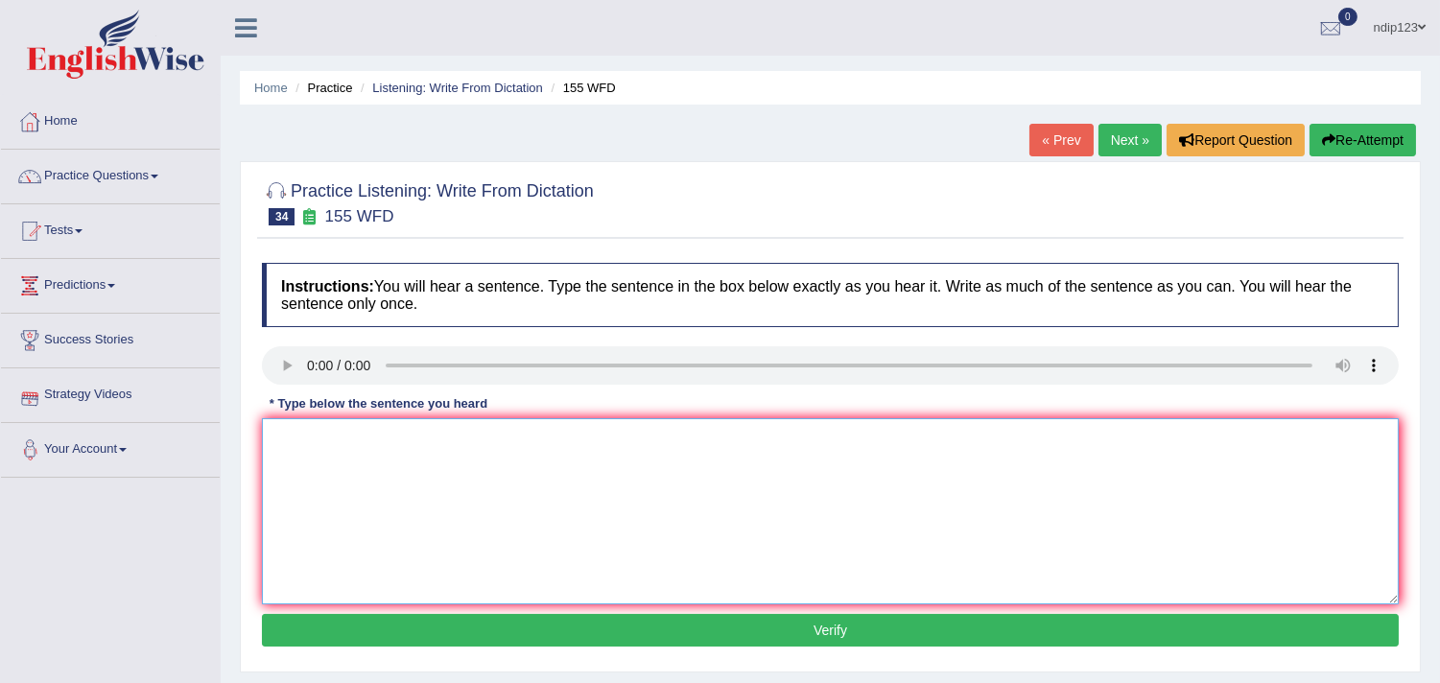
click at [443, 520] on textarea at bounding box center [830, 511] width 1137 height 186
click at [416, 435] on textarea "Important details in the argument are missing in the summary." at bounding box center [830, 511] width 1137 height 186
click at [388, 441] on textarea "Important details in the argument are missing in the summary." at bounding box center [830, 511] width 1137 height 186
click at [483, 430] on textarea "Important details in of the argument are missing in the summary." at bounding box center [830, 511] width 1137 height 186
type textarea "Important details in of the argument arguments are missing in the summary."
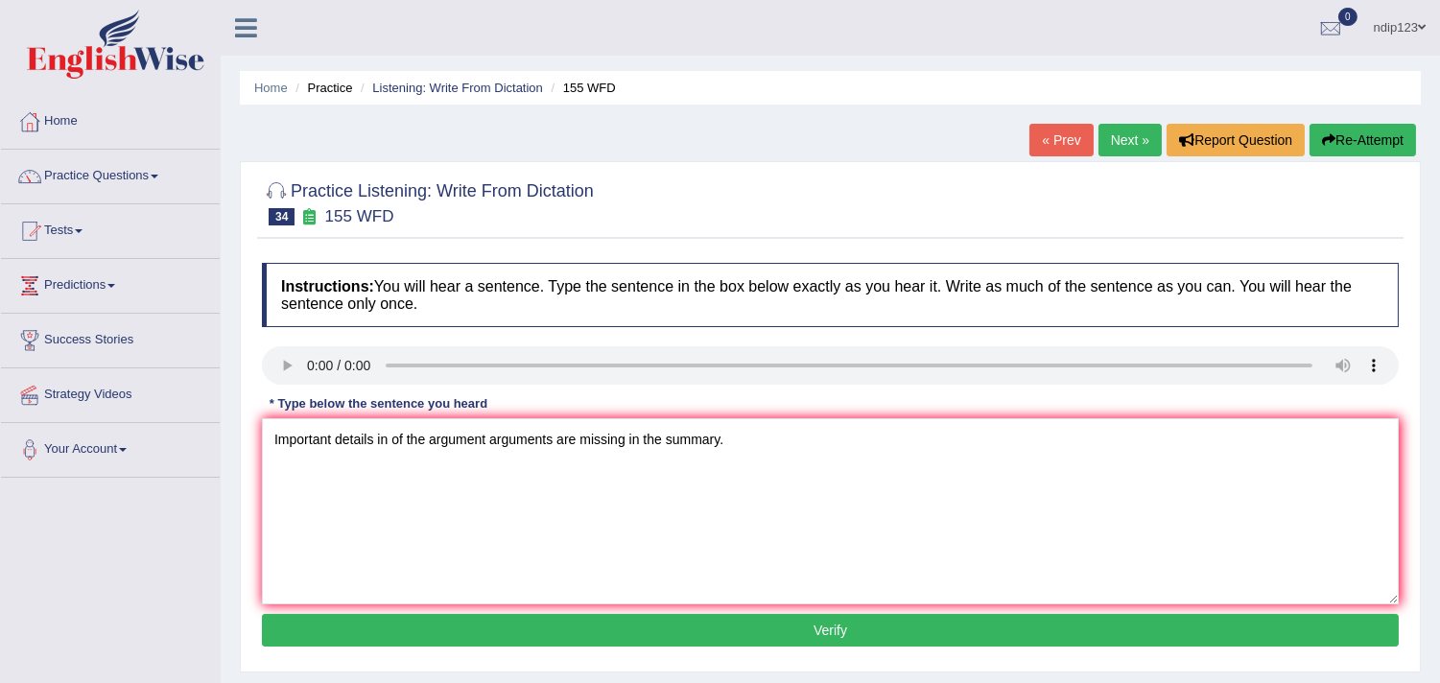
click at [830, 630] on button "Verify" at bounding box center [830, 630] width 1137 height 33
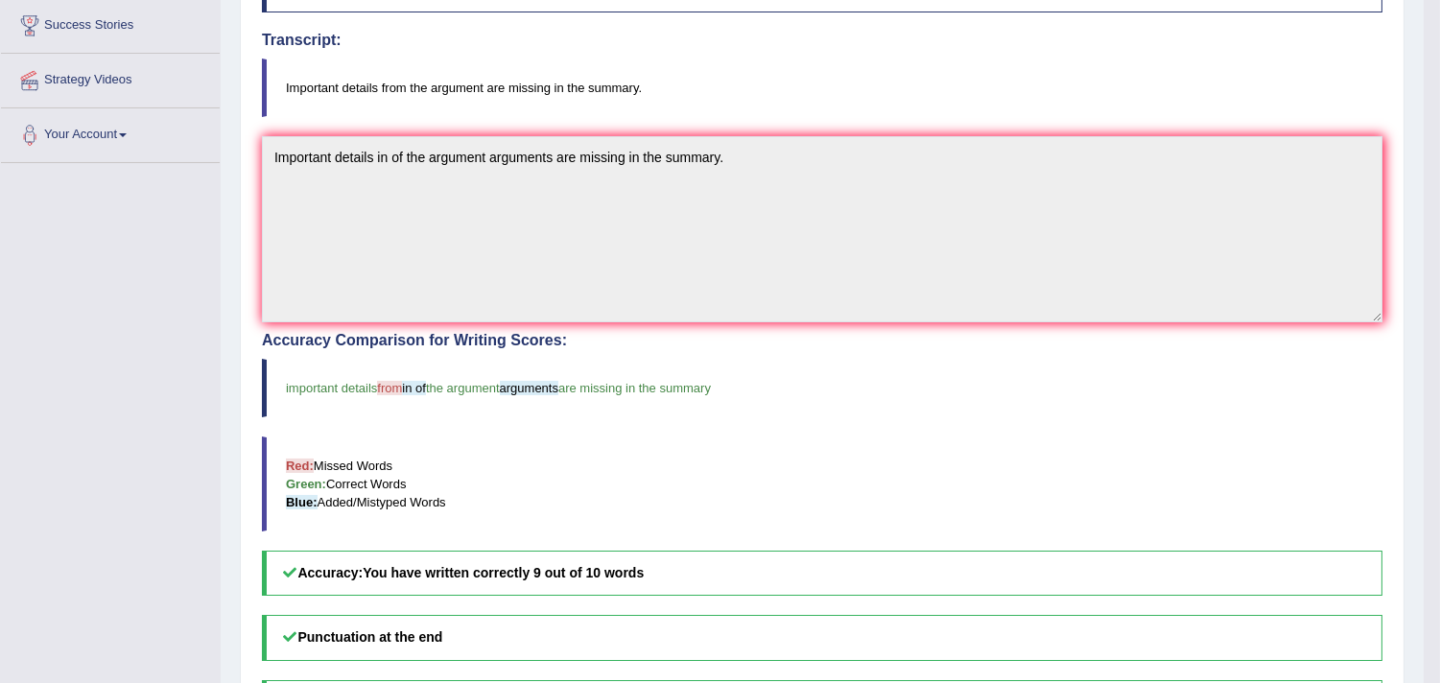
scroll to position [426, 0]
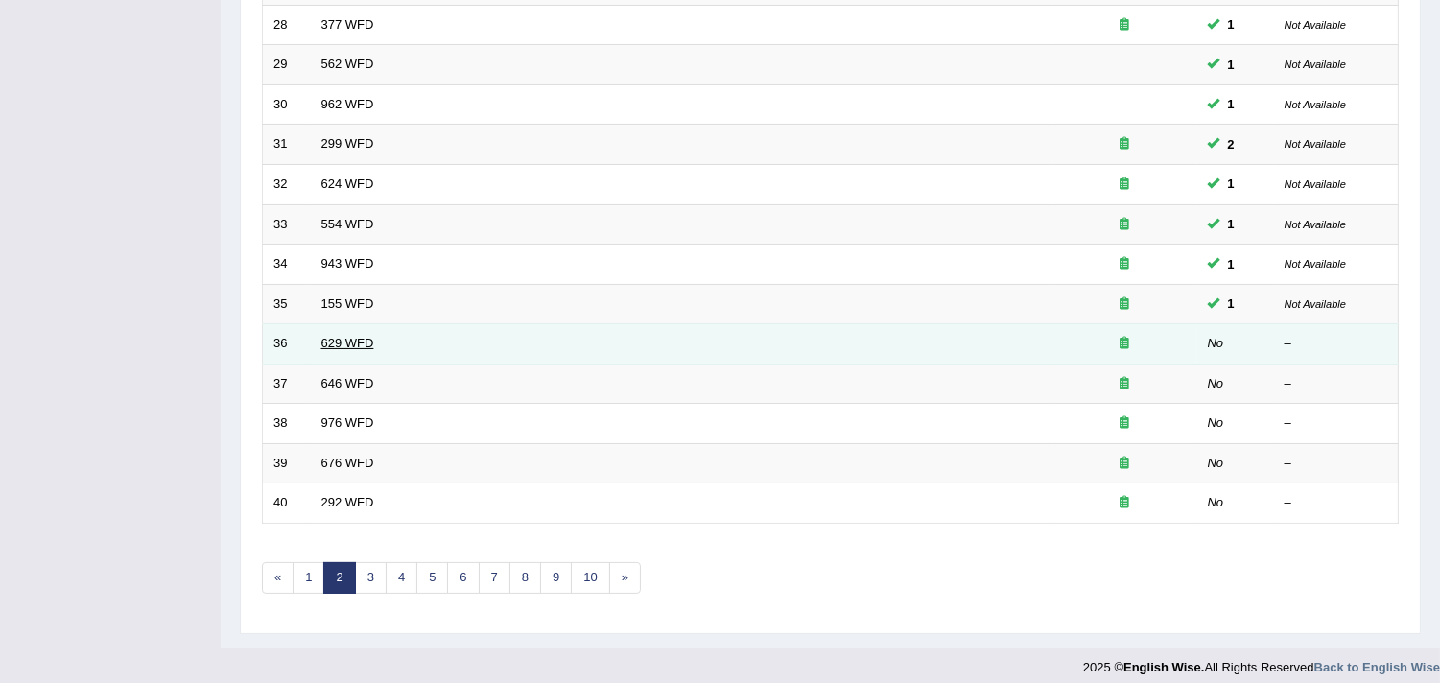
click at [349, 341] on link "629 WFD" at bounding box center [347, 343] width 53 height 14
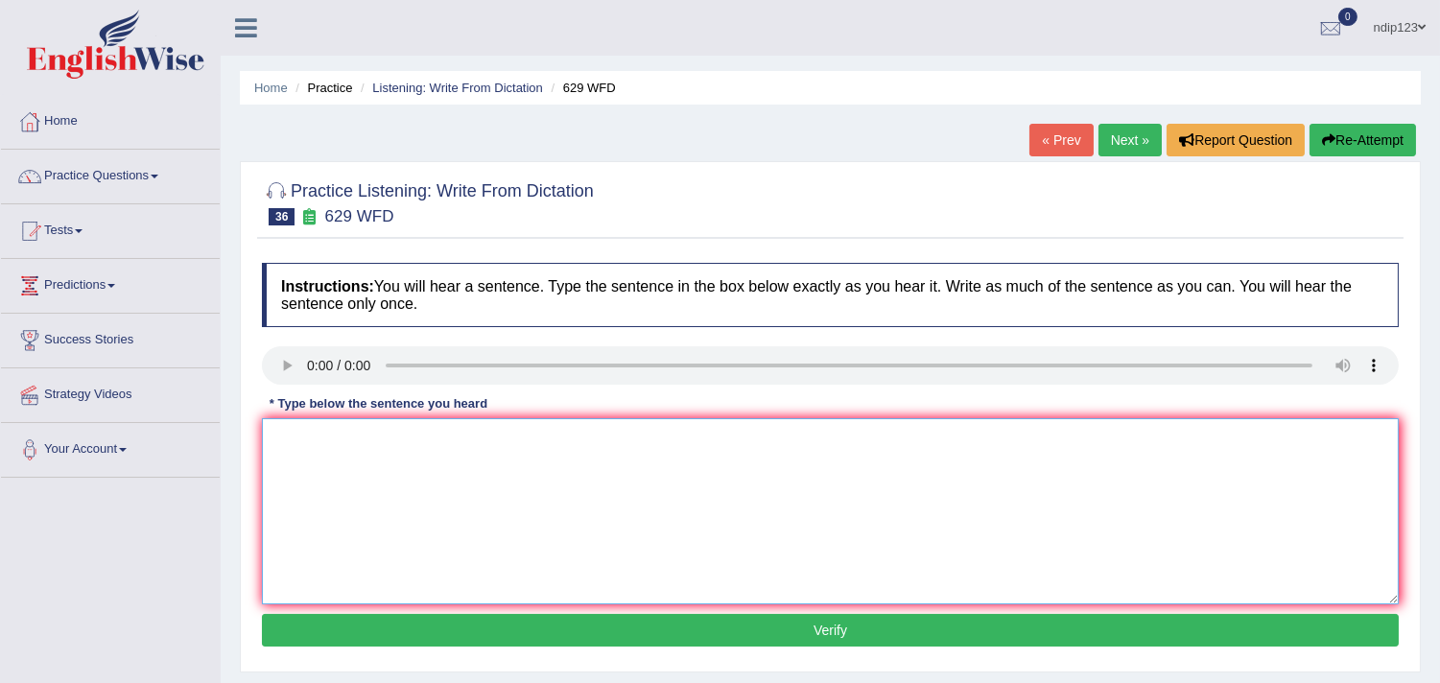
click at [341, 482] on textarea at bounding box center [830, 511] width 1137 height 186
click at [425, 430] on textarea "Please provide the report to support your ideas in this arguments argument." at bounding box center [830, 511] width 1137 height 186
click at [600, 435] on textarea "Please provide the report reports to support your ideas in this arguments argum…" at bounding box center [830, 511] width 1137 height 186
type textarea "Please provide the report reports to support your ideas of in this arguments ar…"
click at [816, 630] on button "Verify" at bounding box center [830, 630] width 1137 height 33
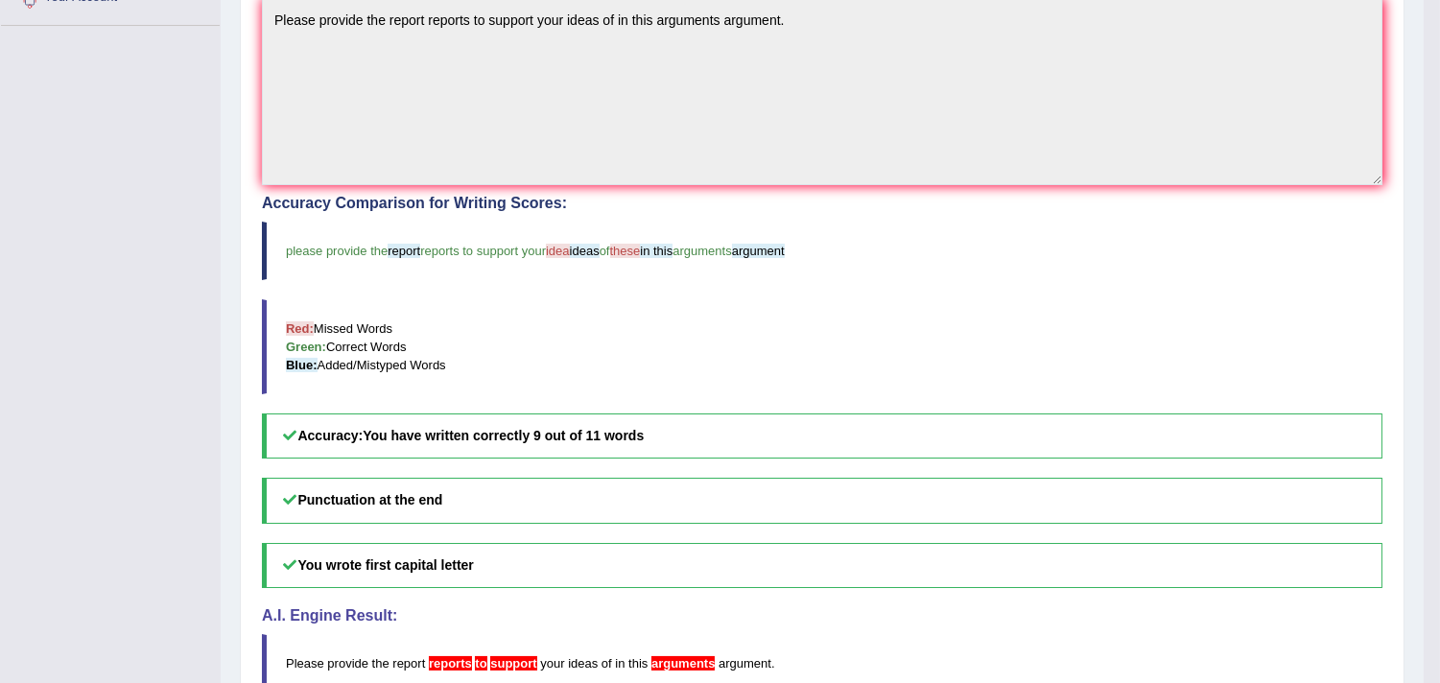
scroll to position [213, 0]
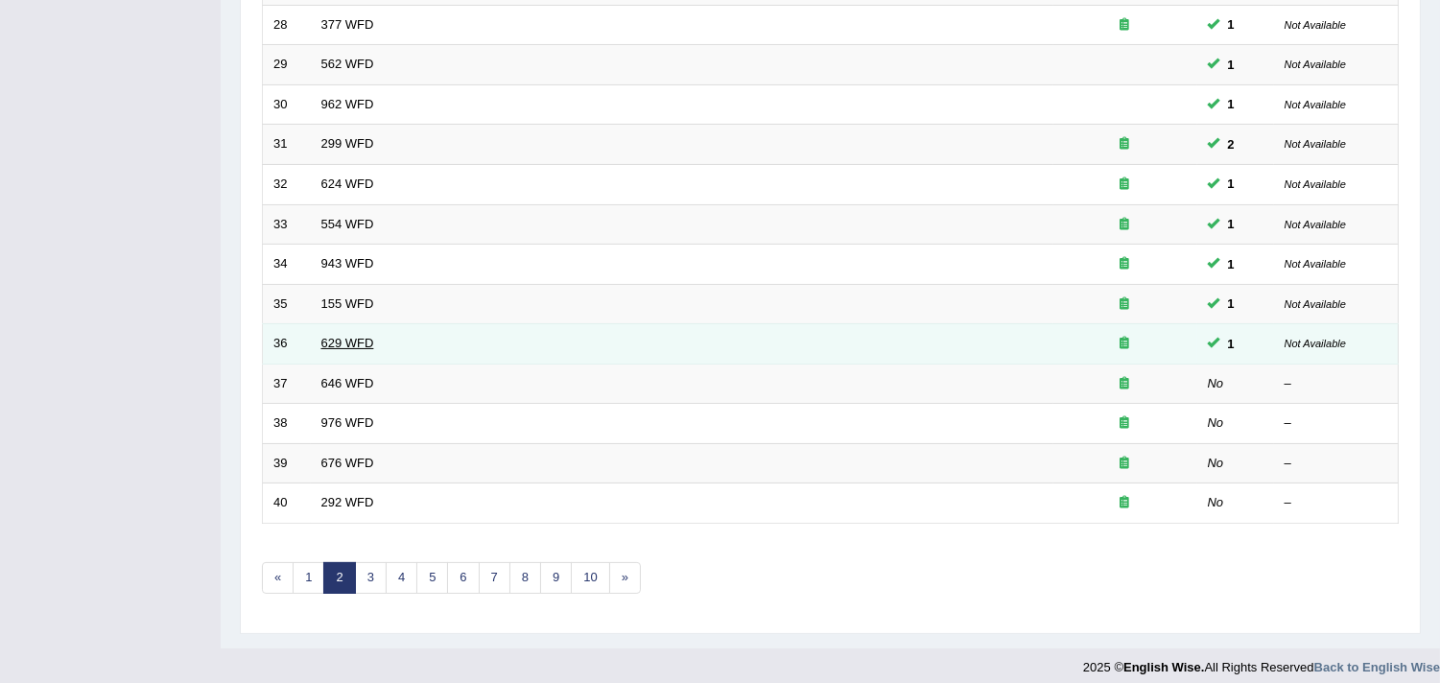
click at [353, 340] on link "629 WFD" at bounding box center [347, 343] width 53 height 14
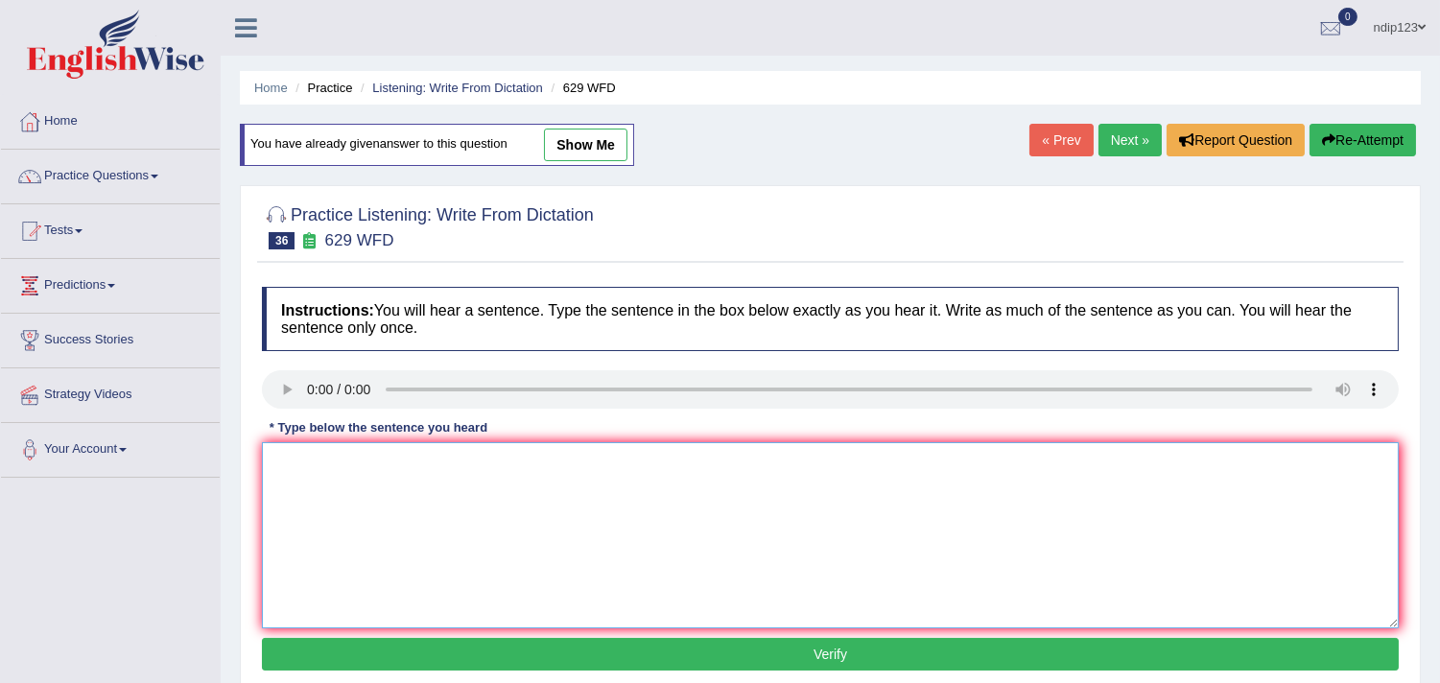
click at [398, 558] on textarea at bounding box center [830, 535] width 1137 height 186
type textarea "Please provide the report to support your idea of these arguments."
click at [836, 653] on button "Verify" at bounding box center [830, 654] width 1137 height 33
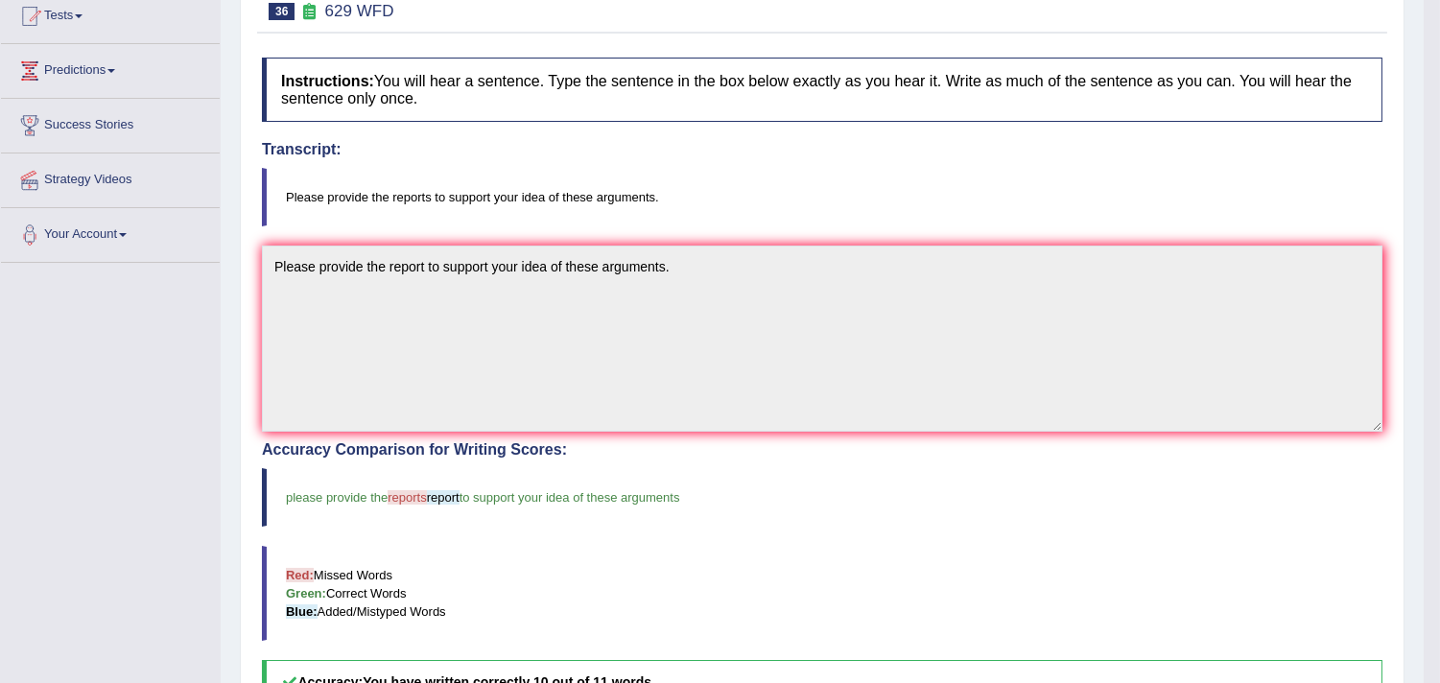
scroll to position [213, 0]
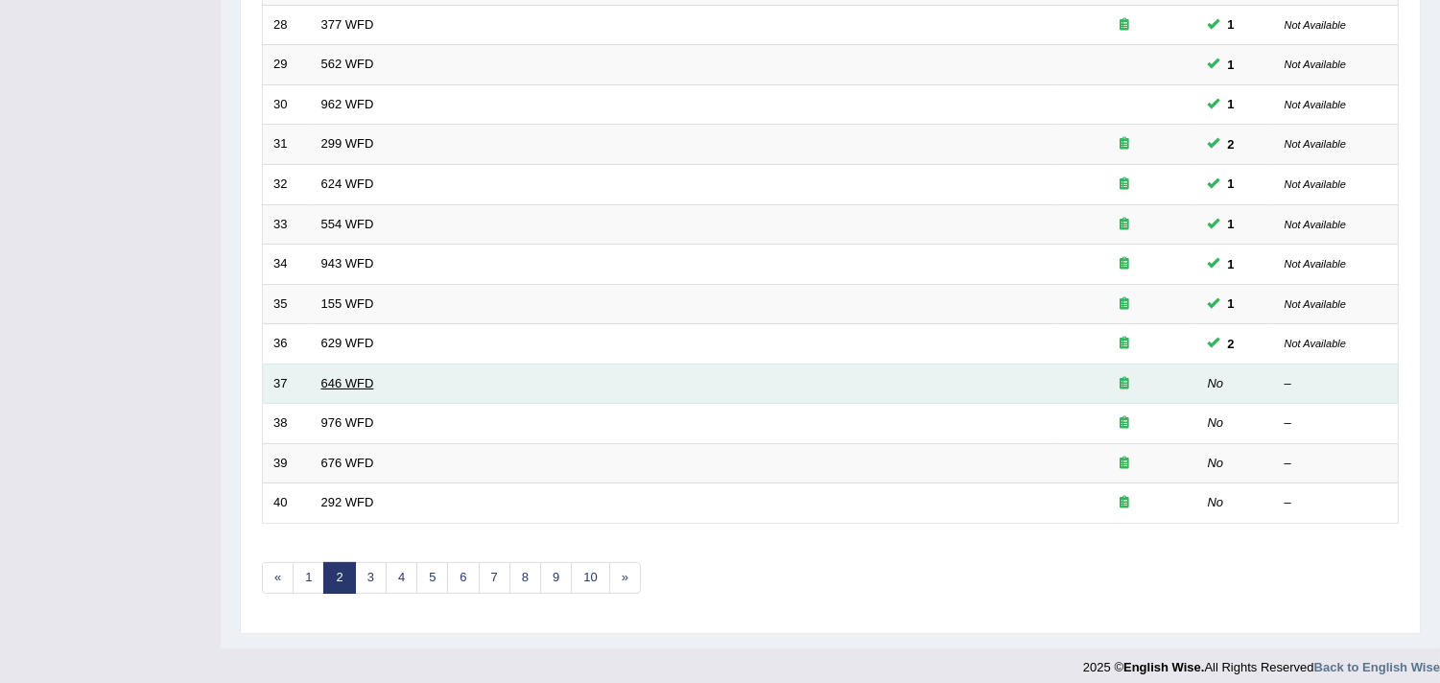
click at [343, 381] on link "646 WFD" at bounding box center [347, 383] width 53 height 14
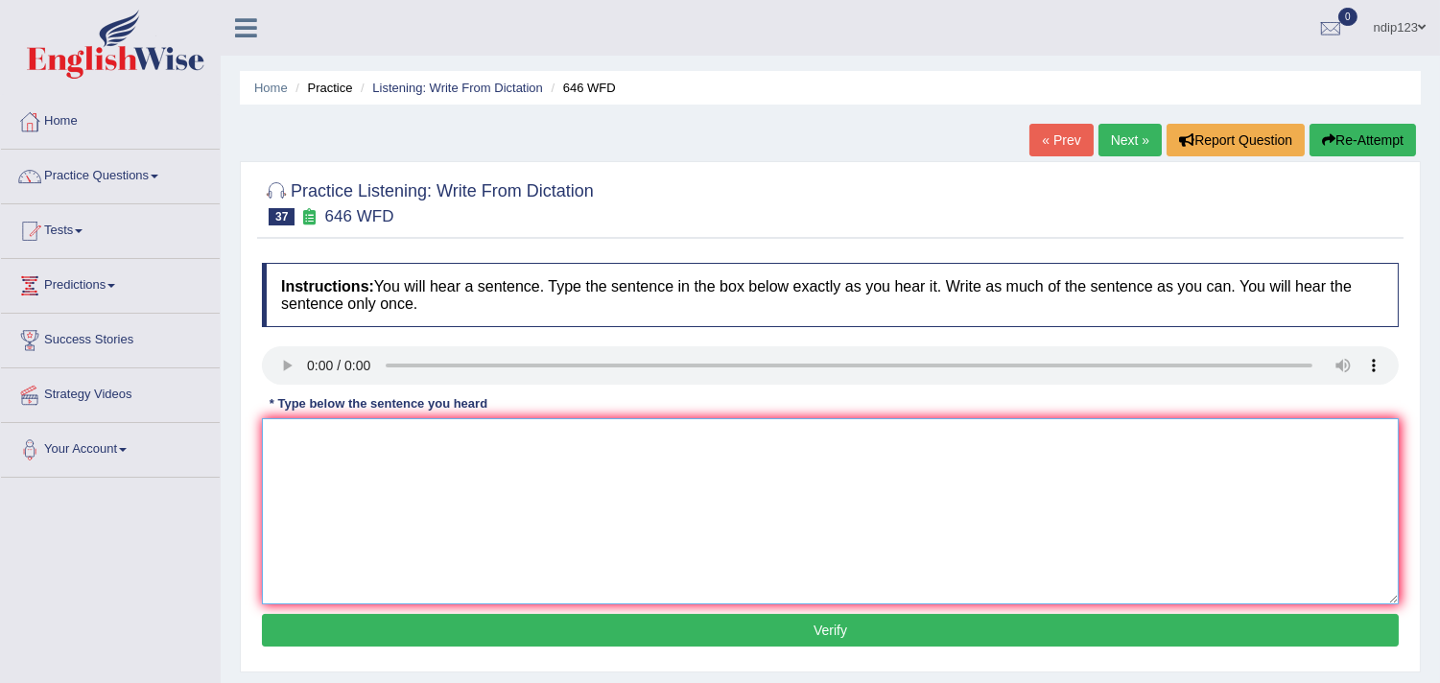
click at [460, 532] on textarea at bounding box center [830, 511] width 1137 height 186
type textarea "The industrial revolution in [GEOGRAPHIC_DATA] was driven by steam technology."
click at [774, 633] on button "Verify" at bounding box center [830, 630] width 1137 height 33
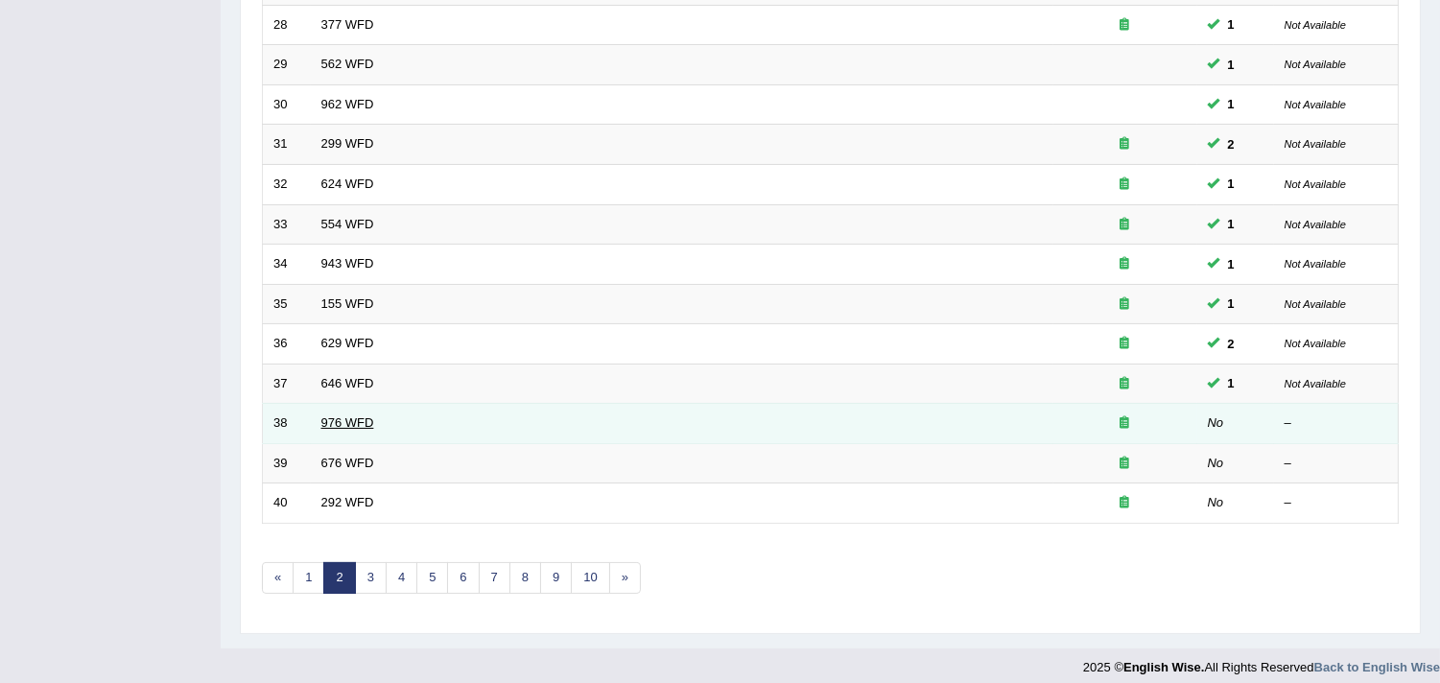
click at [338, 417] on link "976 WFD" at bounding box center [347, 422] width 53 height 14
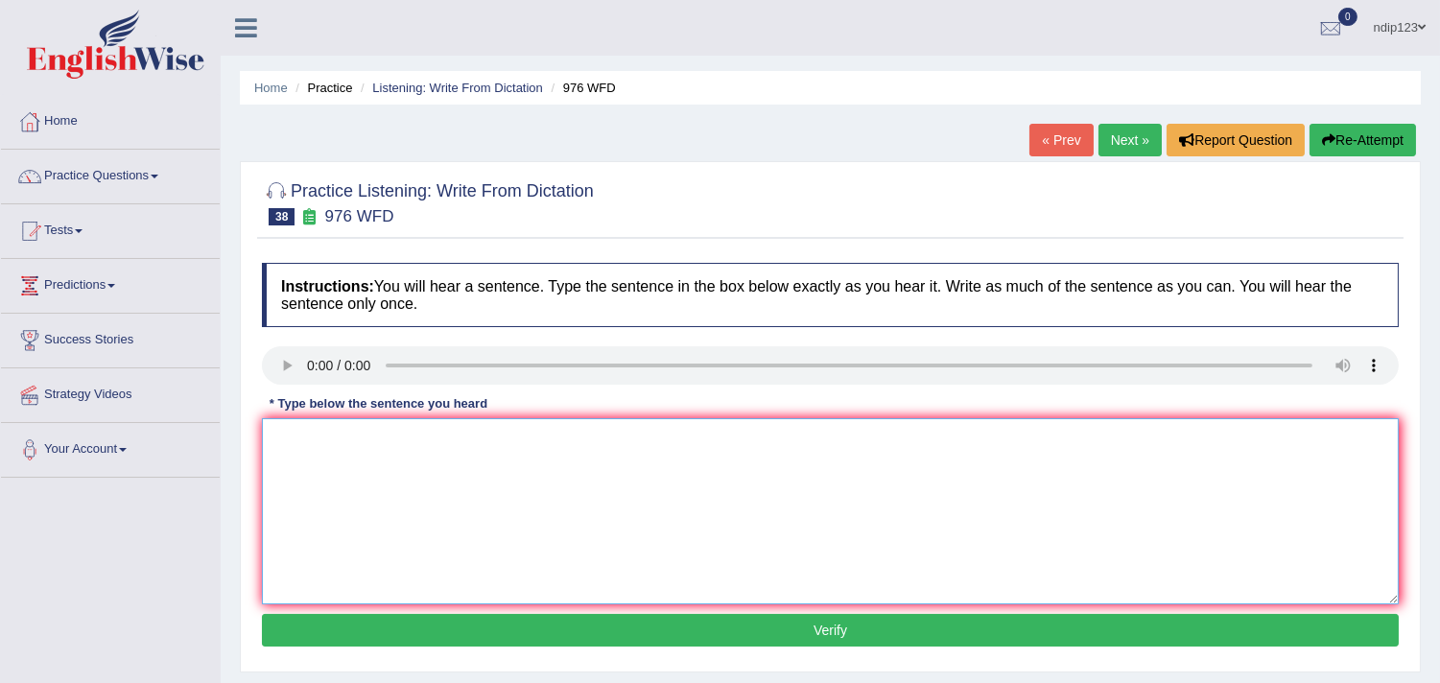
click at [348, 484] on textarea at bounding box center [830, 511] width 1137 height 186
click at [372, 443] on textarea "The study of the economy is a tricky subject to research." at bounding box center [830, 511] width 1137 height 186
type textarea "The study of the economic economy is a tricky subject to research."
click at [819, 628] on button "Verify" at bounding box center [830, 630] width 1137 height 33
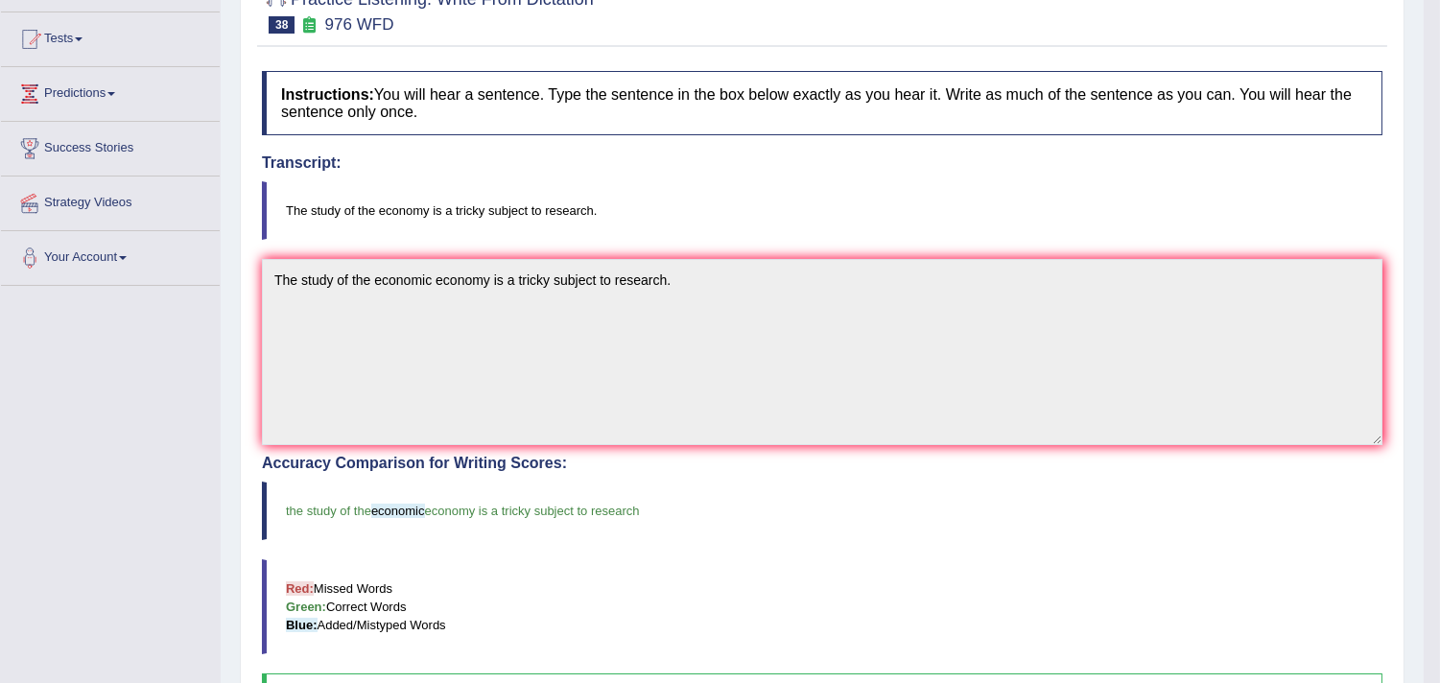
scroll to position [213, 0]
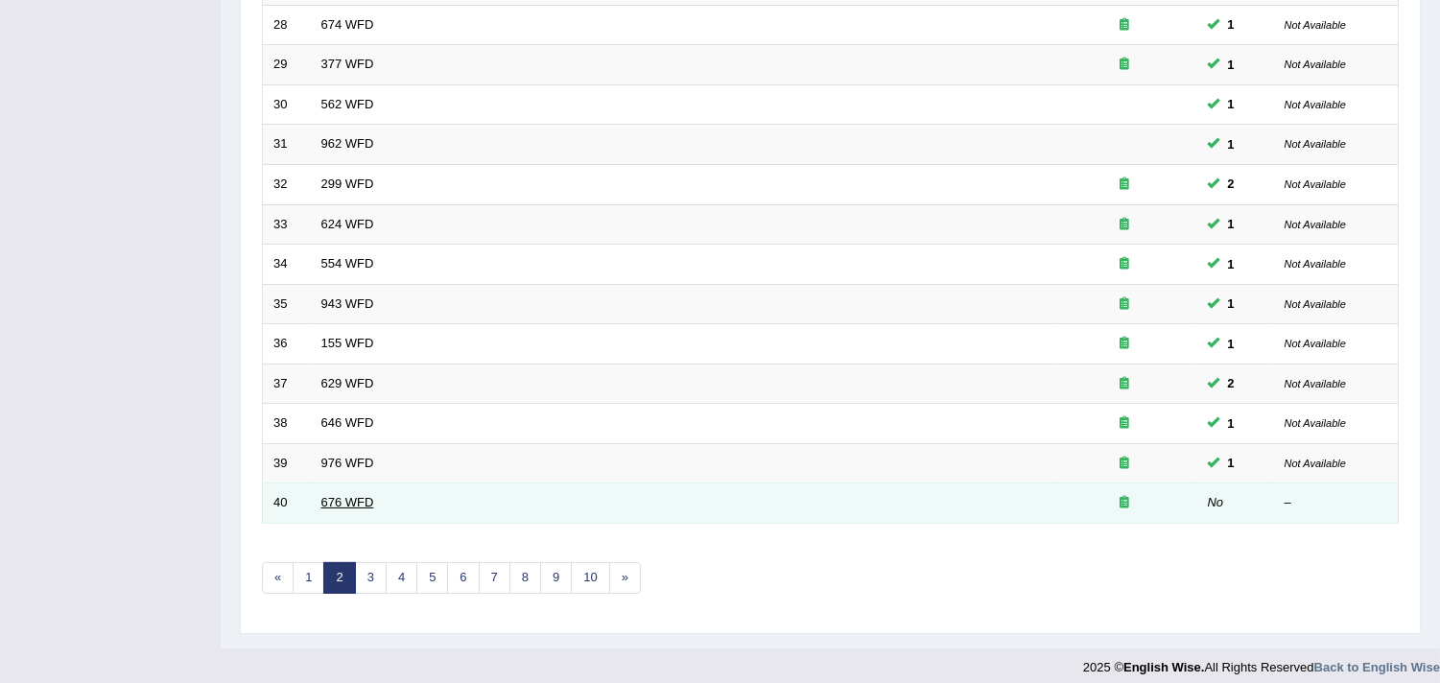
click at [347, 496] on link "676 WFD" at bounding box center [347, 502] width 53 height 14
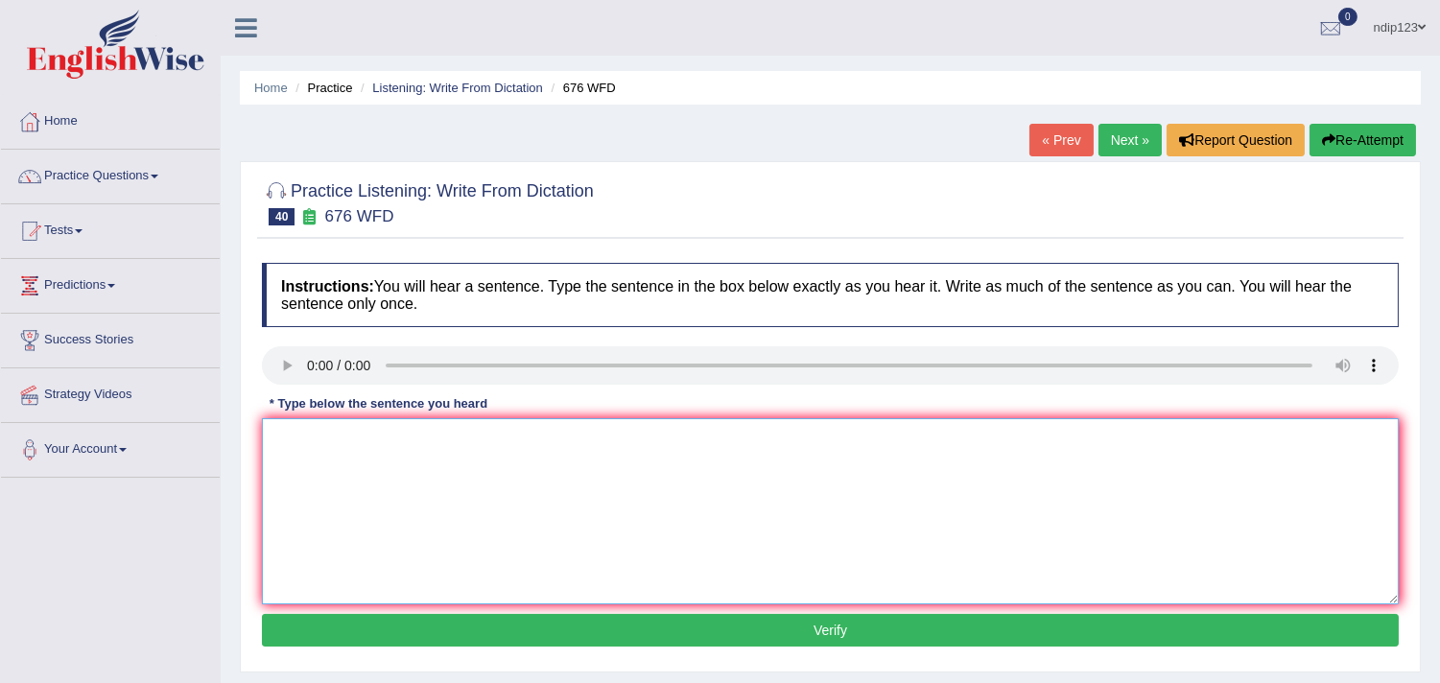
click at [336, 480] on textarea at bounding box center [830, 511] width 1137 height 186
click at [454, 439] on textarea "Universities need to secure thr grounds for research subjects." at bounding box center [830, 511] width 1137 height 186
click at [633, 435] on textarea "Universities need to secure the ground grounds for research subjects." at bounding box center [830, 511] width 1137 height 186
click at [345, 437] on textarea "Universities need to secure the ground grounds for research subject subjects." at bounding box center [830, 511] width 1137 height 186
type textarea "Universities University's needs need to secure the ground grounds for research …"
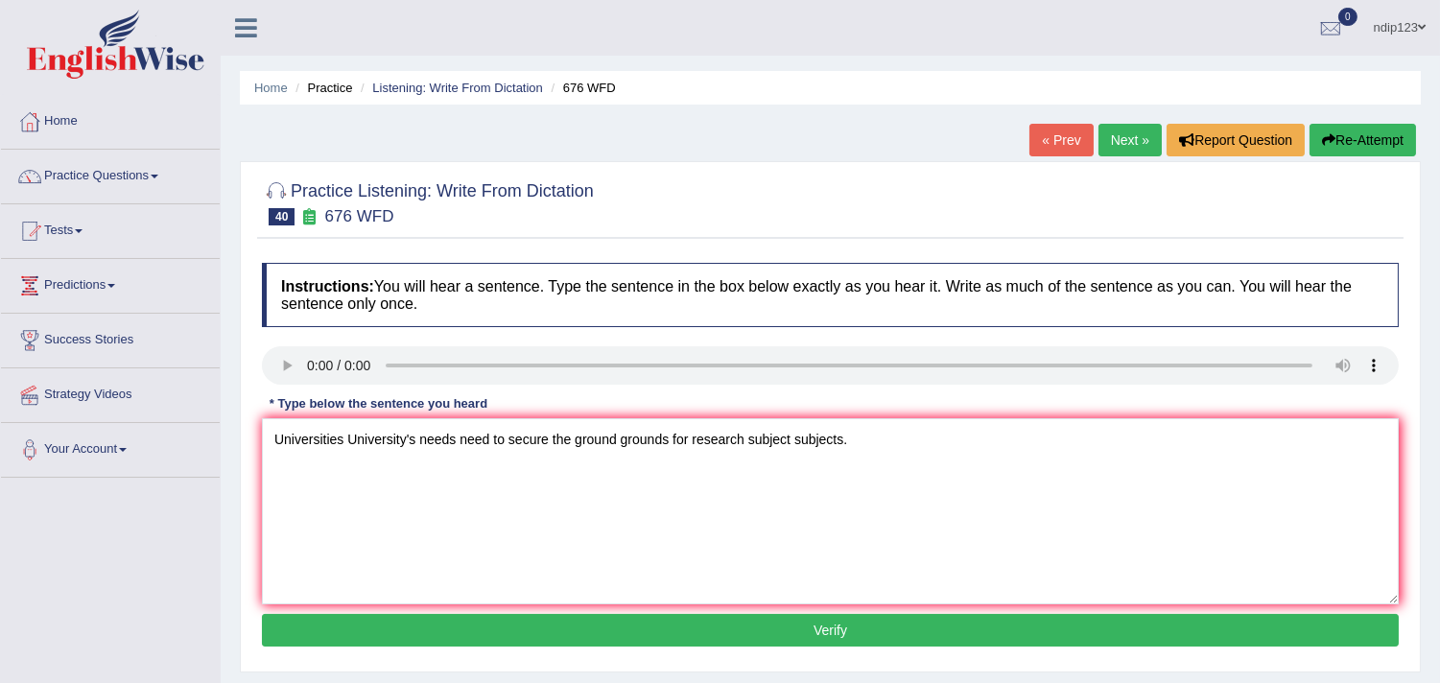
click at [822, 633] on button "Verify" at bounding box center [830, 630] width 1137 height 33
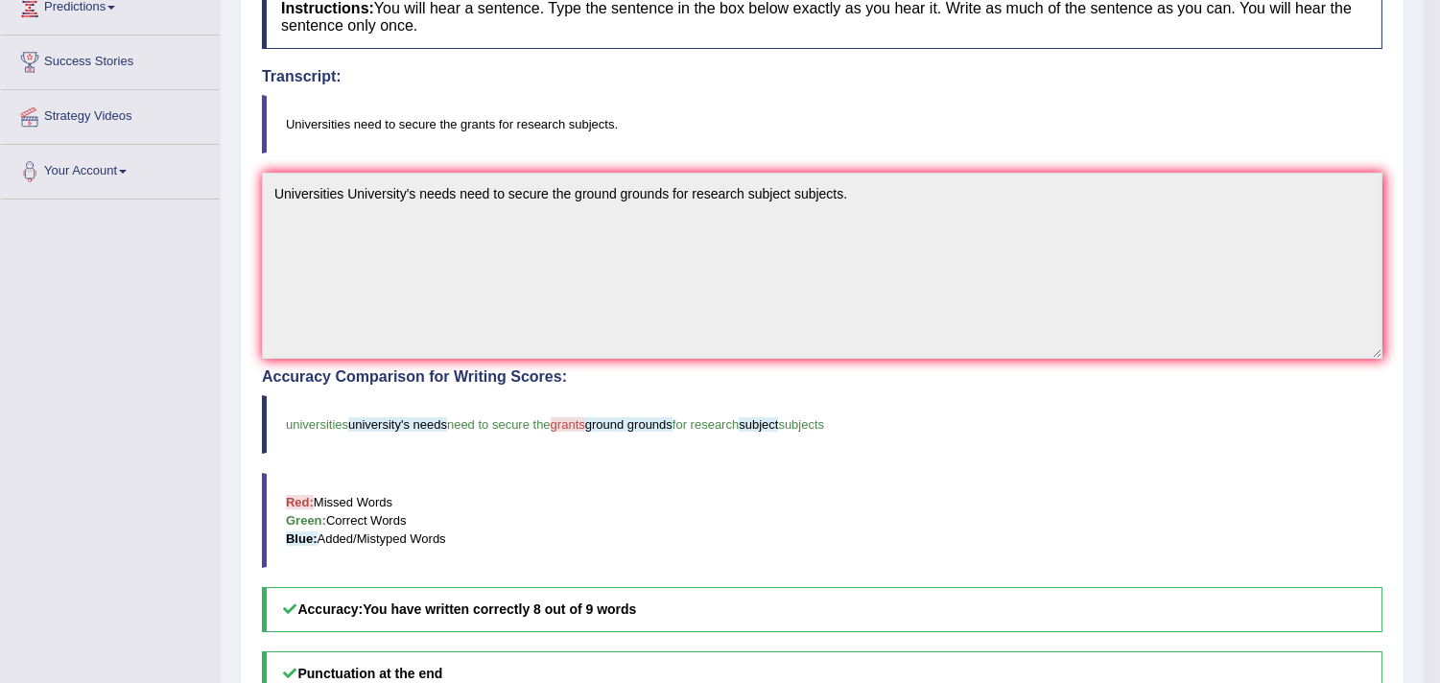
scroll to position [319, 0]
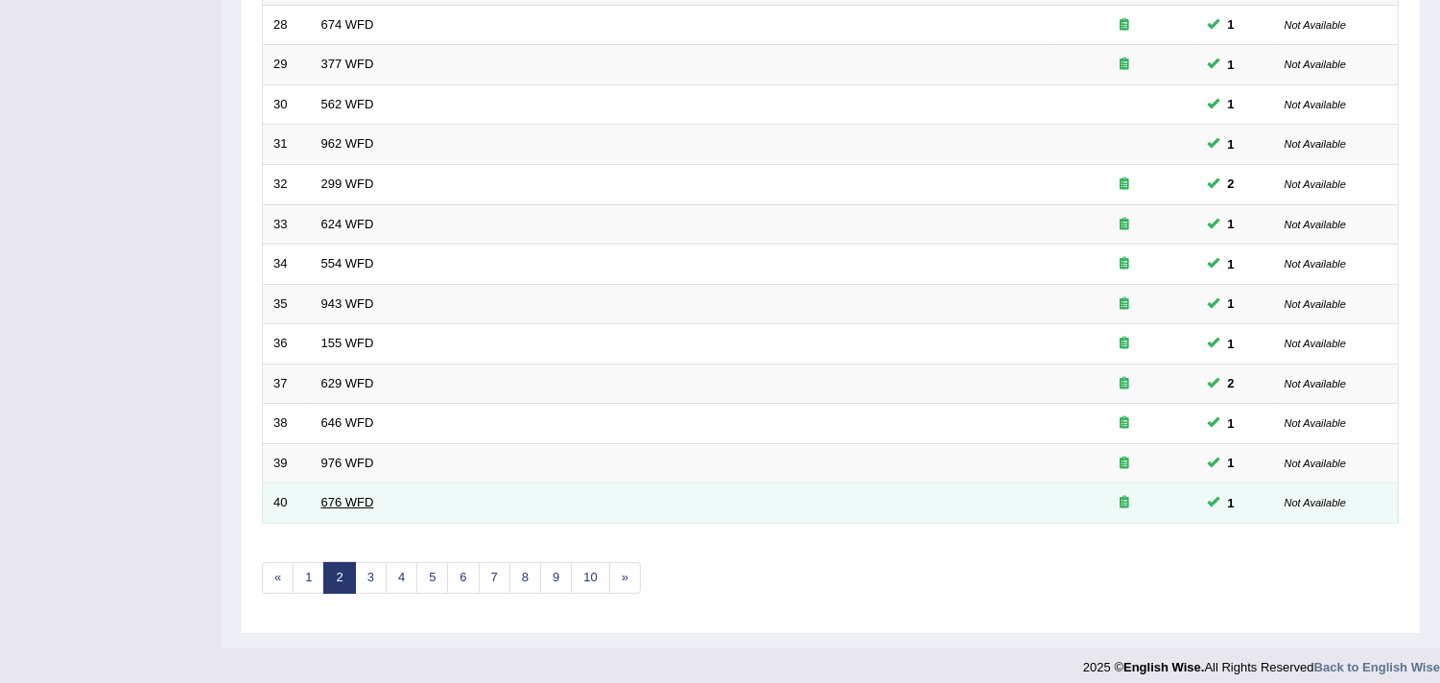
click at [338, 501] on link "676 WFD" at bounding box center [347, 502] width 53 height 14
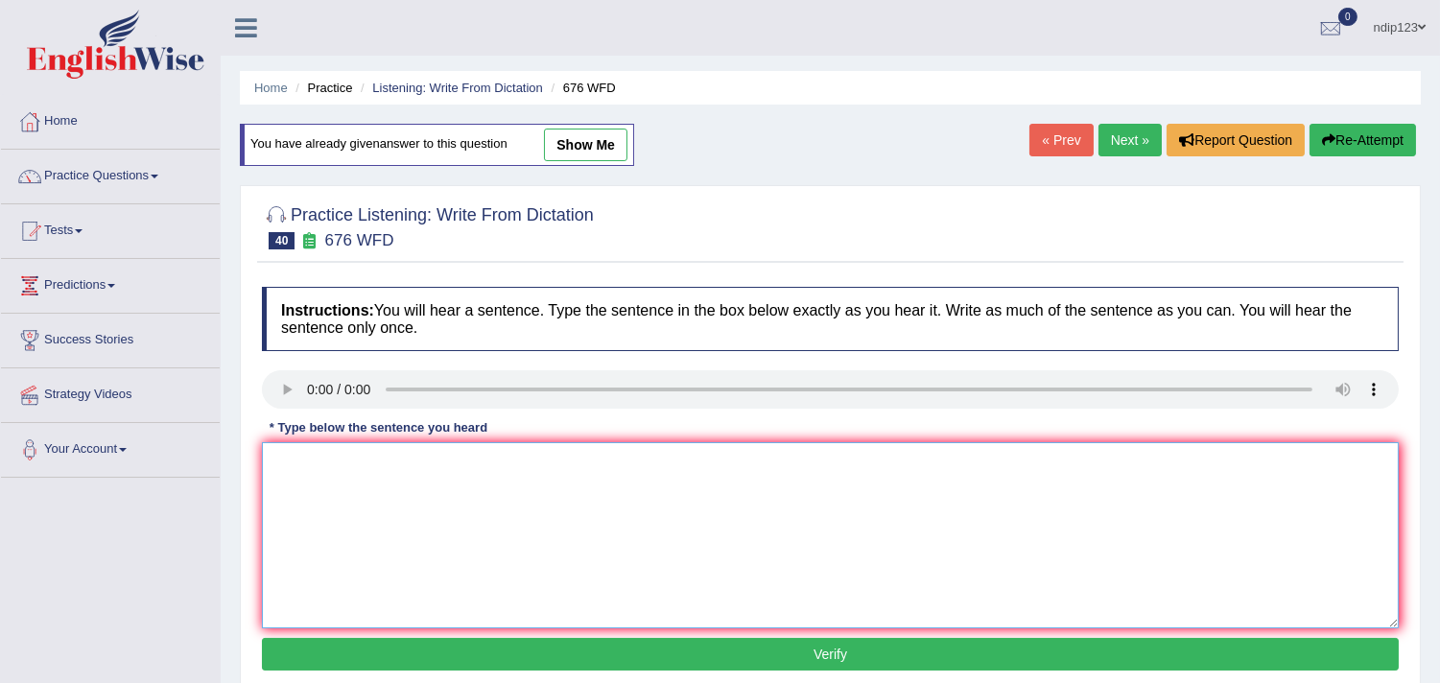
click at [355, 477] on textarea at bounding box center [830, 535] width 1137 height 186
type textarea "Universities needs need to secure the grants for research subjects."
click at [833, 655] on button "Verify" at bounding box center [830, 654] width 1137 height 33
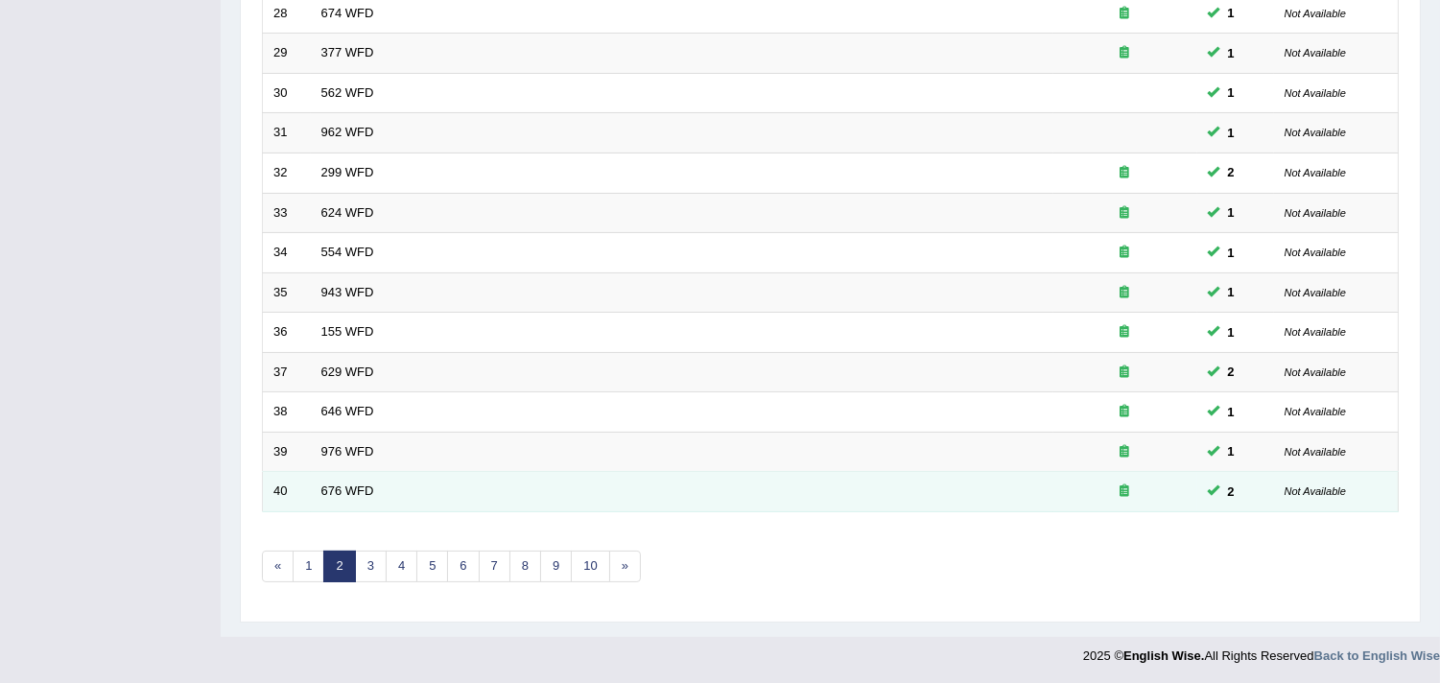
scroll to position [587, 0]
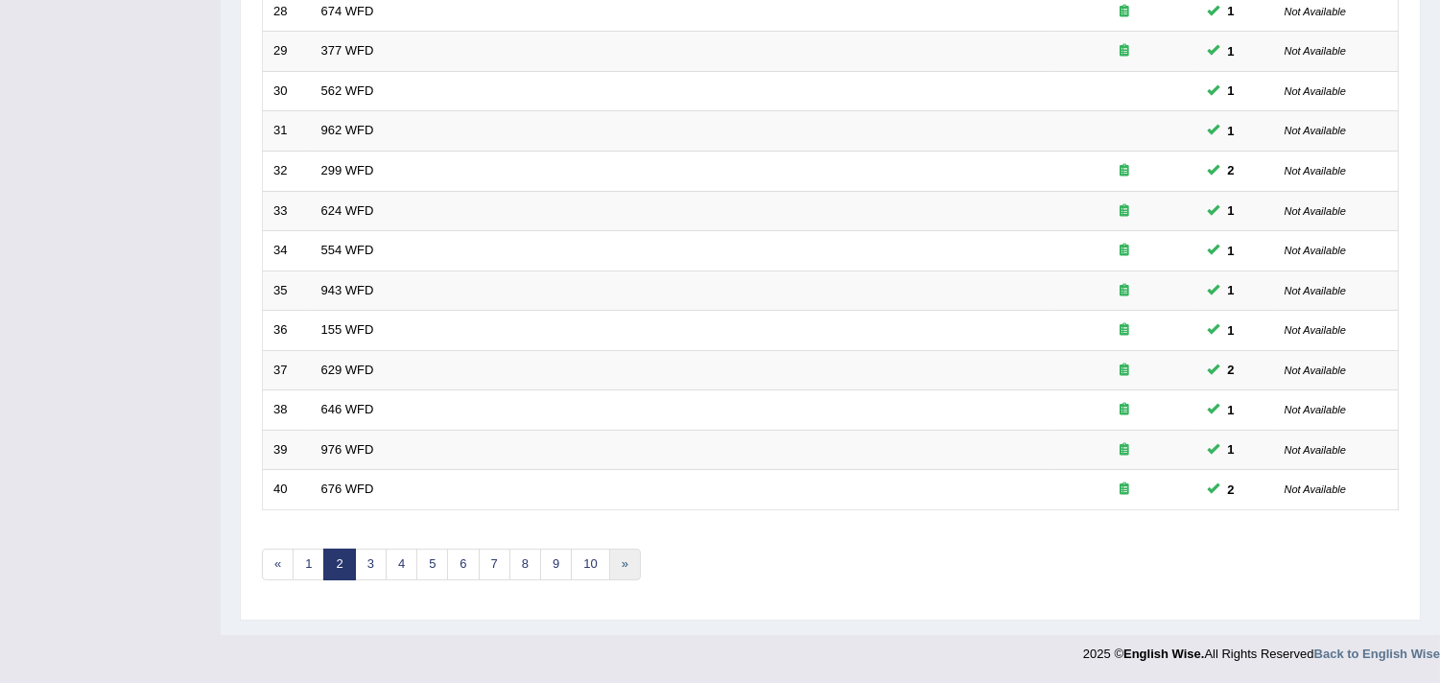
click at [629, 566] on link "»" at bounding box center [625, 565] width 32 height 32
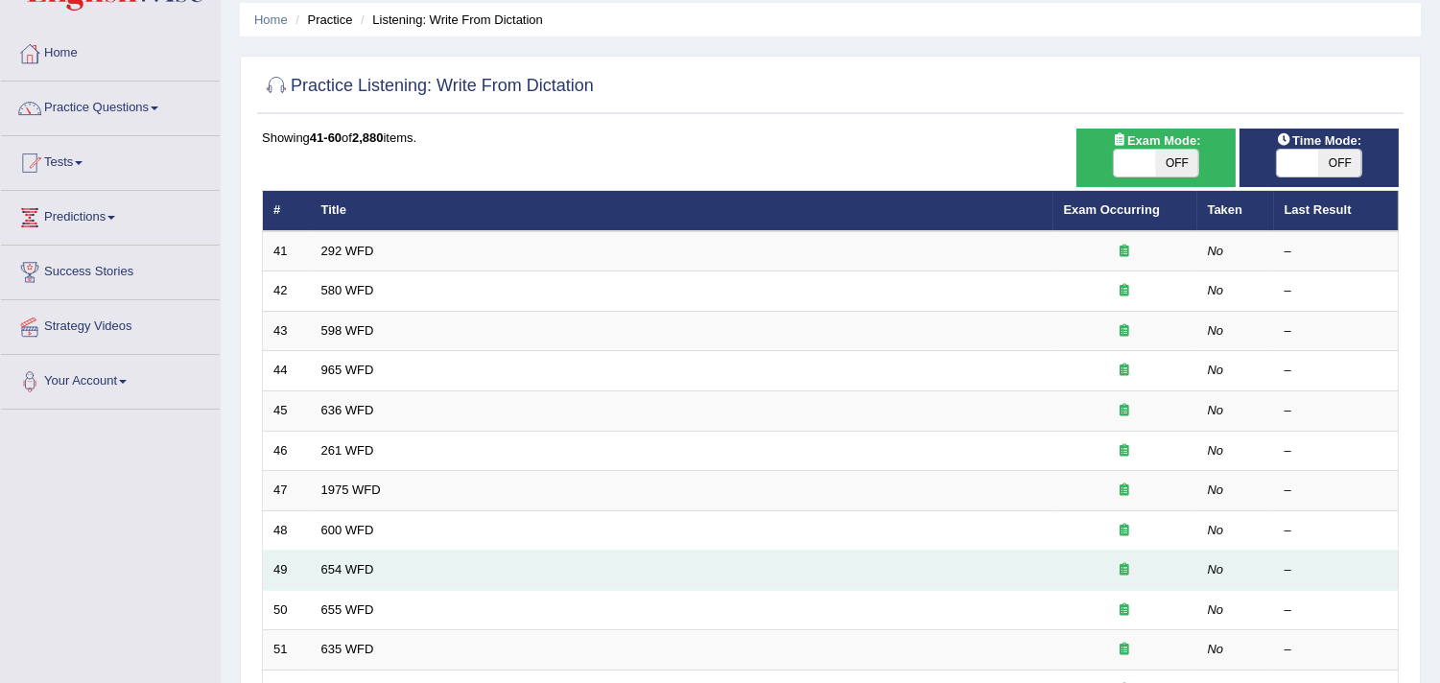
scroll to position [54, 0]
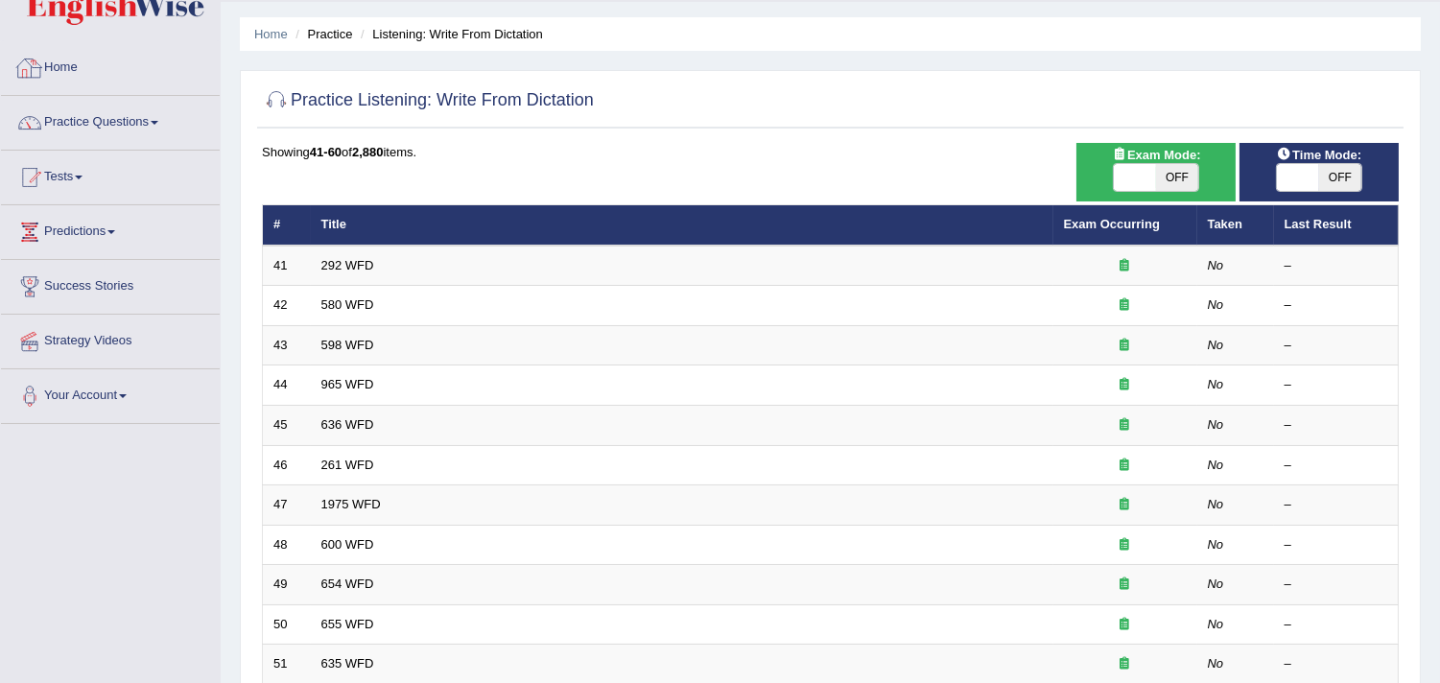
click at [72, 71] on link "Home" at bounding box center [110, 65] width 219 height 48
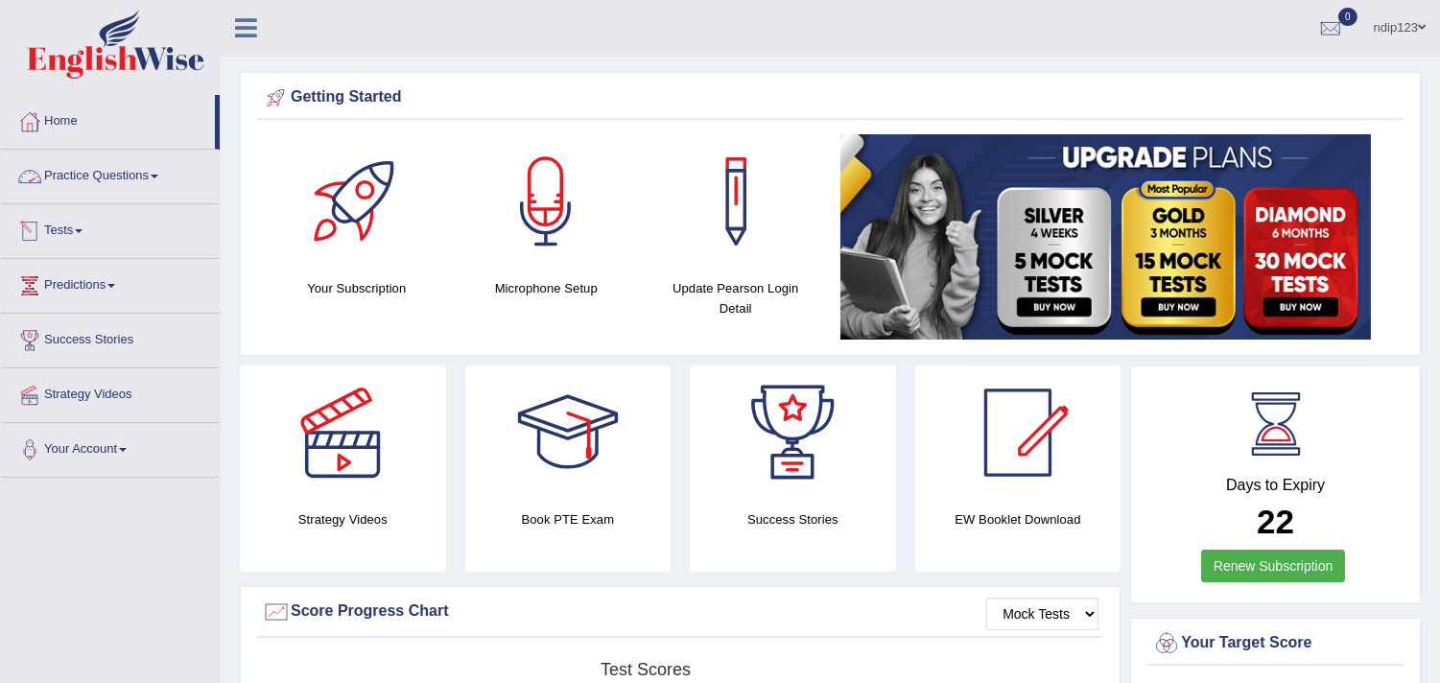
click at [122, 170] on link "Practice Questions" at bounding box center [110, 174] width 219 height 48
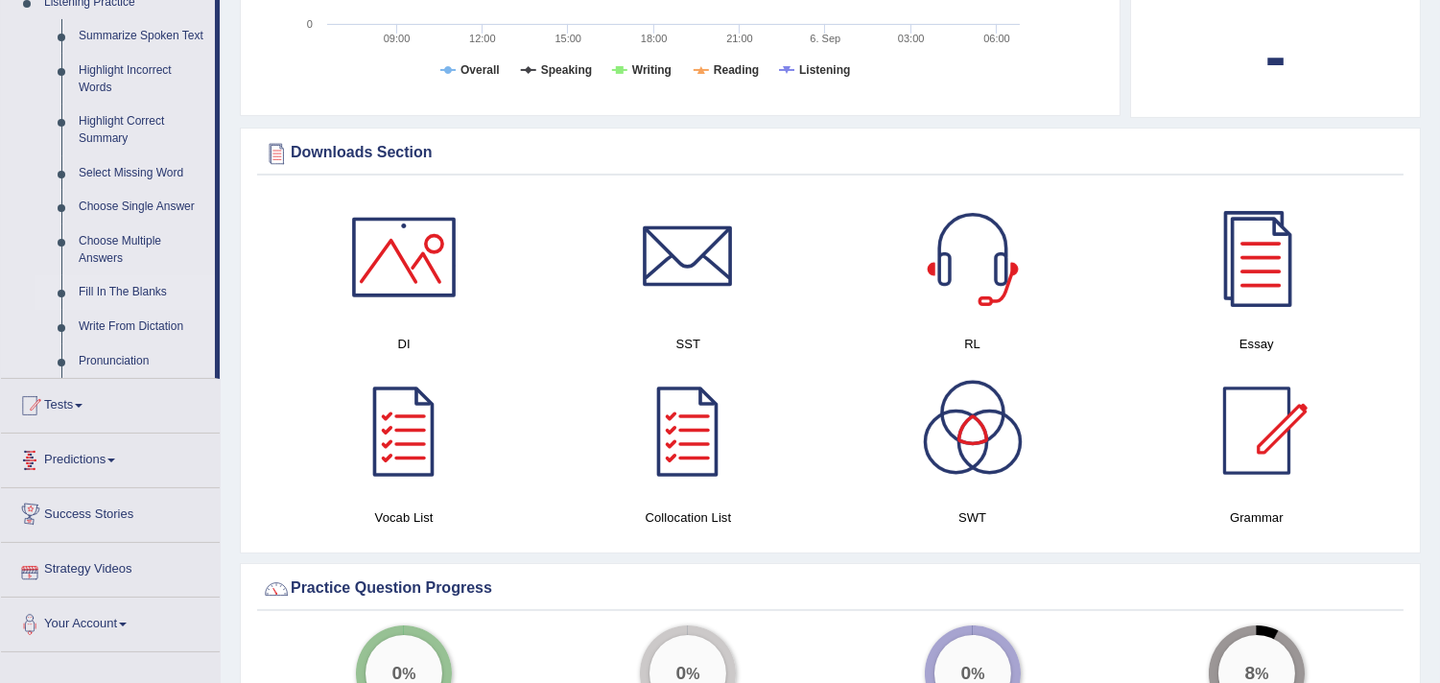
scroll to position [639, 0]
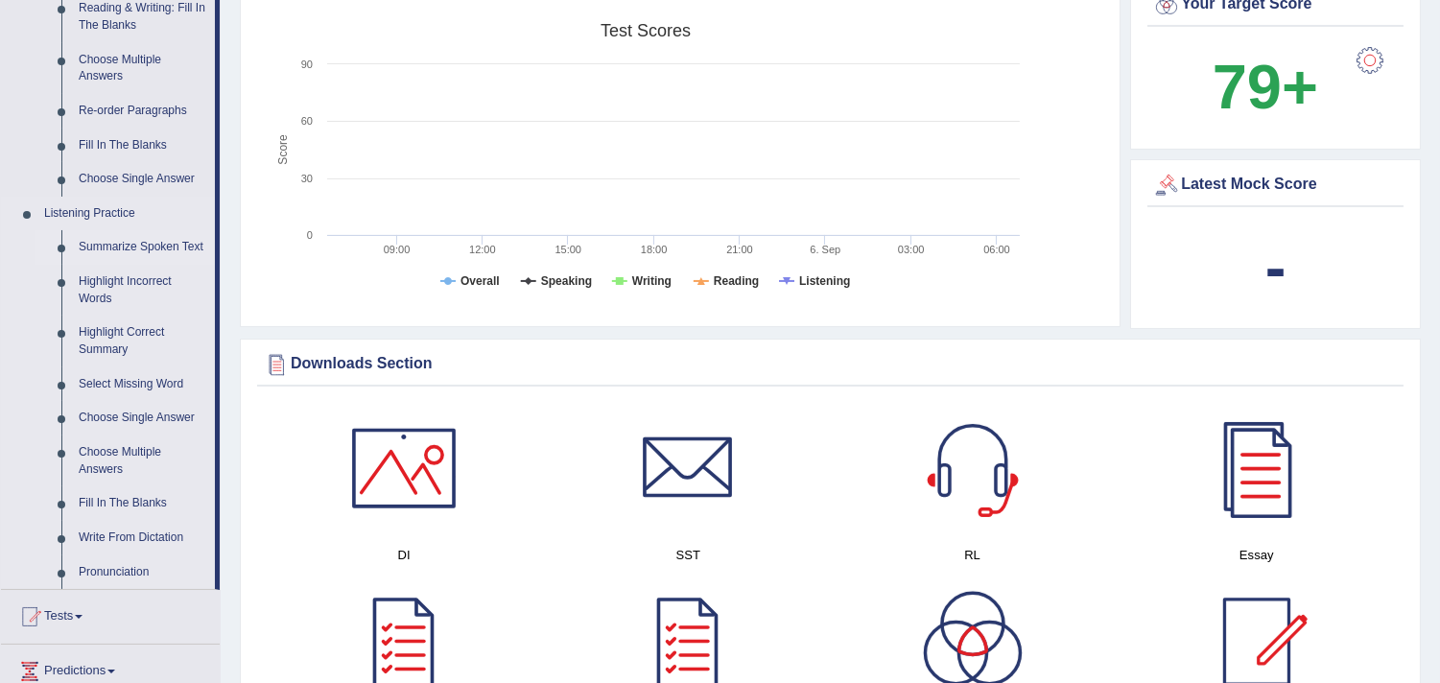
click at [131, 247] on link "Summarize Spoken Text" at bounding box center [142, 247] width 145 height 35
